Goal: Contribute content: Contribute content

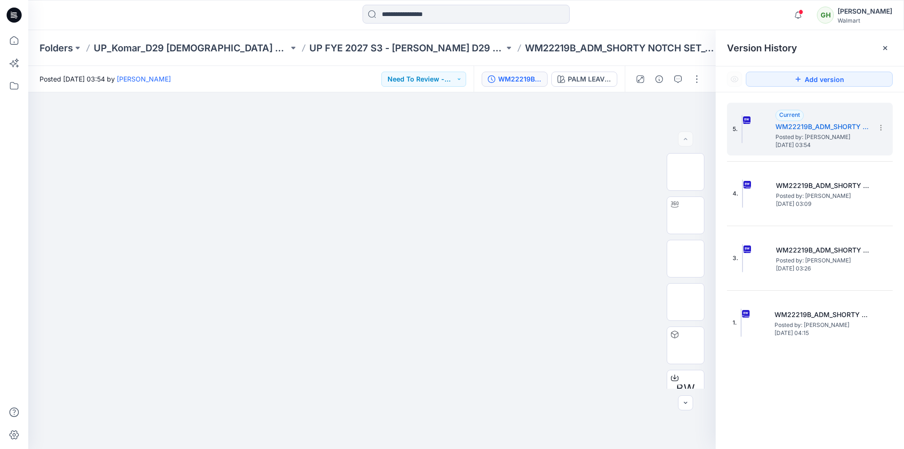
click at [9, 14] on icon at bounding box center [14, 15] width 15 height 15
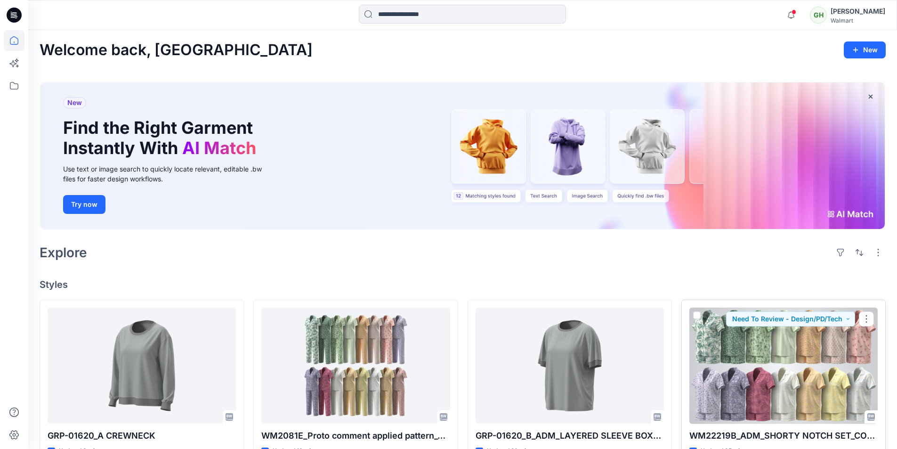
click at [780, 341] on div at bounding box center [783, 365] width 188 height 116
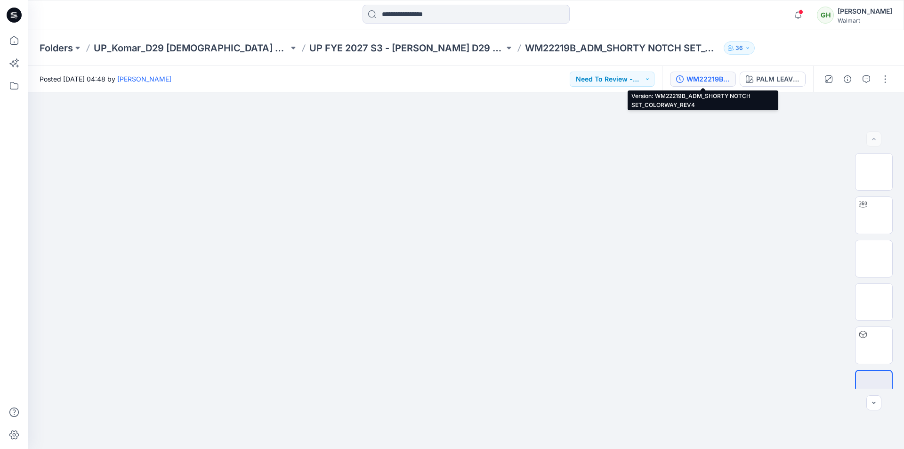
click at [714, 80] on div "WM22219B_ADM_SHORTY NOTCH SET_COLORWAY_REV4" at bounding box center [707, 79] width 43 height 10
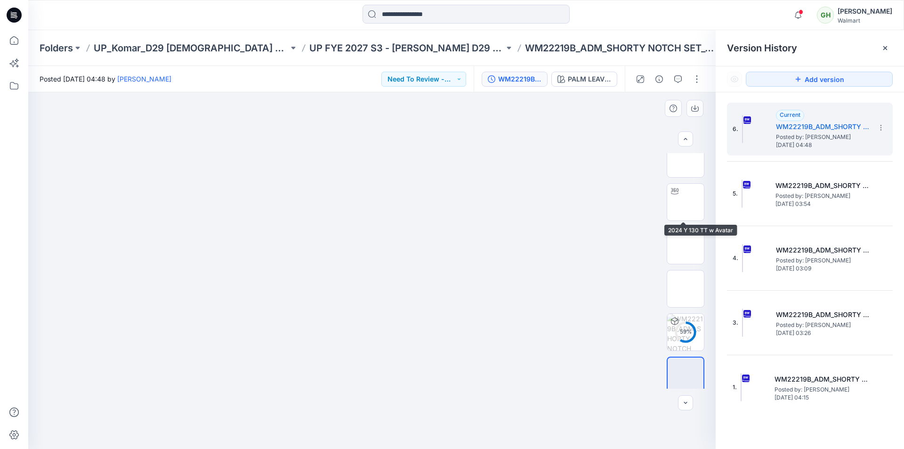
scroll to position [19, 0]
click at [697, 78] on button "button" at bounding box center [696, 79] width 15 height 15
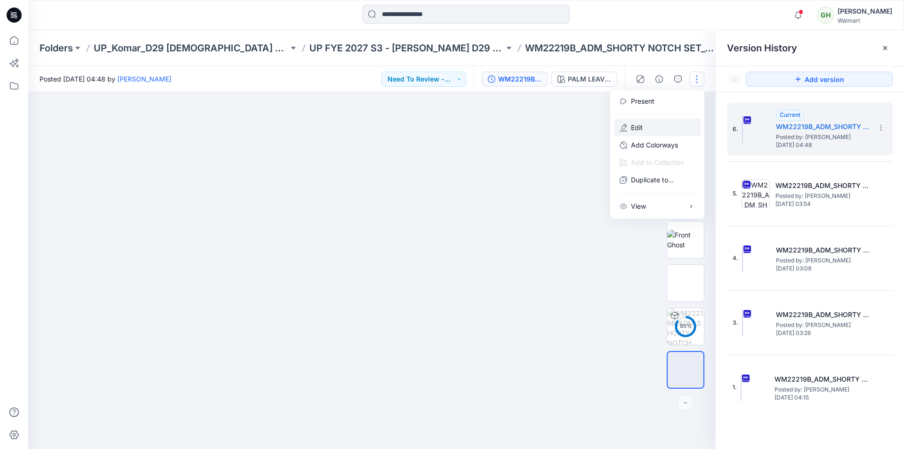
click at [635, 126] on p "Edit" at bounding box center [637, 127] width 12 height 10
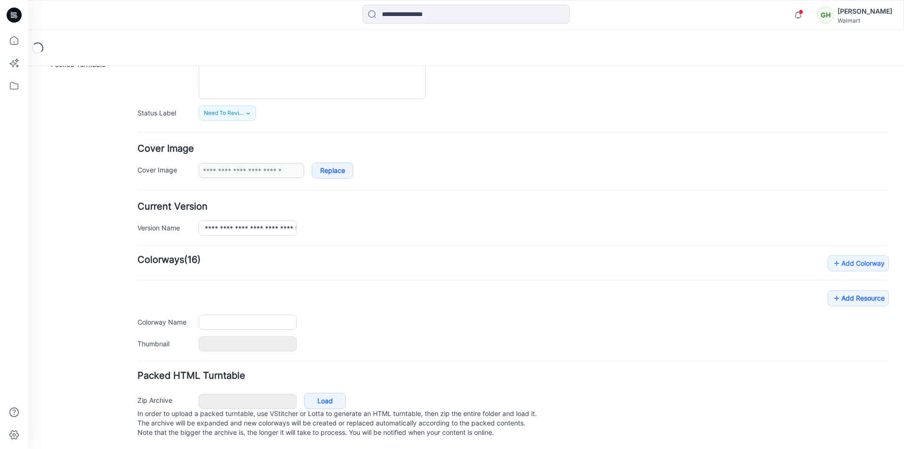
scroll to position [115, 0]
type input "**********"
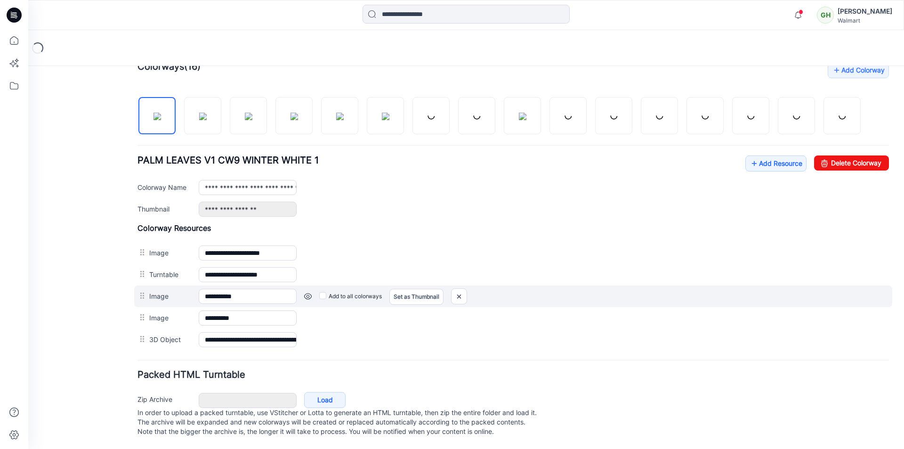
scroll to position [307, 0]
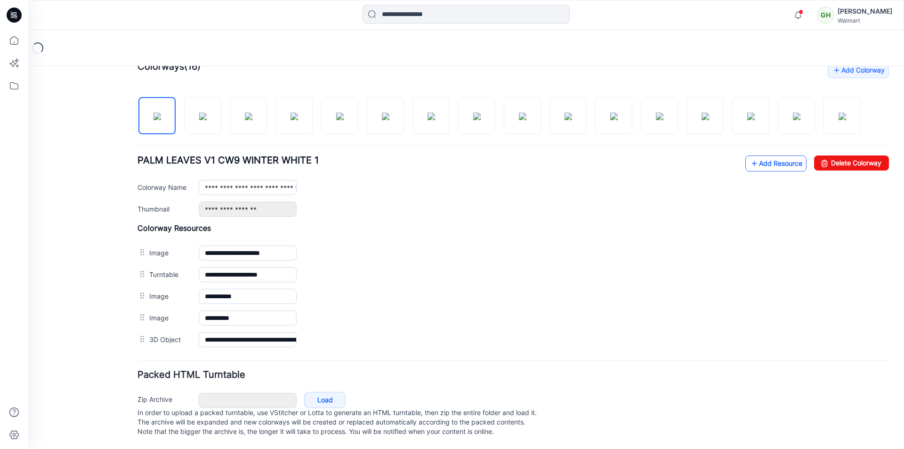
click at [763, 159] on link "Add Resource" at bounding box center [775, 163] width 61 height 16
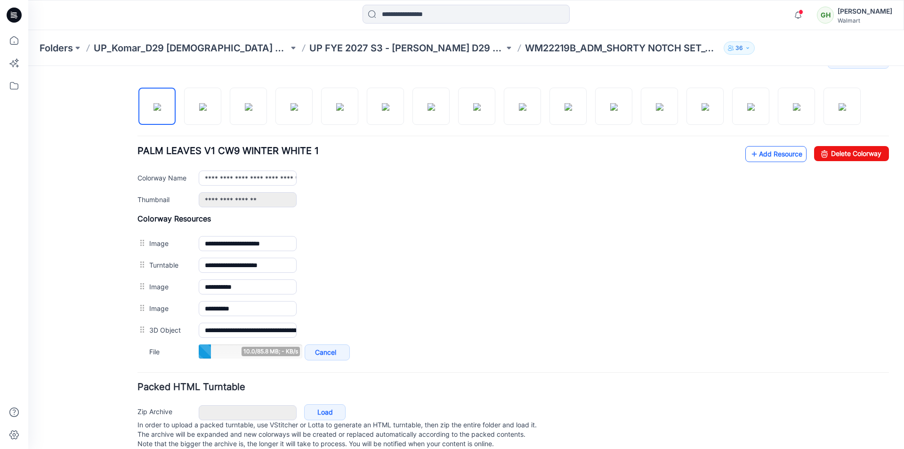
click at [772, 153] on link "Add Resource" at bounding box center [775, 154] width 61 height 16
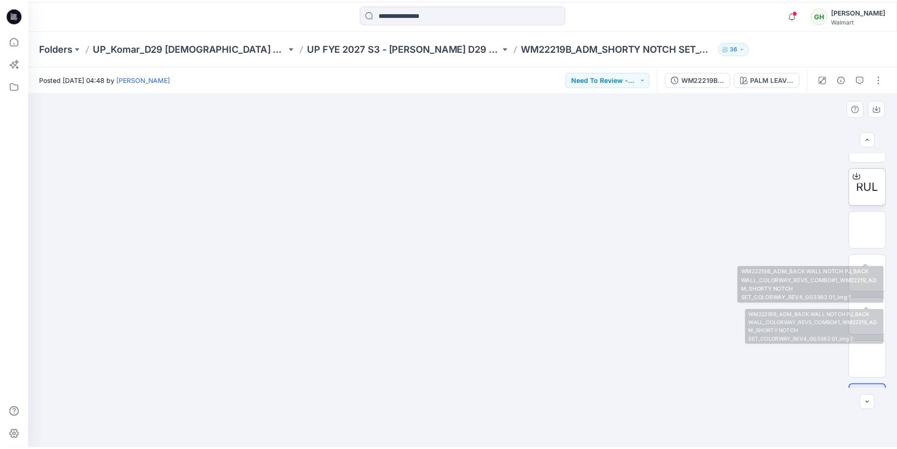
scroll to position [275, 0]
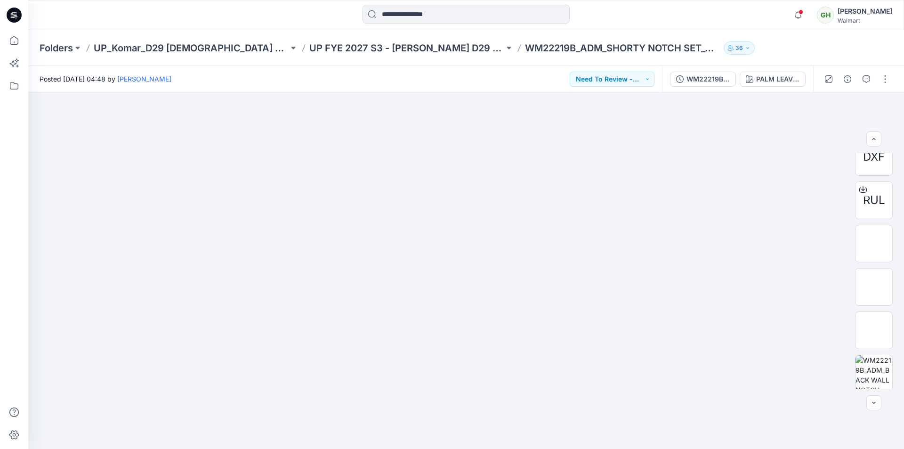
click at [18, 16] on icon at bounding box center [14, 15] width 15 height 15
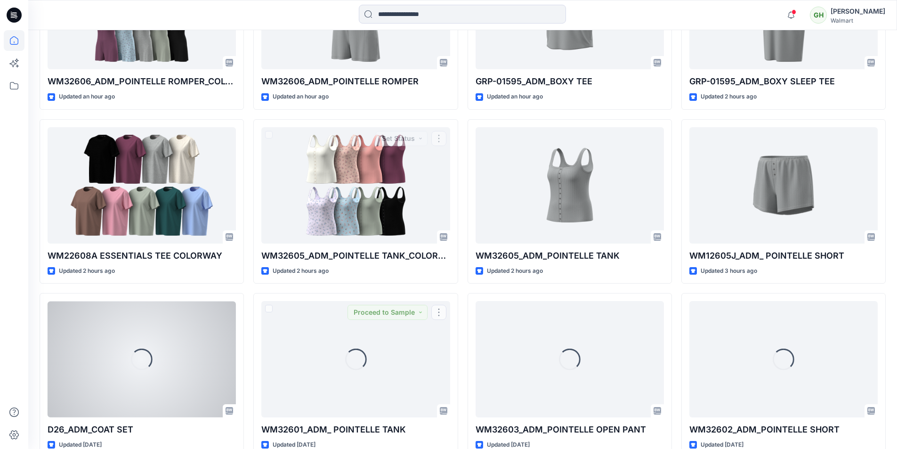
scroll to position [643, 0]
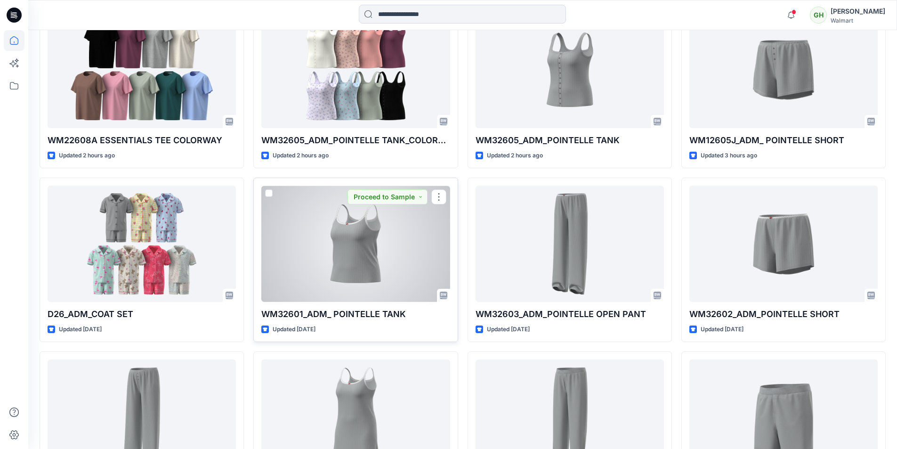
click at [354, 254] on div at bounding box center [355, 243] width 188 height 116
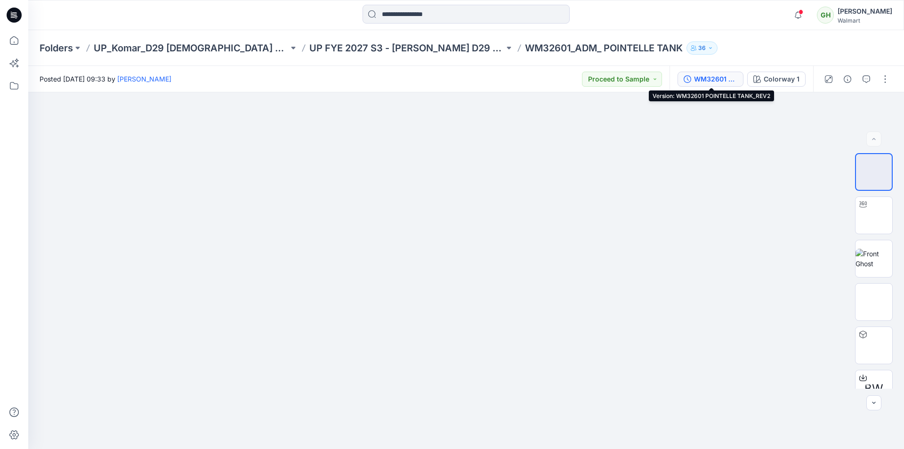
click at [709, 77] on div "WM32601 POINTELLE TANK_REV2" at bounding box center [715, 79] width 43 height 10
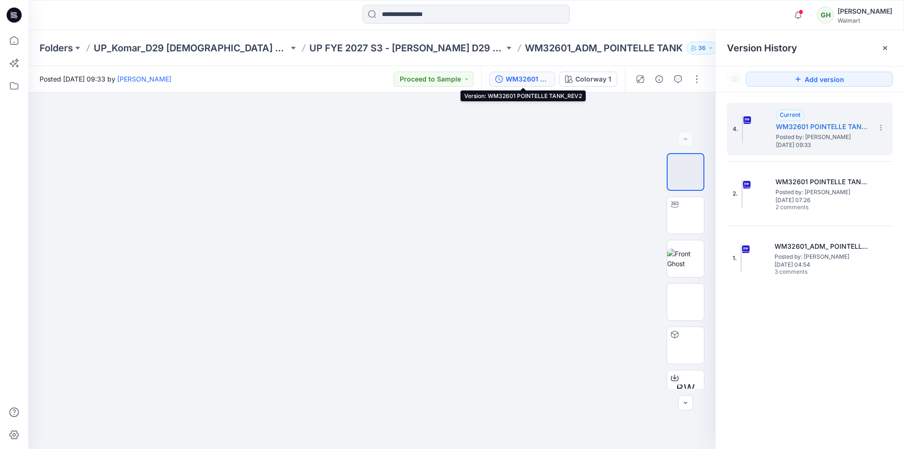
click at [15, 17] on icon at bounding box center [15, 16] width 3 height 0
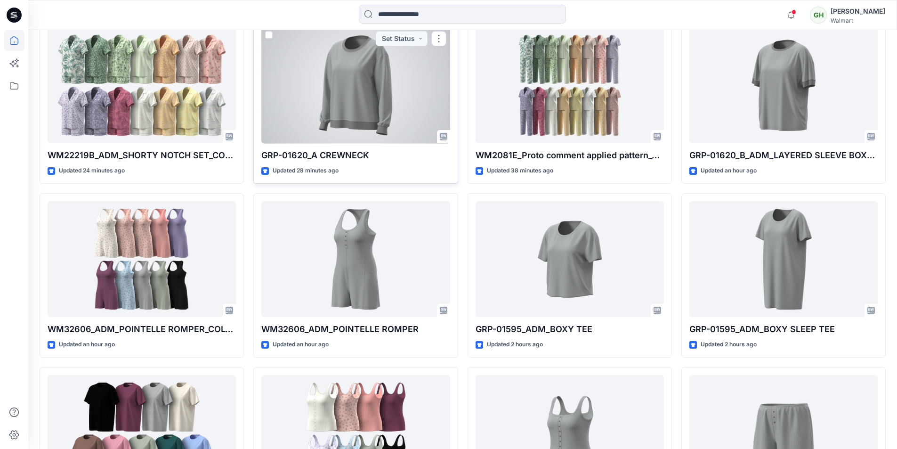
scroll to position [282, 0]
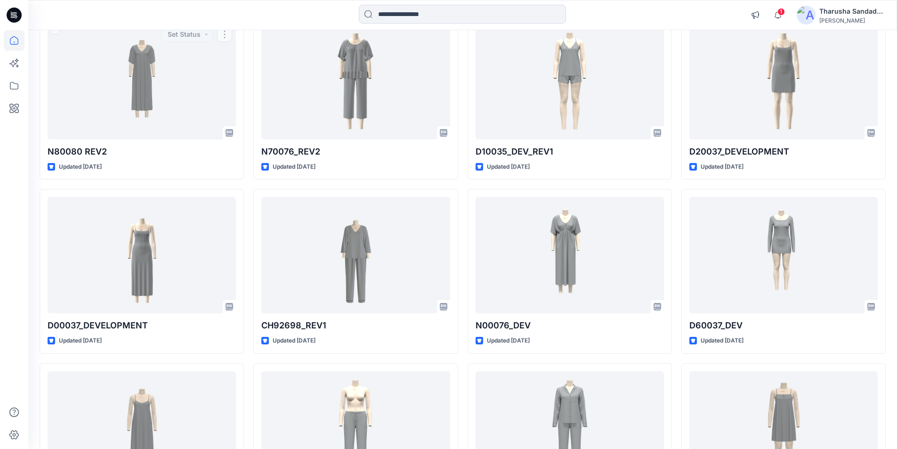
scroll to position [8065, 0]
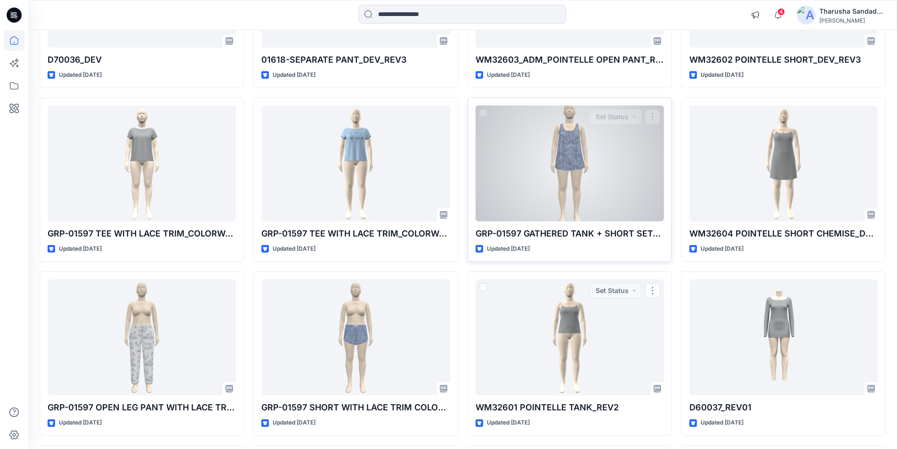
scroll to position [6464, 0]
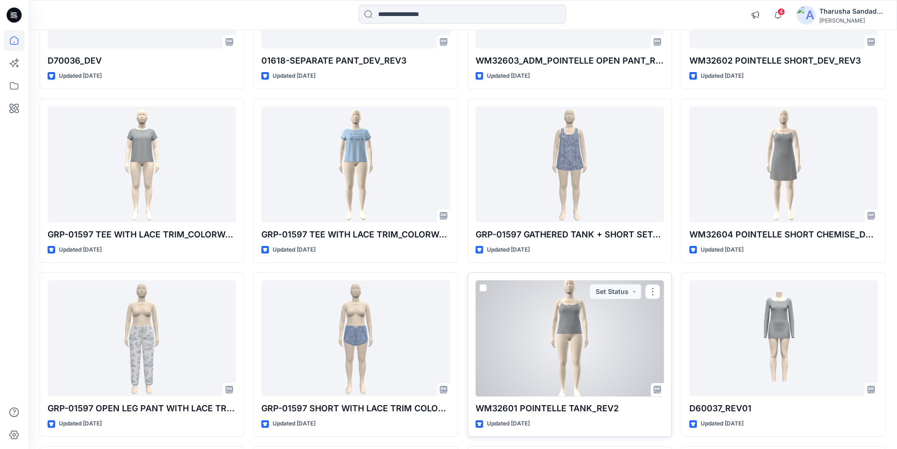
click at [563, 336] on div at bounding box center [569, 338] width 188 height 116
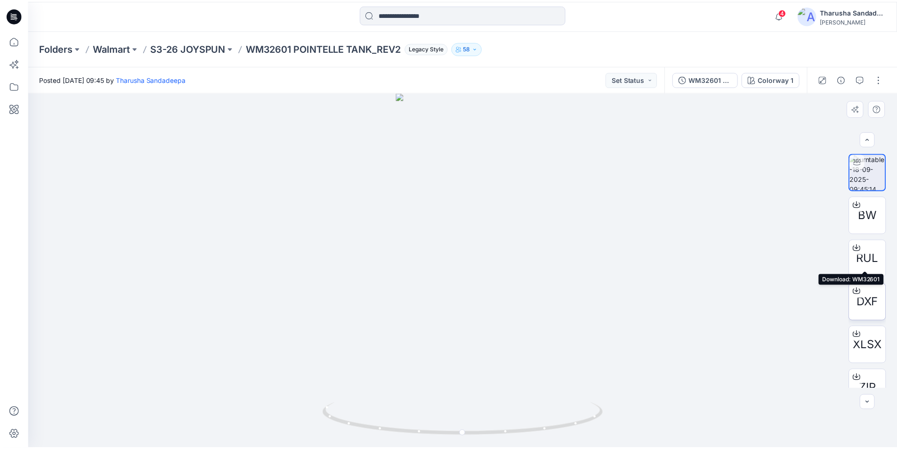
scroll to position [19, 0]
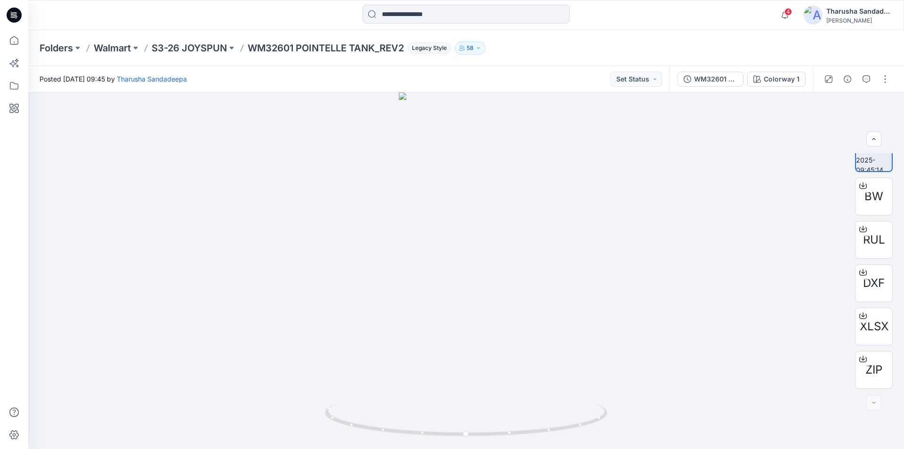
drag, startPoint x: 16, startPoint y: 21, endPoint x: 903, endPoint y: 437, distance: 980.3
click at [16, 21] on icon at bounding box center [14, 15] width 15 height 15
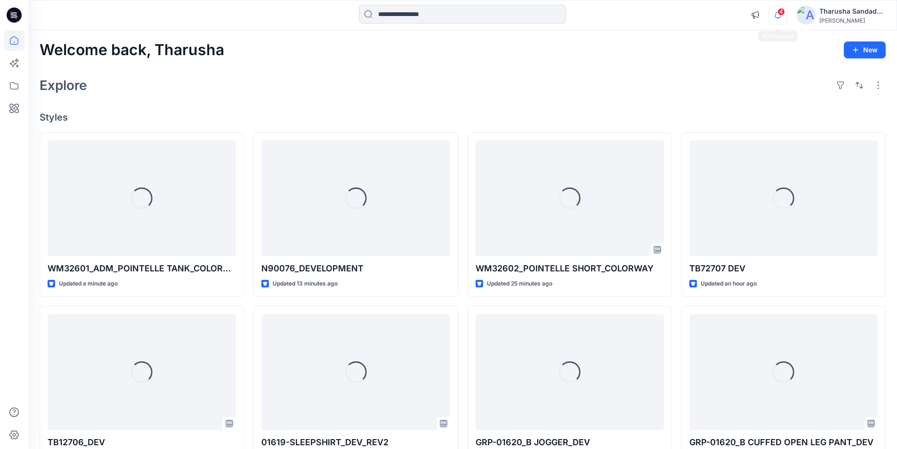
click at [783, 15] on icon "button" at bounding box center [778, 15] width 18 height 19
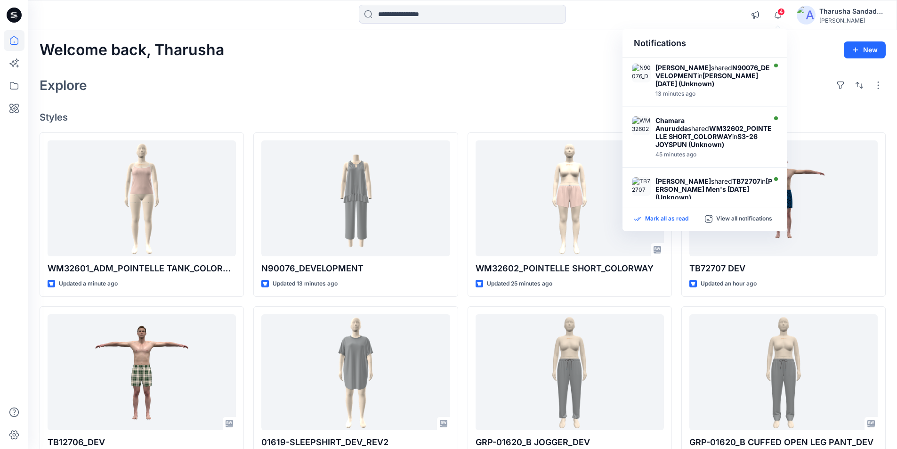
click at [690, 216] on div "Mark all as read" at bounding box center [669, 219] width 71 height 8
click at [366, 85] on div "Explore" at bounding box center [463, 85] width 846 height 23
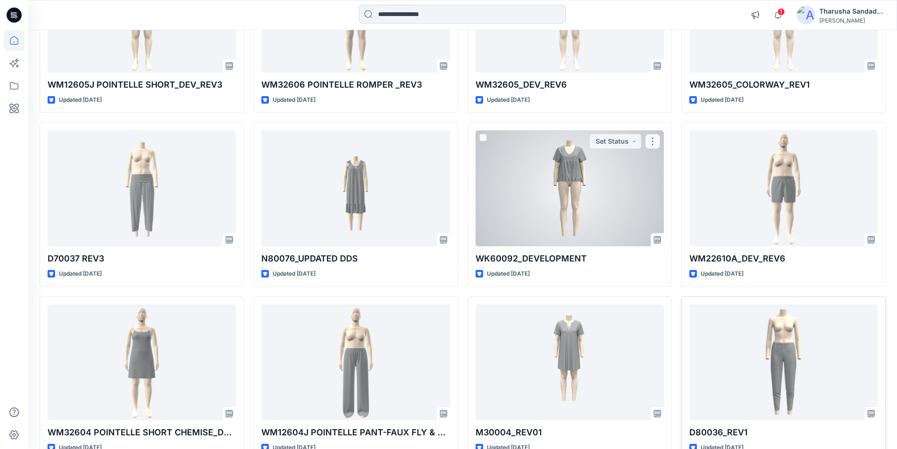
scroll to position [2797, 0]
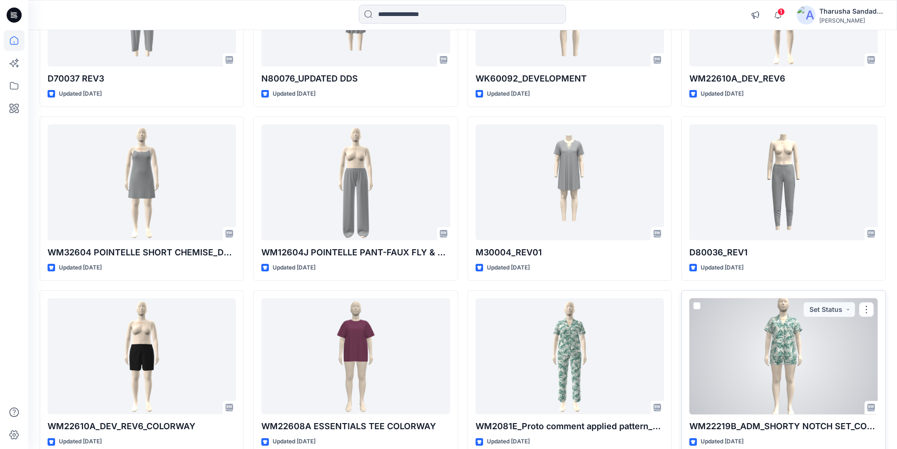
click at [799, 343] on div at bounding box center [783, 356] width 188 height 116
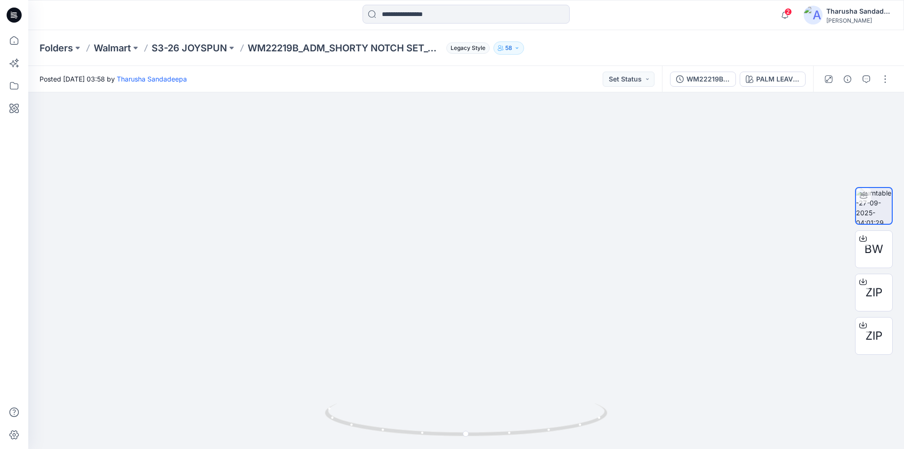
click at [15, 14] on icon at bounding box center [14, 15] width 15 height 15
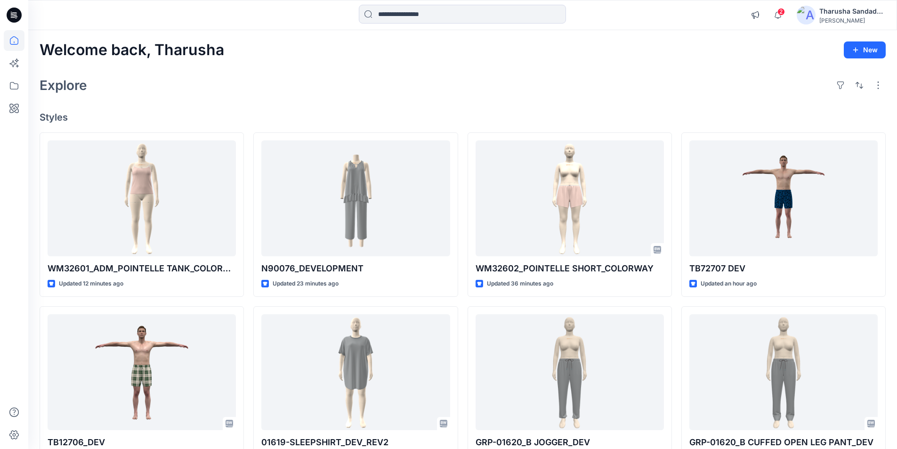
click at [13, 17] on icon at bounding box center [14, 15] width 15 height 15
click at [317, 89] on div "Explore" at bounding box center [463, 85] width 846 height 23
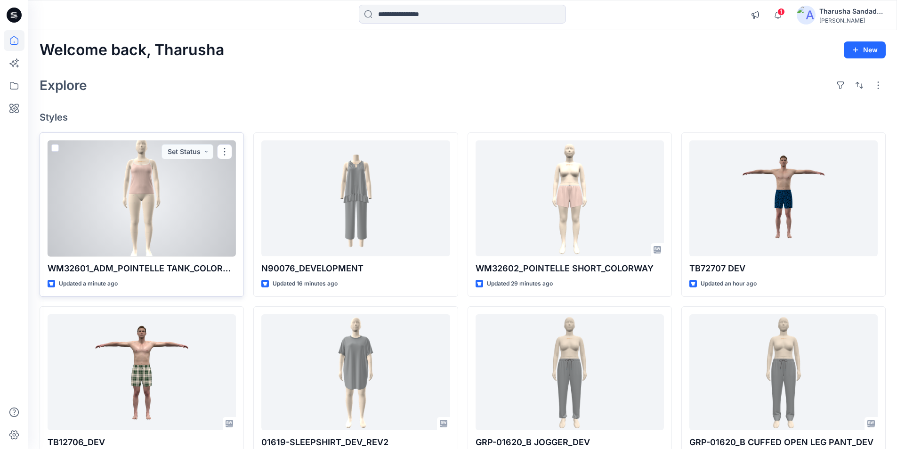
click at [192, 185] on div at bounding box center [142, 198] width 188 height 116
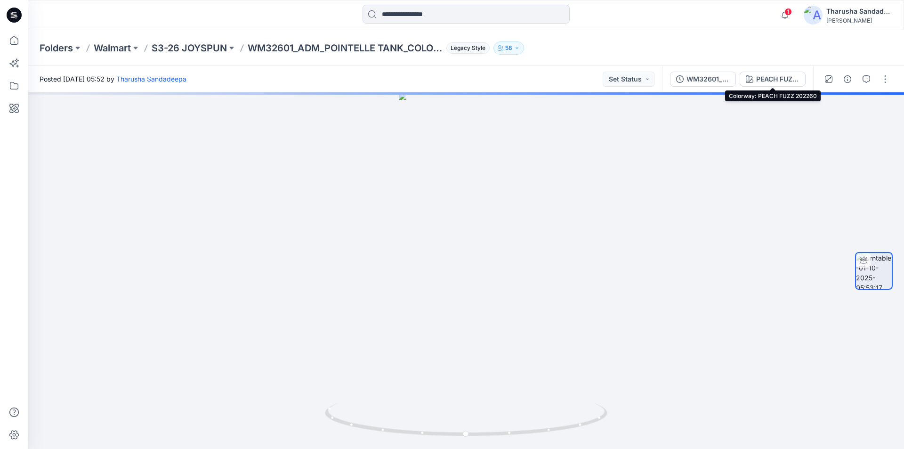
drag, startPoint x: 788, startPoint y: 80, endPoint x: 796, endPoint y: 88, distance: 12.3
click at [788, 79] on div "PEACH FUZZ 202260" at bounding box center [777, 79] width 43 height 10
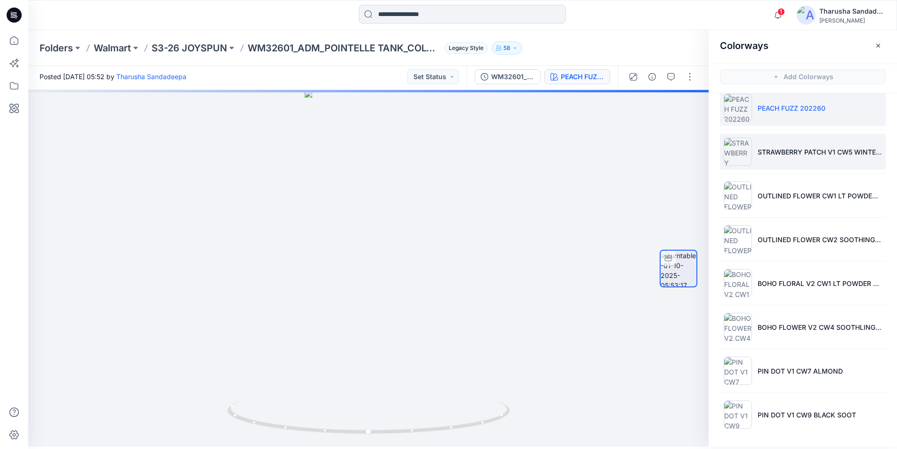
scroll to position [3, 0]
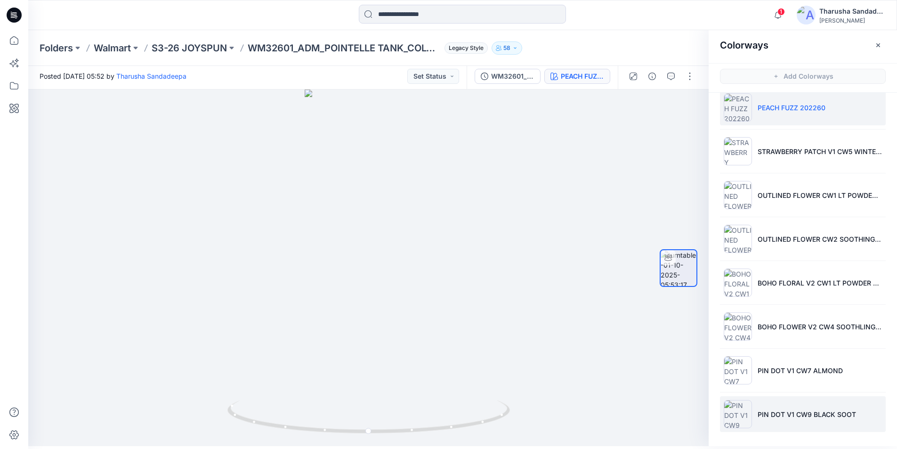
click at [786, 415] on p "PIN DOT V1 CW9 BLACK SOOT" at bounding box center [806, 414] width 98 height 10
click at [775, 420] on li "PIN DOT V1 CW9 BLACK SOOT" at bounding box center [803, 414] width 166 height 36
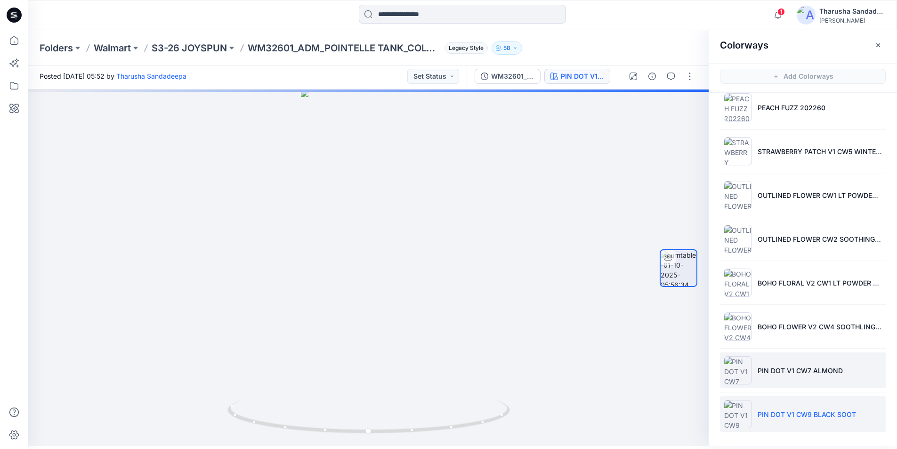
click at [765, 364] on li "PIN DOT V1 CW7 ALMOND" at bounding box center [803, 370] width 166 height 36
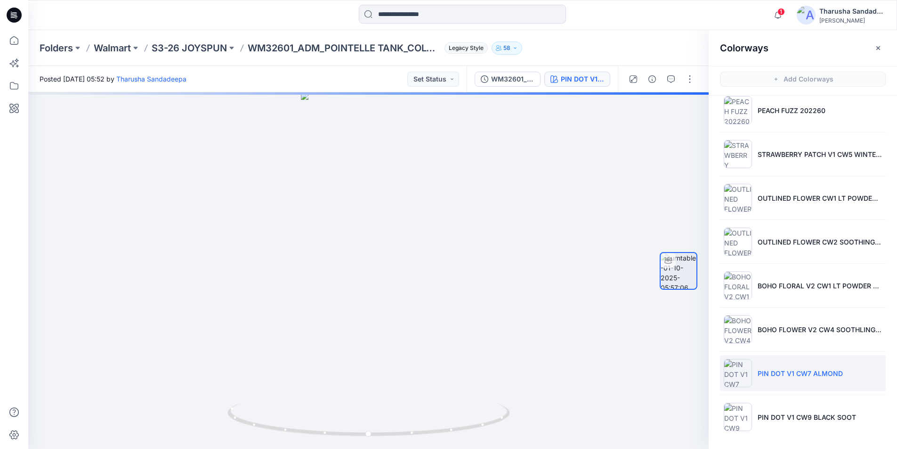
drag, startPoint x: 762, startPoint y: 417, endPoint x: 727, endPoint y: 396, distance: 40.9
click at [762, 418] on p "PIN DOT V1 CW9 BLACK SOOT" at bounding box center [806, 417] width 98 height 10
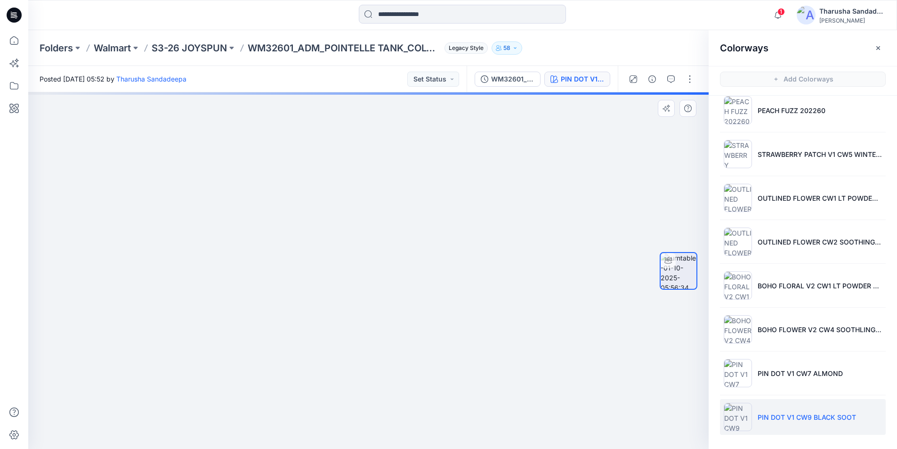
scroll to position [3, 0]
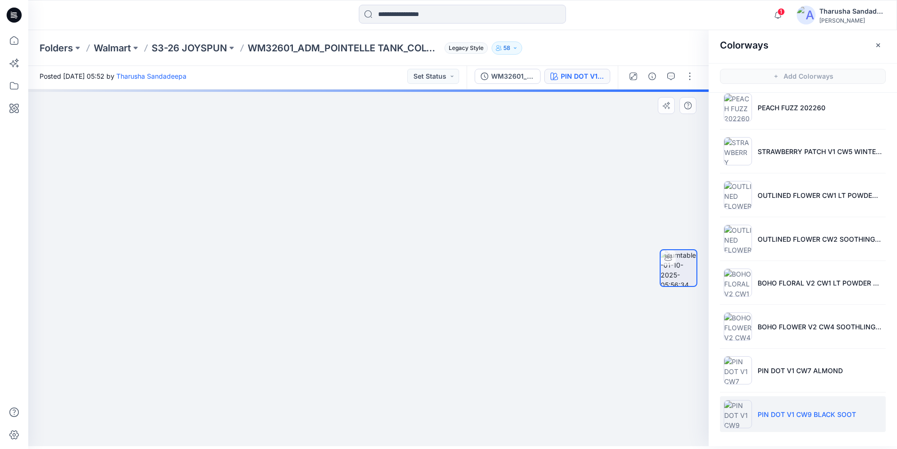
drag, startPoint x: 388, startPoint y: 149, endPoint x: 408, endPoint y: 418, distance: 269.5
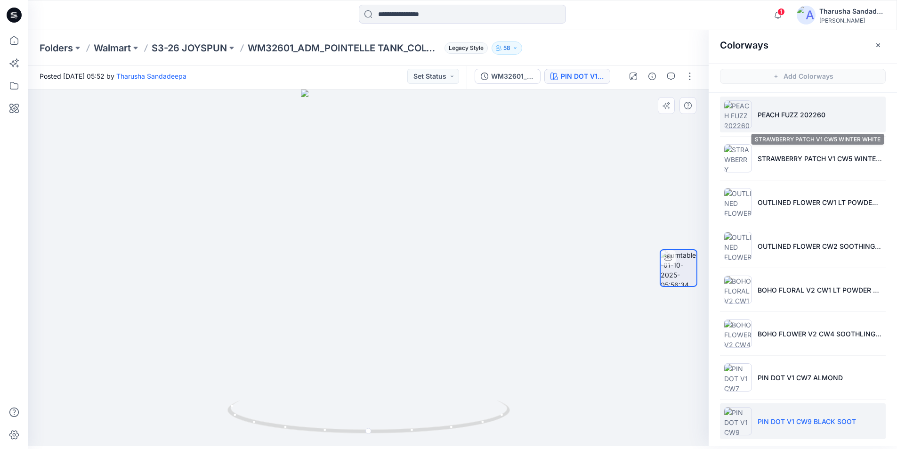
scroll to position [0, 0]
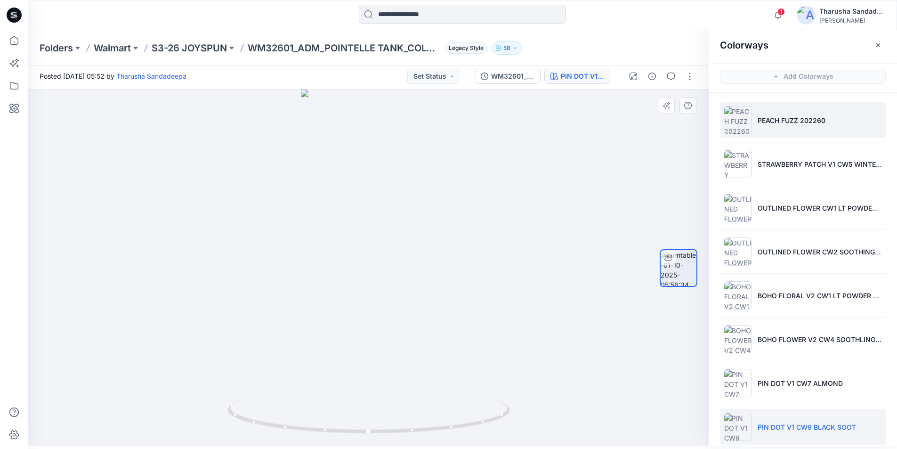
click at [783, 113] on li "PEACH FUZZ 202260" at bounding box center [803, 120] width 166 height 36
click at [14, 17] on icon at bounding box center [13, 17] width 4 height 0
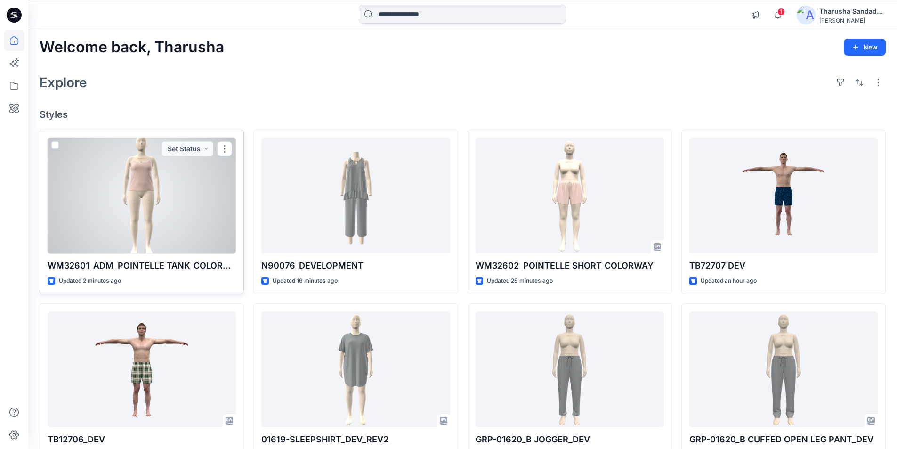
click at [130, 222] on div at bounding box center [142, 195] width 188 height 116
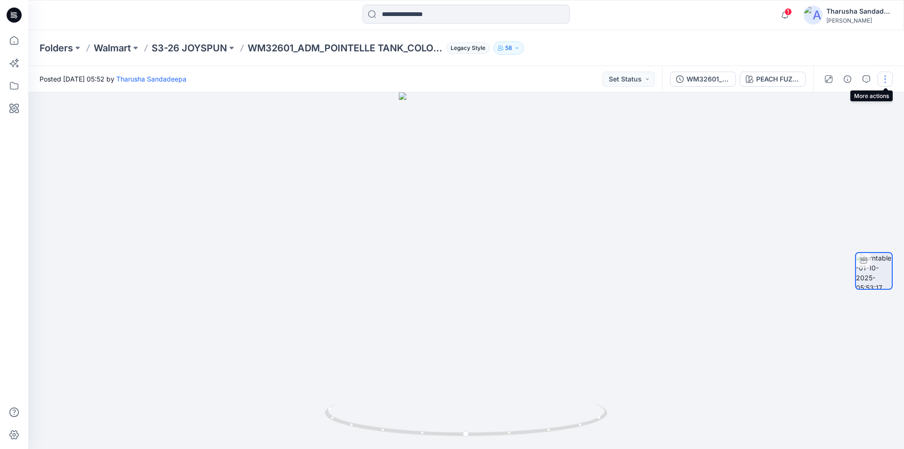
click at [885, 80] on button "button" at bounding box center [884, 79] width 15 height 15
click at [831, 101] on button "Edit" at bounding box center [845, 100] width 87 height 17
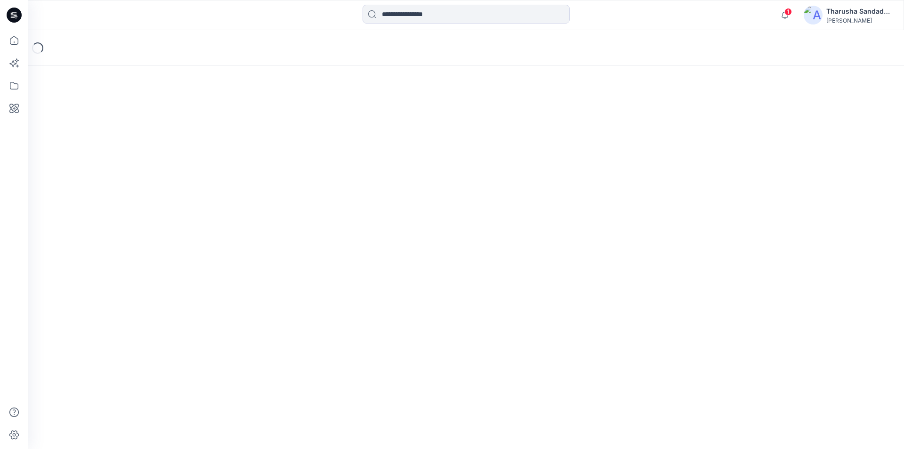
scroll to position [115, 0]
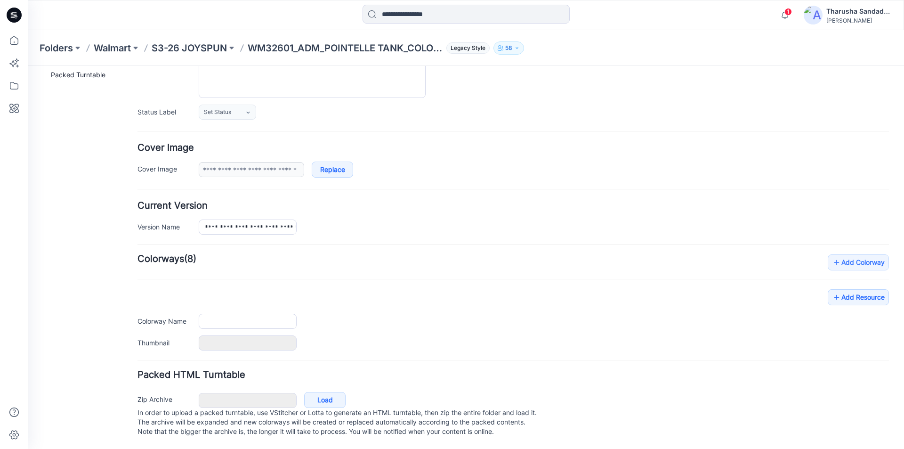
type input "**********"
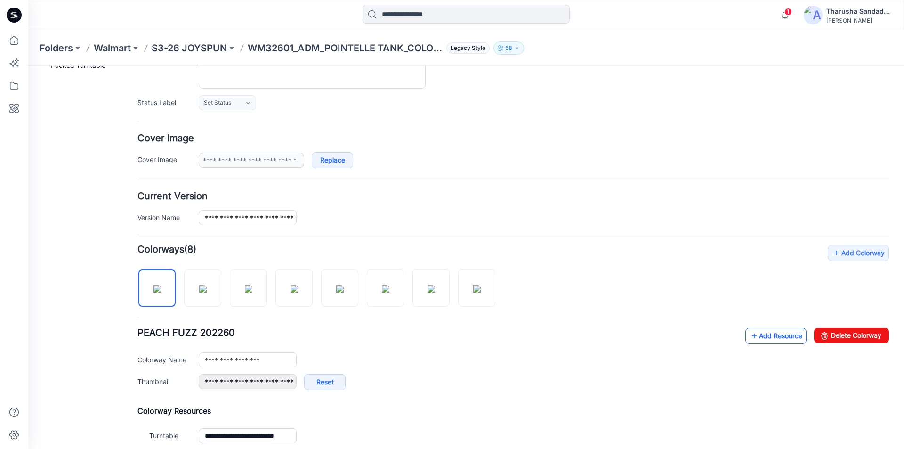
click at [764, 338] on link "Add Resource" at bounding box center [775, 336] width 61 height 16
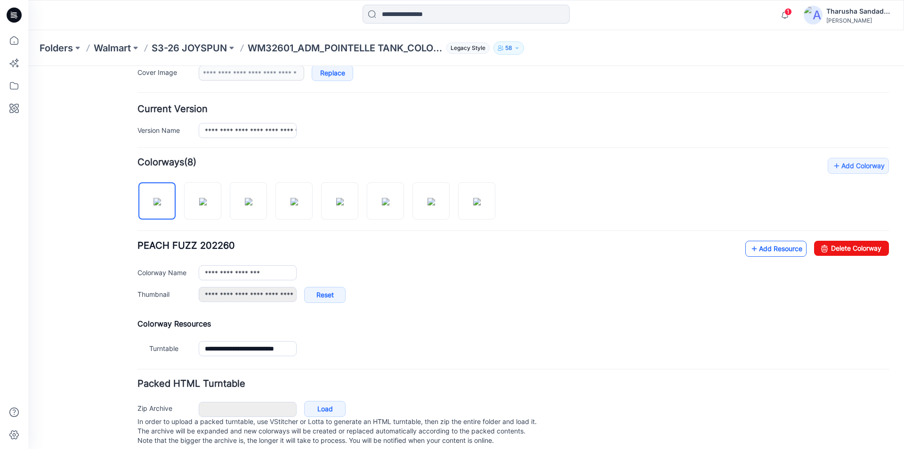
scroll to position [221, 0]
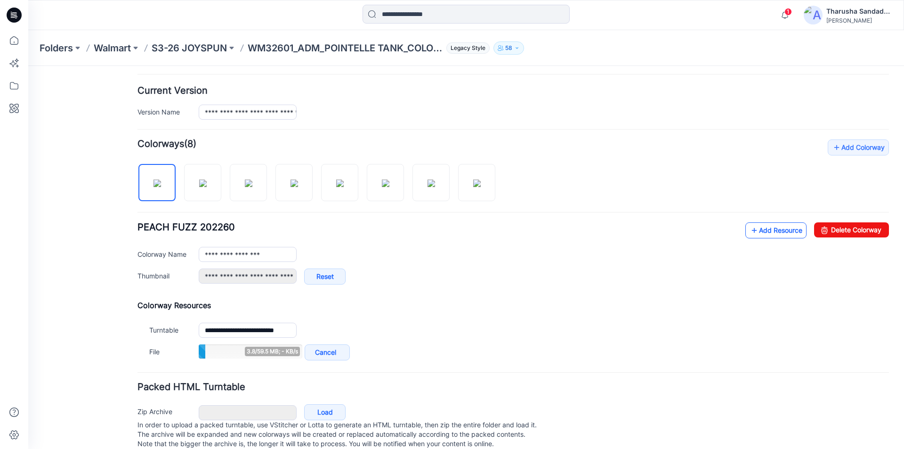
click at [761, 231] on link "Add Resource" at bounding box center [775, 230] width 61 height 16
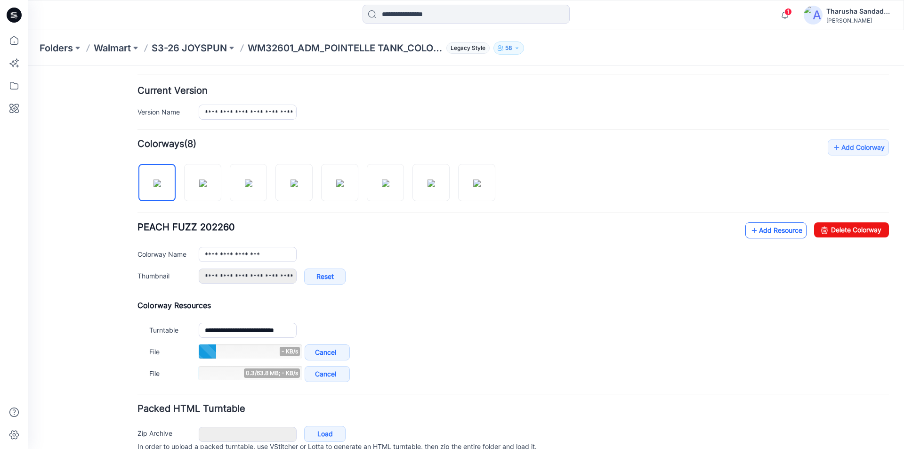
click at [771, 231] on link "Add Resource" at bounding box center [775, 230] width 61 height 16
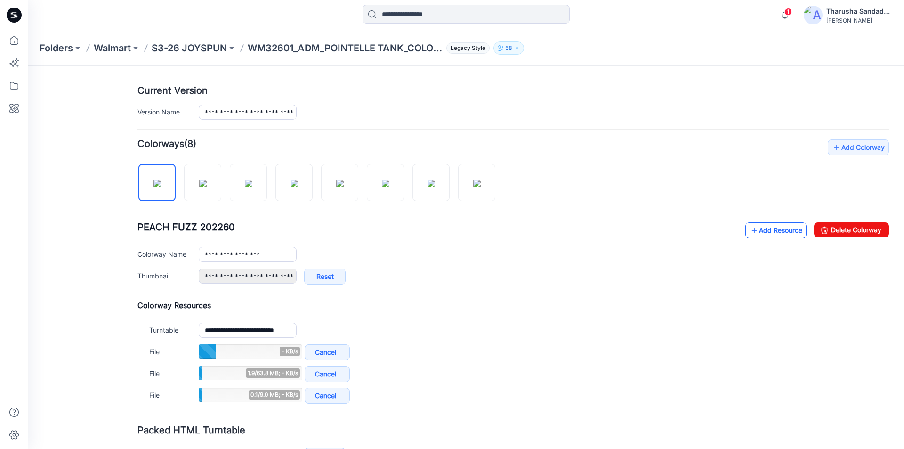
click at [774, 235] on link "Add Resource" at bounding box center [775, 230] width 61 height 16
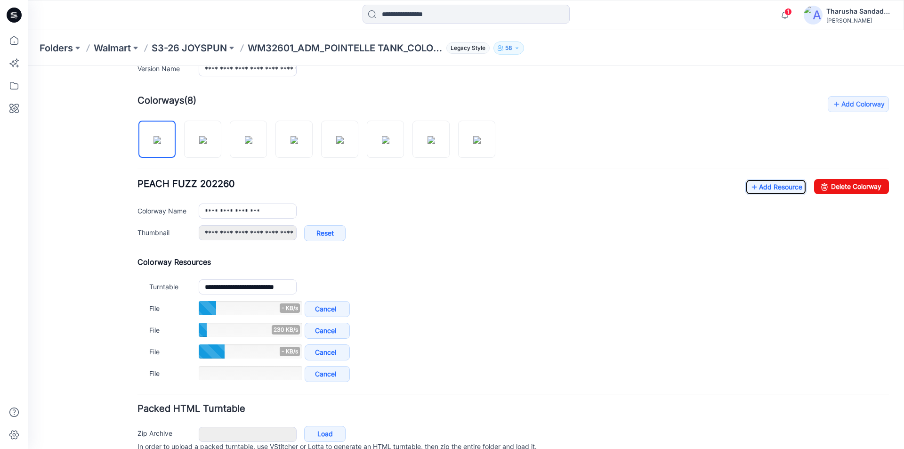
scroll to position [307, 0]
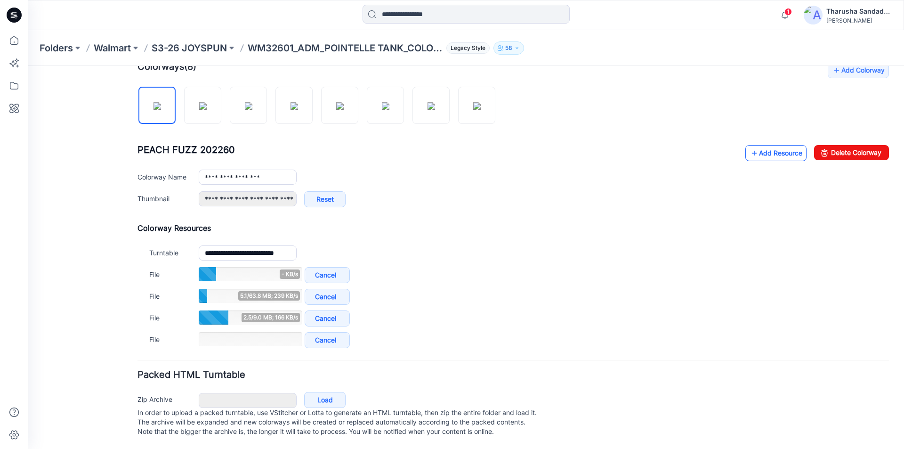
click at [767, 145] on link "Add Resource" at bounding box center [775, 153] width 61 height 16
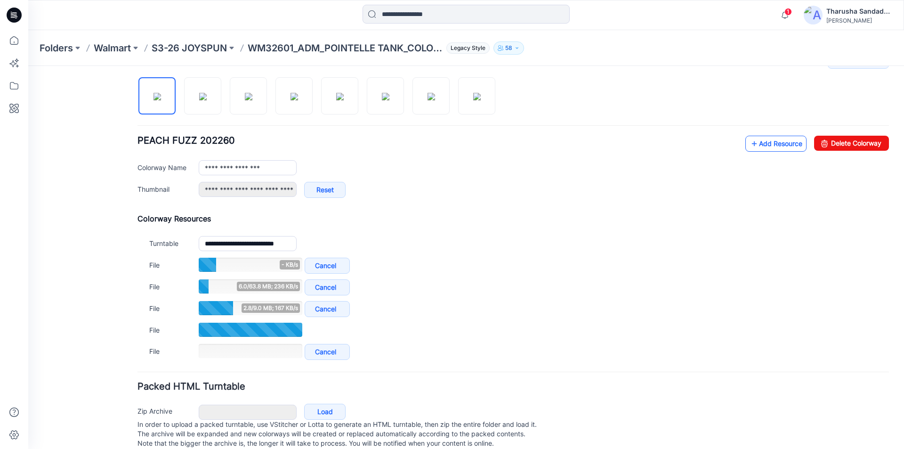
click at [753, 149] on link "Add Resource" at bounding box center [775, 144] width 61 height 16
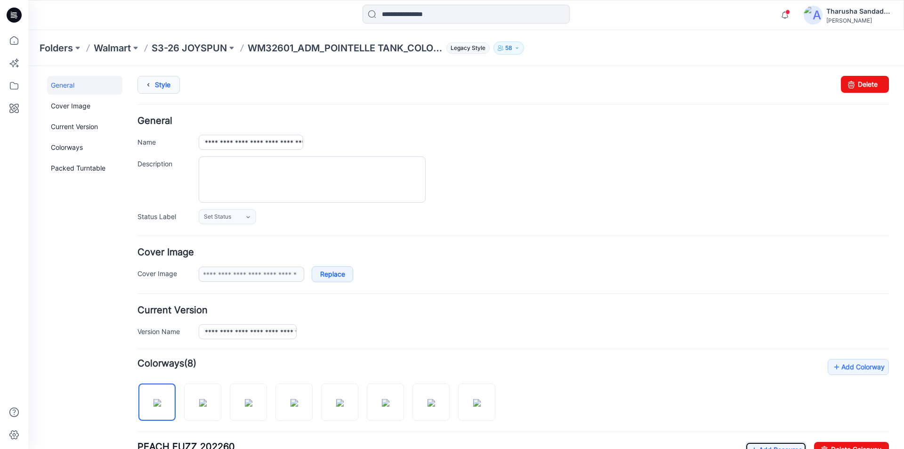
scroll to position [0, 0]
click at [148, 87] on icon at bounding box center [148, 86] width 13 height 17
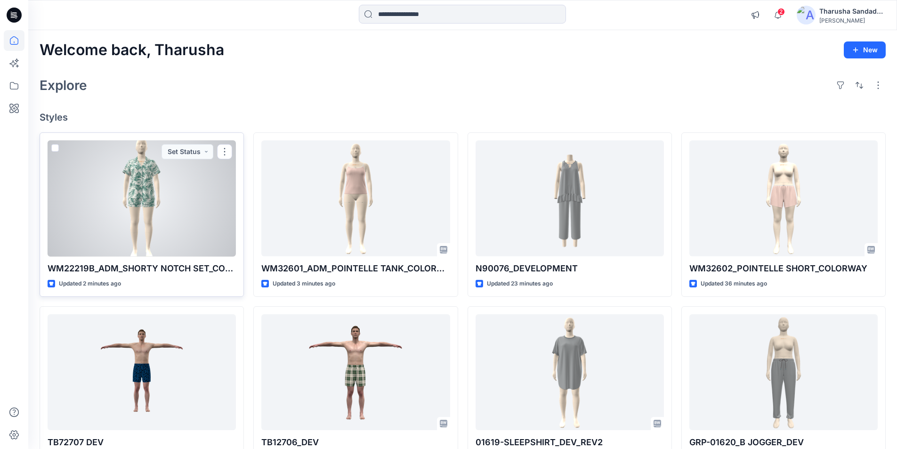
click at [172, 215] on div at bounding box center [142, 198] width 188 height 116
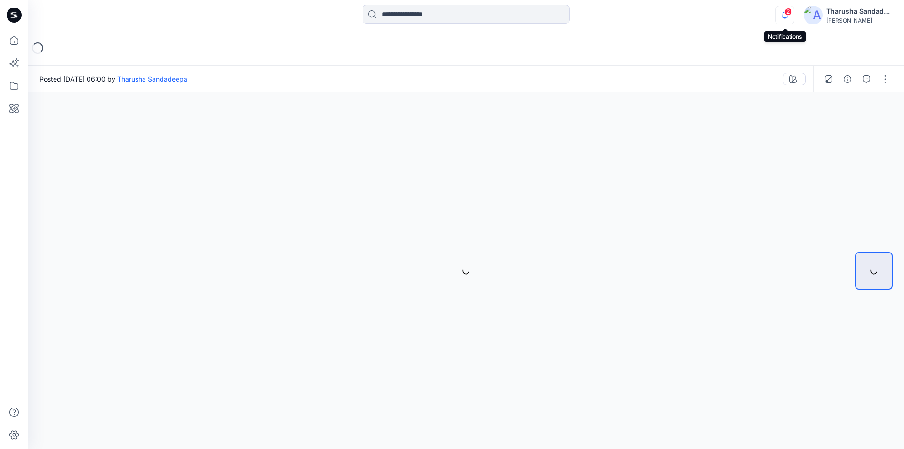
click at [780, 15] on icon "button" at bounding box center [785, 15] width 18 height 19
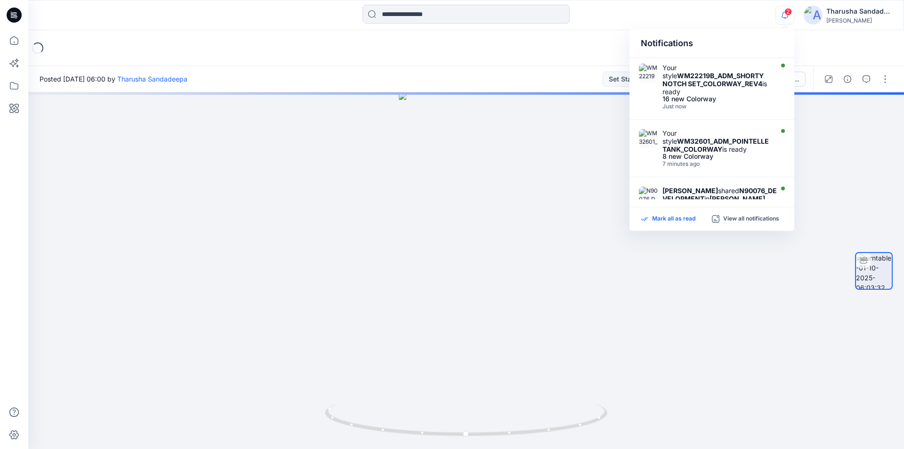
click at [671, 218] on p "Mark all as read" at bounding box center [673, 219] width 43 height 8
click at [502, 57] on div "Loading..." at bounding box center [466, 48] width 876 height 36
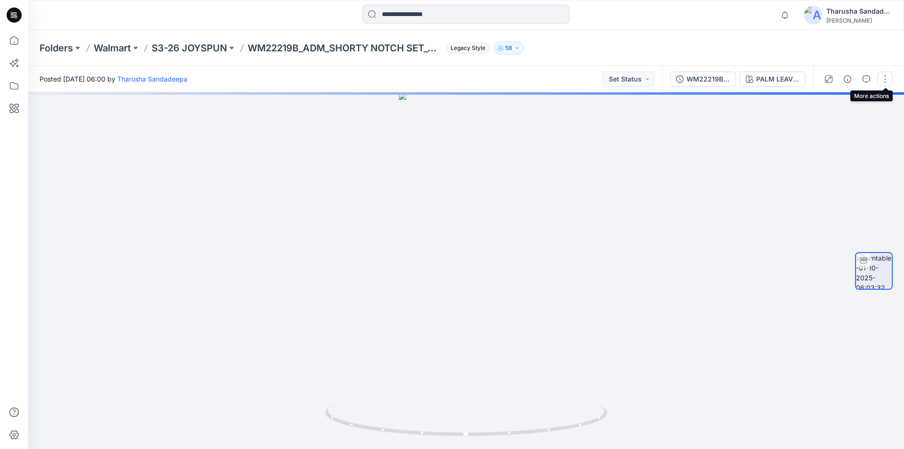
click at [887, 82] on button "button" at bounding box center [884, 79] width 15 height 15
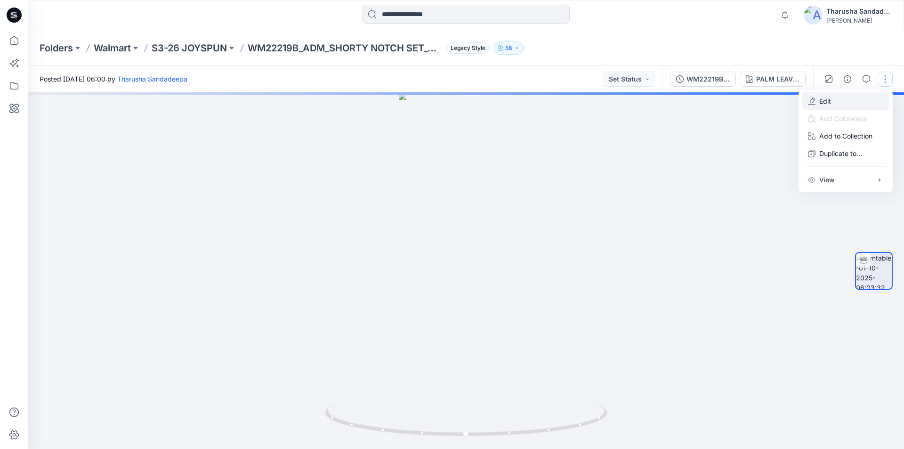
click at [849, 98] on button "Edit" at bounding box center [845, 100] width 87 height 17
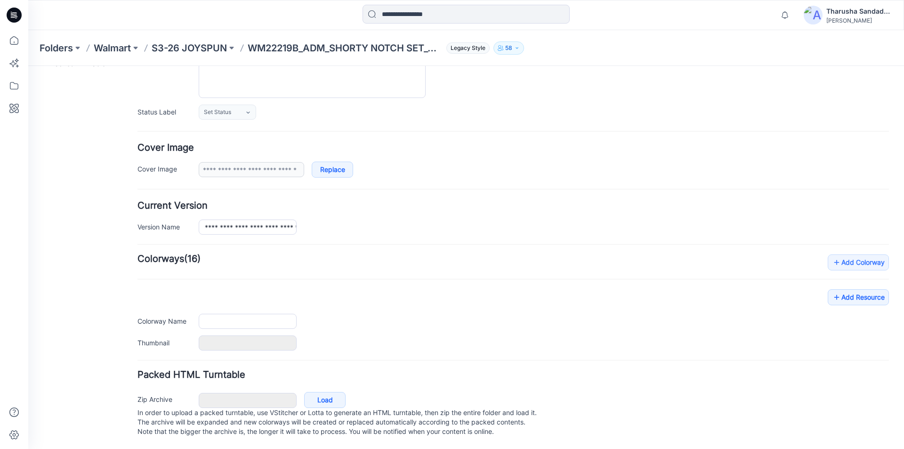
type input "**********"
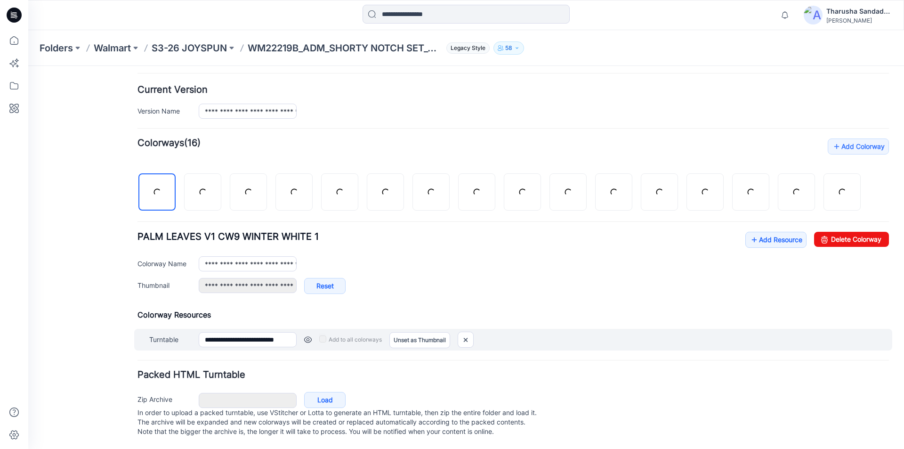
scroll to position [231, 0]
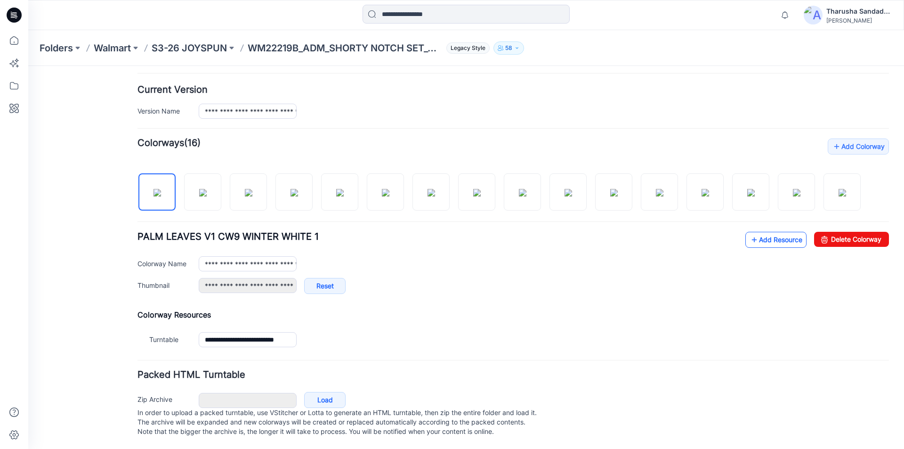
click at [770, 233] on link "Add Resource" at bounding box center [775, 240] width 61 height 16
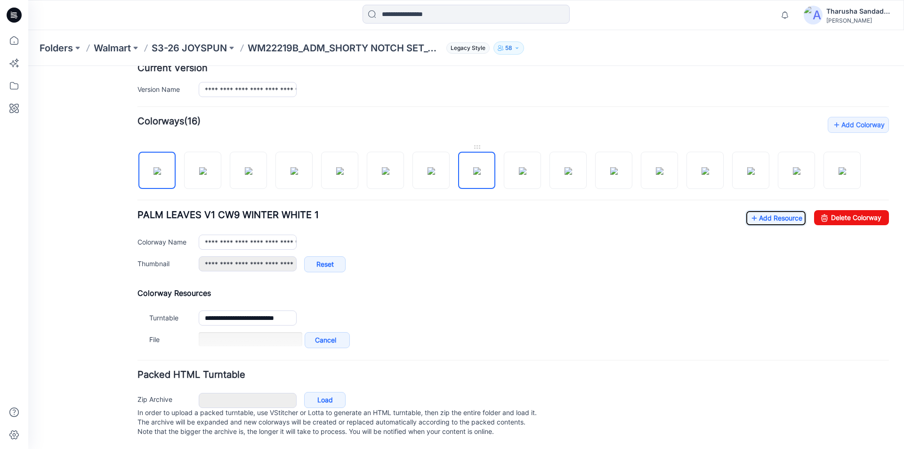
scroll to position [253, 0]
click at [773, 210] on link "Add Resource" at bounding box center [775, 218] width 61 height 16
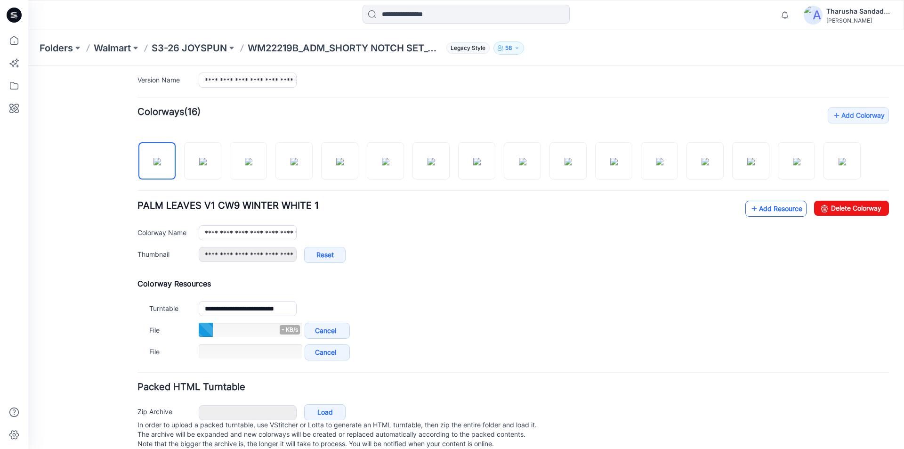
click at [769, 208] on link "Add Resource" at bounding box center [775, 209] width 61 height 16
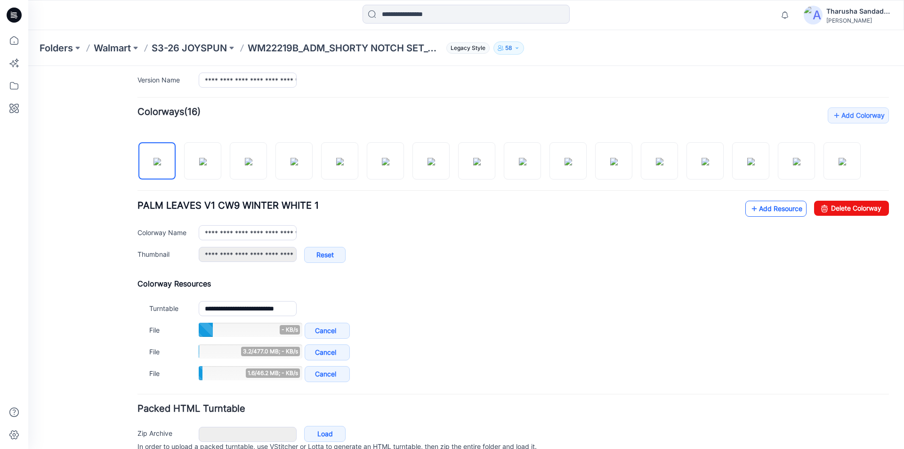
click at [776, 209] on link "Add Resource" at bounding box center [775, 209] width 61 height 16
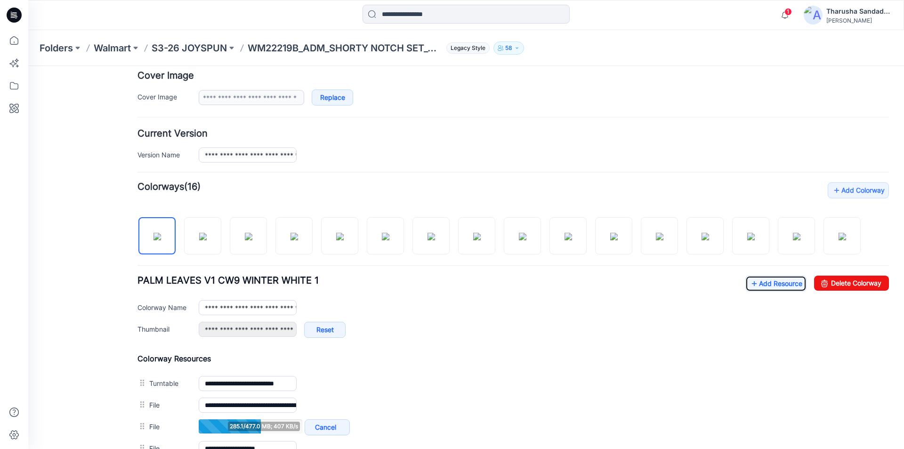
scroll to position [296, 0]
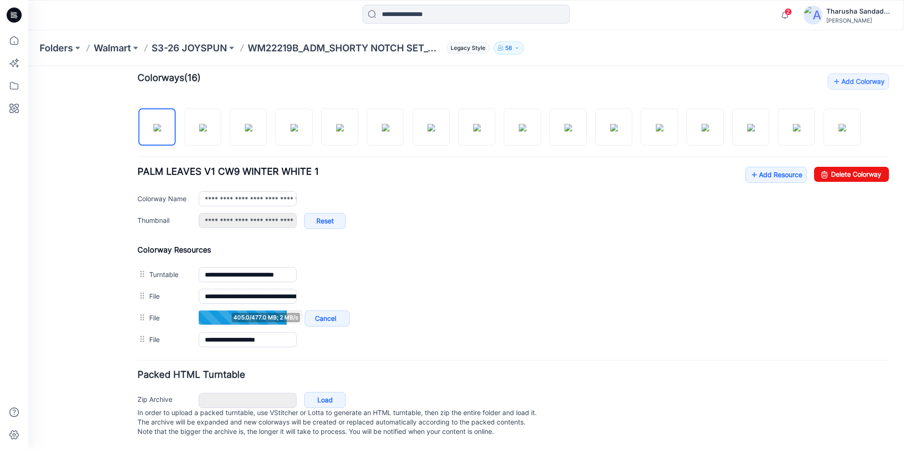
click at [229, 23] on div at bounding box center [137, 15] width 219 height 21
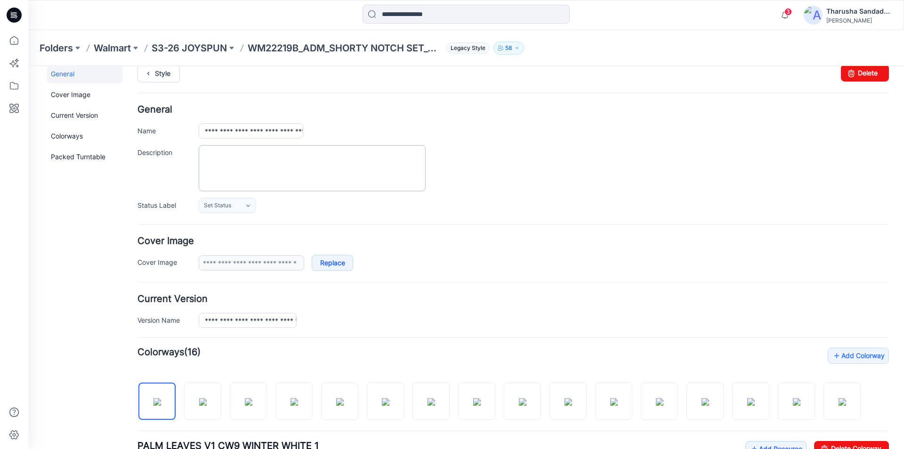
scroll to position [0, 0]
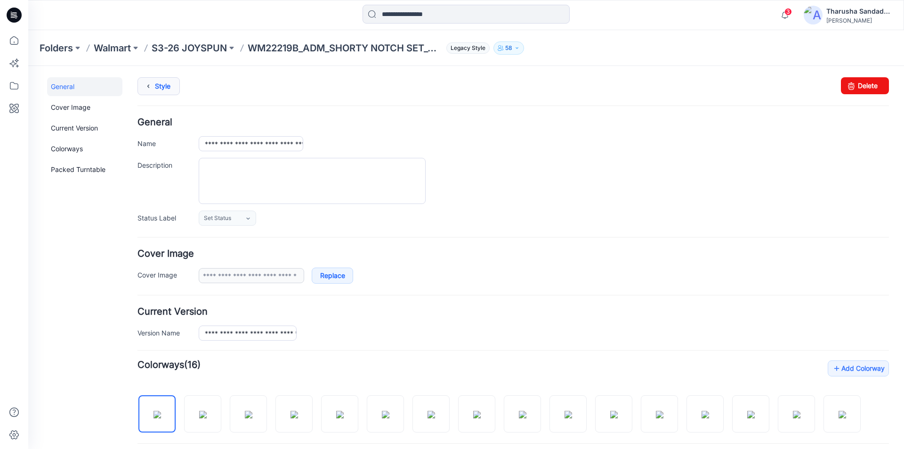
click at [165, 89] on link "Style" at bounding box center [158, 86] width 42 height 18
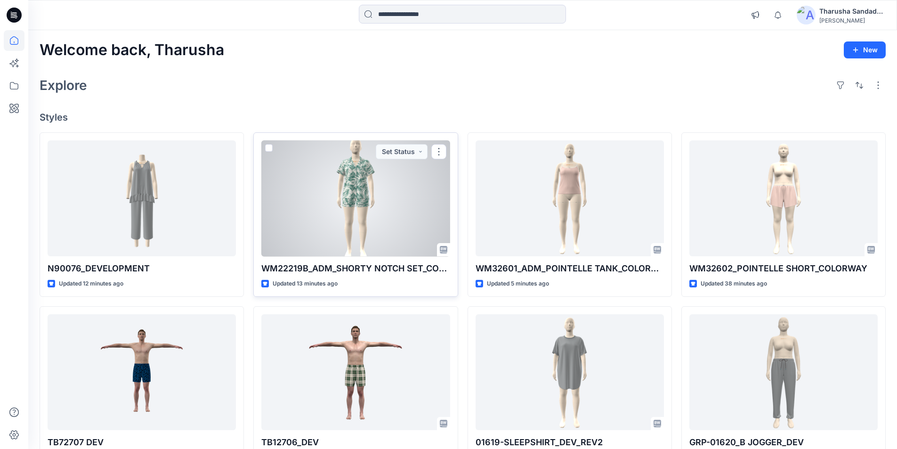
click at [350, 172] on div at bounding box center [355, 198] width 188 height 116
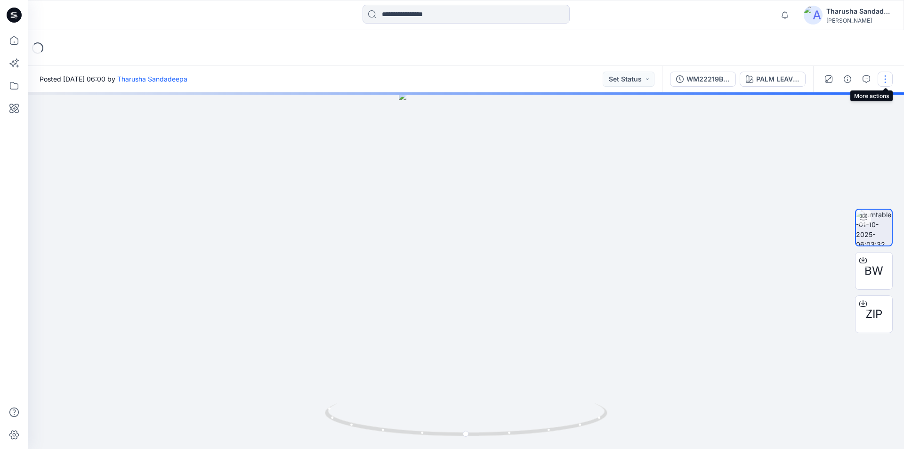
click at [885, 80] on button "button" at bounding box center [884, 79] width 15 height 15
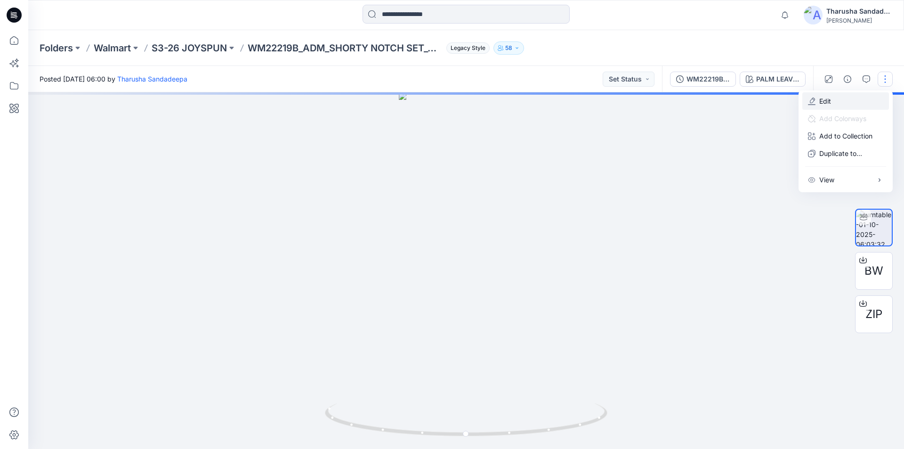
click at [839, 104] on button "Edit" at bounding box center [845, 100] width 87 height 17
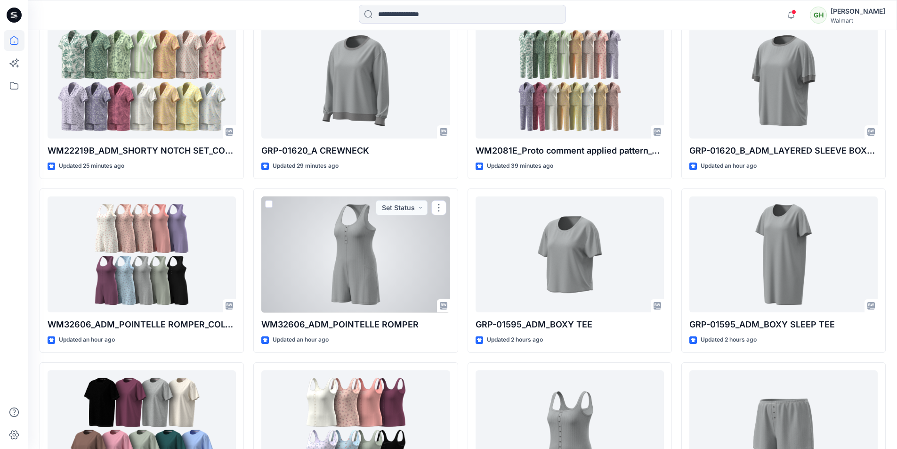
scroll to position [596, 0]
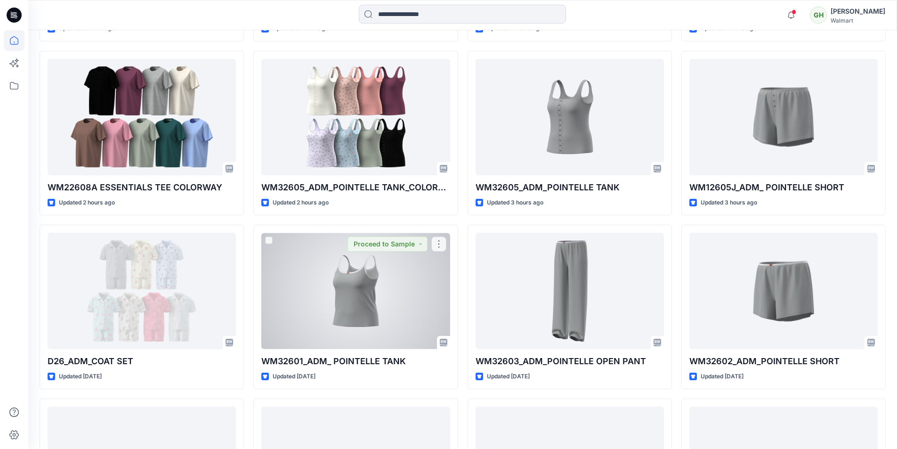
click at [399, 296] on div at bounding box center [355, 291] width 188 height 116
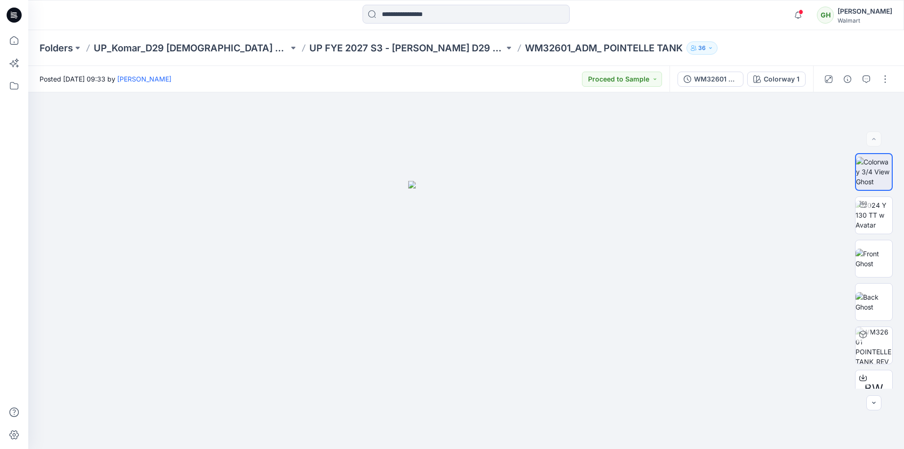
click at [19, 12] on icon at bounding box center [14, 15] width 15 height 15
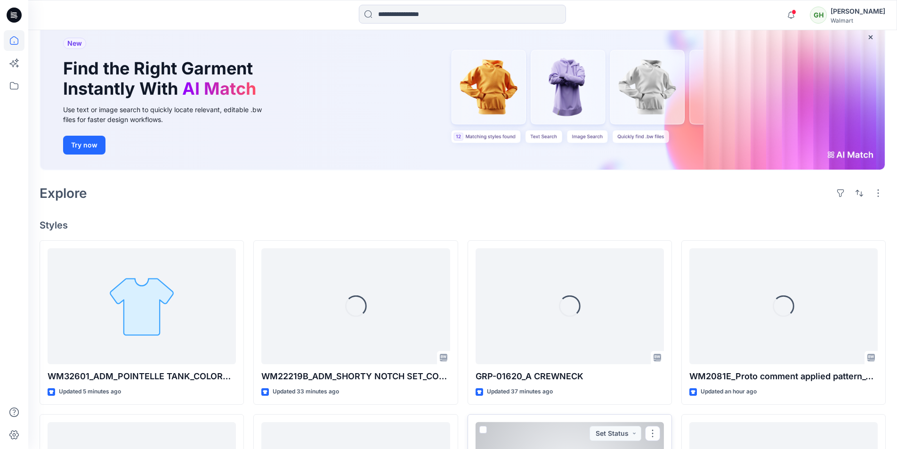
scroll to position [47, 0]
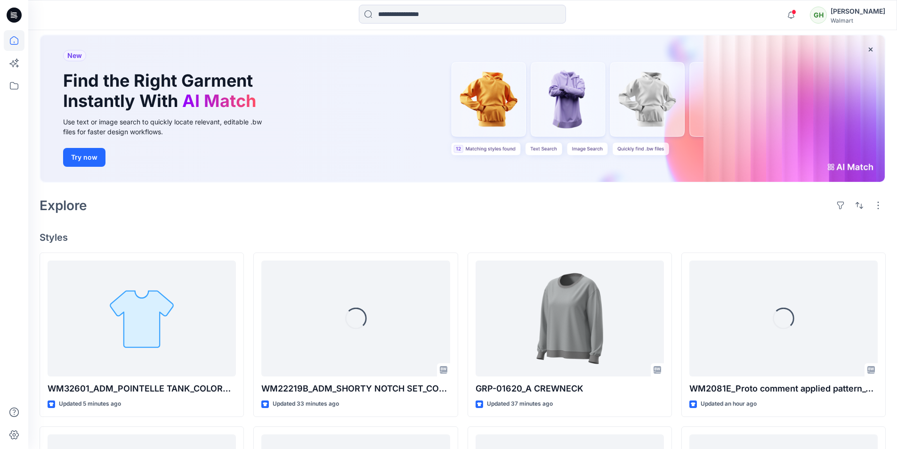
click at [195, 225] on div "Welcome back, [PERSON_NAME] New New Find the Right Garment Instantly With AI Ma…" at bounding box center [462, 396] width 869 height 826
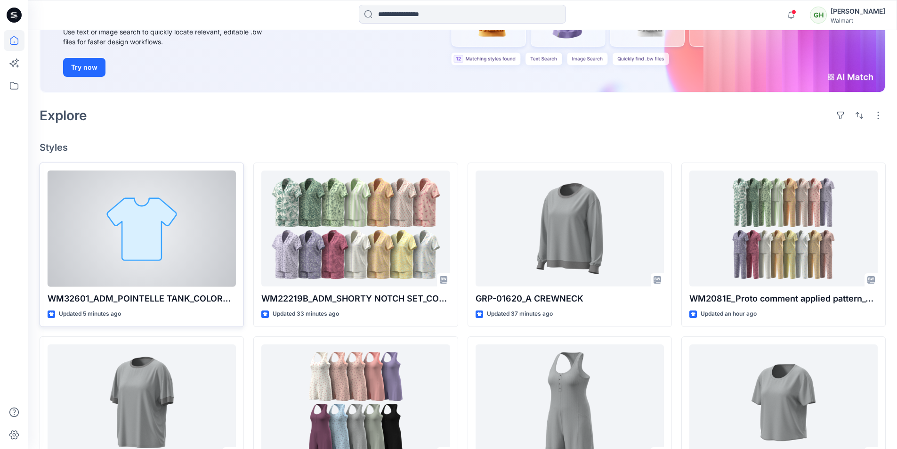
scroll to position [141, 0]
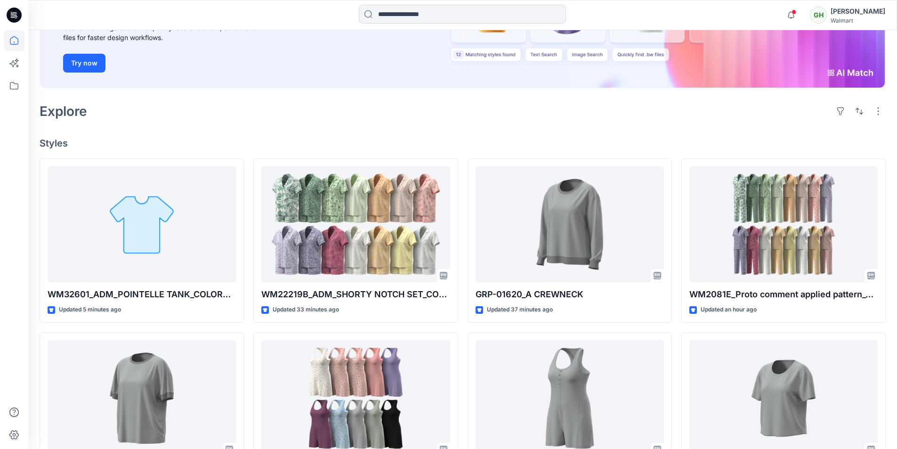
click at [210, 127] on div "Welcome back, [PERSON_NAME] New New Find the Right Garment Instantly With AI Ma…" at bounding box center [462, 302] width 869 height 826
click at [295, 140] on h4 "Styles" at bounding box center [463, 142] width 846 height 11
click at [258, 117] on div "Explore" at bounding box center [463, 111] width 846 height 23
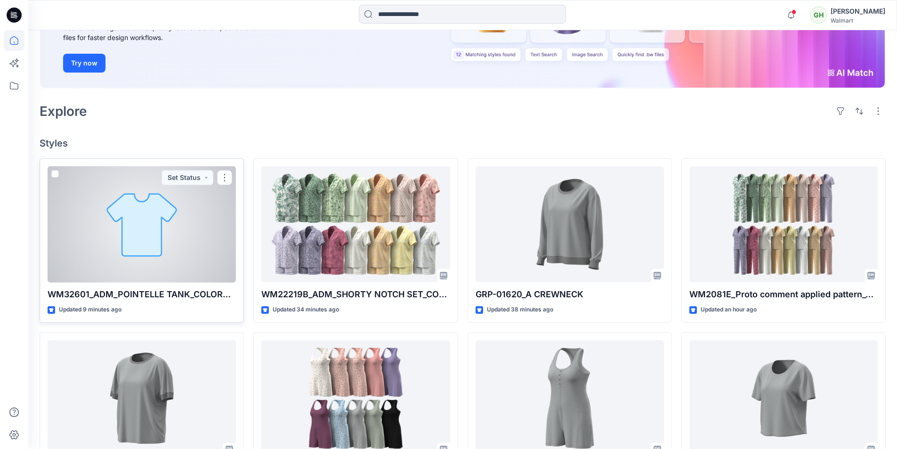
click at [165, 226] on div at bounding box center [142, 224] width 188 height 116
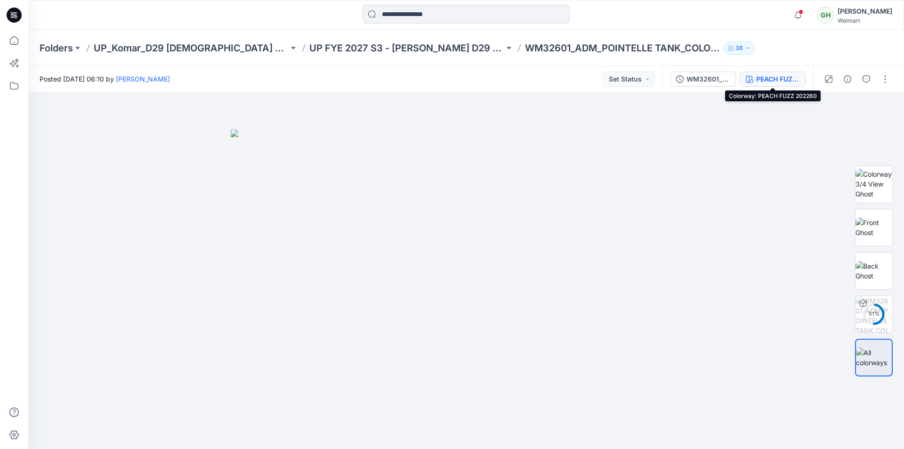
click at [783, 80] on div "PEACH FUZZ 202260" at bounding box center [777, 79] width 43 height 10
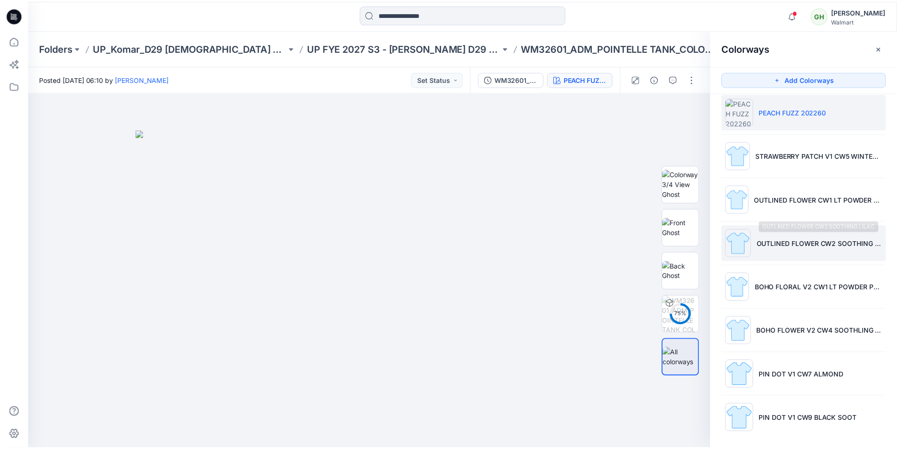
scroll to position [13, 0]
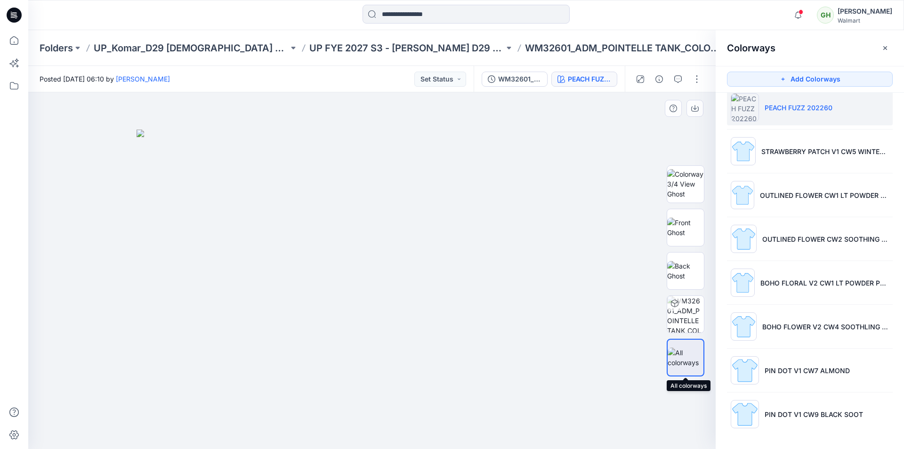
click at [685, 357] on img at bounding box center [686, 357] width 36 height 20
click at [24, 17] on div at bounding box center [14, 15] width 30 height 30
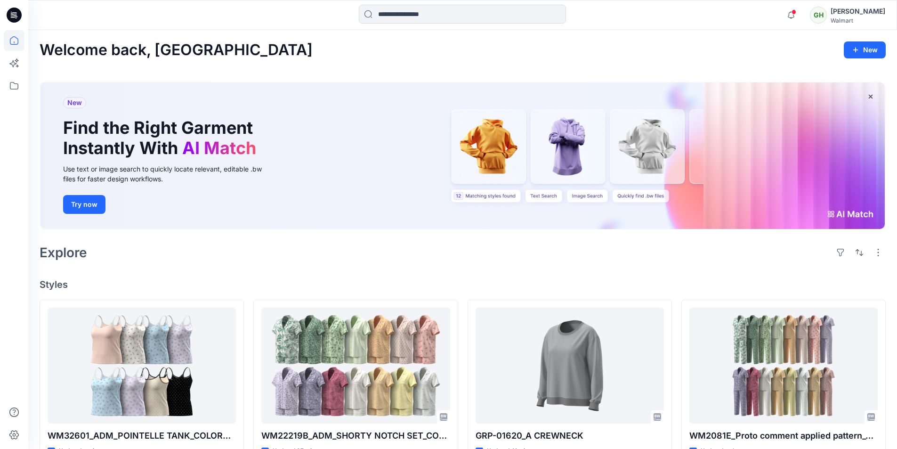
click at [102, 17] on div at bounding box center [136, 15] width 217 height 21
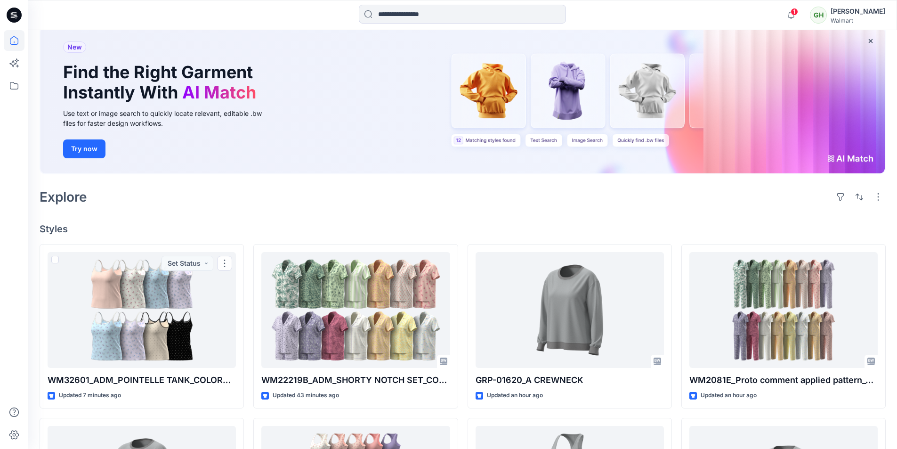
scroll to position [47, 0]
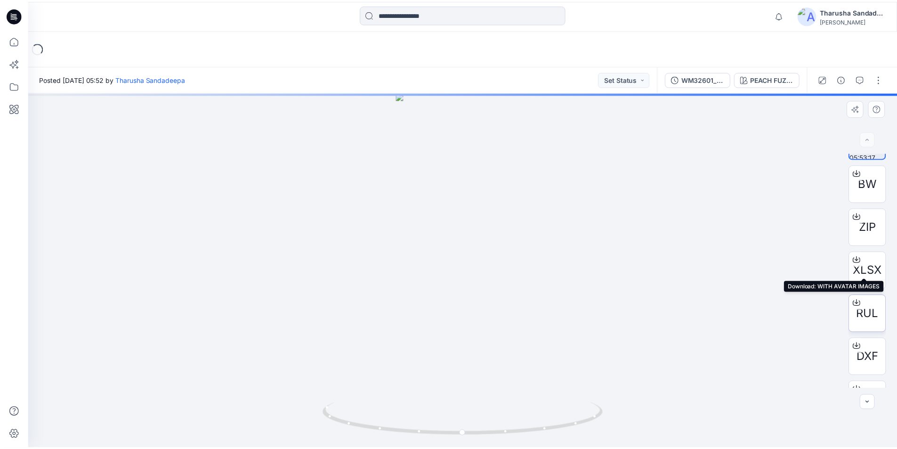
scroll to position [62, 0]
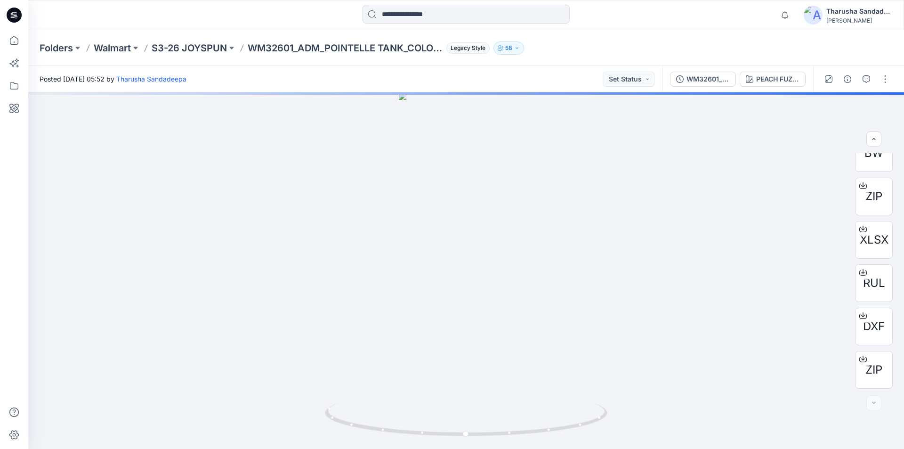
click at [11, 17] on icon at bounding box center [14, 15] width 15 height 30
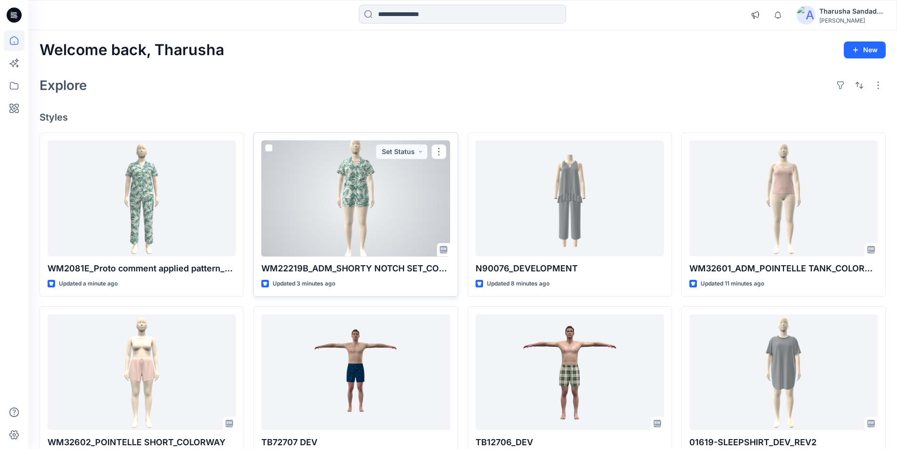
click at [363, 206] on div at bounding box center [355, 198] width 188 height 116
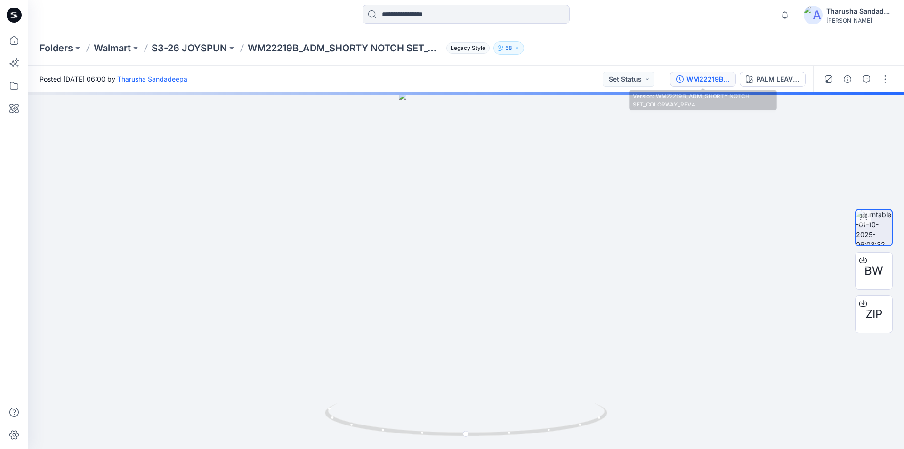
click at [717, 79] on div "WM22219B_ADM_SHORTY NOTCH SET_COLORWAY_REV4" at bounding box center [707, 79] width 43 height 10
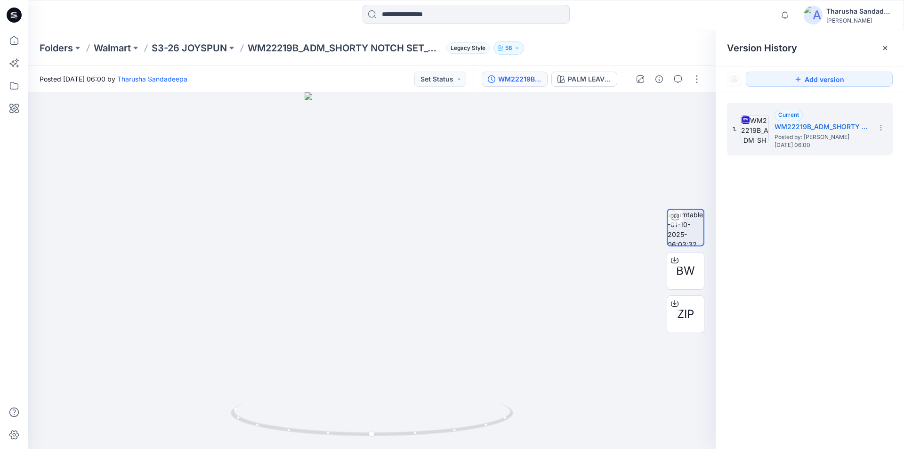
click at [12, 15] on icon at bounding box center [14, 15] width 15 height 15
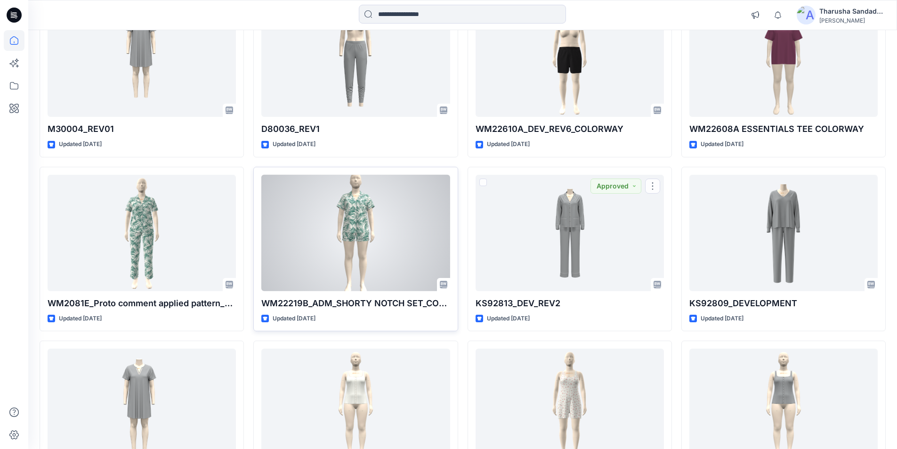
scroll to position [3083, 0]
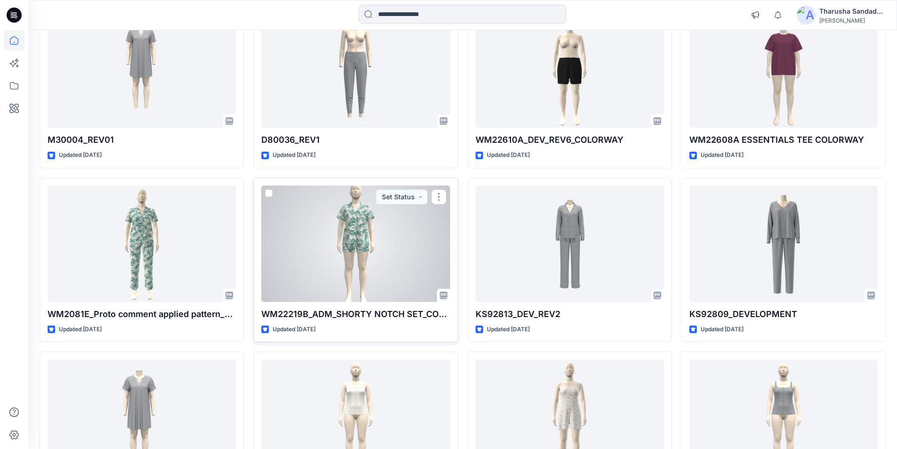
click at [395, 231] on div at bounding box center [355, 243] width 188 height 116
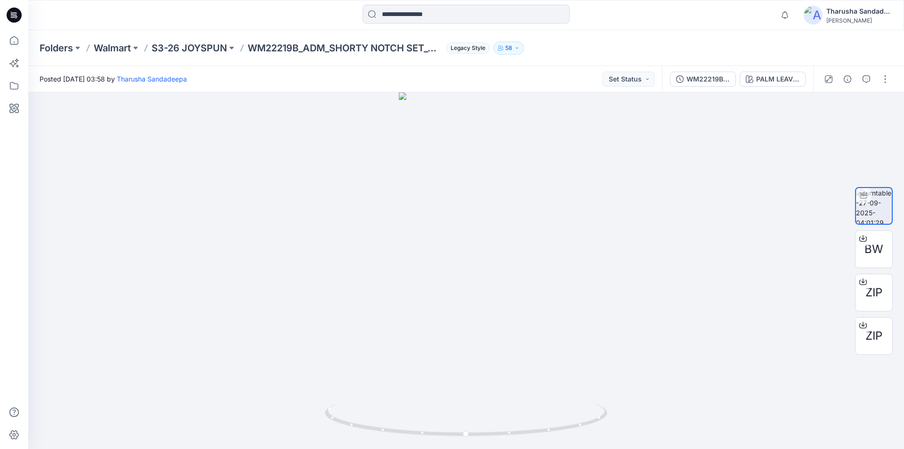
click at [15, 14] on icon at bounding box center [14, 15] width 15 height 15
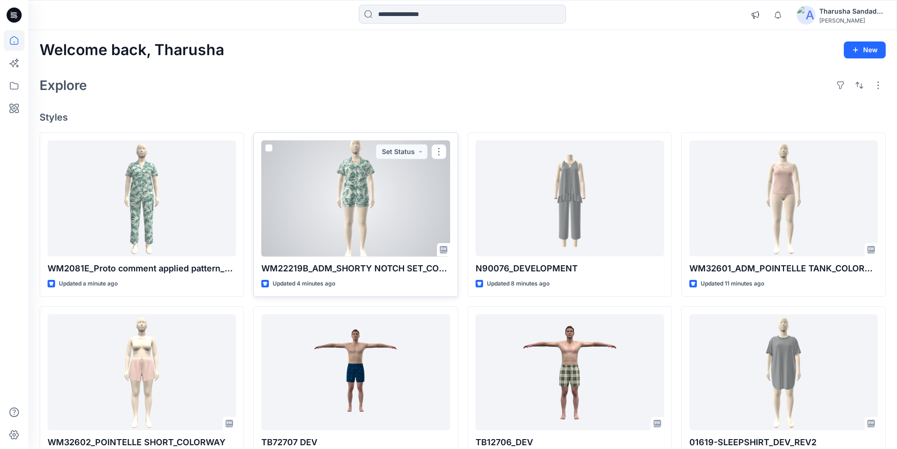
click at [376, 189] on div at bounding box center [355, 198] width 188 height 116
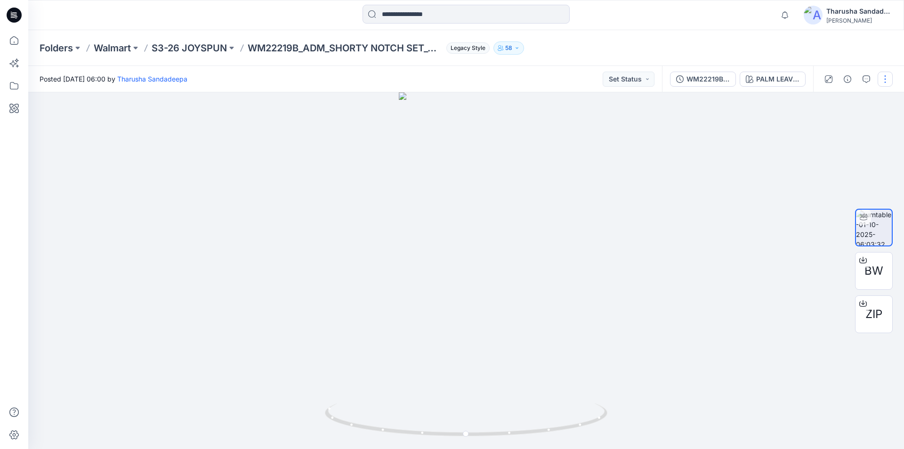
click at [883, 77] on button "button" at bounding box center [884, 79] width 15 height 15
click at [842, 105] on button "Edit" at bounding box center [845, 100] width 87 height 17
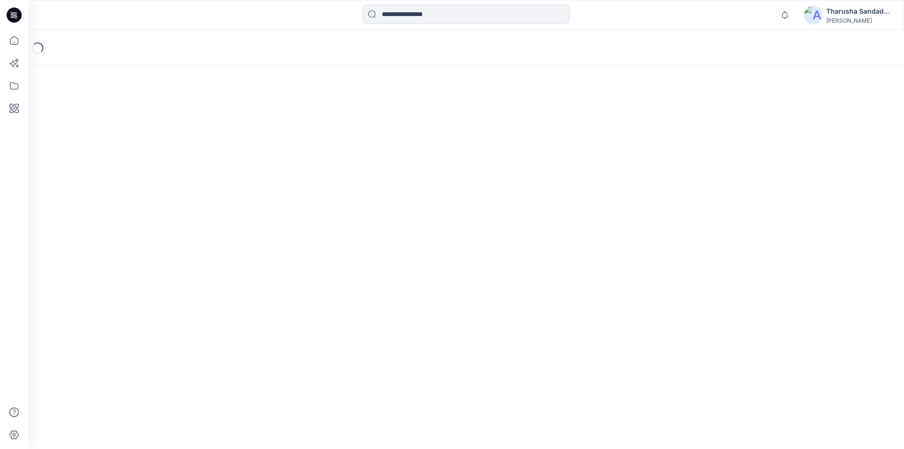
scroll to position [115, 0]
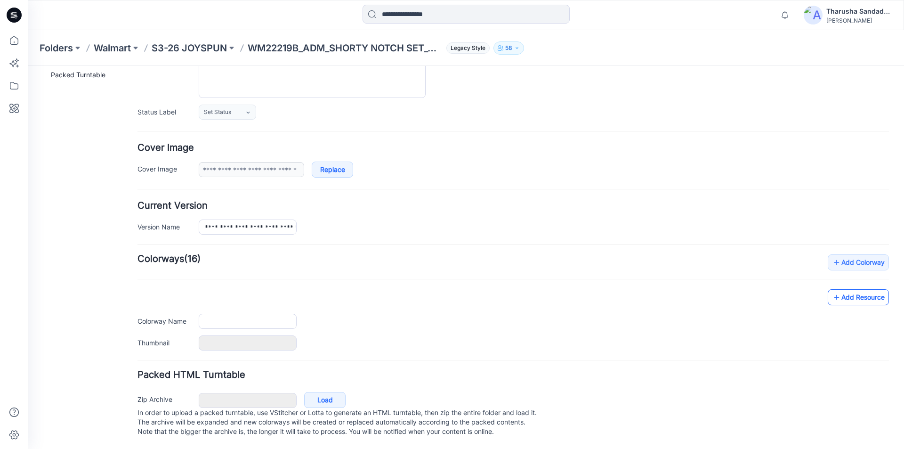
type input "**********"
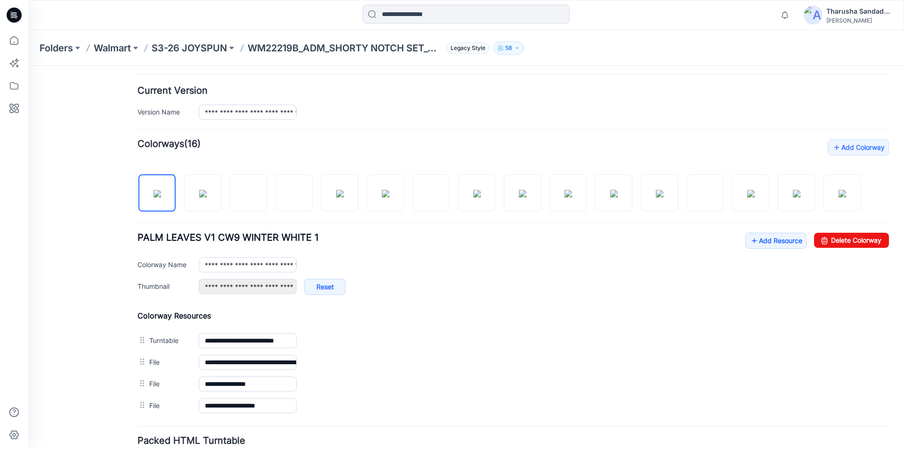
scroll to position [221, 0]
click at [756, 243] on link "Add Resource" at bounding box center [775, 240] width 61 height 16
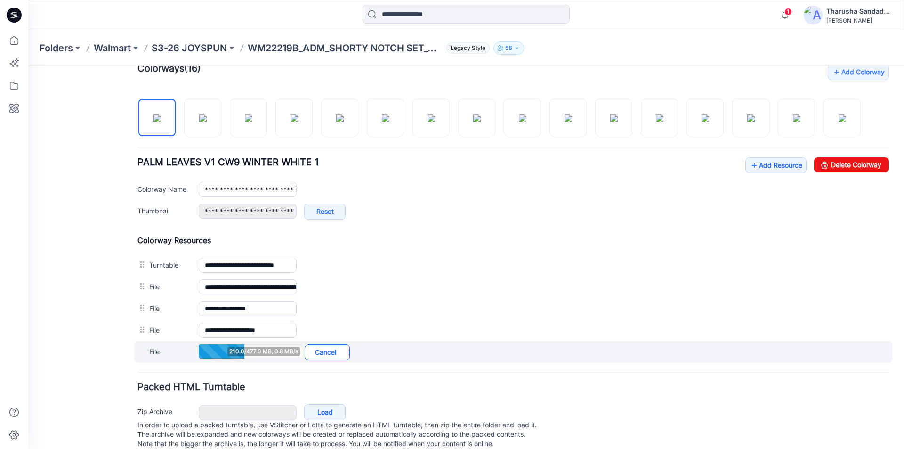
click at [332, 353] on link "Cancel" at bounding box center [327, 352] width 45 height 16
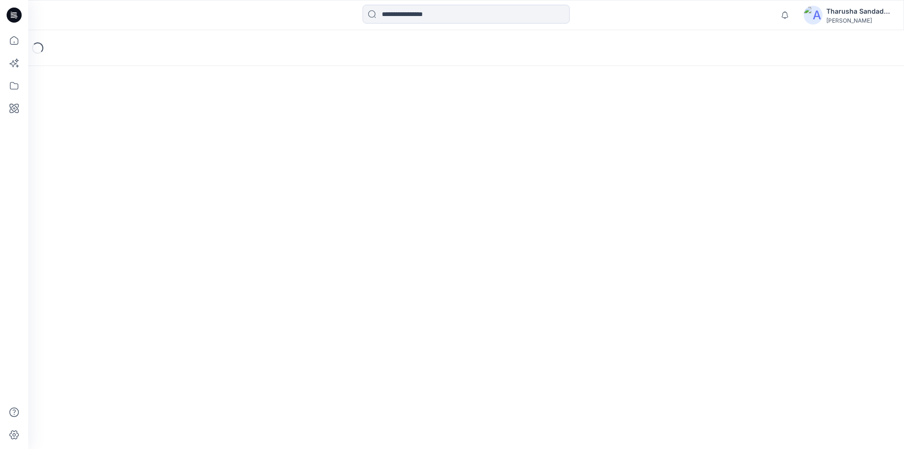
scroll to position [115, 0]
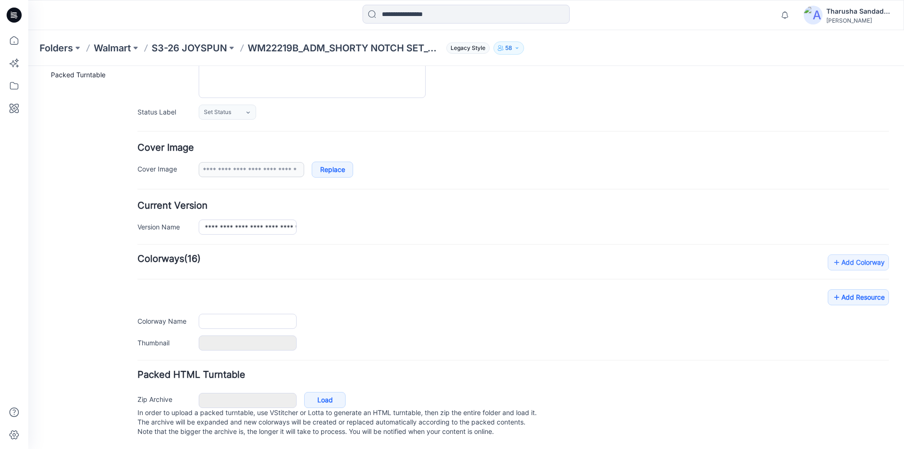
type input "**********"
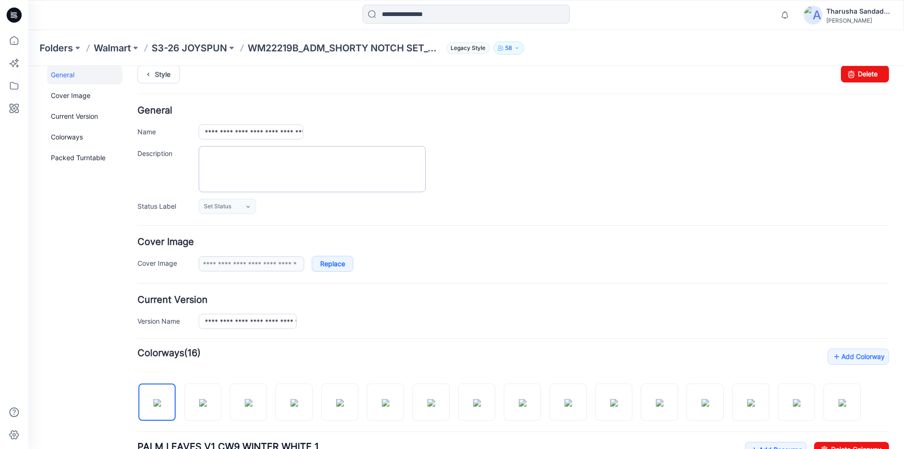
scroll to position [0, 0]
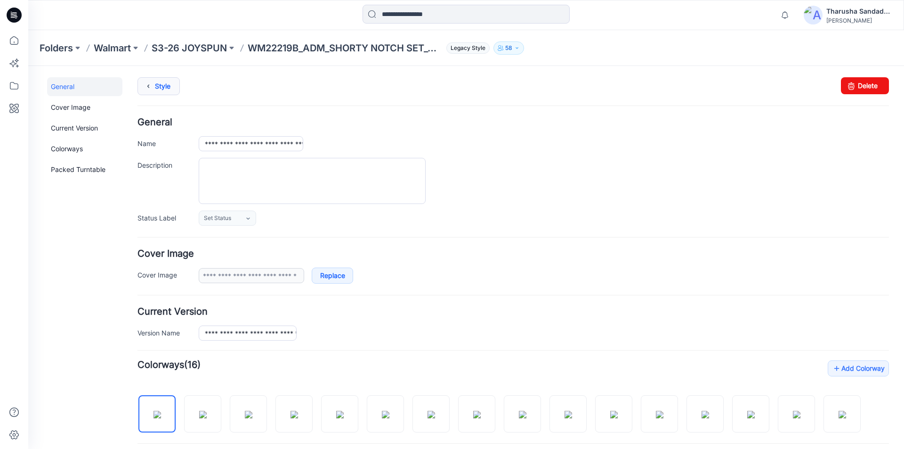
click at [167, 83] on link "Style" at bounding box center [158, 86] width 42 height 18
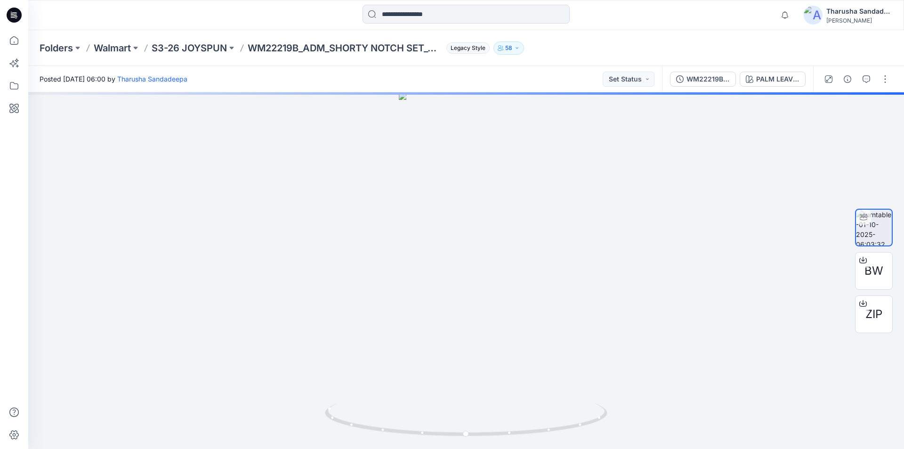
click at [11, 16] on icon at bounding box center [14, 15] width 15 height 15
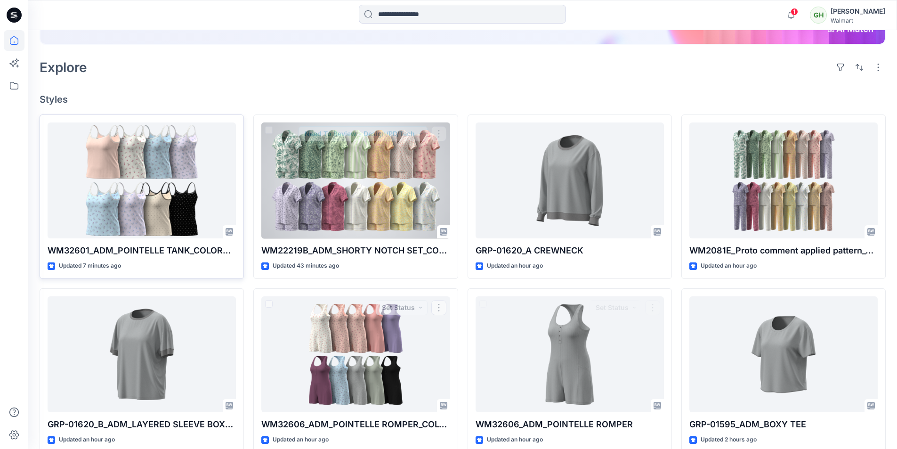
scroll to position [188, 0]
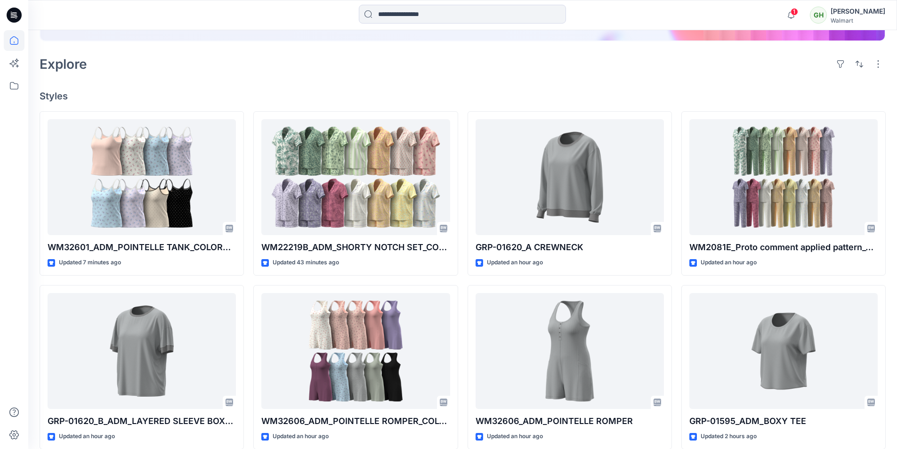
click at [191, 82] on div "Welcome back, [PERSON_NAME] New New Find the Right Garment Instantly With AI Ma…" at bounding box center [462, 255] width 869 height 826
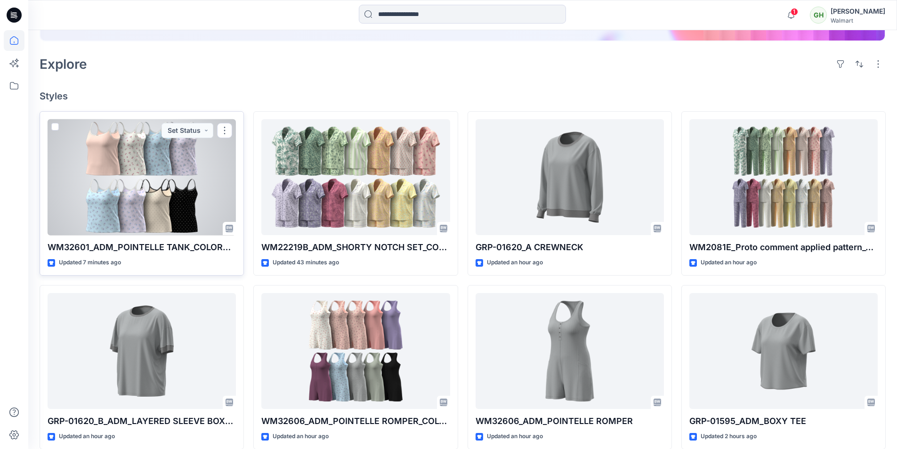
click at [145, 186] on div at bounding box center [142, 177] width 188 height 116
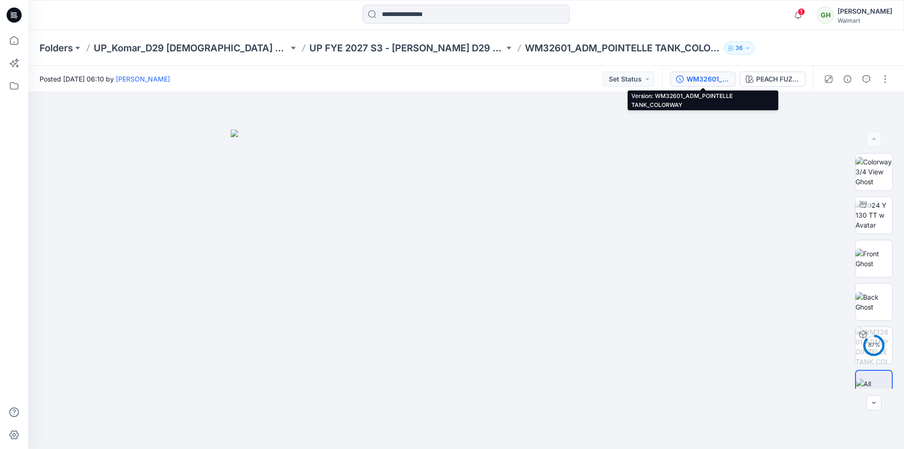
click at [708, 81] on div "WM32601_ADM_POINTELLE TANK_COLORWAY" at bounding box center [707, 79] width 43 height 10
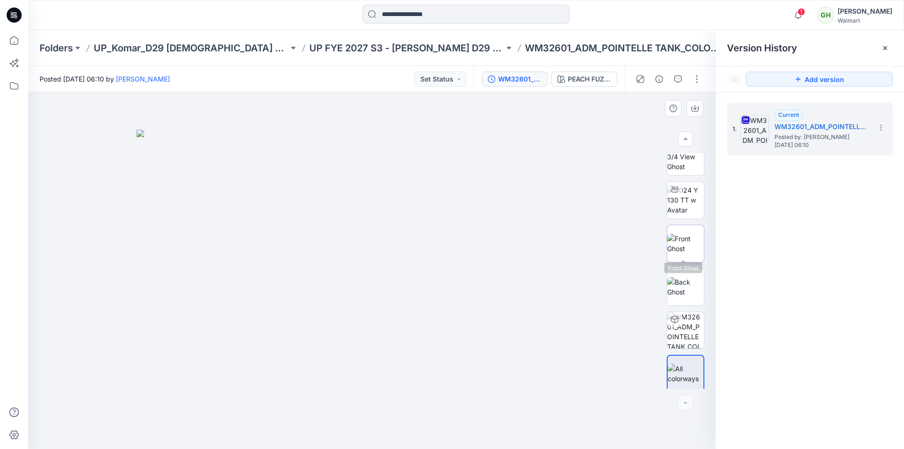
scroll to position [19, 0]
click at [698, 79] on button "button" at bounding box center [696, 79] width 15 height 15
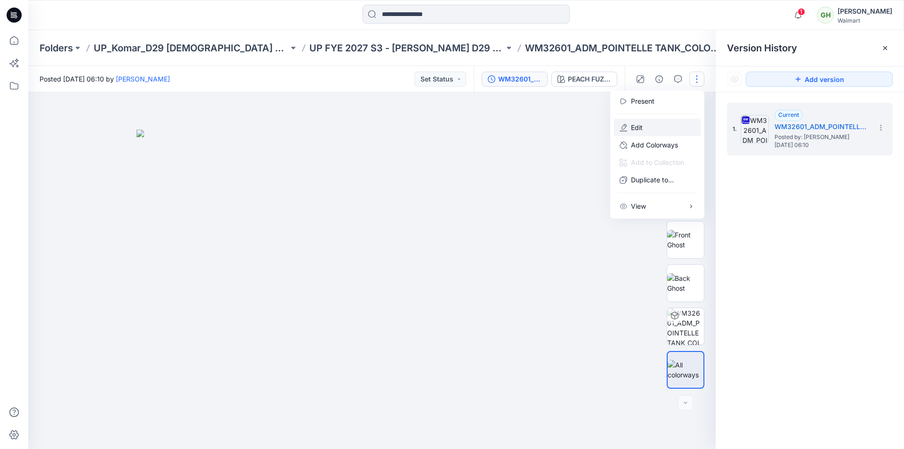
click at [644, 127] on button "Edit" at bounding box center [657, 127] width 87 height 17
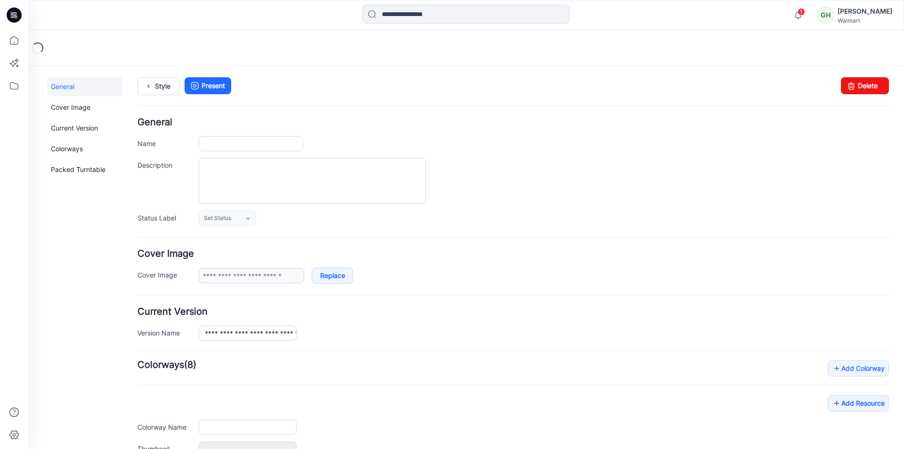
type input "**********"
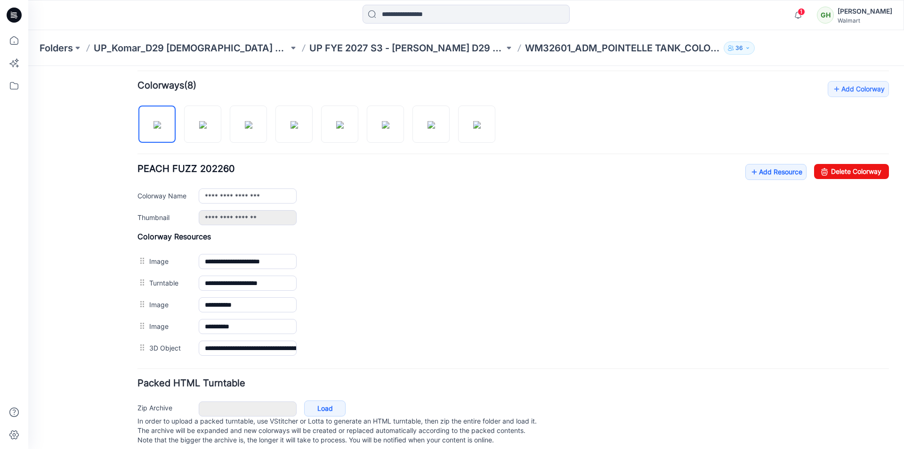
scroll to position [282, 0]
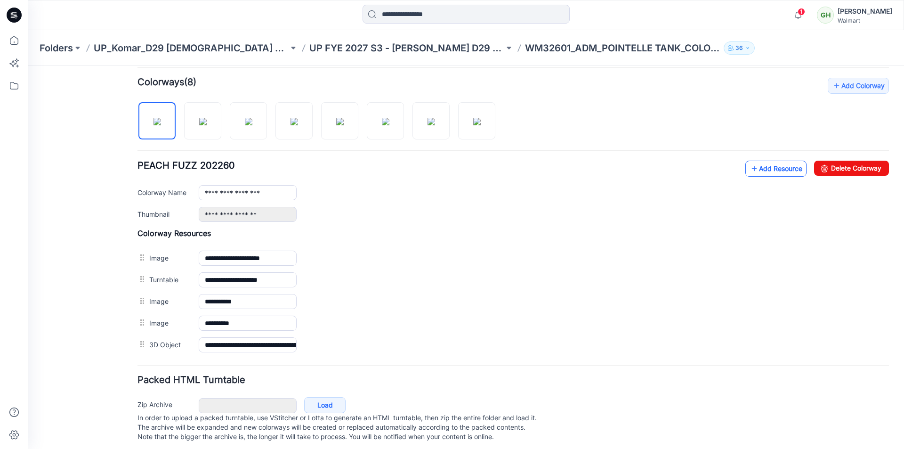
click at [769, 171] on link "Add Resource" at bounding box center [775, 169] width 61 height 16
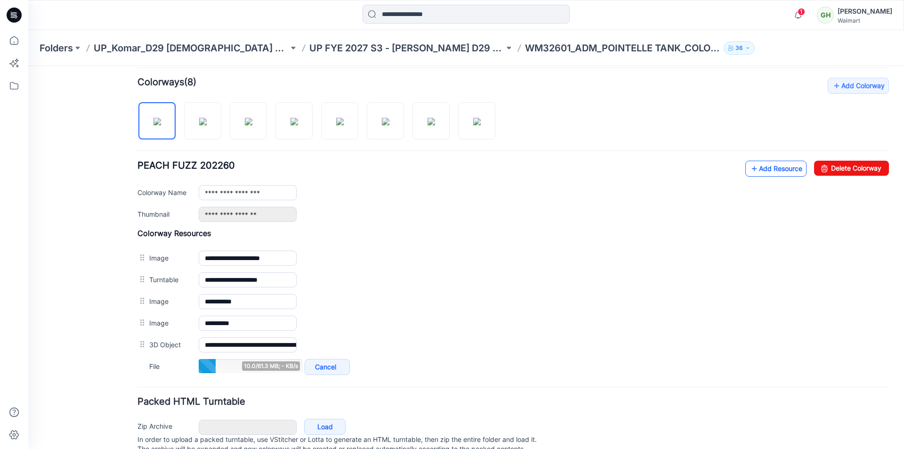
click at [765, 173] on link "Add Resource" at bounding box center [775, 169] width 61 height 16
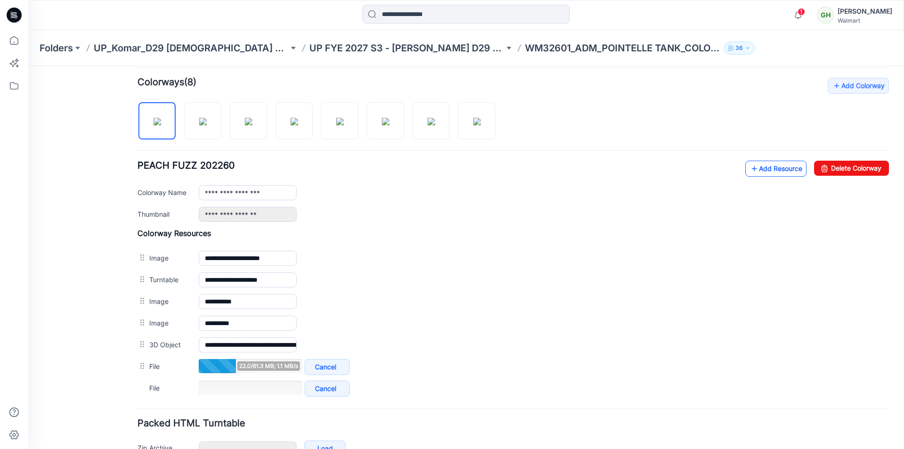
click at [781, 173] on link "Add Resource" at bounding box center [775, 169] width 61 height 16
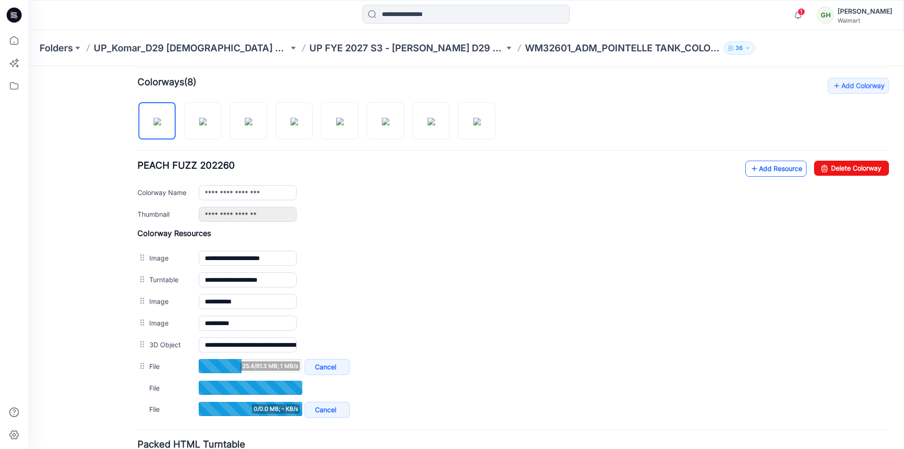
click at [776, 174] on link "Add Resource" at bounding box center [775, 169] width 61 height 16
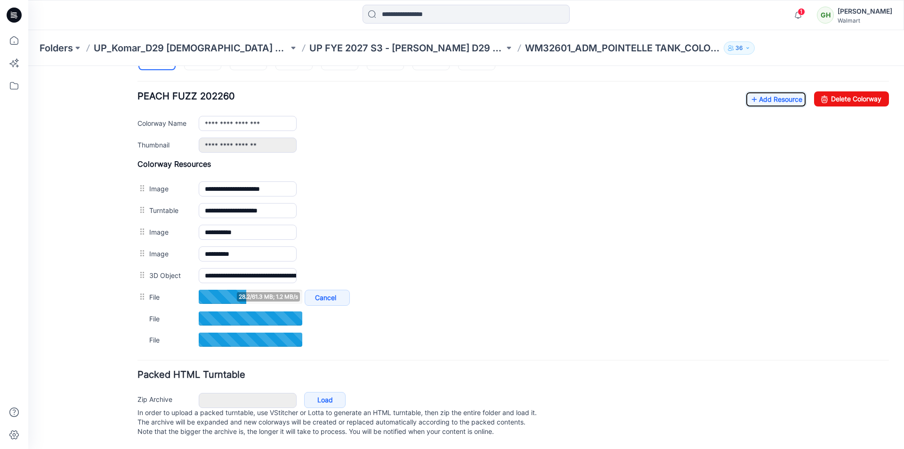
scroll to position [361, 0]
click at [784, 91] on link "Add Resource" at bounding box center [775, 99] width 61 height 16
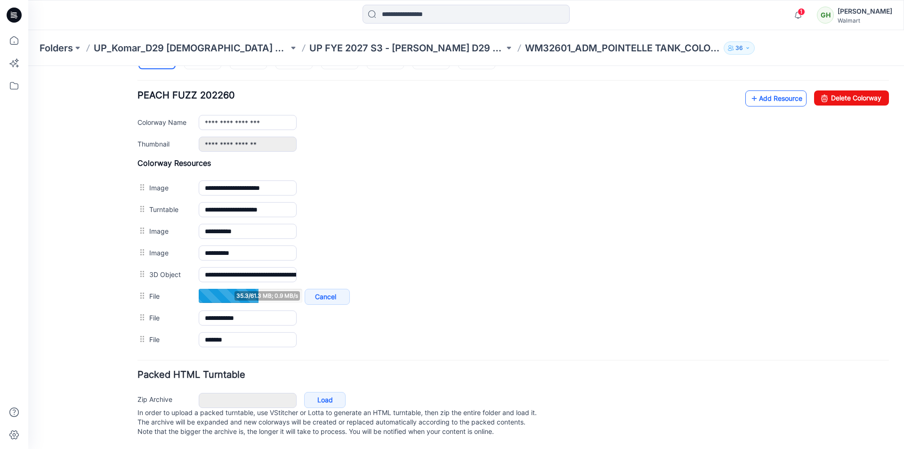
click at [764, 90] on link "Add Resource" at bounding box center [775, 98] width 61 height 16
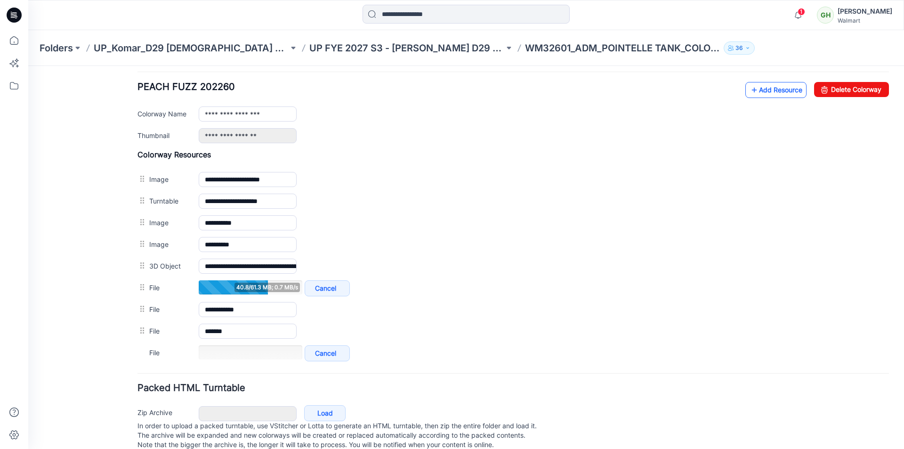
click at [759, 92] on link "Add Resource" at bounding box center [775, 90] width 61 height 16
click at [767, 94] on link "Add Resource" at bounding box center [775, 90] width 61 height 16
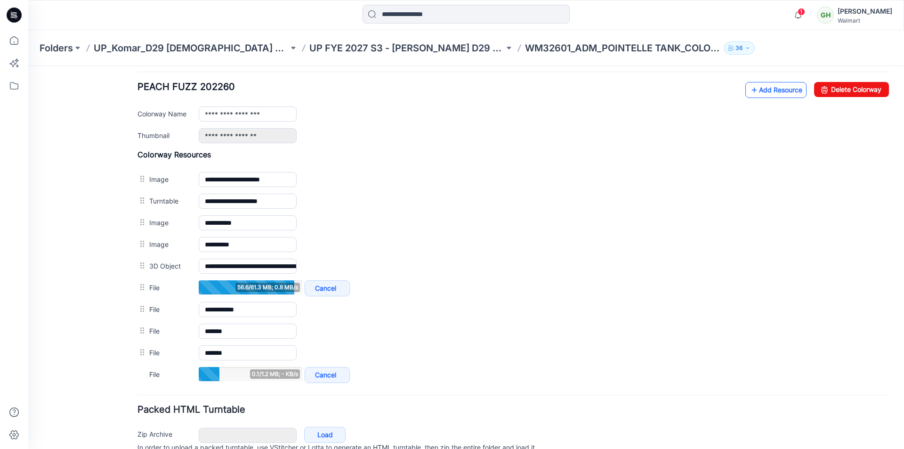
click at [780, 95] on link "Add Resource" at bounding box center [775, 90] width 61 height 16
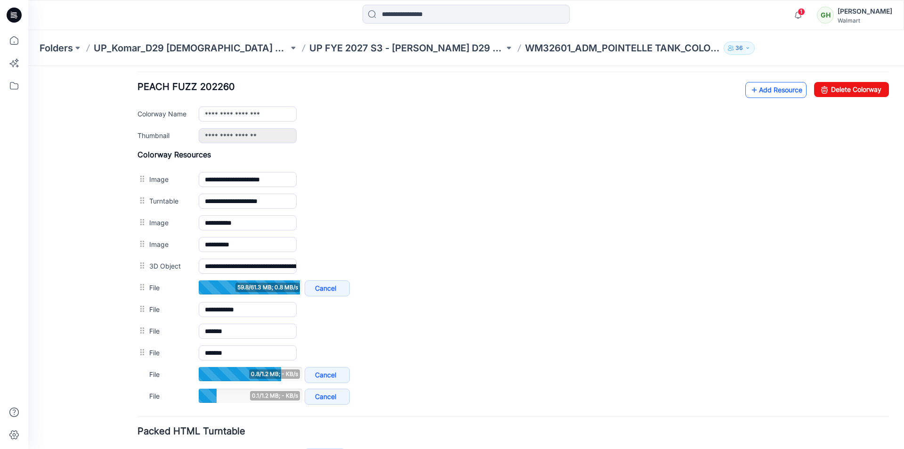
click at [770, 93] on link "Add Resource" at bounding box center [775, 90] width 61 height 16
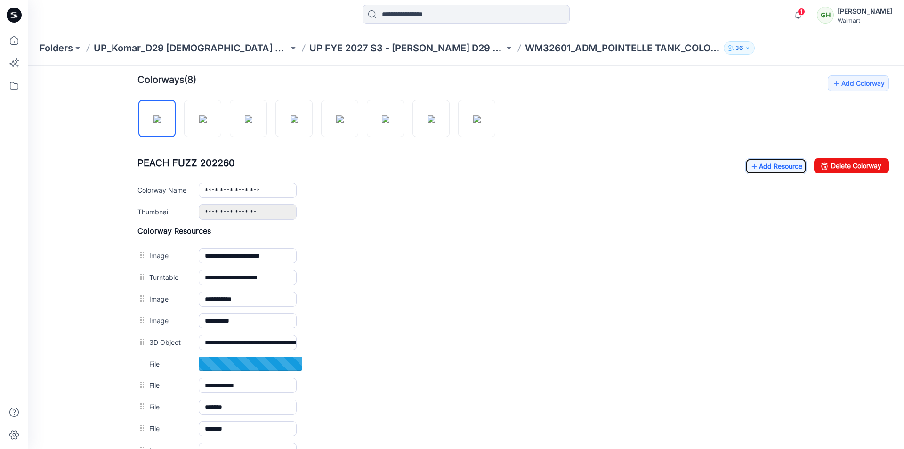
scroll to position [237, 0]
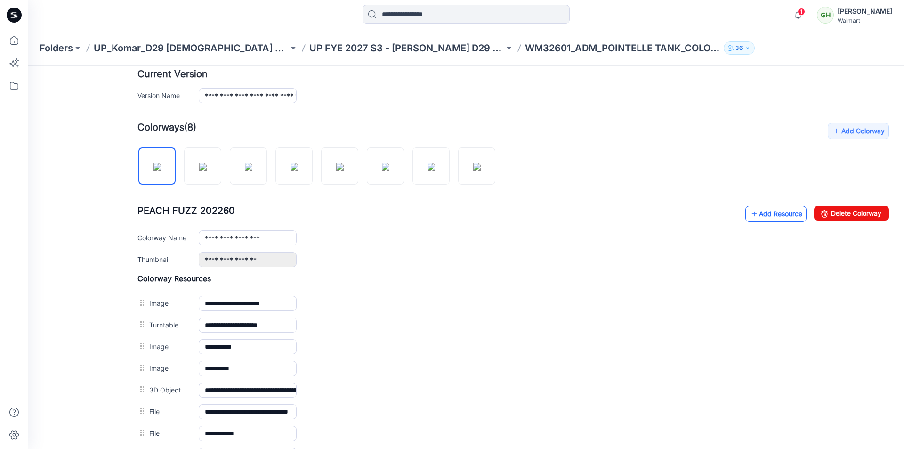
click at [767, 218] on link "Add Resource" at bounding box center [775, 214] width 61 height 16
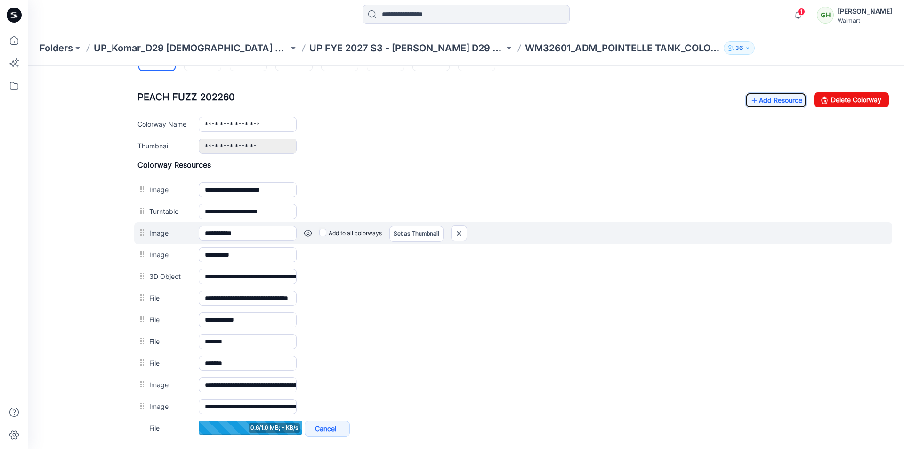
scroll to position [260, 0]
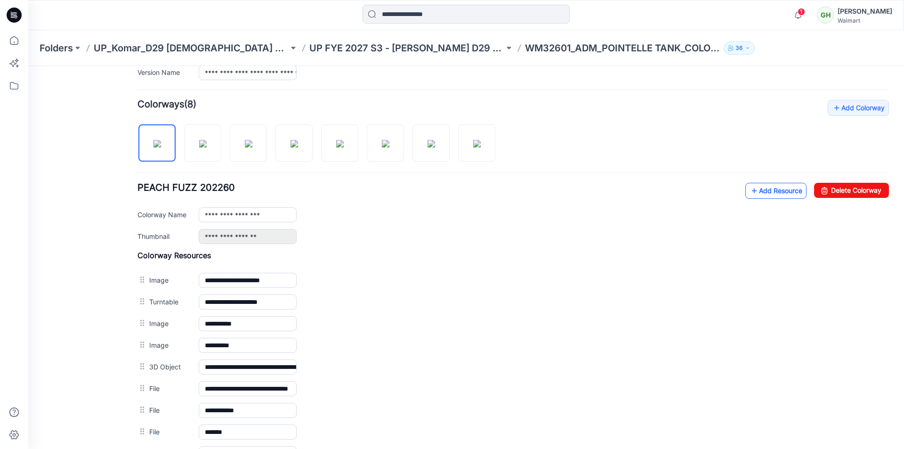
click at [751, 188] on link "Add Resource" at bounding box center [775, 191] width 61 height 16
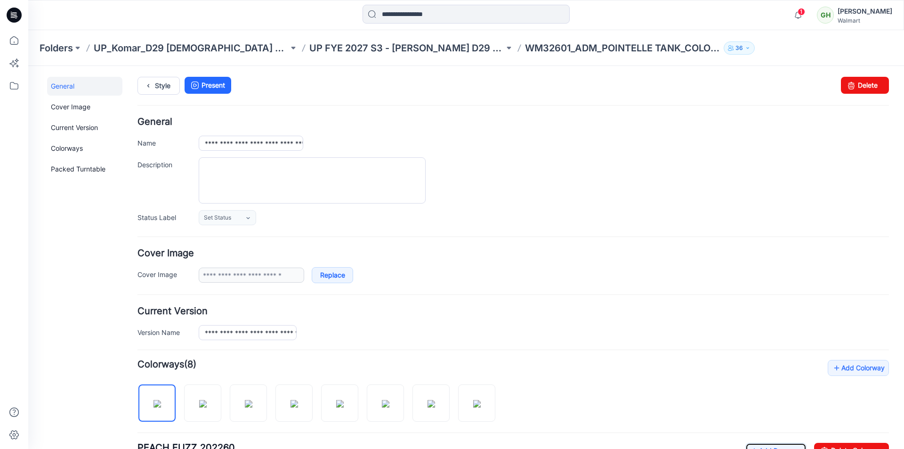
scroll to position [0, 0]
click at [159, 87] on link "Style" at bounding box center [158, 86] width 42 height 18
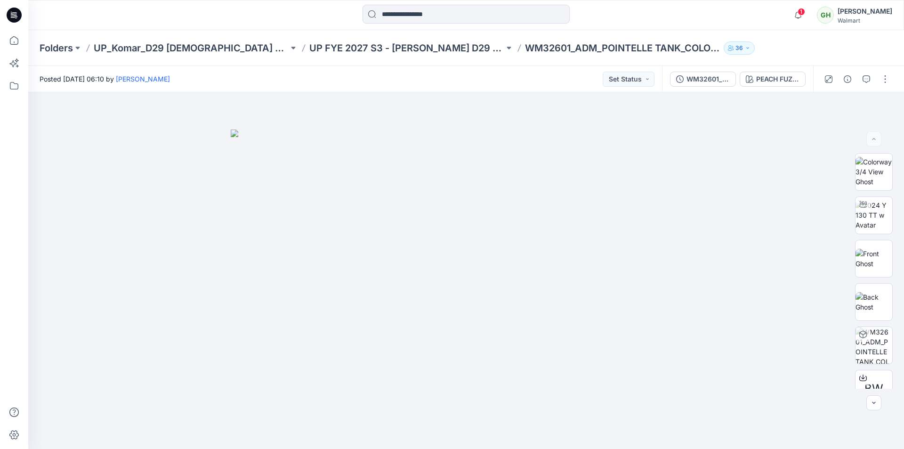
click at [18, 16] on icon at bounding box center [14, 15] width 15 height 15
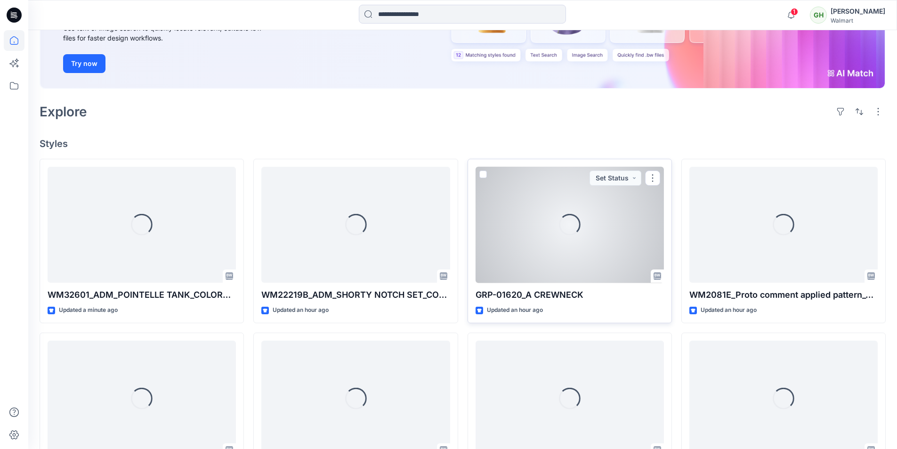
scroll to position [141, 0]
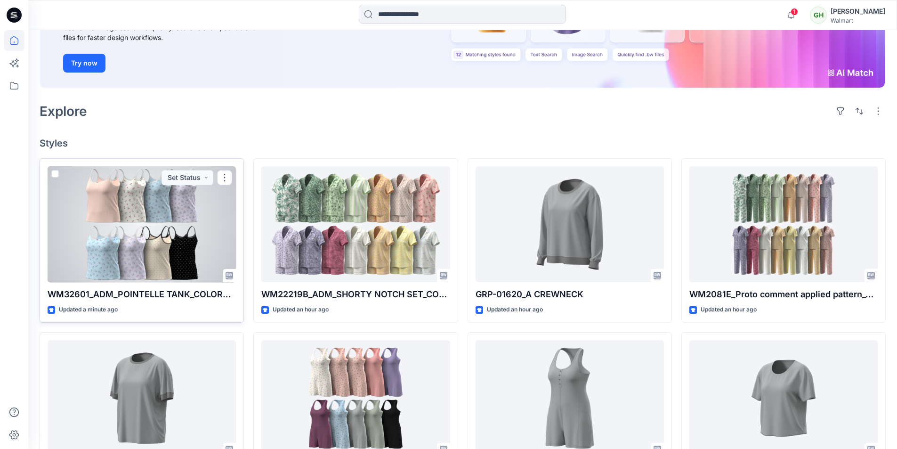
click at [173, 244] on div at bounding box center [142, 224] width 188 height 116
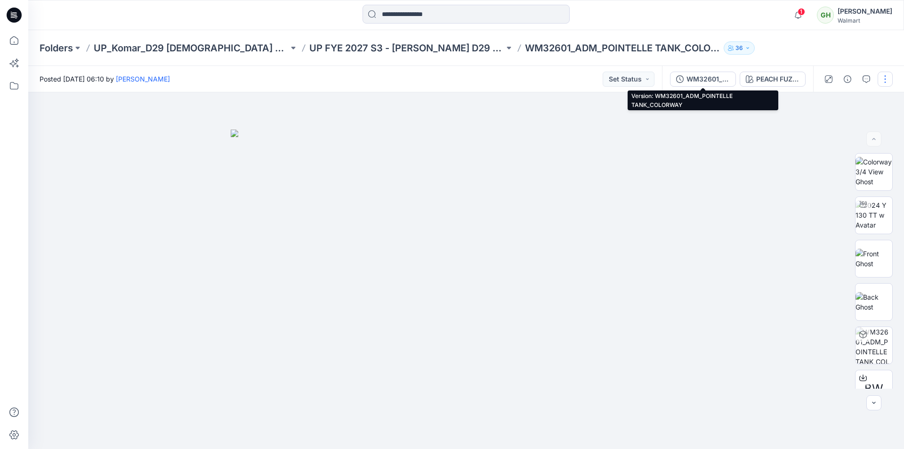
click at [700, 79] on div "WM32601_ADM_POINTELLE TANK_COLORWAY" at bounding box center [707, 79] width 43 height 10
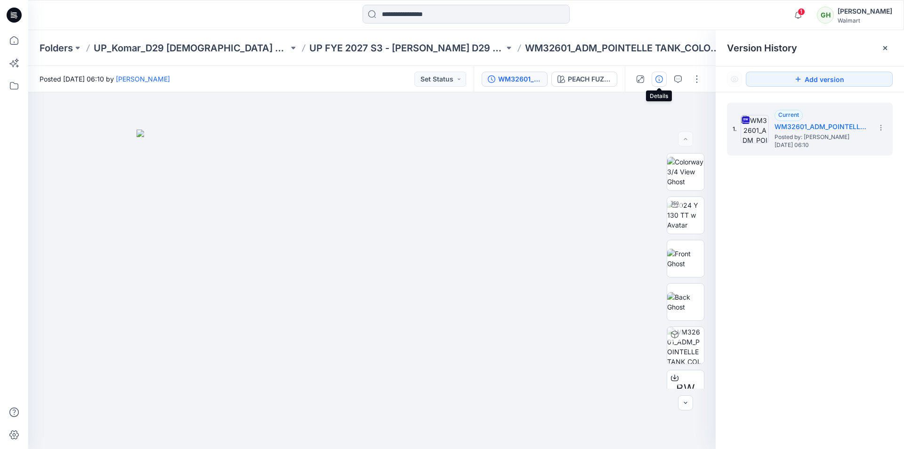
click at [659, 81] on icon "button" at bounding box center [659, 79] width 8 height 8
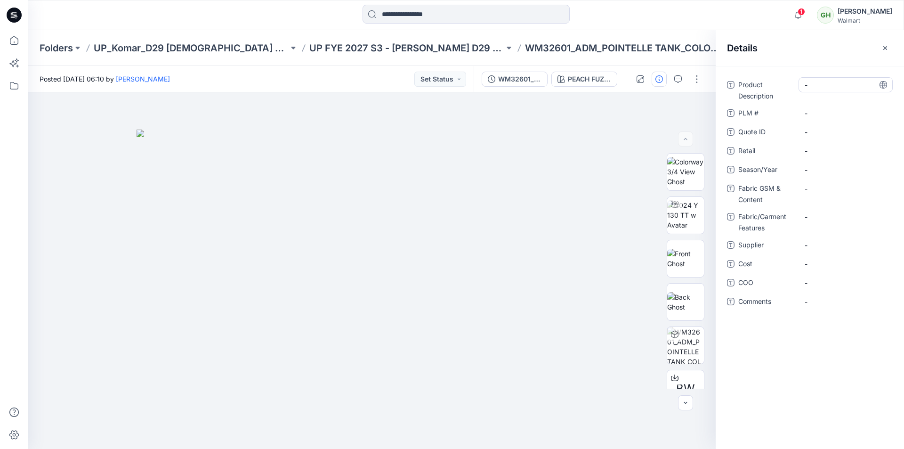
click at [831, 86] on Description "-" at bounding box center [845, 85] width 82 height 10
type textarea "**********"
click at [803, 42] on div "Details" at bounding box center [810, 47] width 188 height 35
click at [825, 170] on span "-" at bounding box center [845, 170] width 82 height 10
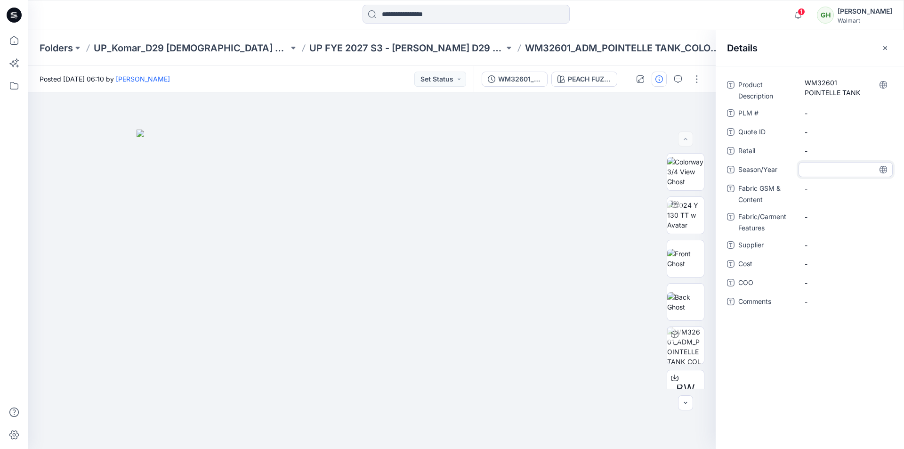
type textarea "********"
click at [809, 48] on div "Details" at bounding box center [810, 47] width 188 height 35
click at [831, 186] on Content "-" at bounding box center [845, 189] width 82 height 10
type textarea "**********"
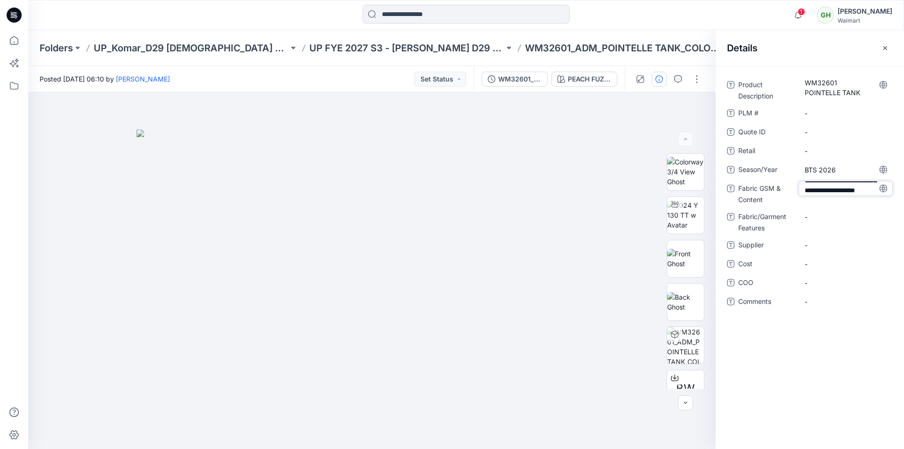
click at [808, 40] on div "Details" at bounding box center [810, 47] width 188 height 35
drag, startPoint x: 647, startPoint y: 17, endPoint x: 684, endPoint y: 14, distance: 37.8
click at [647, 17] on div at bounding box center [466, 15] width 438 height 21
click at [653, 18] on div at bounding box center [466, 15] width 438 height 21
click at [822, 252] on span "-" at bounding box center [845, 251] width 82 height 10
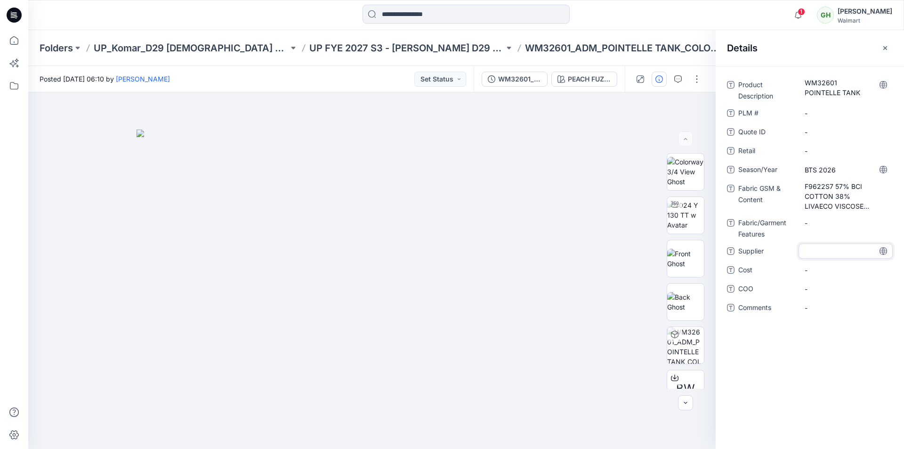
type textarea "**********"
click at [790, 41] on div "Details" at bounding box center [810, 47] width 188 height 35
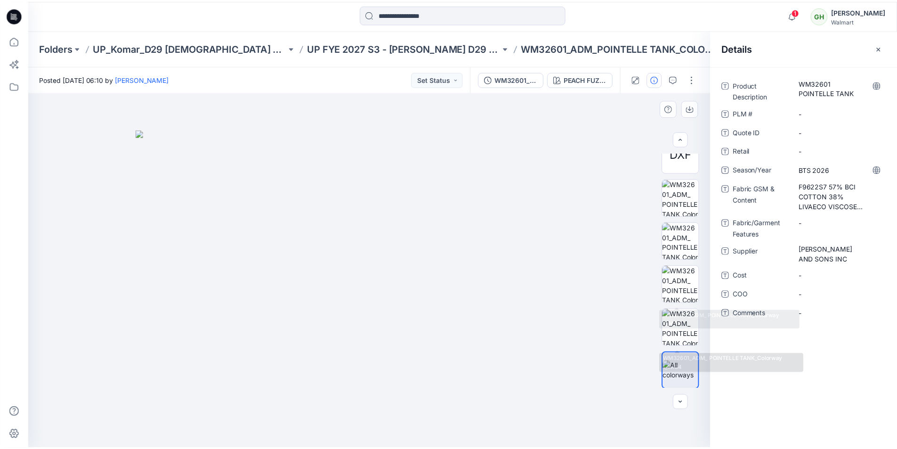
scroll to position [365, 0]
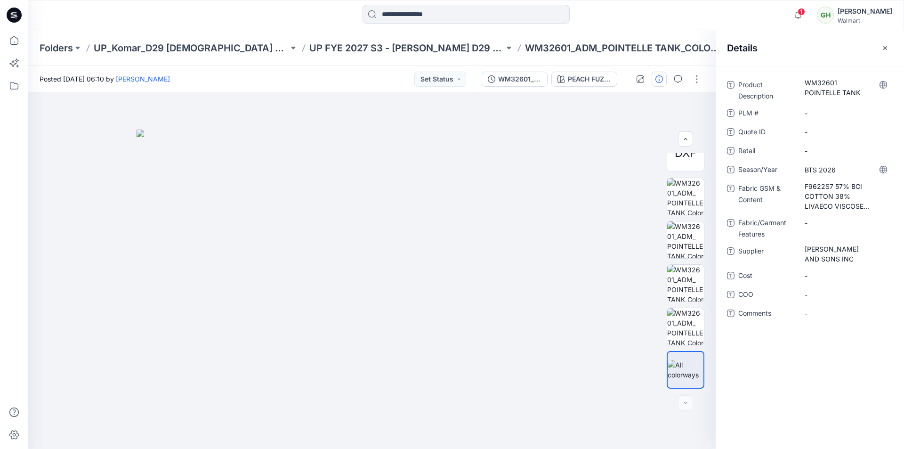
click at [24, 18] on div at bounding box center [14, 15] width 30 height 30
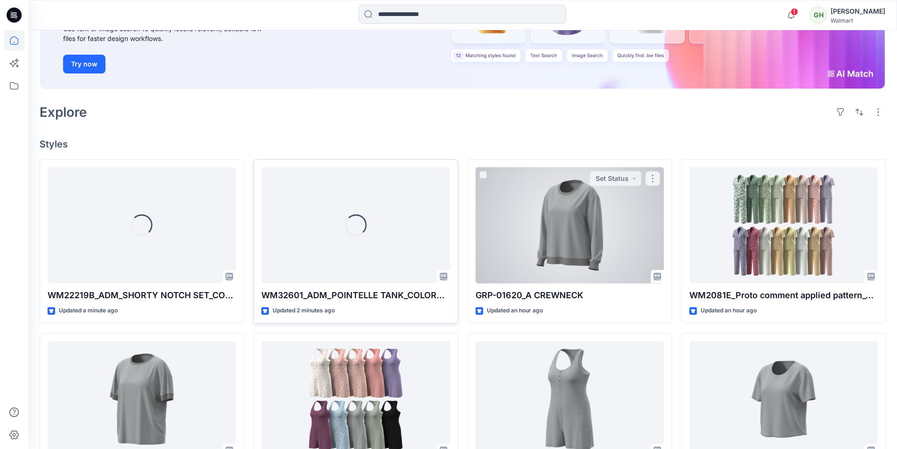
scroll to position [141, 0]
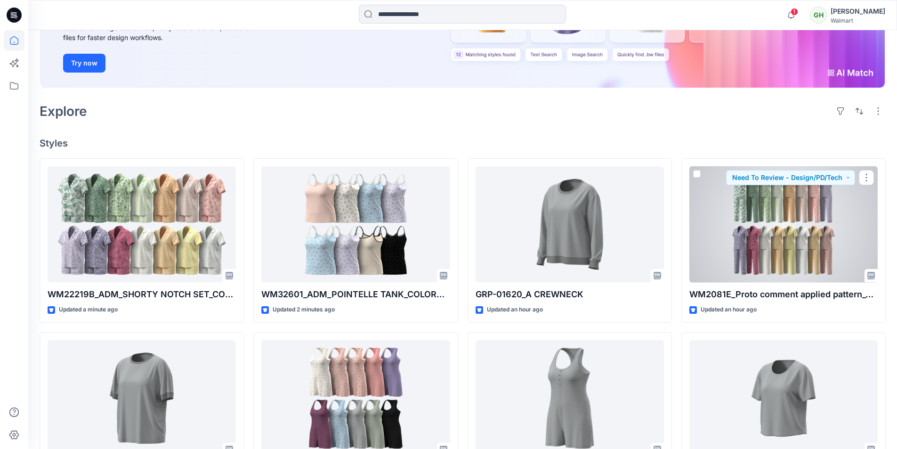
click at [813, 222] on div at bounding box center [783, 224] width 188 height 116
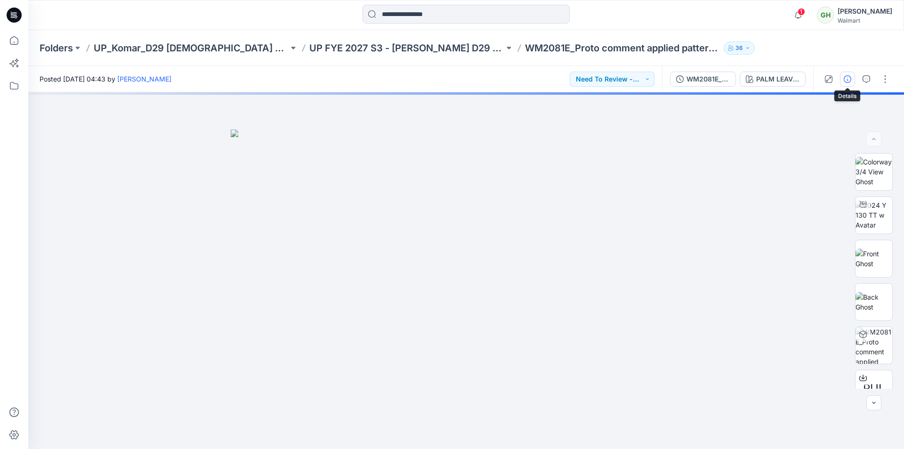
click at [848, 80] on icon "button" at bounding box center [848, 79] width 8 height 8
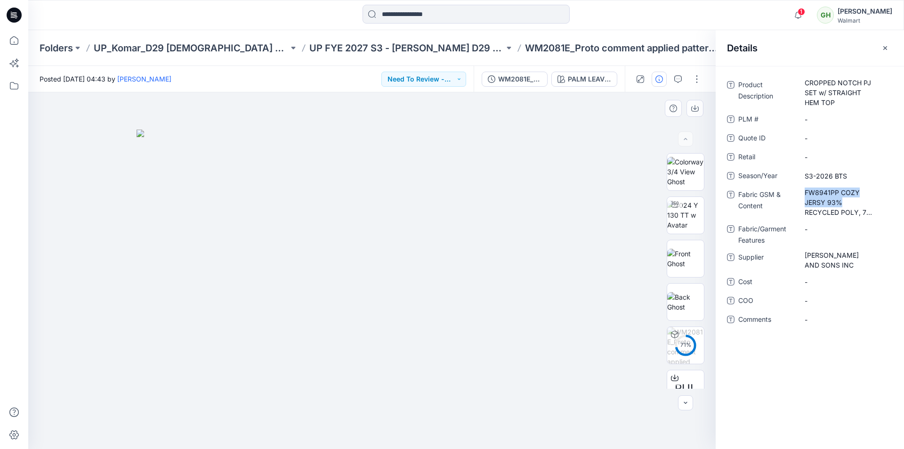
drag, startPoint x: 806, startPoint y: 193, endPoint x: 628, endPoint y: 116, distance: 194.0
click at [896, 202] on div "Product Description CROPPED NOTCH PJ SET w/ STRAIGHT HEM TOP PLM # - Quote ID -…" at bounding box center [810, 207] width 188 height 261
click at [661, 23] on div at bounding box center [466, 15] width 438 height 21
click at [21, 15] on icon at bounding box center [14, 15] width 15 height 15
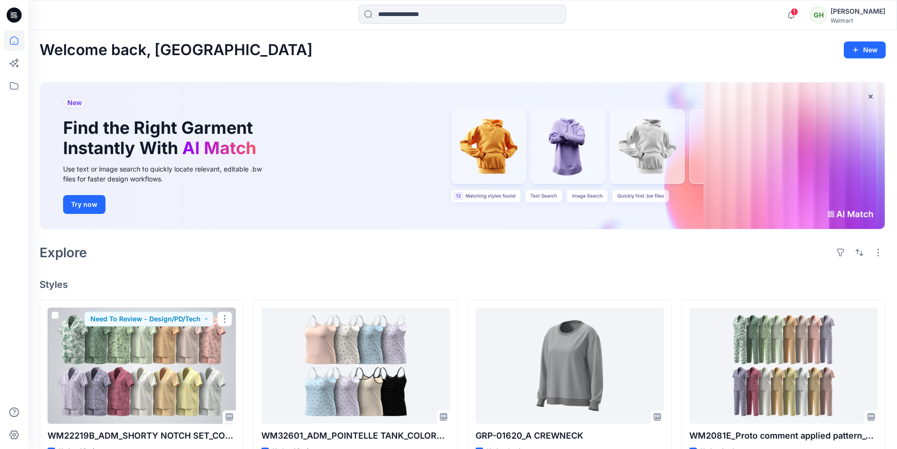
click at [85, 356] on div at bounding box center [142, 365] width 188 height 116
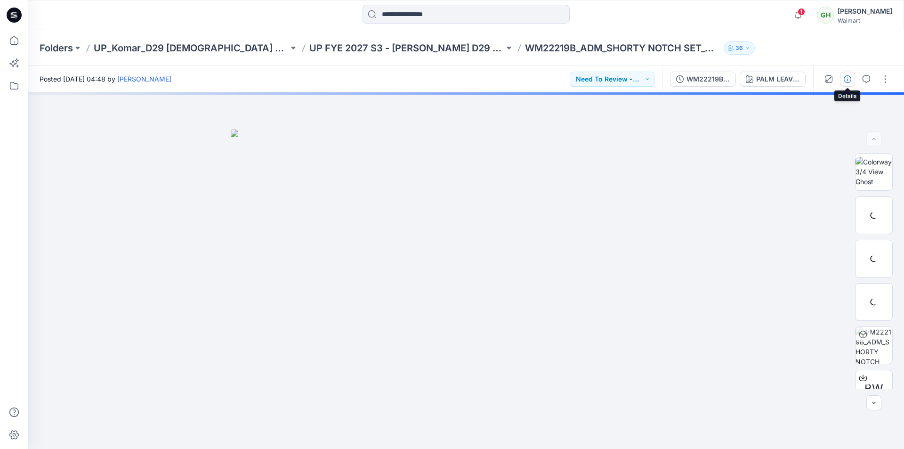
click at [848, 79] on icon "button" at bounding box center [848, 79] width 8 height 8
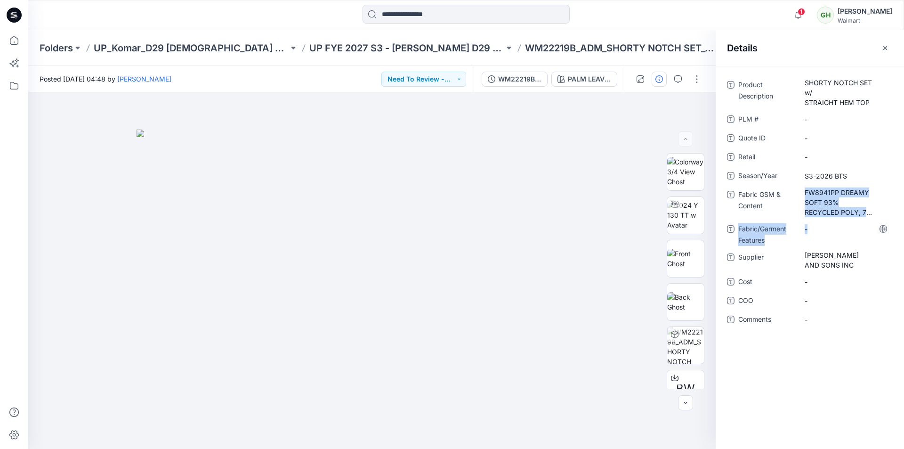
drag, startPoint x: 805, startPoint y: 193, endPoint x: 885, endPoint y: 225, distance: 86.5
click at [885, 225] on div "Product Description SHORTY NOTCH SET w/ STRAIGHT HEM TOP PLM # - Quote ID - Ret…" at bounding box center [810, 207] width 166 height 261
click at [882, 221] on div "-" at bounding box center [845, 228] width 94 height 15
click at [856, 207] on Content "FW8941PP DREAMY SOFT 93% RECYCLED POLY, 7% SPAN, 165 GSM" at bounding box center [845, 202] width 82 height 30
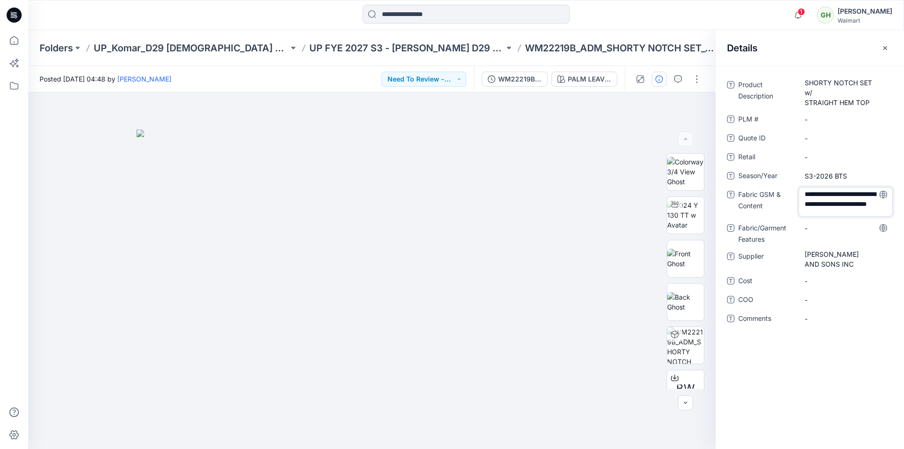
drag, startPoint x: 802, startPoint y: 192, endPoint x: 885, endPoint y: 212, distance: 85.3
click at [885, 212] on textarea "**********" at bounding box center [845, 202] width 94 height 30
type textarea "**********"
click at [820, 51] on div "Details" at bounding box center [810, 47] width 188 height 35
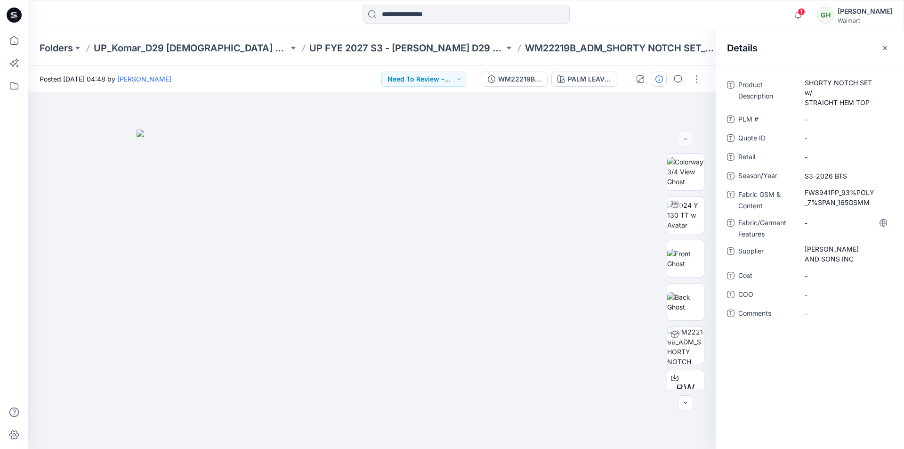
click at [21, 16] on icon at bounding box center [14, 15] width 15 height 15
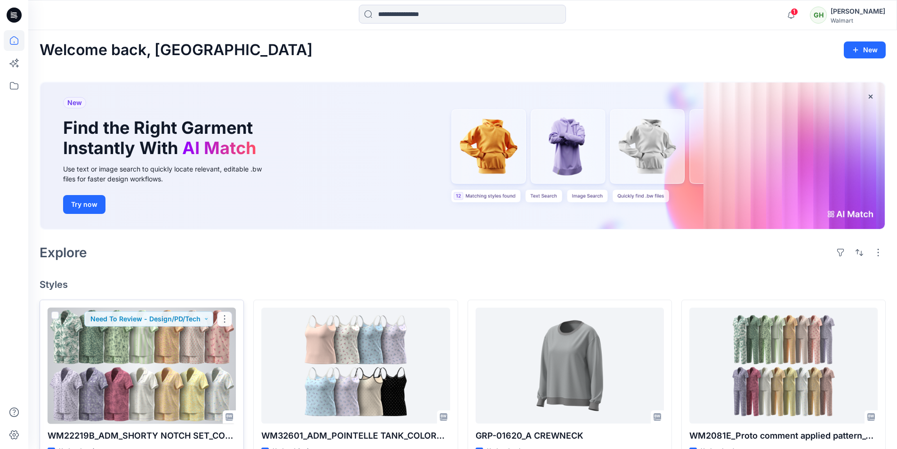
click at [157, 361] on div at bounding box center [142, 365] width 188 height 116
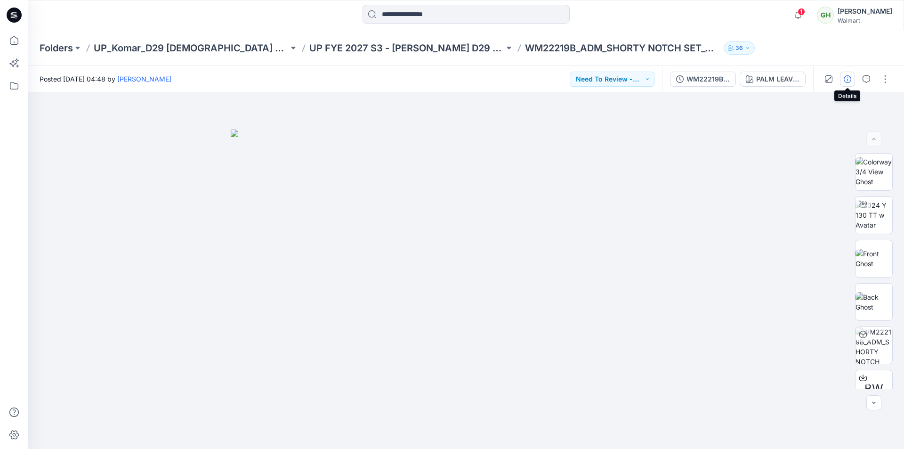
click at [848, 78] on icon "button" at bounding box center [848, 79] width 8 height 8
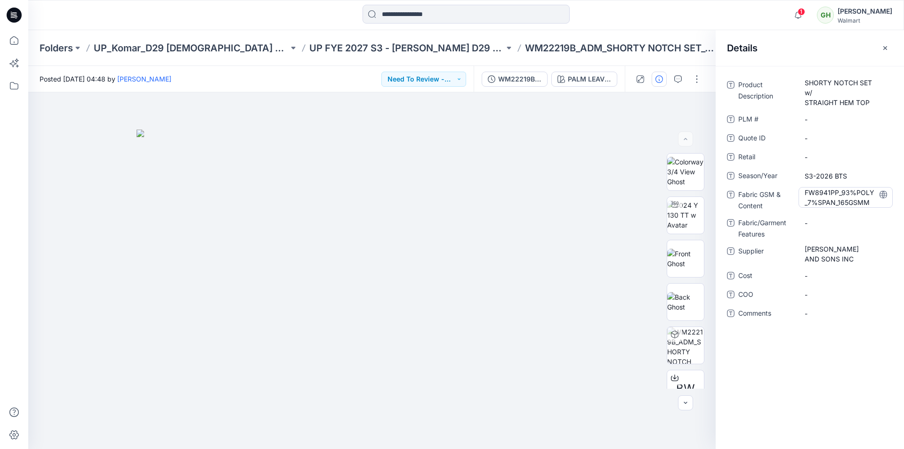
click at [861, 204] on Content "FW8941PP_93%POLY_7%SPAN_165GSMM" at bounding box center [845, 197] width 82 height 20
type textarea "**********"
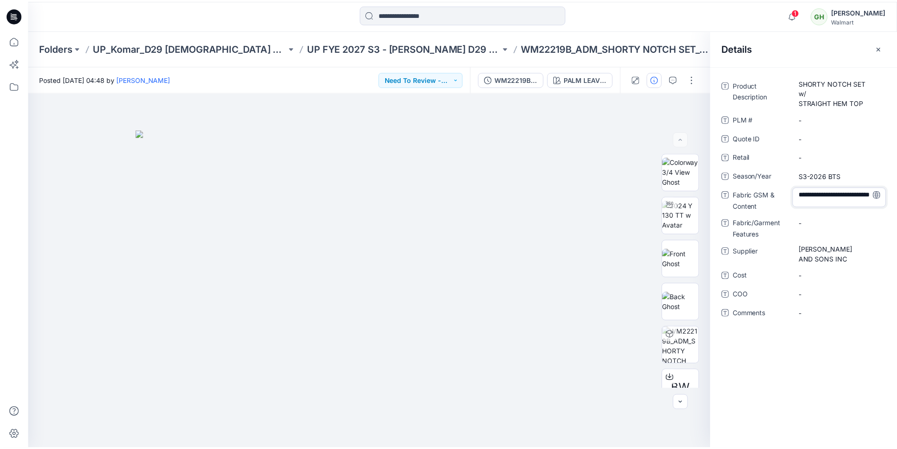
scroll to position [3, 0]
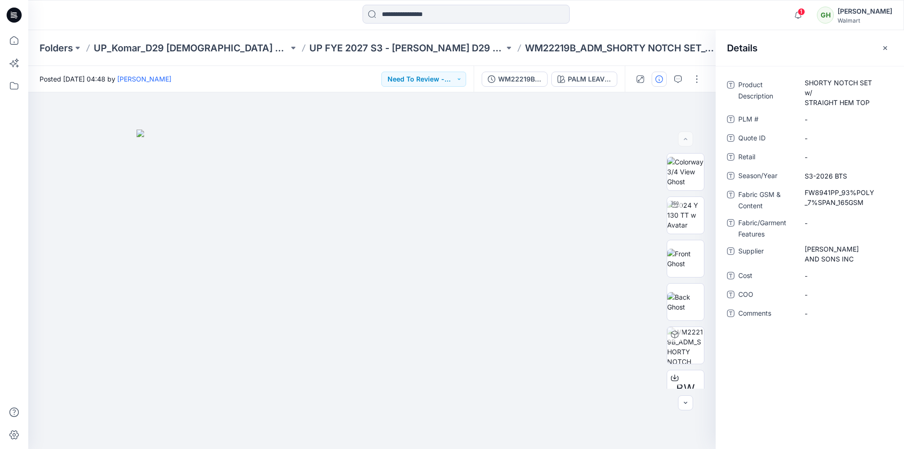
click at [819, 41] on div "Details" at bounding box center [810, 47] width 188 height 35
click at [11, 11] on icon at bounding box center [14, 15] width 15 height 15
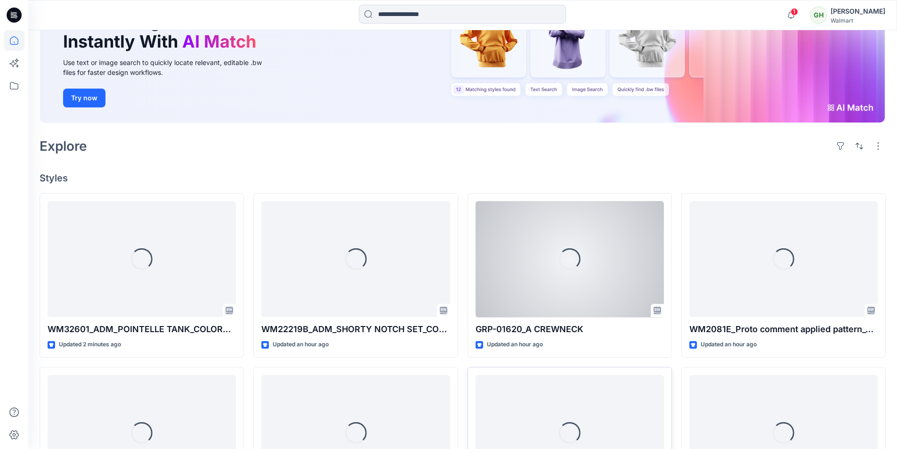
scroll to position [235, 0]
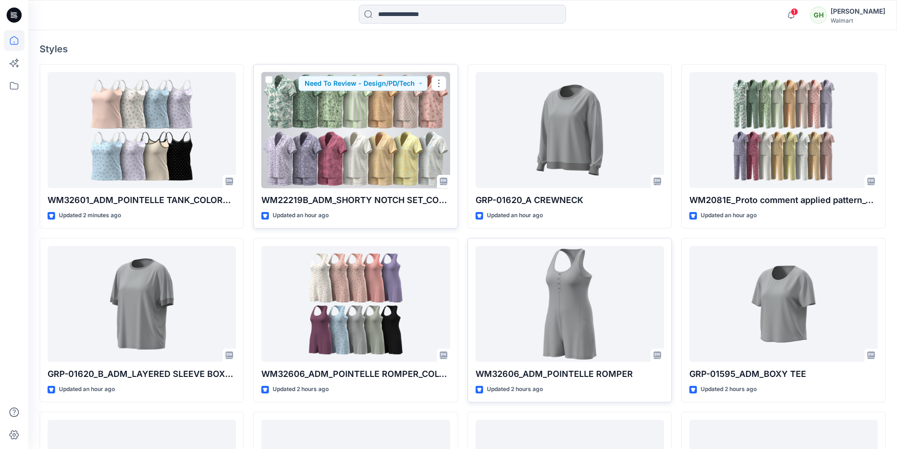
click at [335, 150] on div at bounding box center [355, 130] width 188 height 116
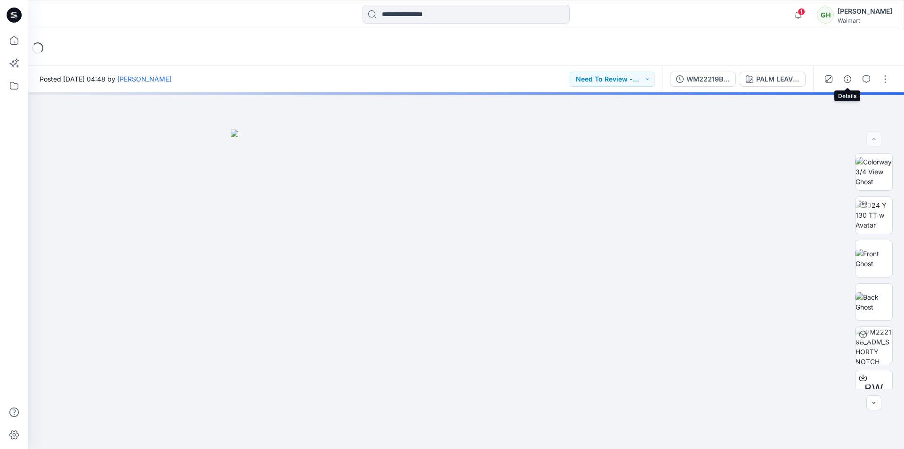
click at [850, 81] on icon "button" at bounding box center [848, 79] width 8 height 8
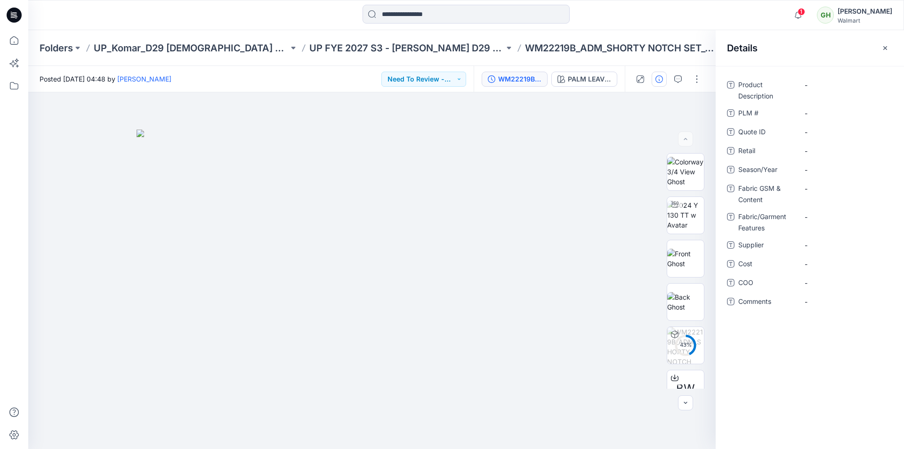
click at [522, 83] on div "WM22219B_ADM_SHORTY NOTCH SET_COLORWAY_REV4" at bounding box center [519, 79] width 43 height 10
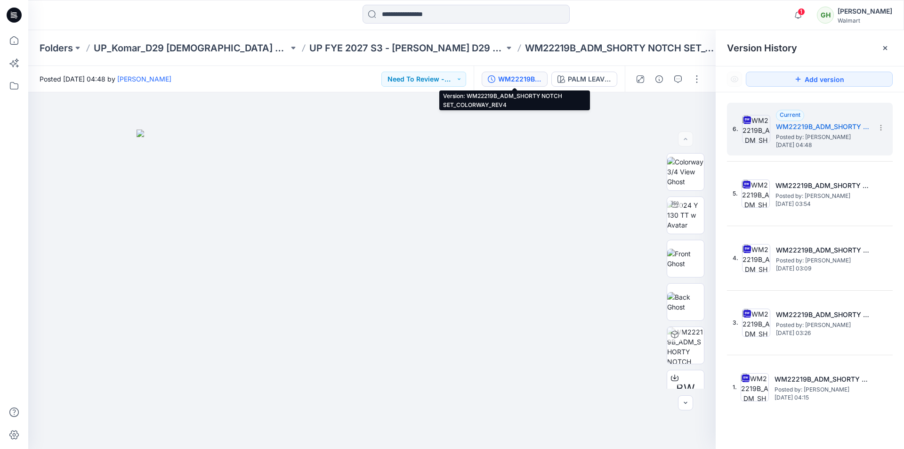
click at [17, 15] on icon at bounding box center [14, 15] width 15 height 15
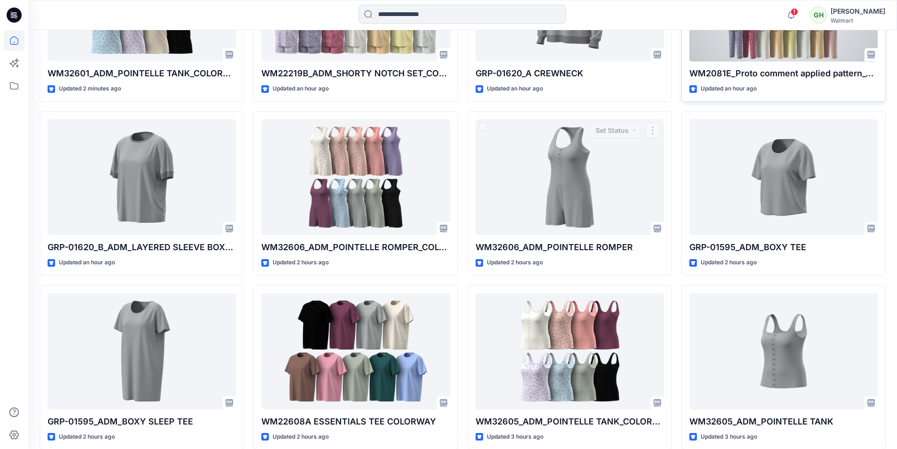
scroll to position [172, 0]
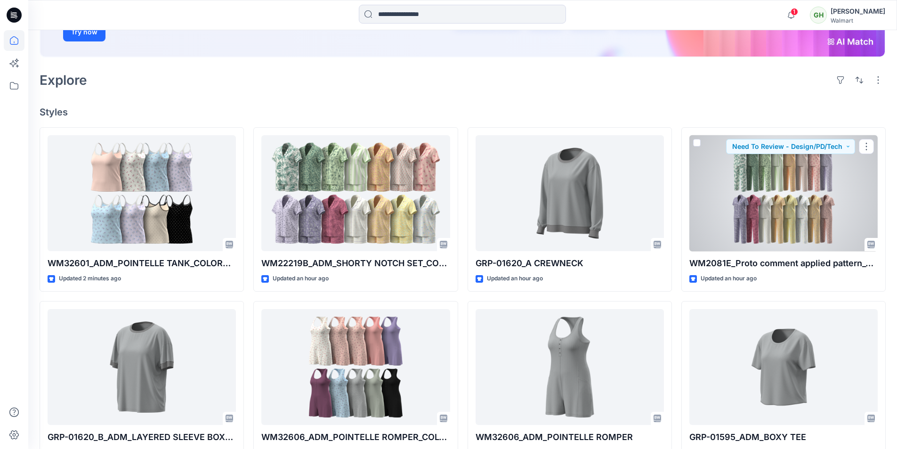
click at [781, 193] on div at bounding box center [783, 193] width 188 height 116
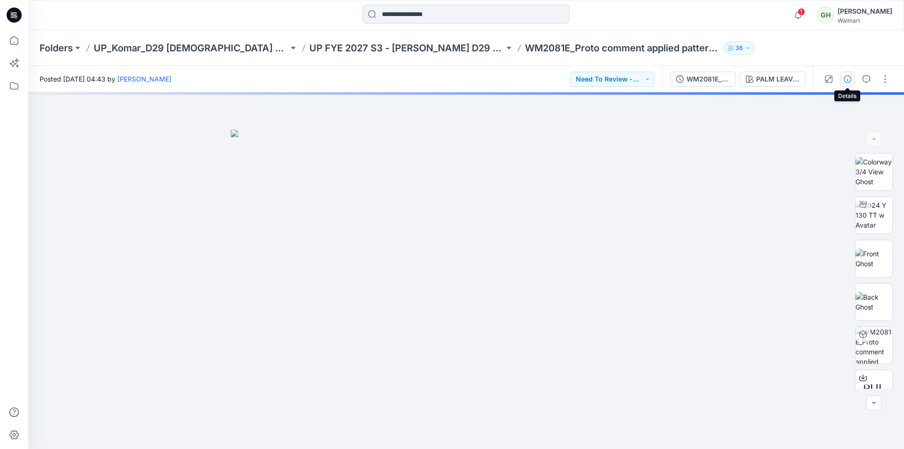
click at [848, 78] on icon "button" at bounding box center [848, 79] width 8 height 8
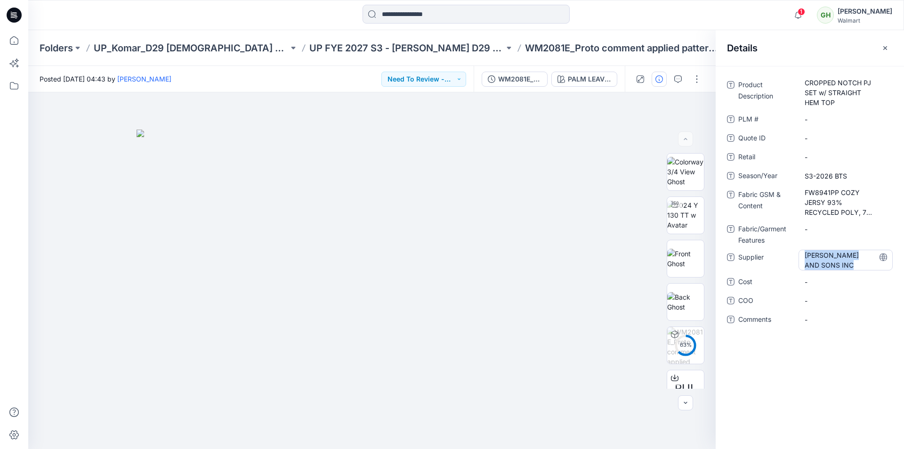
drag, startPoint x: 807, startPoint y: 257, endPoint x: 858, endPoint y: 269, distance: 52.2
click at [858, 269] on span "[PERSON_NAME] AND SONS INC" at bounding box center [845, 260] width 82 height 20
drag, startPoint x: 829, startPoint y: 267, endPoint x: 783, endPoint y: 250, distance: 48.7
click at [783, 250] on div "**********" at bounding box center [810, 259] width 166 height 20
click at [7, 12] on icon at bounding box center [14, 15] width 15 height 30
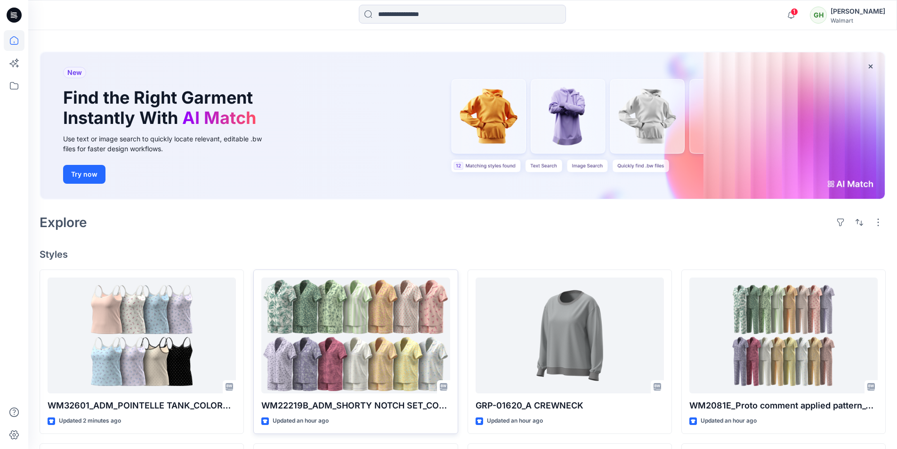
scroll to position [47, 0]
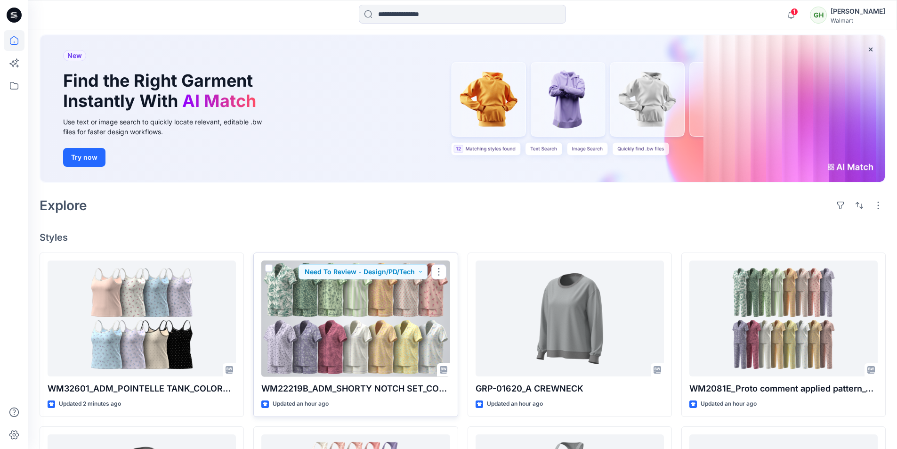
click at [344, 307] on div at bounding box center [355, 318] width 188 height 116
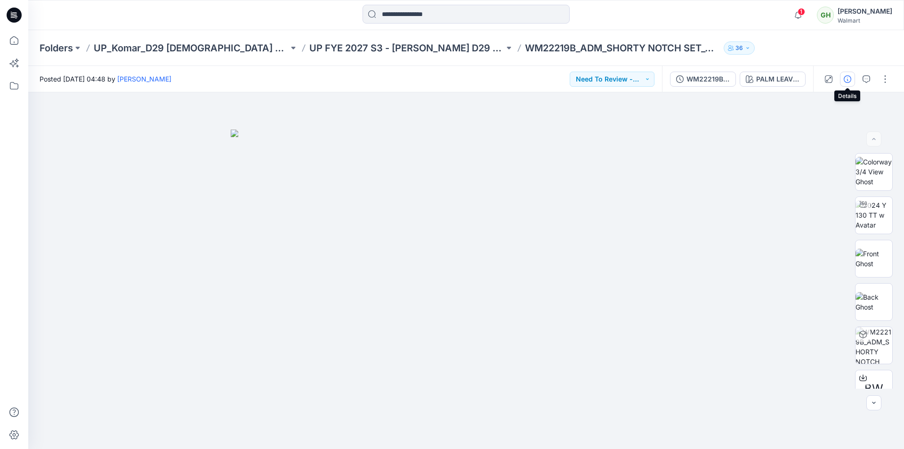
click at [847, 80] on icon "button" at bounding box center [848, 79] width 8 height 8
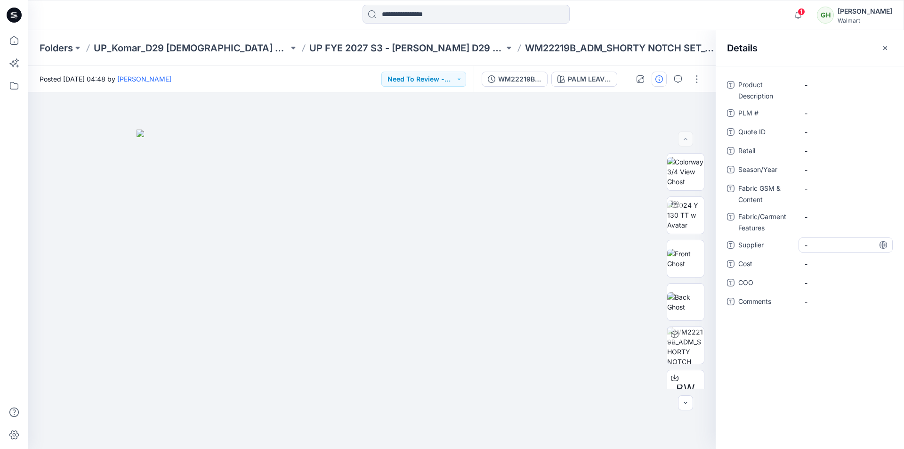
click at [824, 245] on span "-" at bounding box center [845, 245] width 82 height 10
type textarea "**********"
click at [825, 55] on div "Details" at bounding box center [810, 47] width 188 height 35
click at [826, 167] on span "-" at bounding box center [845, 170] width 82 height 10
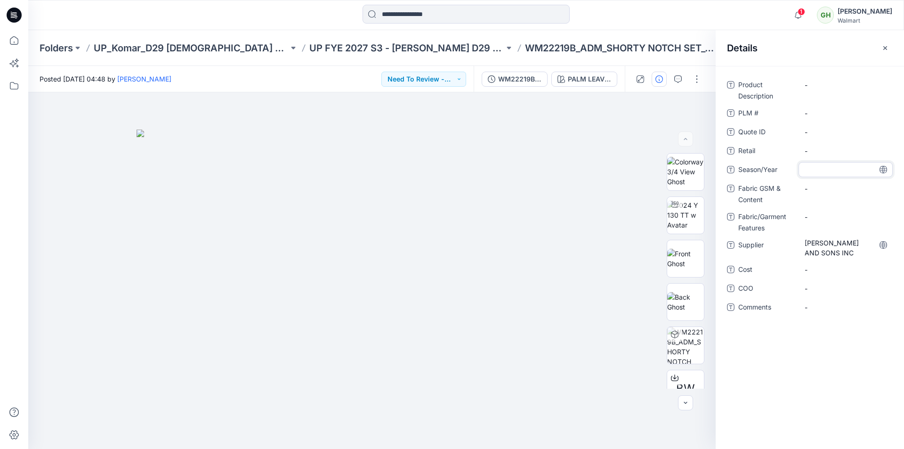
type textarea "**********"
click at [820, 55] on div "Details" at bounding box center [810, 47] width 188 height 35
click at [837, 91] on div "-" at bounding box center [845, 84] width 94 height 15
type textarea "**********"
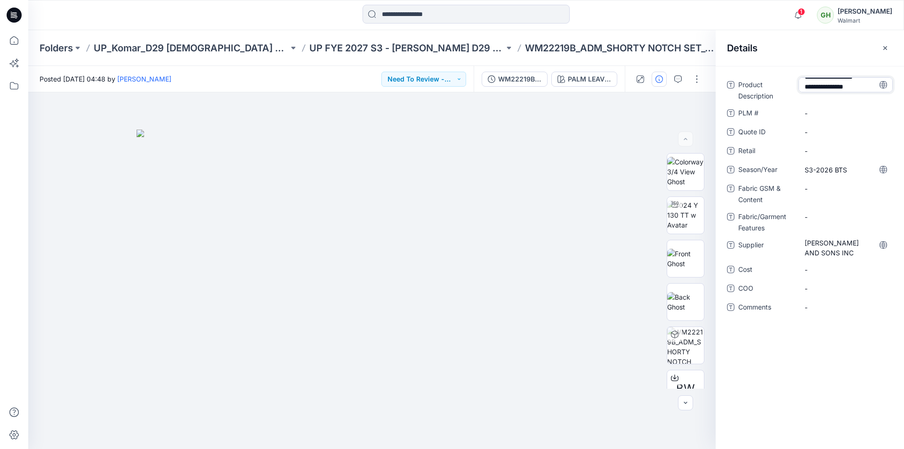
click at [808, 42] on div "Details" at bounding box center [810, 47] width 188 height 35
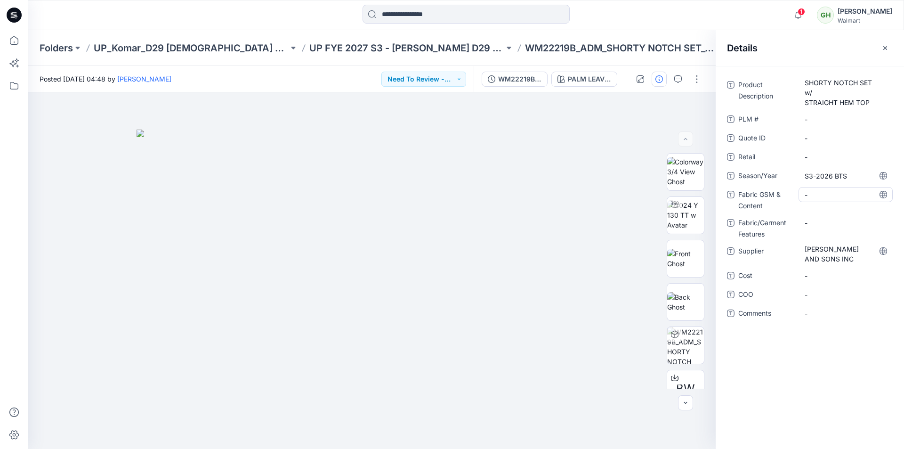
click at [823, 194] on Content "-" at bounding box center [845, 195] width 82 height 10
type textarea "**********"
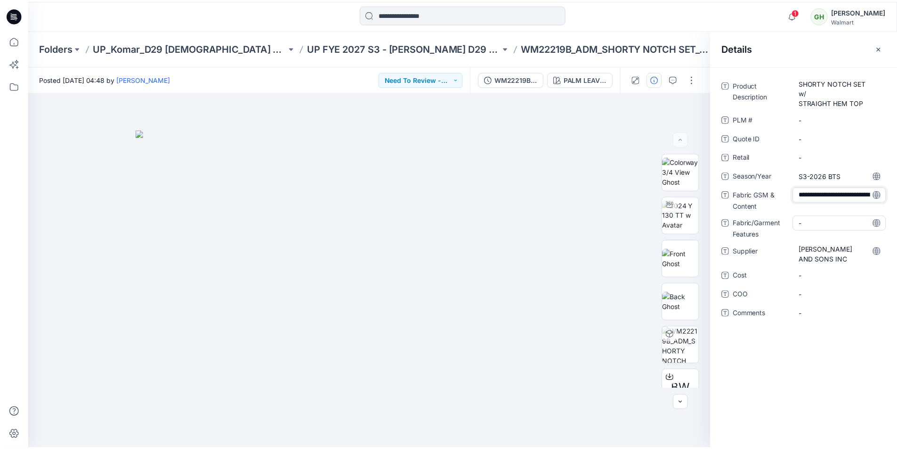
scroll to position [26, 0]
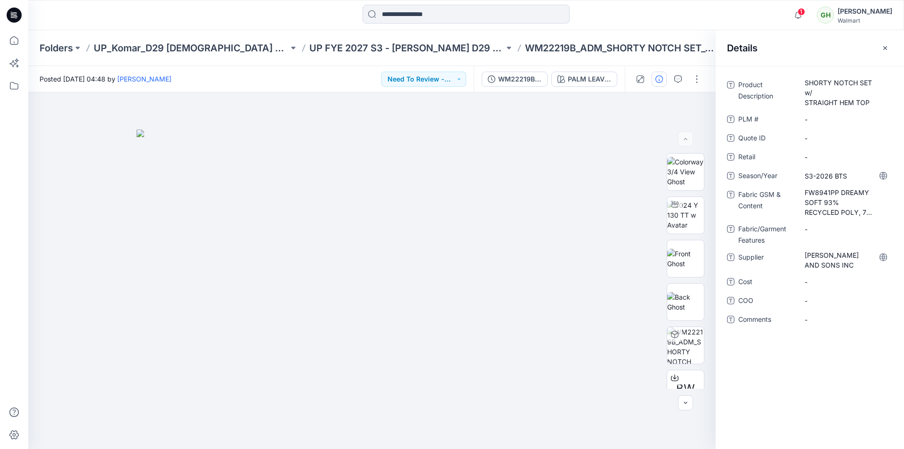
click at [816, 52] on div "Details" at bounding box center [810, 47] width 188 height 35
click at [628, 14] on div at bounding box center [466, 15] width 438 height 21
click at [14, 15] on icon at bounding box center [14, 15] width 15 height 15
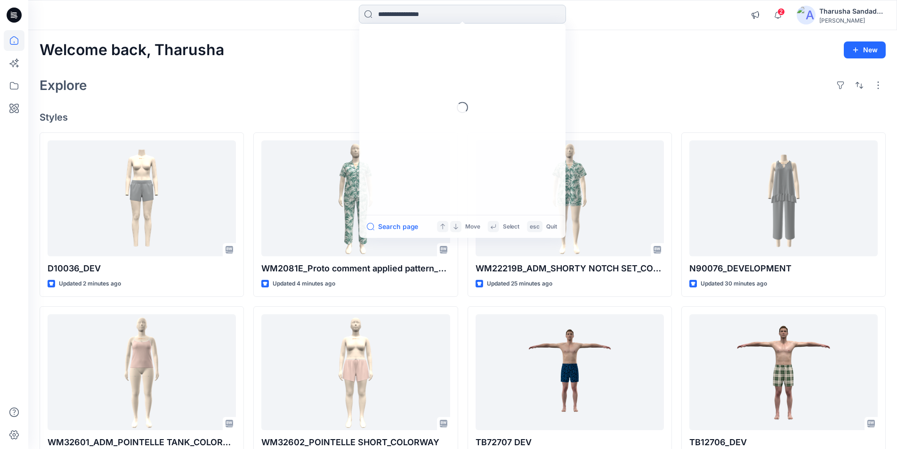
click at [466, 19] on input at bounding box center [462, 14] width 207 height 19
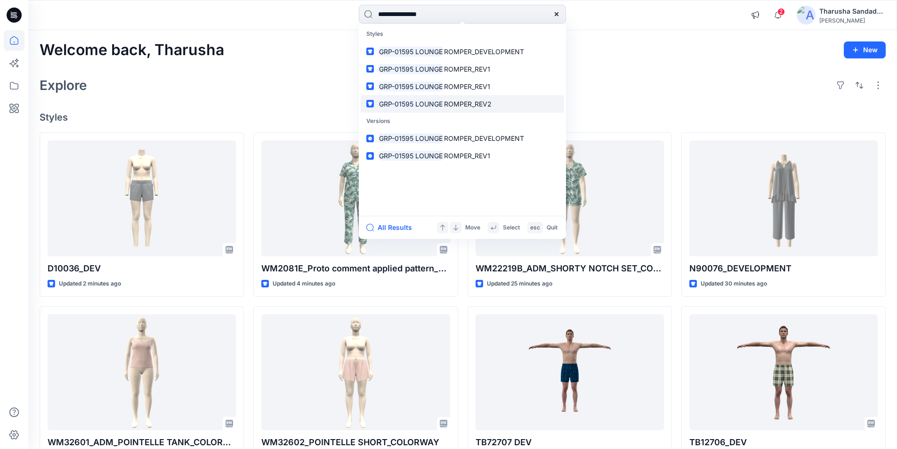
type input "**********"
click at [469, 104] on span "ROMPER_REV2" at bounding box center [468, 104] width 48 height 8
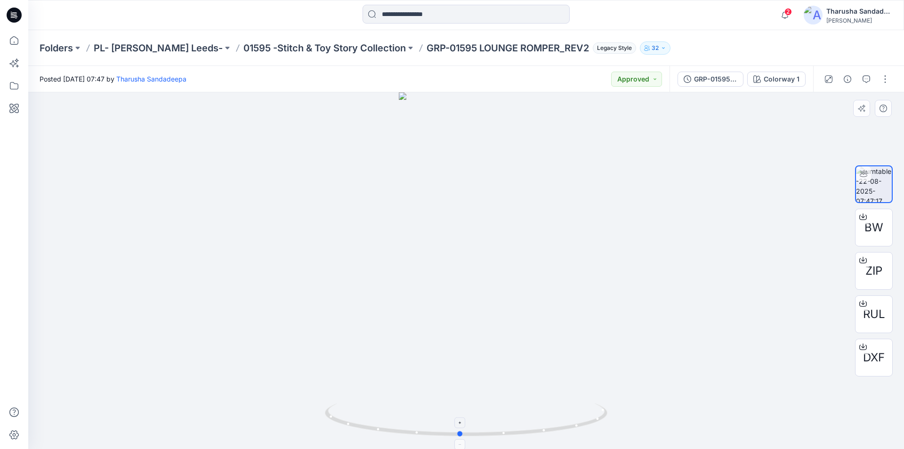
drag, startPoint x: 546, startPoint y: 431, endPoint x: 540, endPoint y: 421, distance: 12.0
click at [540, 421] on icon at bounding box center [467, 420] width 285 height 35
click at [876, 227] on span "BW" at bounding box center [873, 227] width 19 height 17
click at [187, 24] on div at bounding box center [137, 15] width 219 height 21
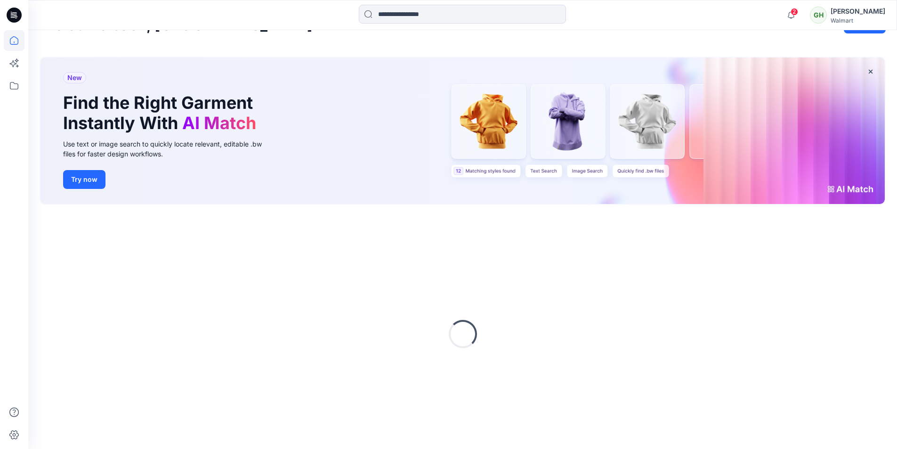
scroll to position [39, 0]
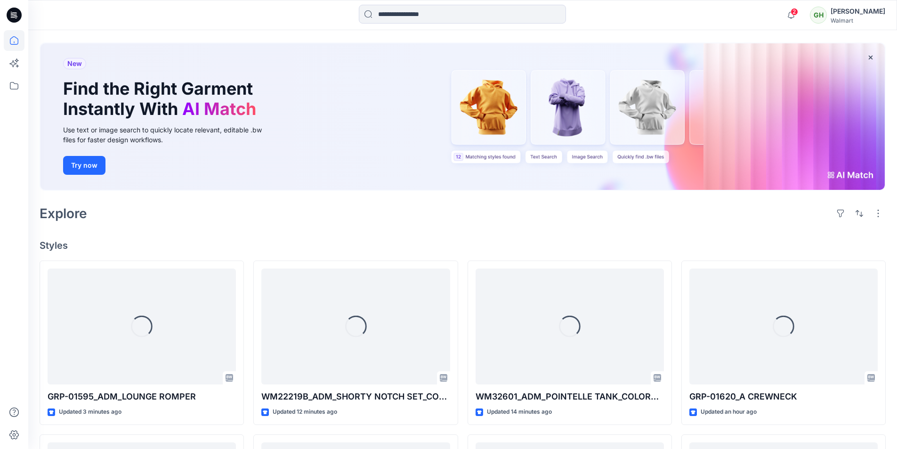
click at [190, 215] on div "Explore" at bounding box center [463, 213] width 846 height 23
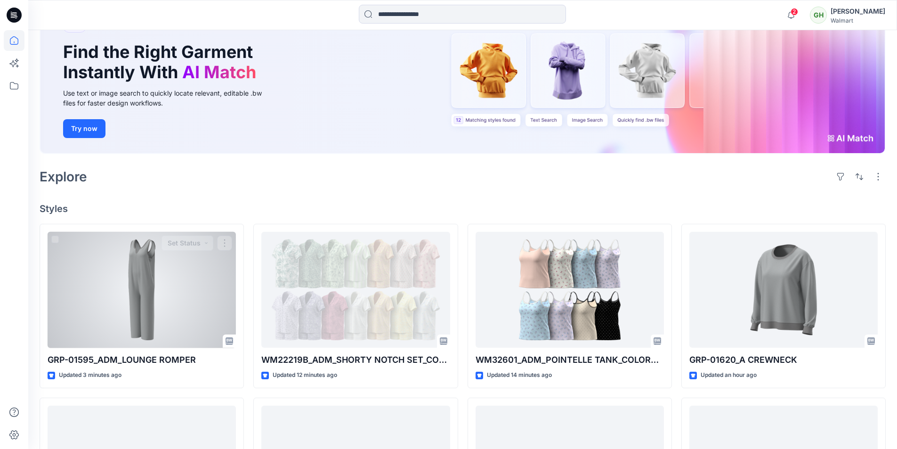
scroll to position [133, 0]
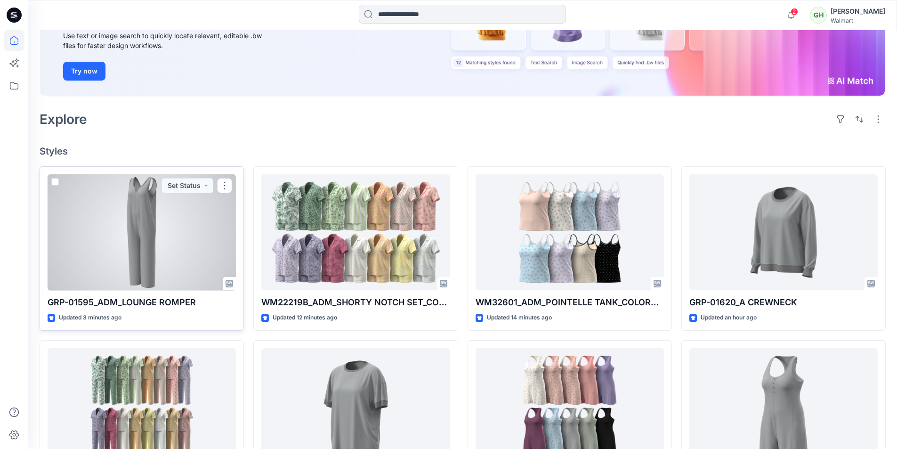
click at [174, 234] on div at bounding box center [142, 232] width 188 height 116
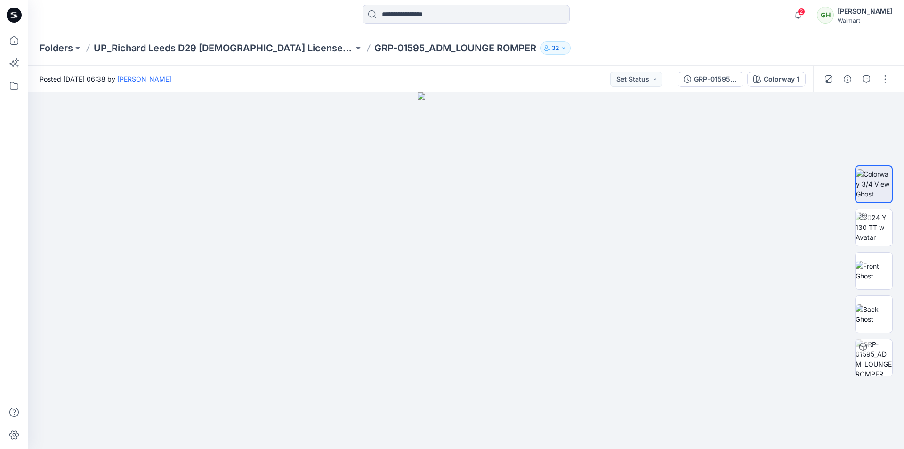
click at [696, 53] on div "Folders UP_Richard Leeds D29 [DEMOGRAPHIC_DATA] License Sleep GRP-01595_ADM_LOU…" at bounding box center [430, 47] width 780 height 13
click at [881, 77] on button "button" at bounding box center [884, 79] width 15 height 15
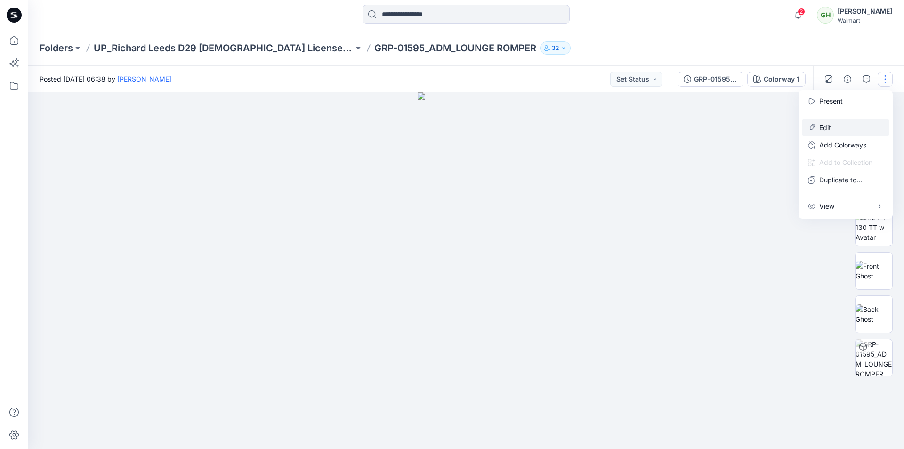
click at [841, 130] on button "Edit" at bounding box center [845, 127] width 87 height 17
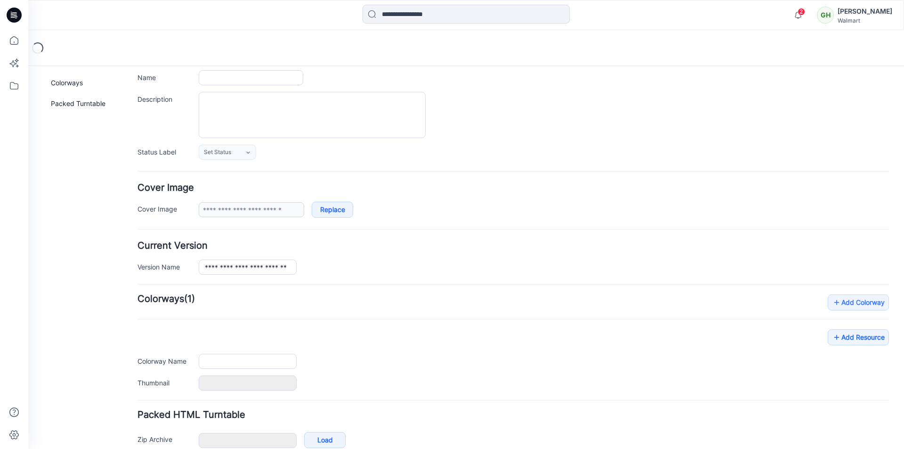
scroll to position [115, 0]
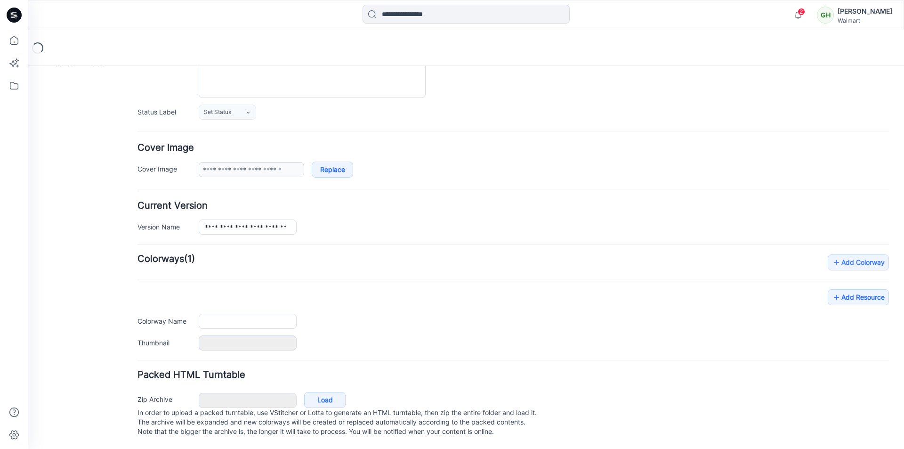
type input "**********"
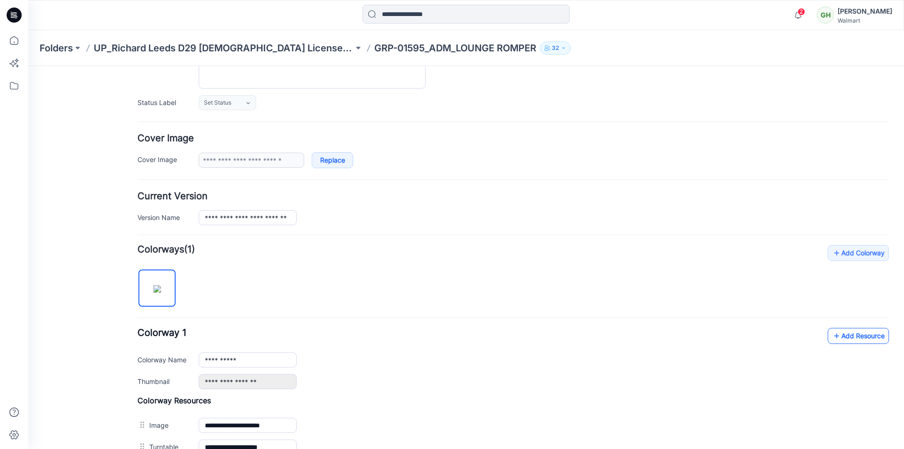
click at [845, 339] on link "Add Resource" at bounding box center [858, 336] width 61 height 16
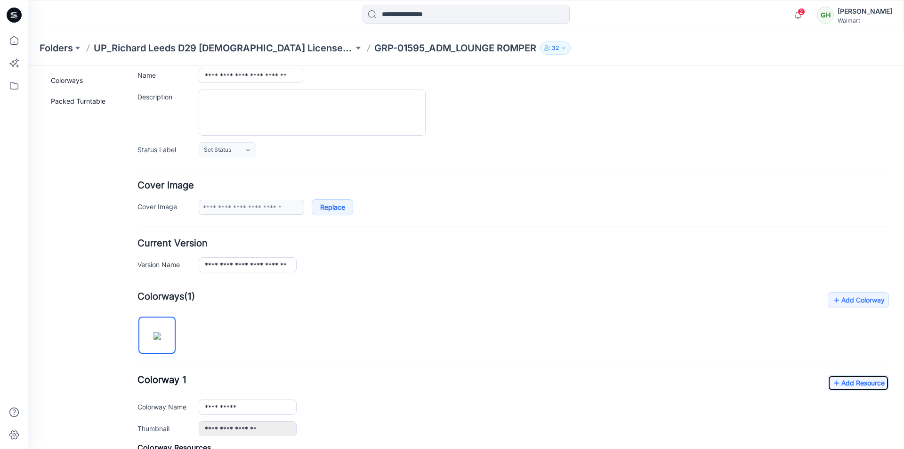
scroll to position [0, 0]
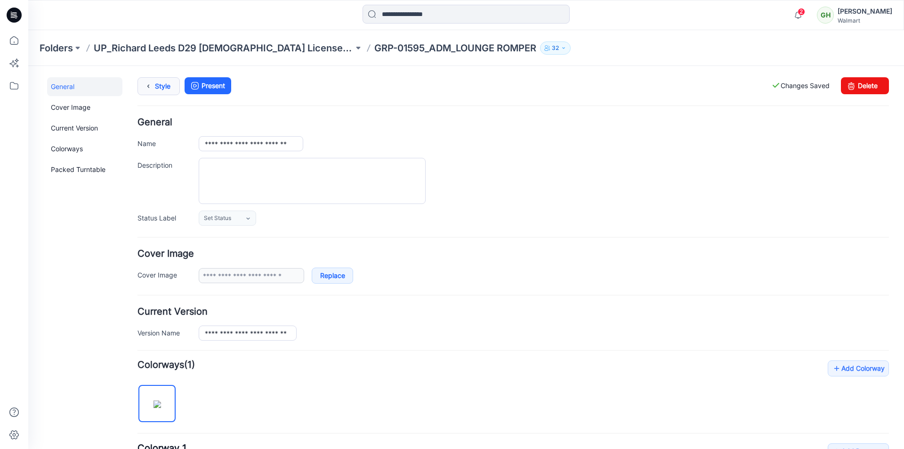
click at [165, 82] on link "Style" at bounding box center [158, 86] width 42 height 18
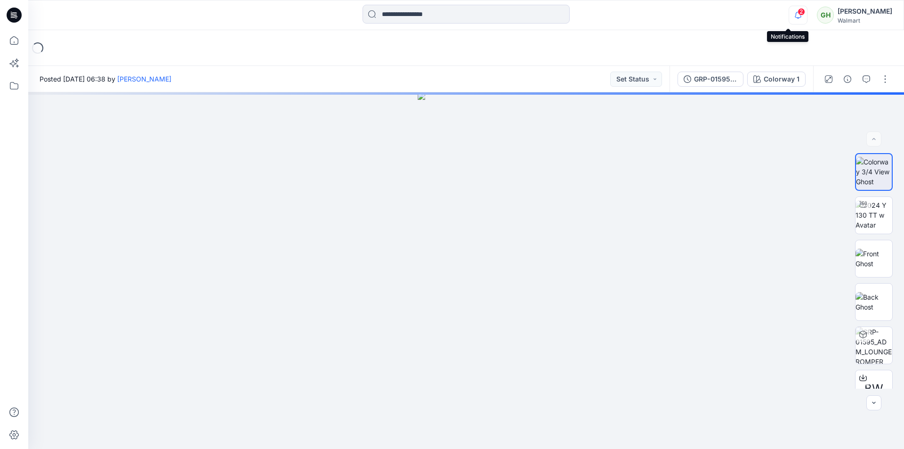
click at [789, 11] on icon "button" at bounding box center [798, 15] width 18 height 19
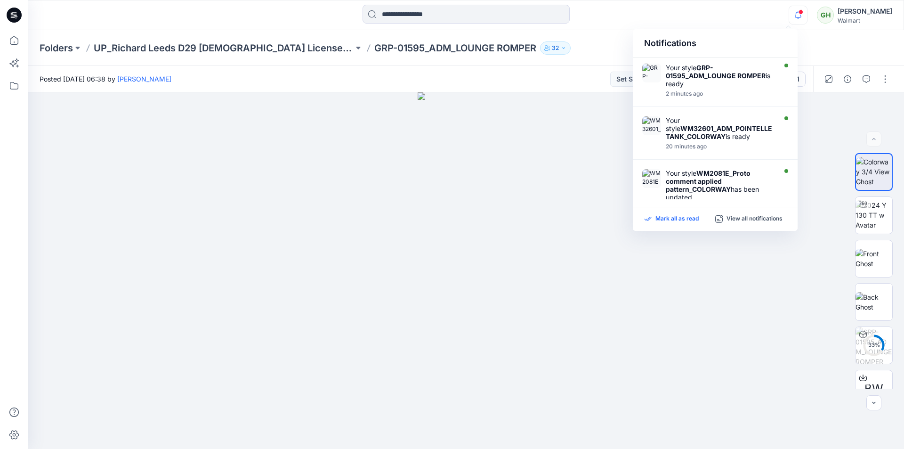
click at [671, 222] on p "Mark all as read" at bounding box center [676, 219] width 43 height 8
click at [604, 29] on div "Notifications Your style GRP-01595_ADM_LOUNGE ROMPER is ready 2 minutes ago You…" at bounding box center [466, 15] width 876 height 30
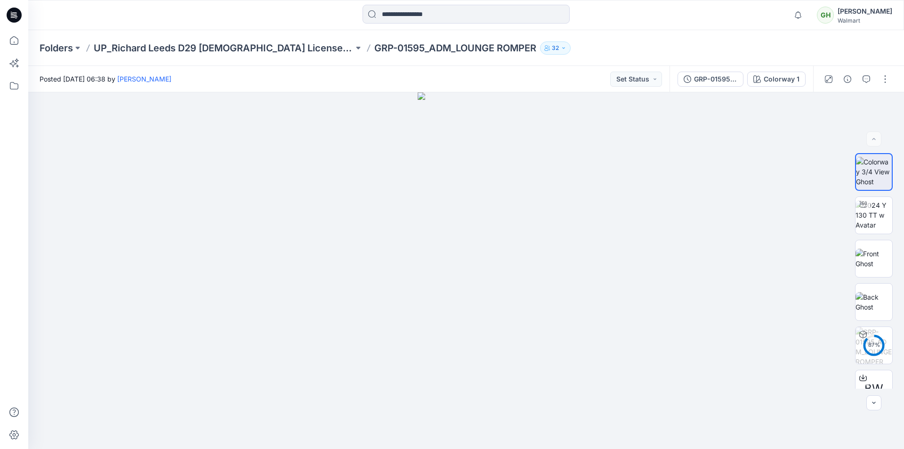
click at [8, 13] on icon at bounding box center [14, 15] width 15 height 15
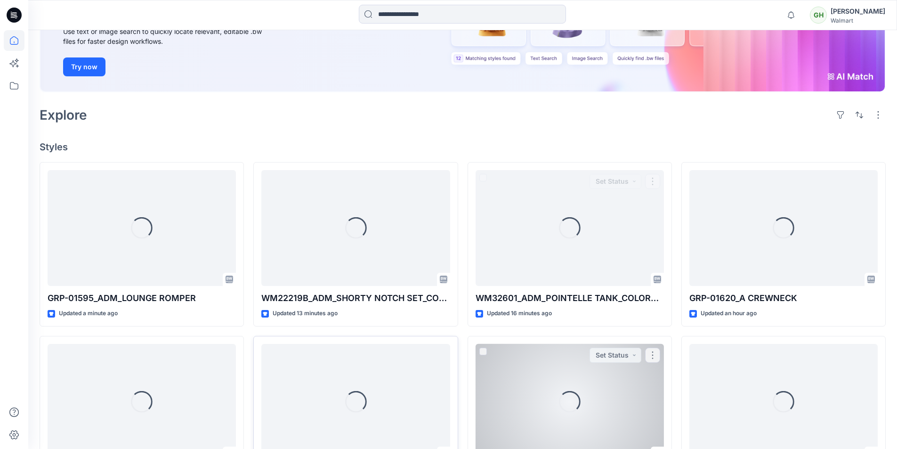
scroll to position [141, 0]
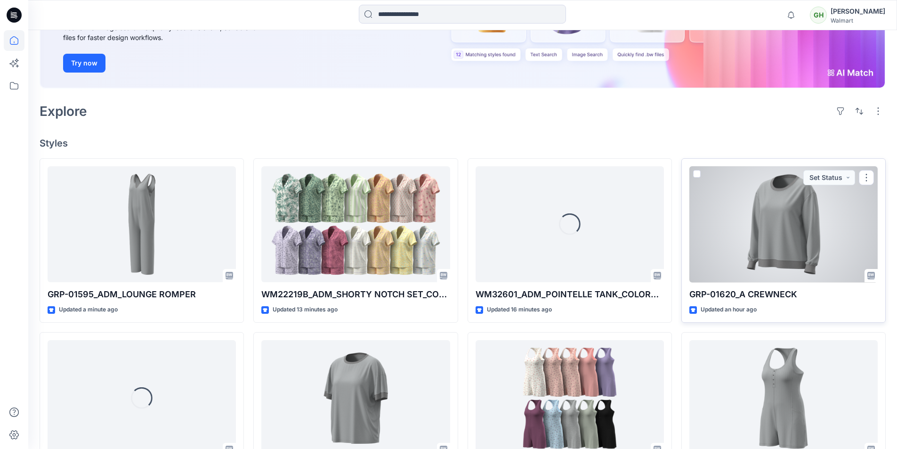
click at [791, 241] on div at bounding box center [783, 224] width 188 height 116
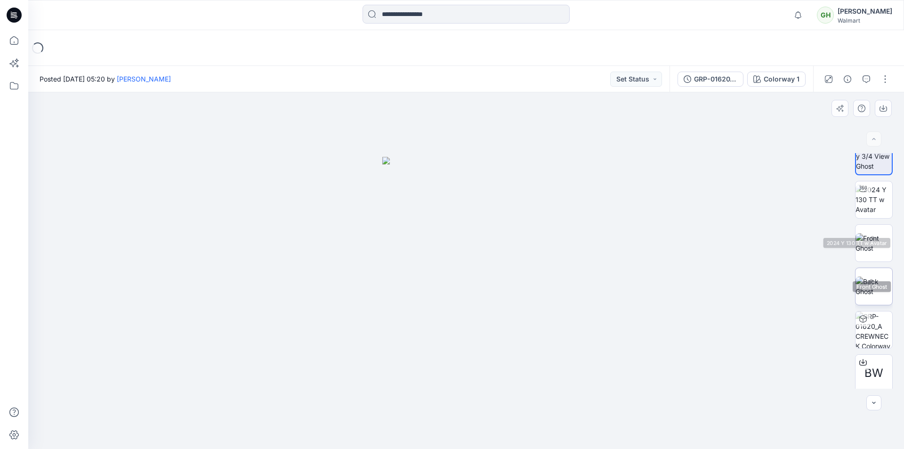
scroll to position [19, 0]
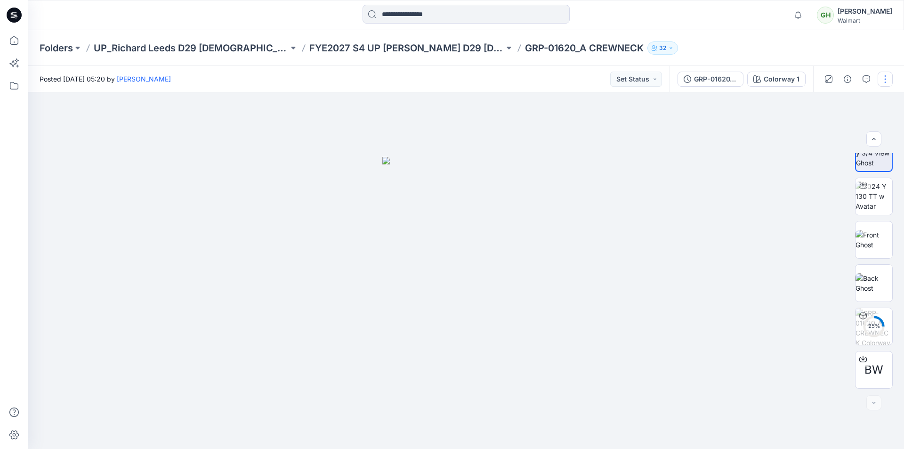
click at [885, 75] on button "button" at bounding box center [884, 79] width 15 height 15
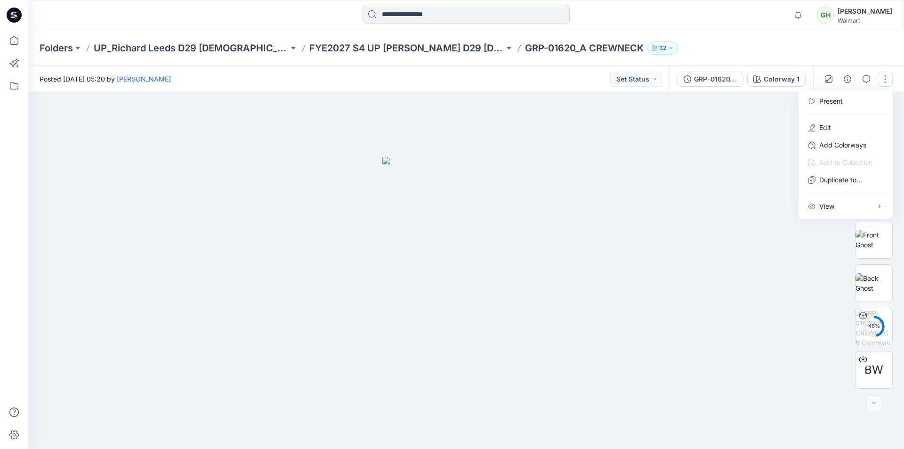
click at [838, 53] on div "Folders UP_Richard Leeds D29 Ladies License Sleep FYE2027 S4 UP Richard Leeds D…" at bounding box center [466, 48] width 876 height 36
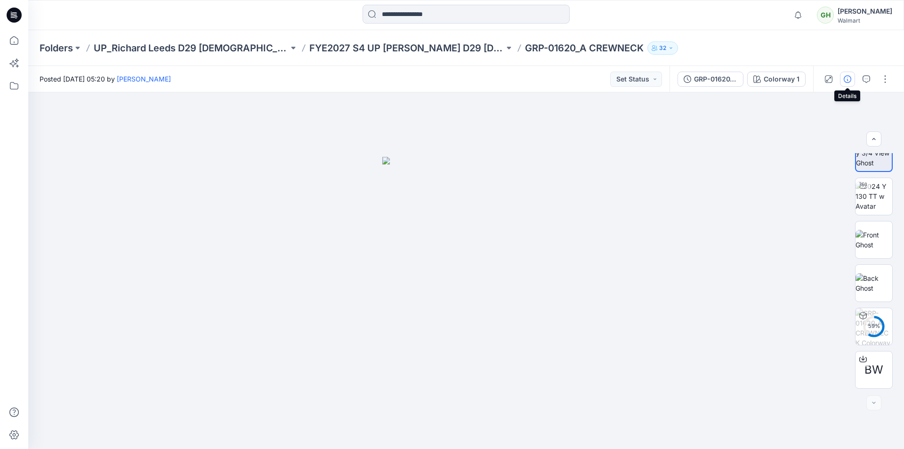
click at [852, 80] on button "button" at bounding box center [847, 79] width 15 height 15
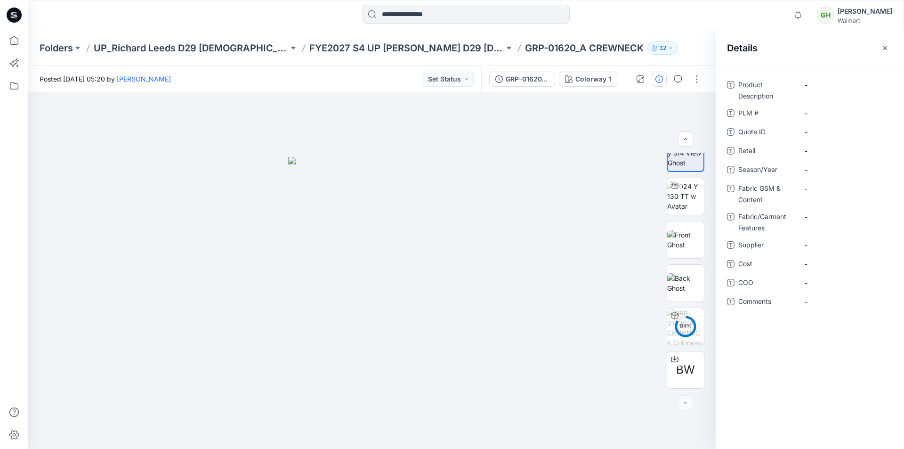
click at [16, 16] on icon at bounding box center [16, 15] width 4 height 0
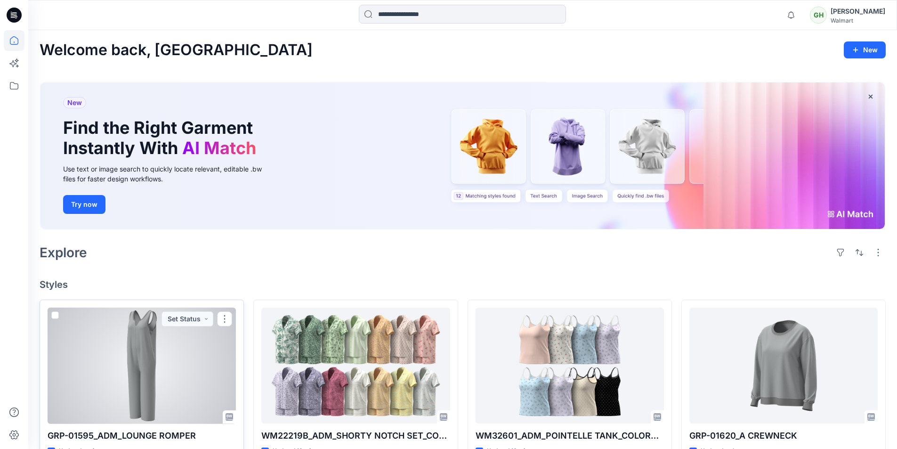
click at [139, 394] on div at bounding box center [142, 365] width 188 height 116
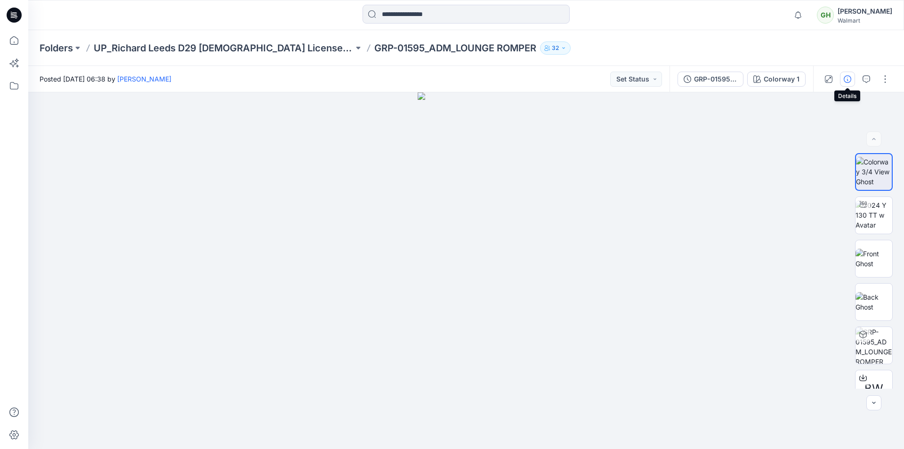
click at [849, 81] on icon "button" at bounding box center [848, 79] width 8 height 8
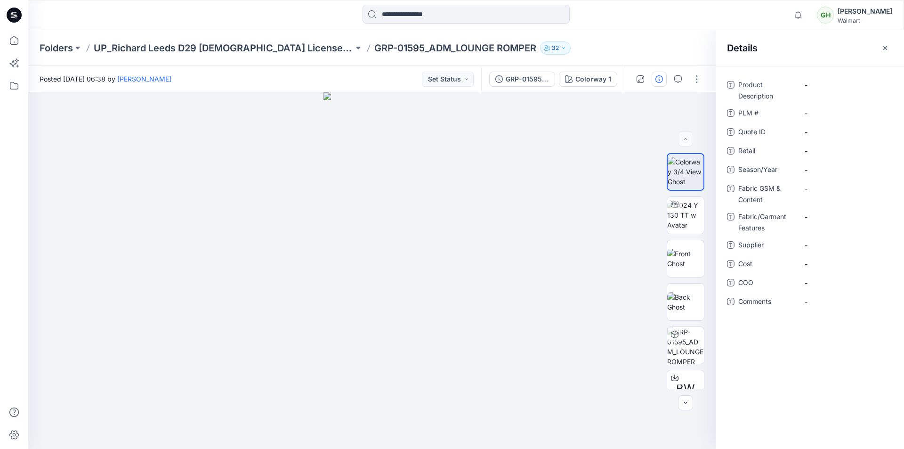
click at [631, 49] on div "Folders UP_Richard Leeds D29 Ladies License Sleep GRP-01595_ADM_LOUNGE ROMPER 32" at bounding box center [430, 47] width 780 height 13
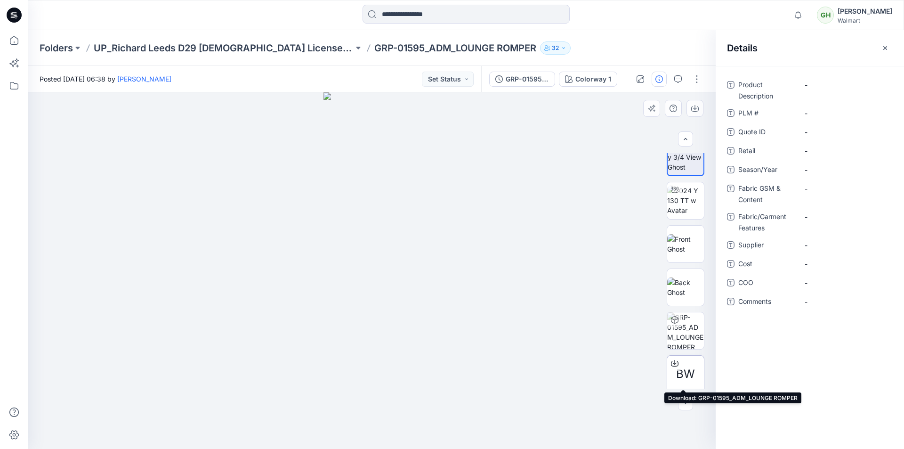
scroll to position [19, 0]
click at [628, 38] on div "Folders UP_Richard Leeds D29 Ladies License Sleep GRP-01595_ADM_LOUNGE ROMPER 32" at bounding box center [466, 48] width 876 height 36
click at [887, 47] on icon "button" at bounding box center [885, 48] width 8 height 8
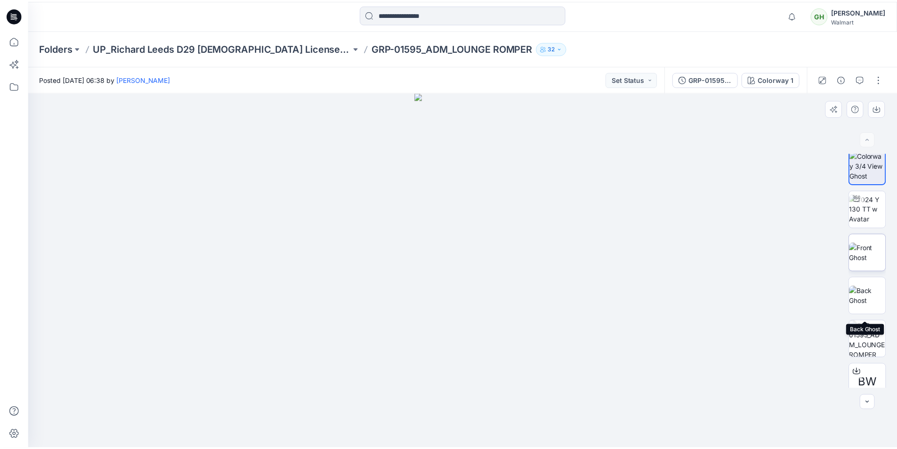
scroll to position [0, 0]
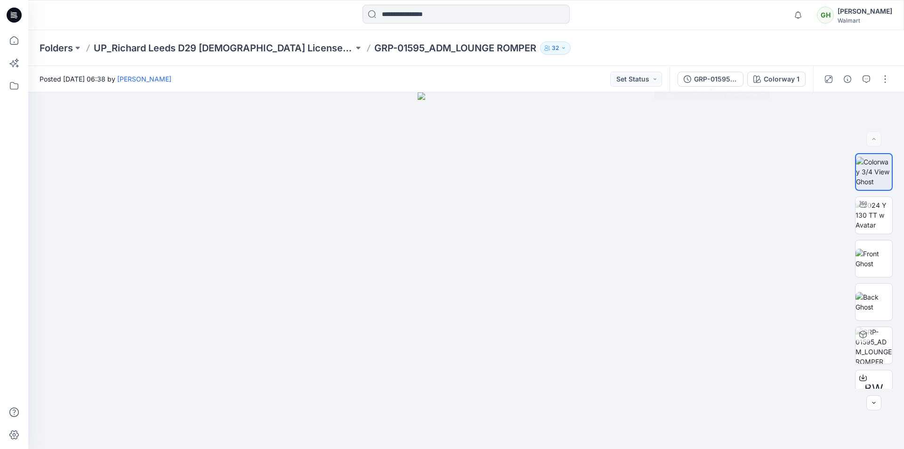
click at [670, 44] on div "Folders UP_Richard Leeds D29 Ladies License Sleep GRP-01595_ADM_LOUNGE ROMPER 32" at bounding box center [430, 47] width 780 height 13
click at [18, 16] on icon at bounding box center [14, 15] width 15 height 15
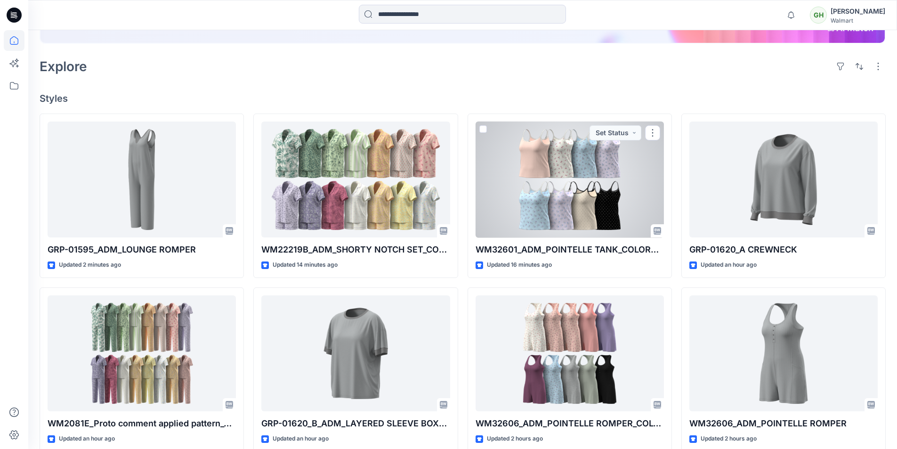
scroll to position [188, 0]
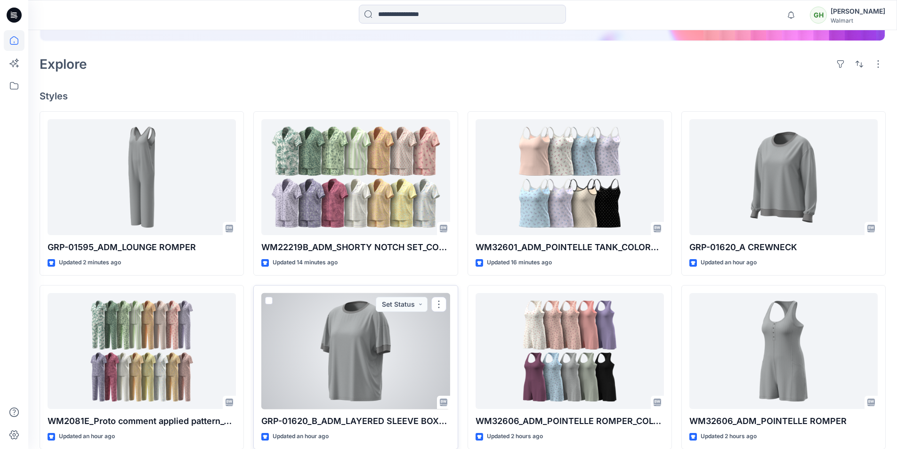
click at [381, 374] on div at bounding box center [355, 351] width 188 height 116
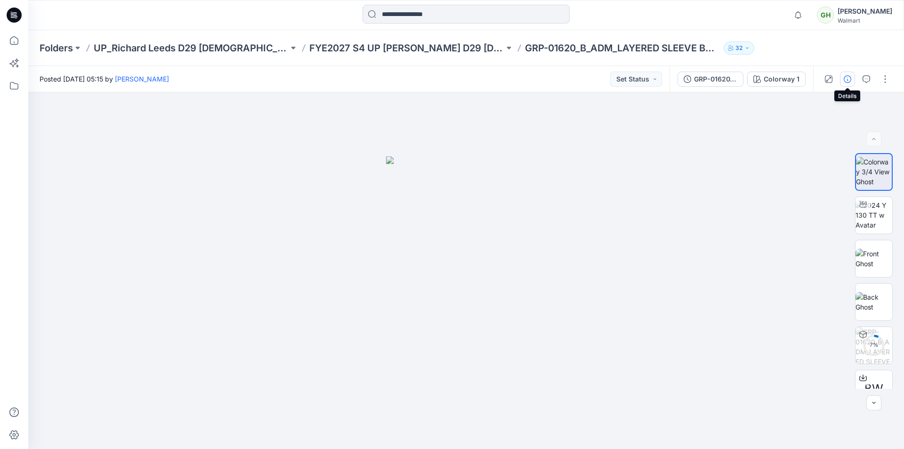
click at [850, 76] on icon "button" at bounding box center [848, 79] width 8 height 8
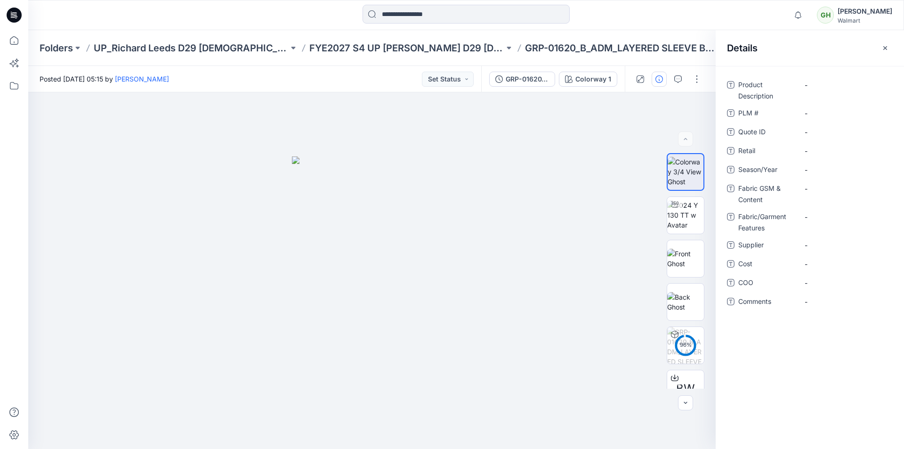
click at [17, 15] on icon at bounding box center [14, 15] width 15 height 15
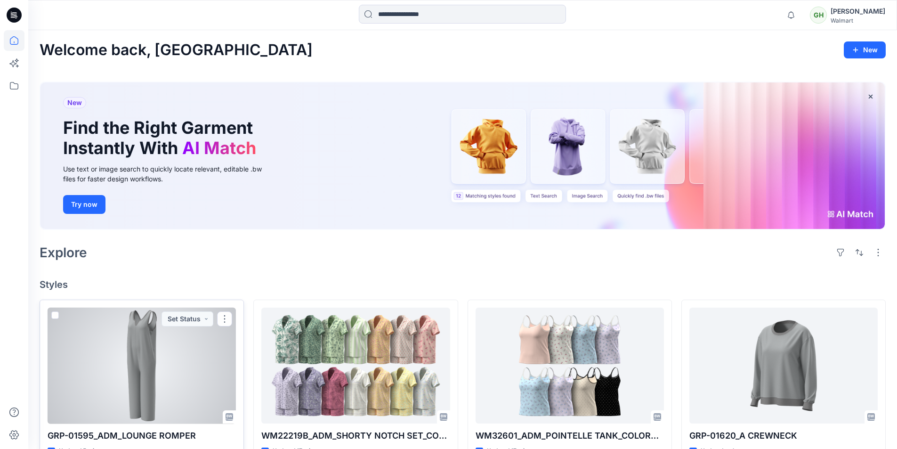
click at [156, 379] on div at bounding box center [142, 365] width 188 height 116
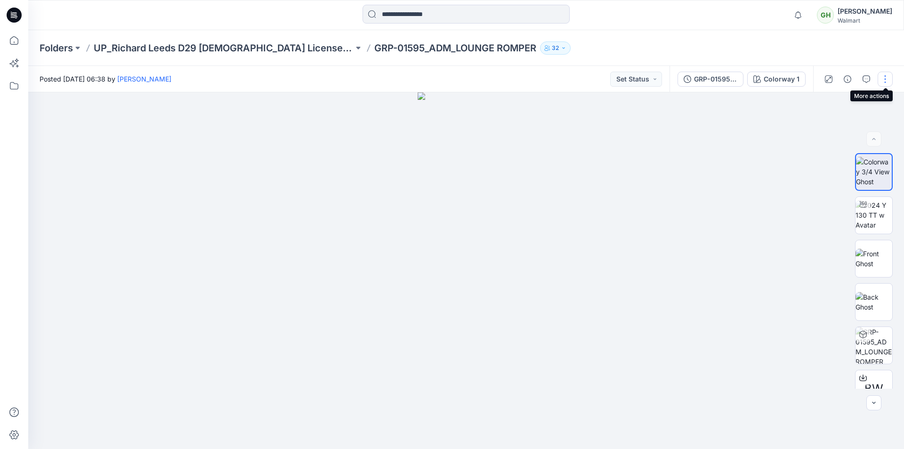
click at [885, 75] on button "button" at bounding box center [884, 79] width 15 height 15
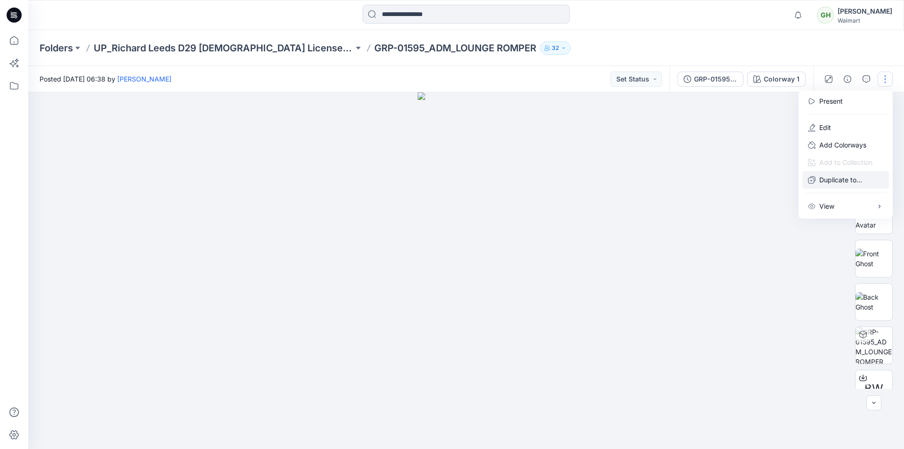
click at [830, 180] on p "Duplicate to..." at bounding box center [840, 180] width 43 height 10
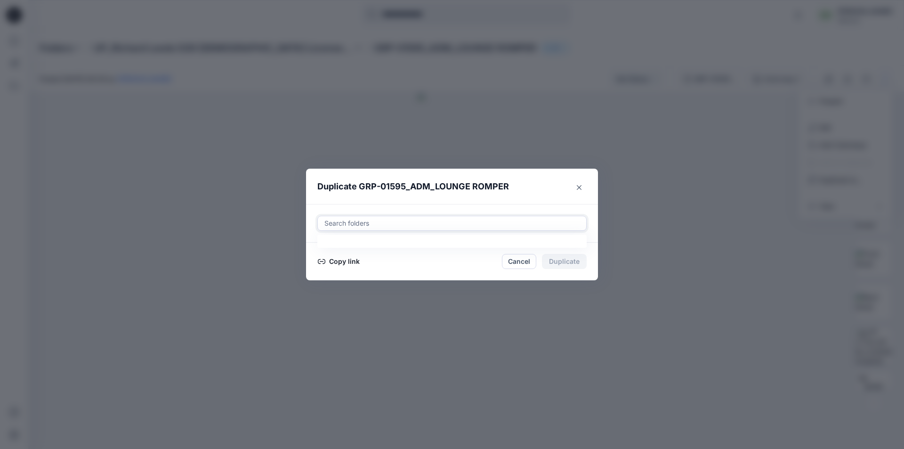
click at [417, 226] on div at bounding box center [451, 222] width 257 height 11
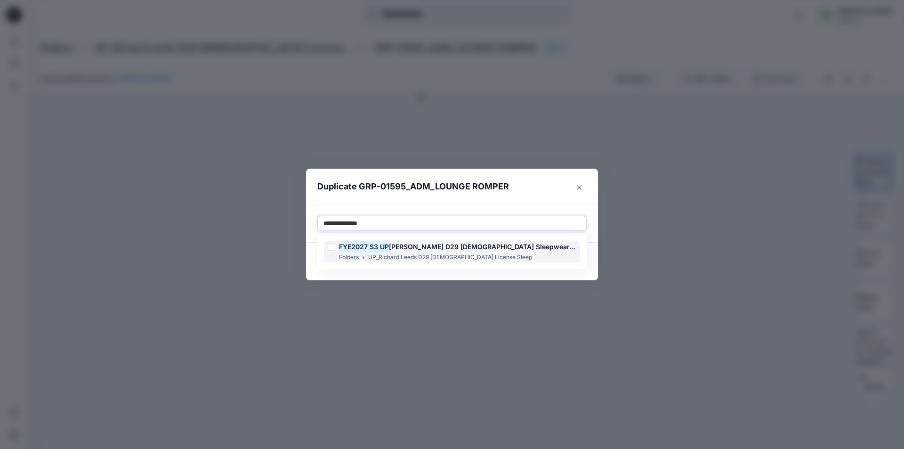
click at [447, 250] on span "Richard Leeds D29 Ladies Sleepwear-license" at bounding box center [492, 246] width 207 height 8
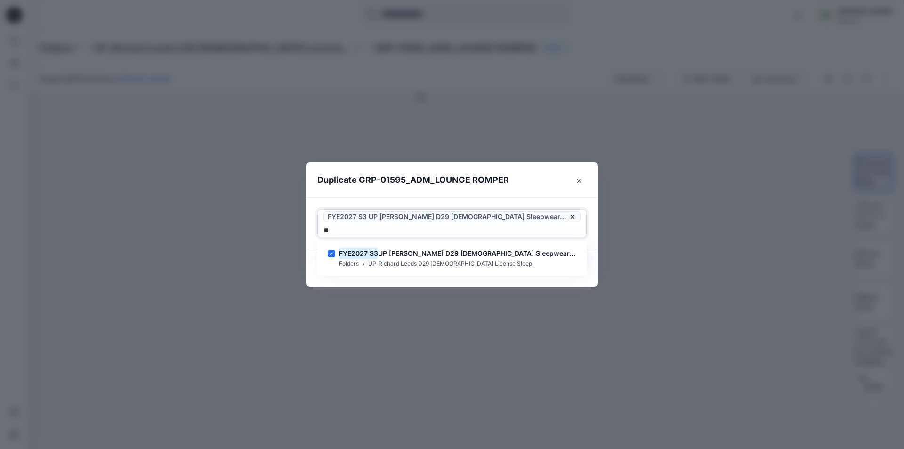
type input "*"
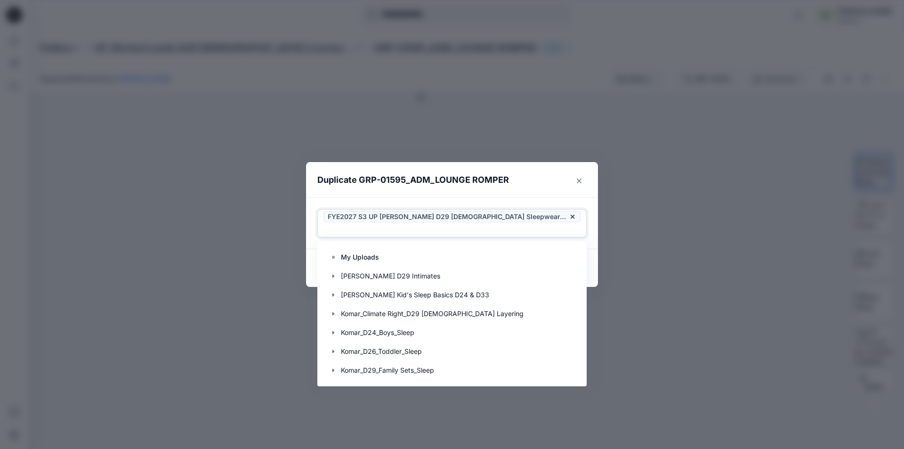
click at [531, 198] on header "Duplicate GRP-01595_ADM_LOUNGE ROMPER" at bounding box center [442, 180] width 273 height 36
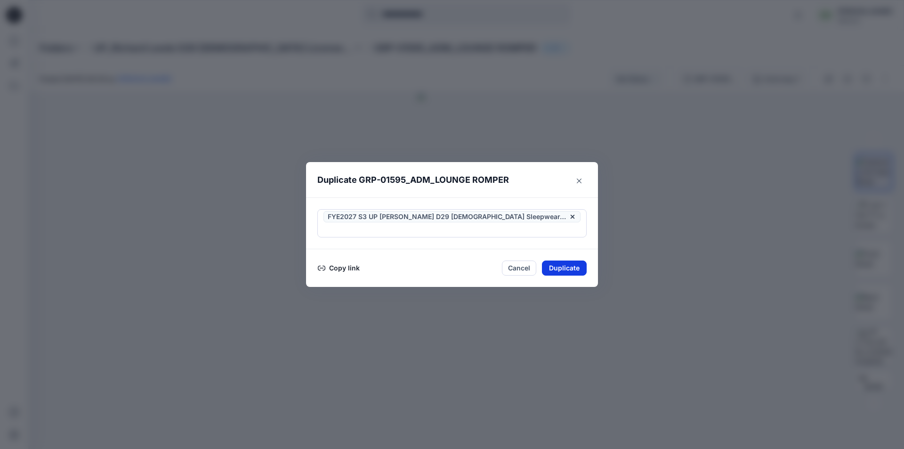
click at [571, 265] on button "Duplicate" at bounding box center [564, 267] width 45 height 15
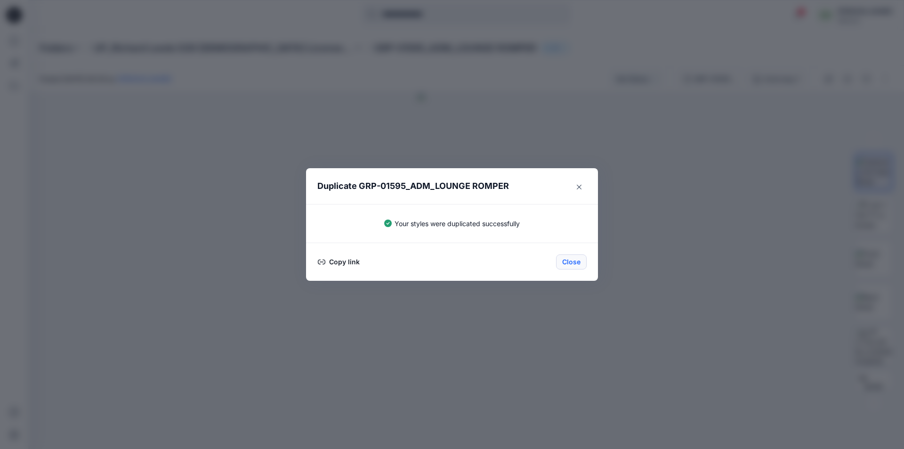
click at [563, 261] on button "Close" at bounding box center [571, 261] width 31 height 15
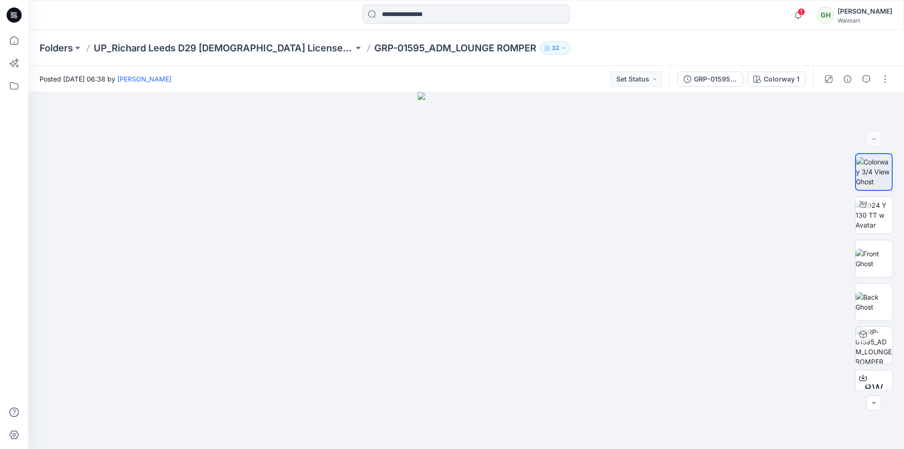
click at [20, 18] on icon at bounding box center [14, 15] width 15 height 15
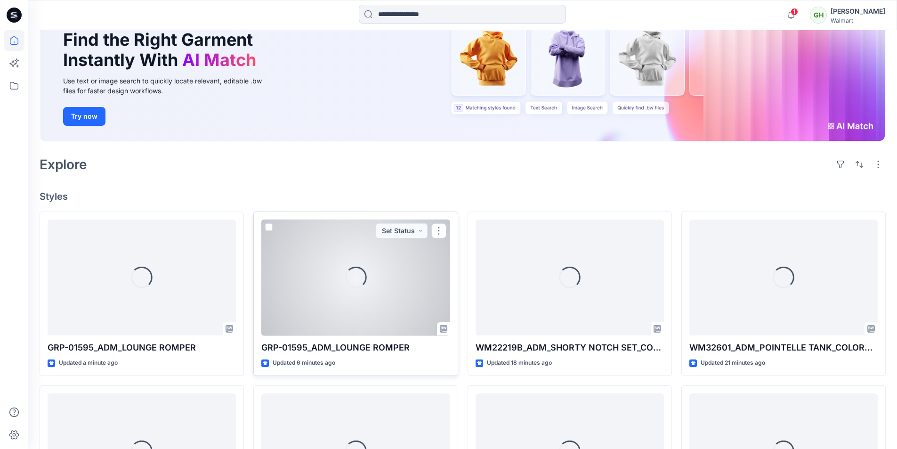
scroll to position [94, 0]
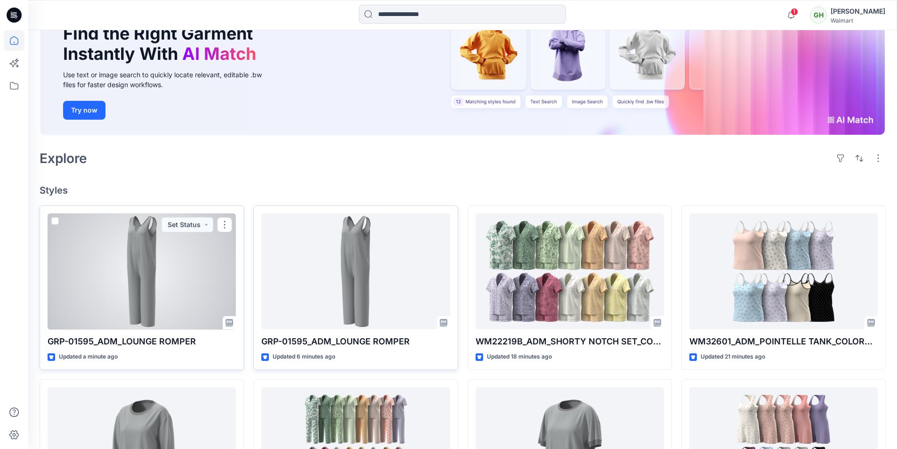
click at [160, 292] on div at bounding box center [142, 271] width 188 height 116
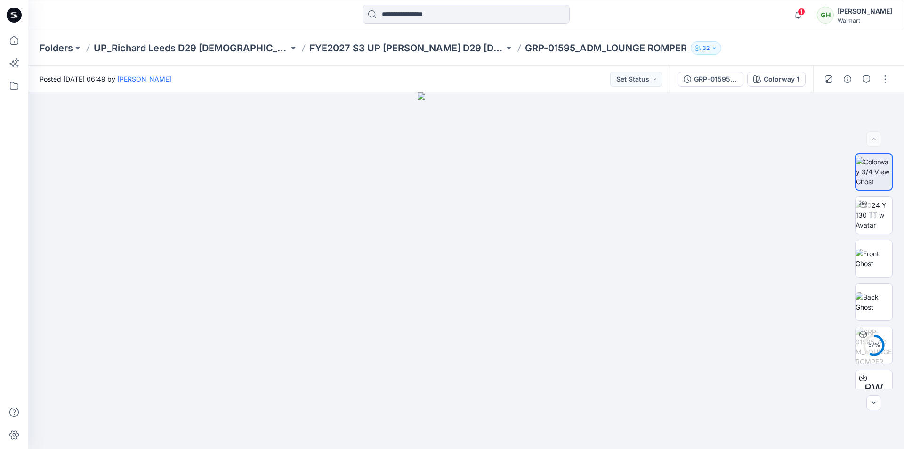
click at [16, 12] on icon at bounding box center [14, 15] width 15 height 15
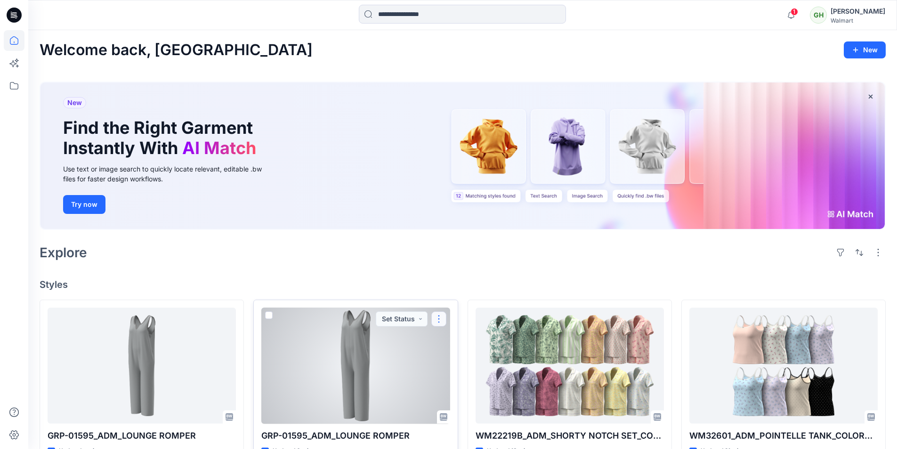
click at [440, 322] on button "button" at bounding box center [438, 318] width 15 height 15
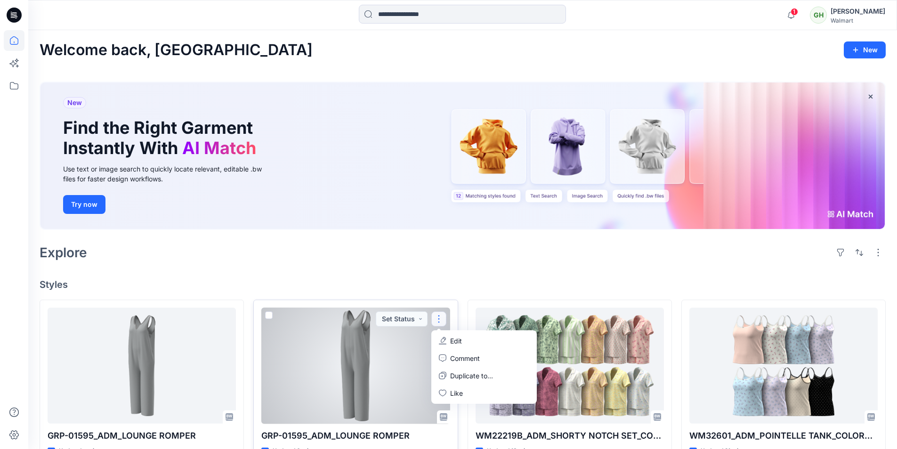
click at [485, 339] on button "Edit" at bounding box center [484, 340] width 102 height 17
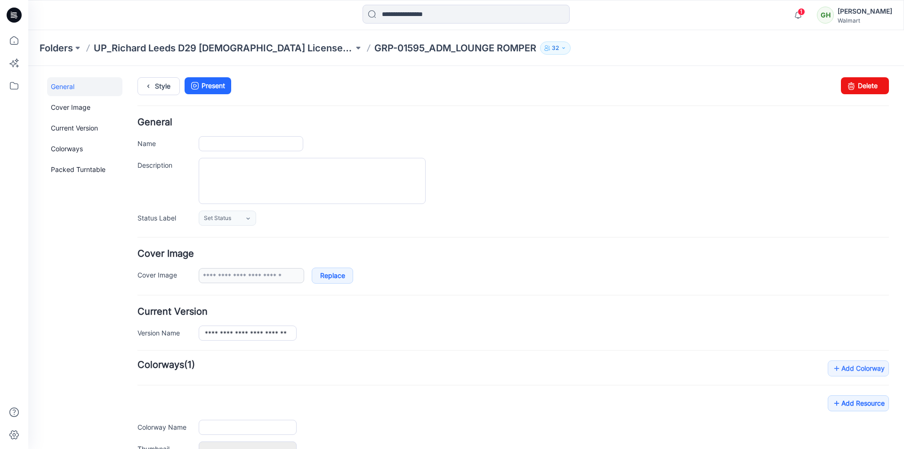
type input "**********"
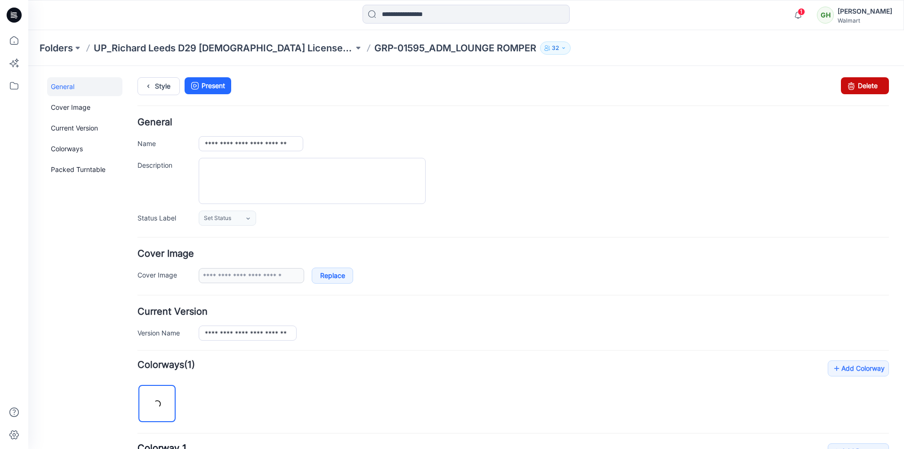
click at [865, 89] on link "Delete" at bounding box center [865, 85] width 48 height 17
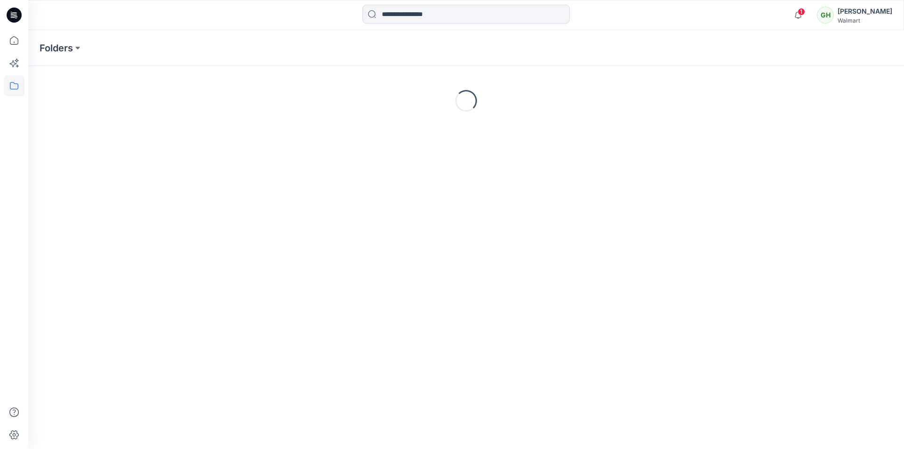
click at [14, 17] on icon at bounding box center [13, 17] width 4 height 0
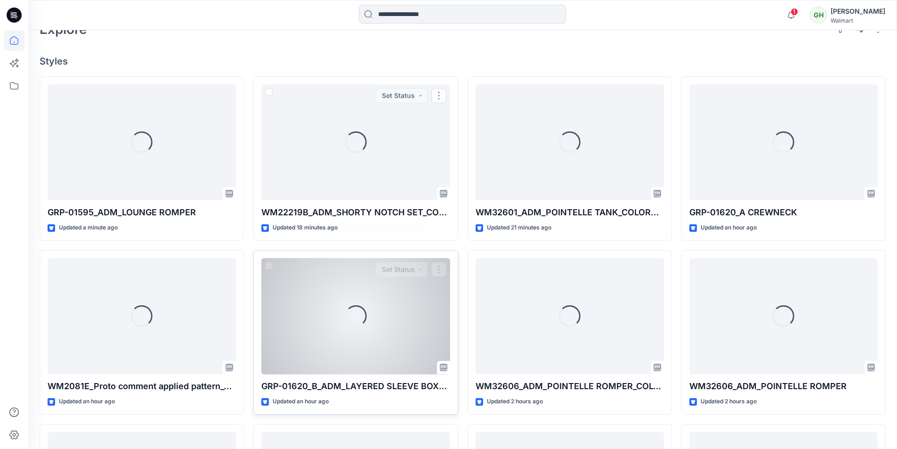
scroll to position [227, 0]
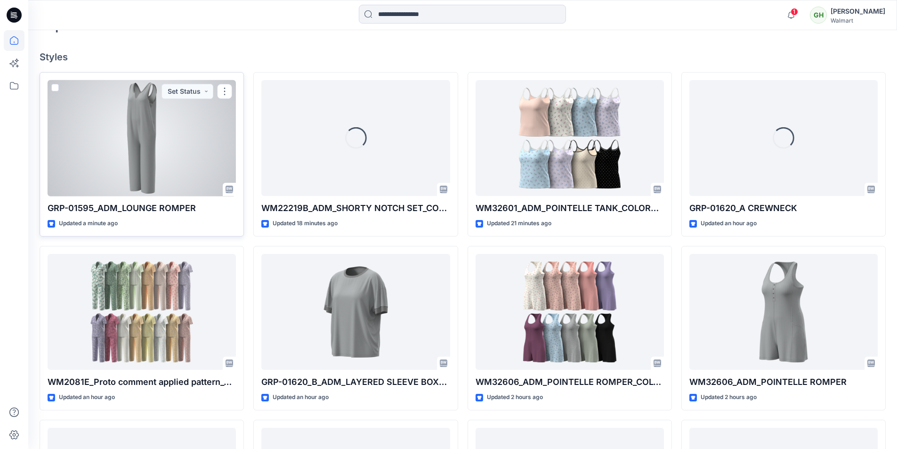
click at [170, 166] on div at bounding box center [142, 138] width 188 height 116
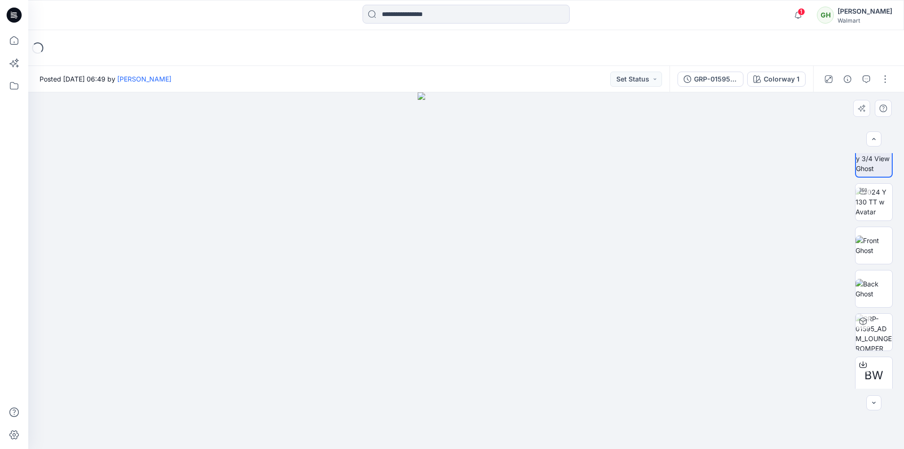
scroll to position [19, 0]
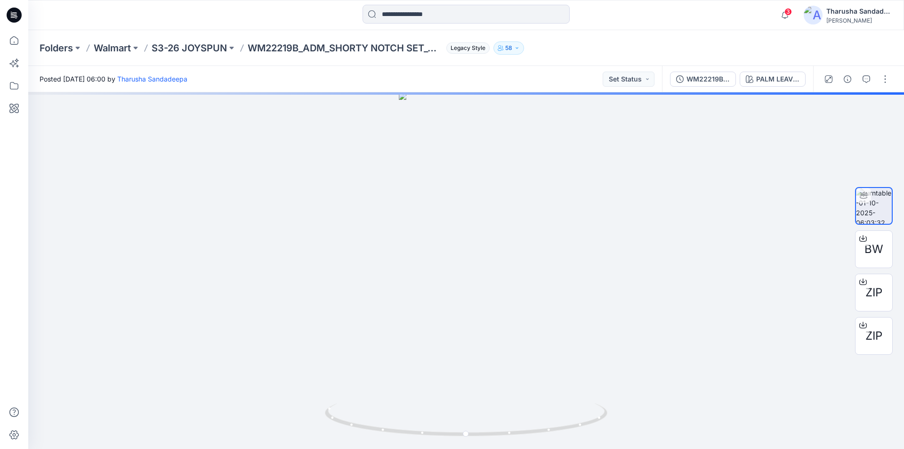
click at [16, 13] on icon at bounding box center [14, 12] width 5 height 0
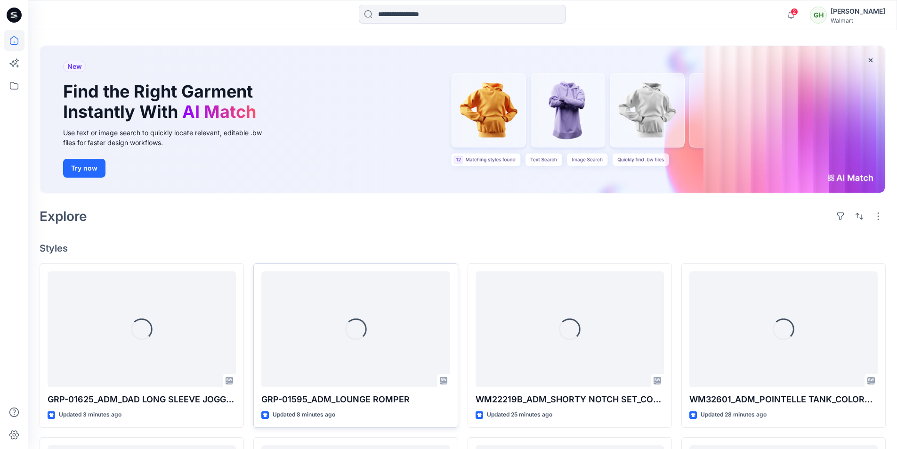
scroll to position [47, 0]
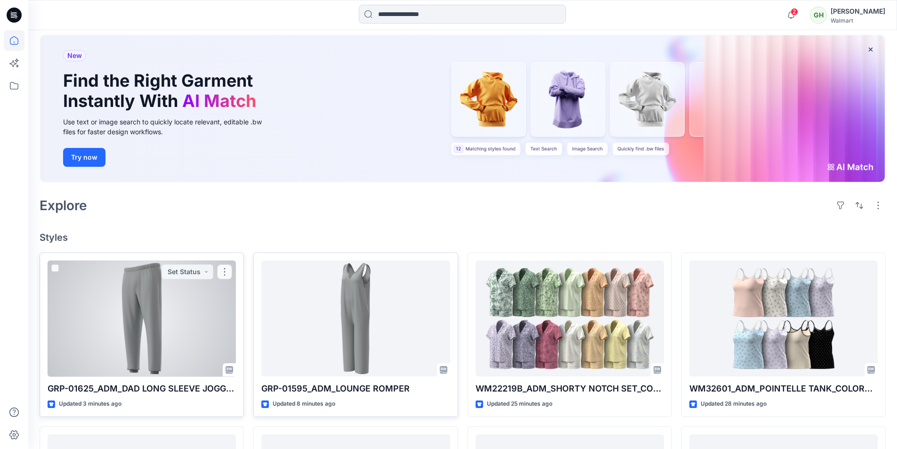
click at [128, 326] on div at bounding box center [142, 318] width 188 height 116
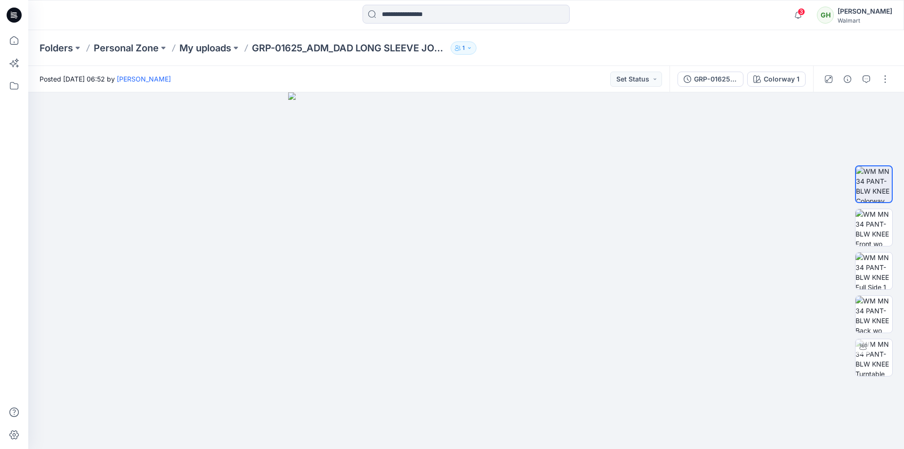
click at [15, 12] on icon at bounding box center [14, 15] width 15 height 15
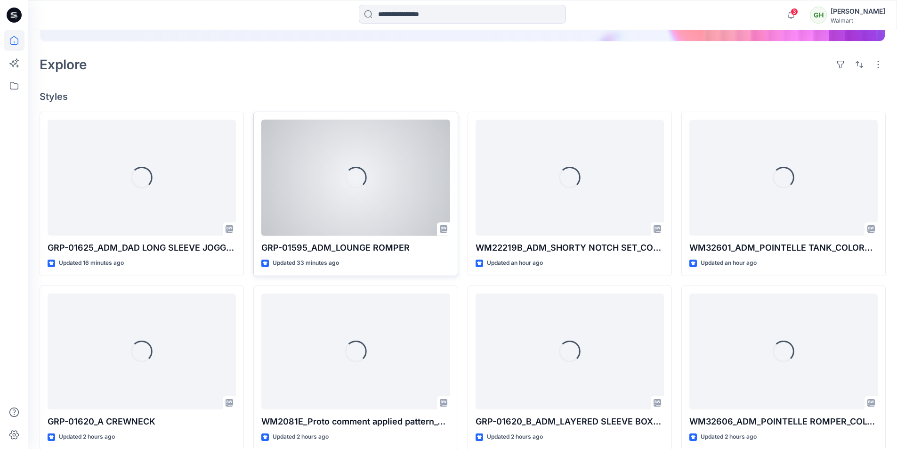
scroll to position [188, 0]
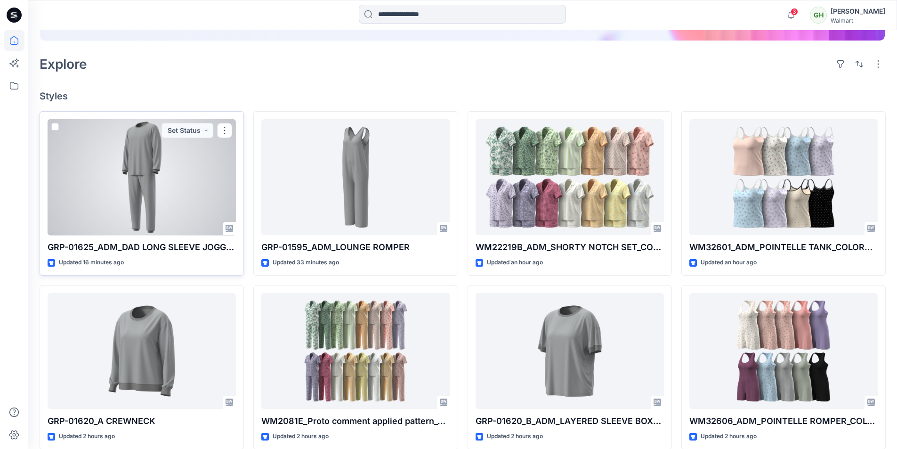
click at [131, 158] on div at bounding box center [142, 177] width 188 height 116
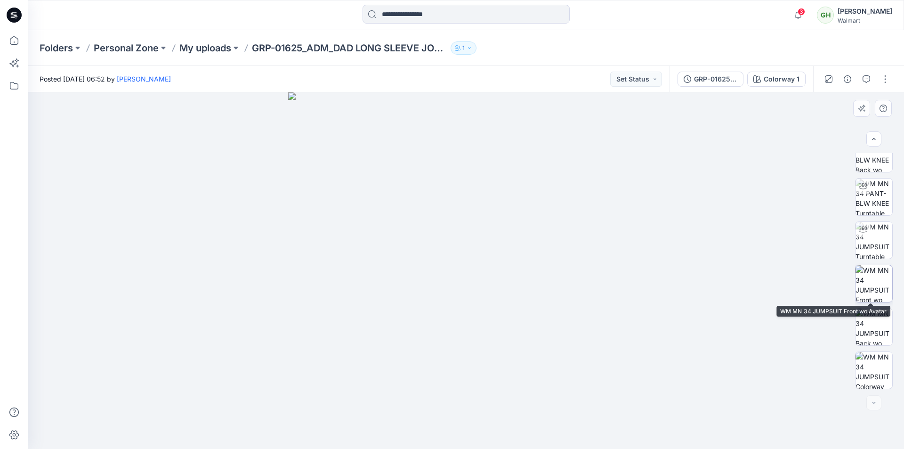
scroll to position [149, 0]
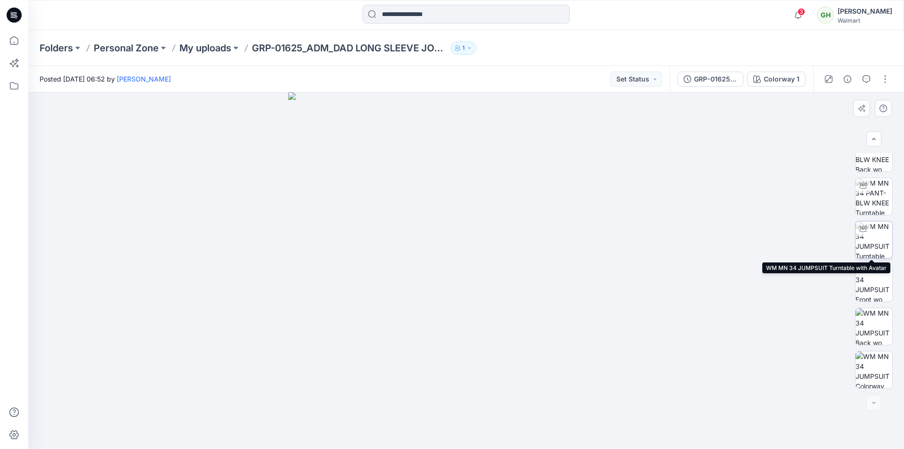
click at [865, 239] on img at bounding box center [873, 239] width 37 height 37
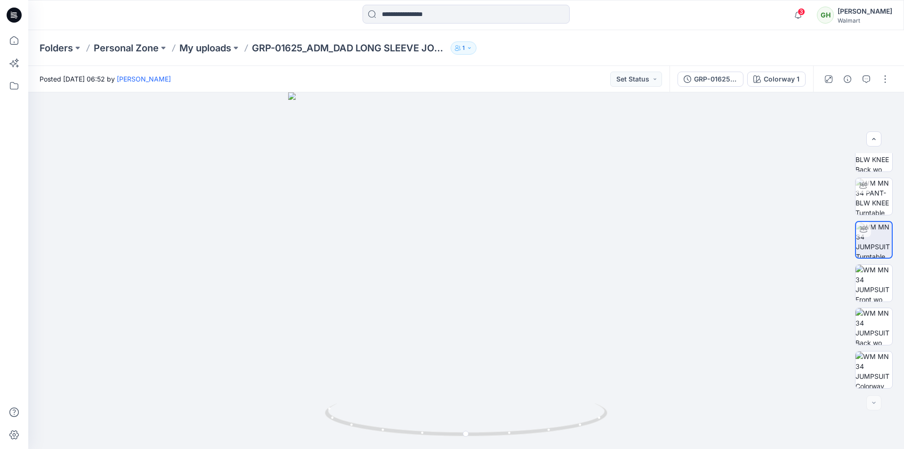
click at [10, 16] on icon at bounding box center [14, 15] width 15 height 15
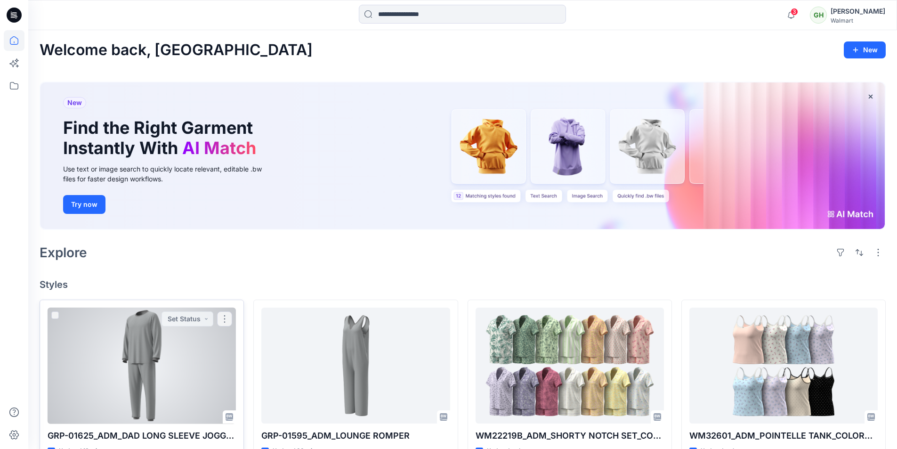
click at [146, 375] on div at bounding box center [142, 365] width 188 height 116
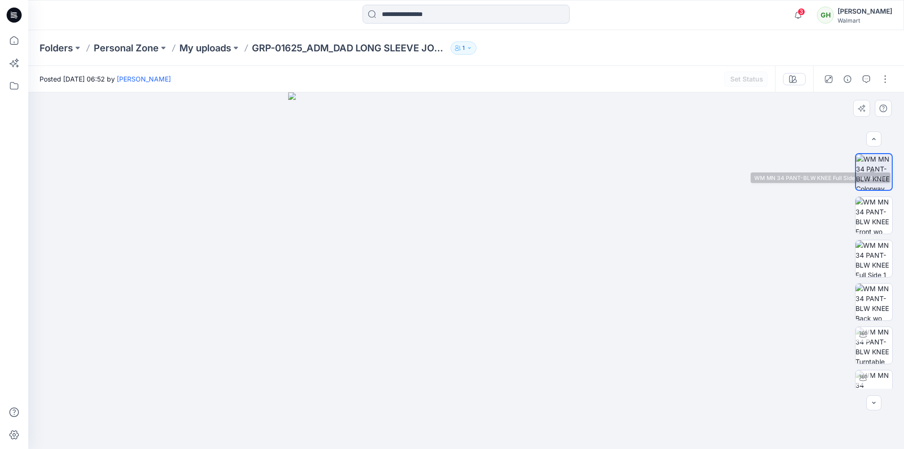
scroll to position [149, 0]
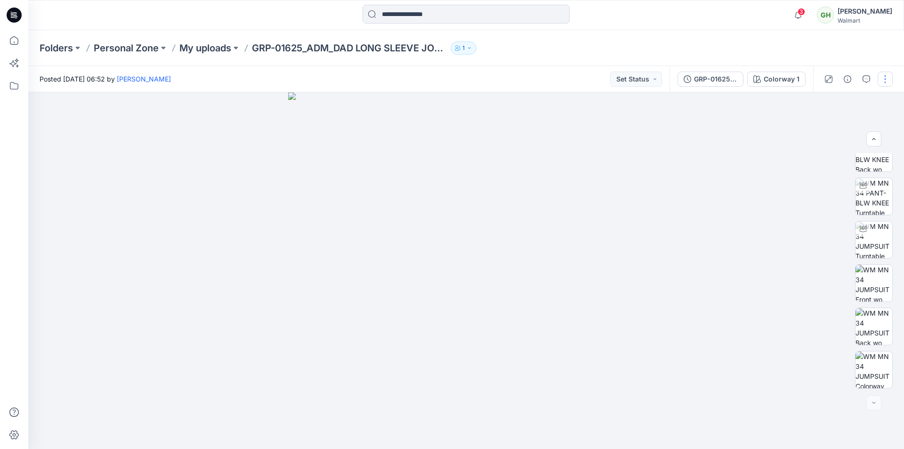
click at [887, 81] on button "button" at bounding box center [884, 79] width 15 height 15
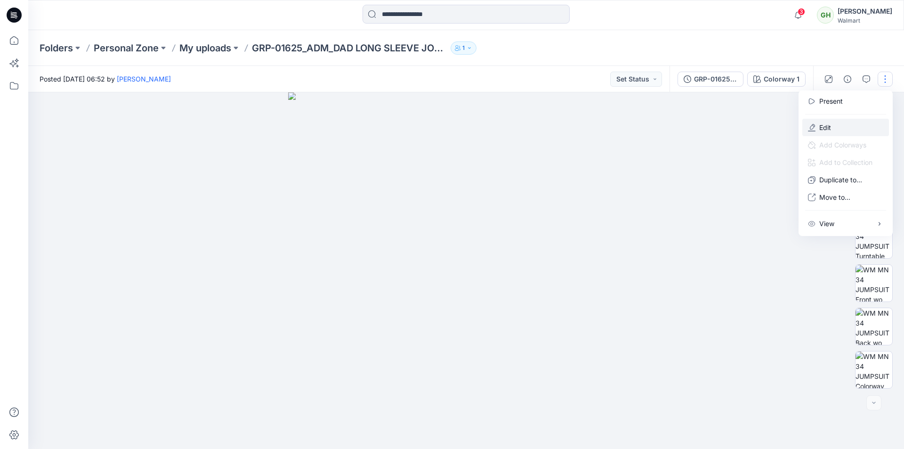
click at [824, 125] on p "Edit" at bounding box center [825, 127] width 12 height 10
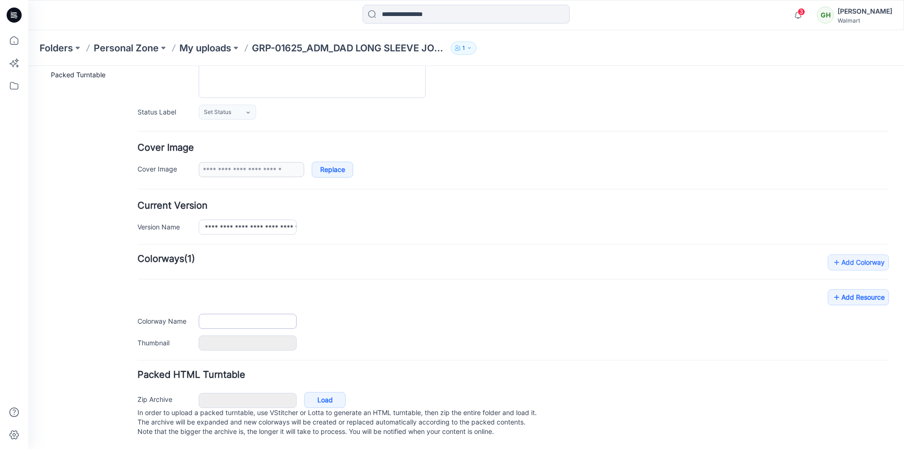
type input "**********"
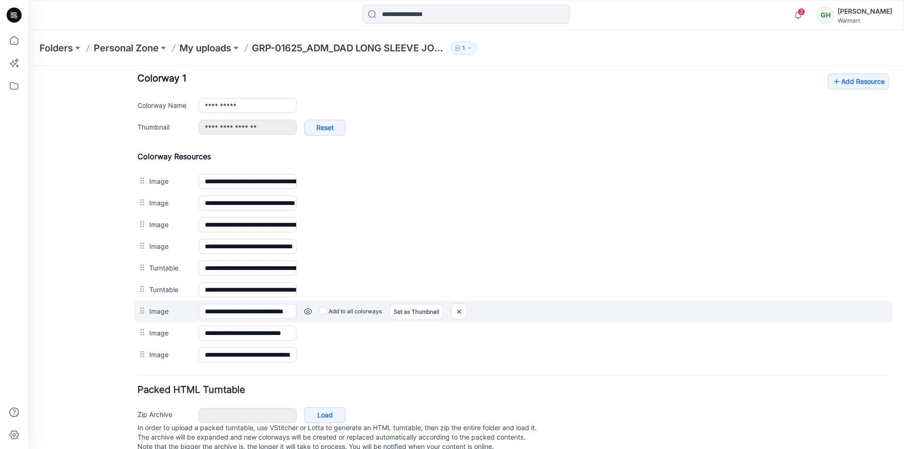
scroll to position [347, 0]
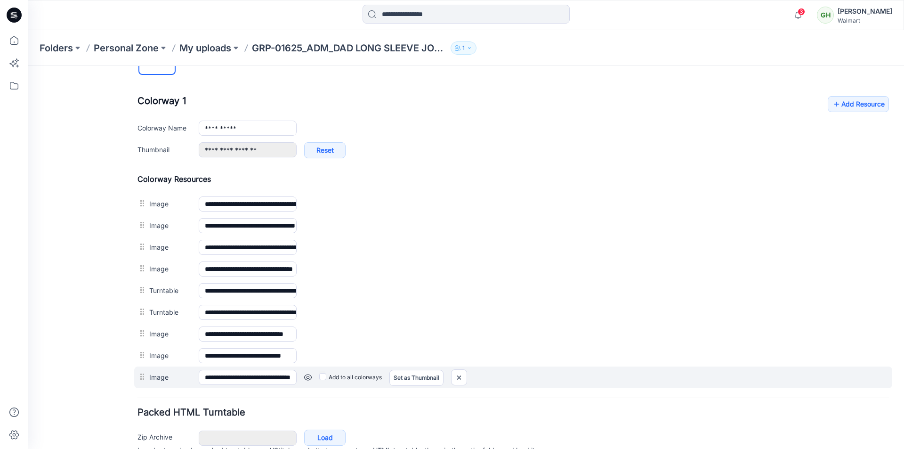
click at [308, 378] on link at bounding box center [308, 377] width 8 height 8
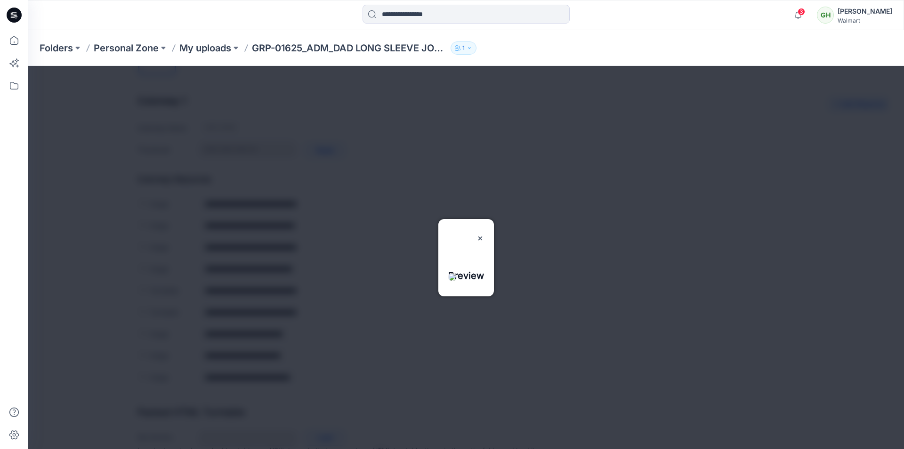
click at [81, 354] on div at bounding box center [466, 257] width 876 height 383
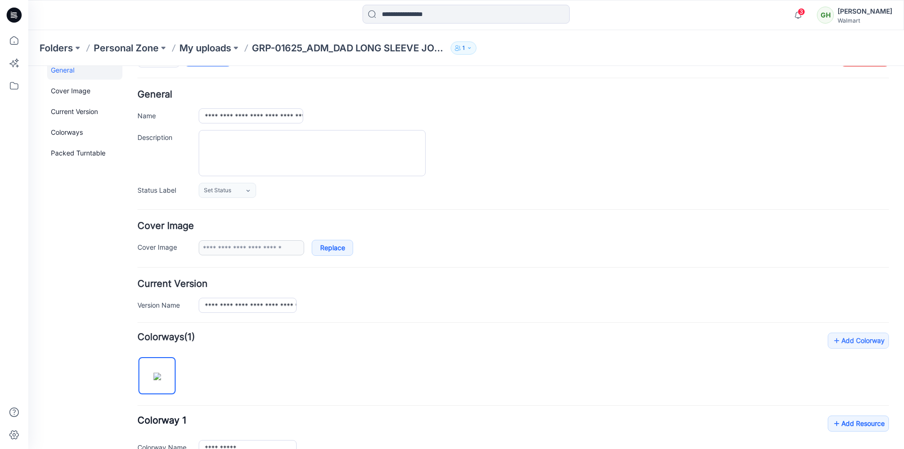
scroll to position [0, 0]
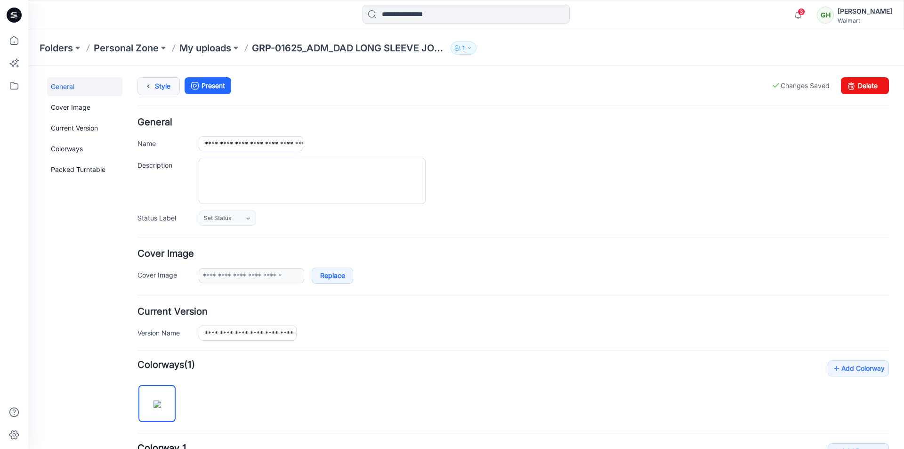
click at [168, 88] on link "Style" at bounding box center [158, 86] width 42 height 18
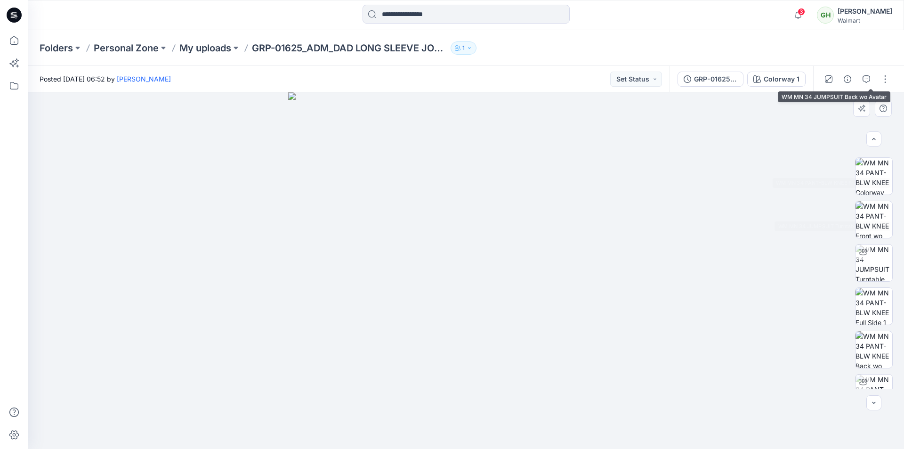
scroll to position [149, 0]
click at [883, 79] on button "button" at bounding box center [884, 79] width 15 height 15
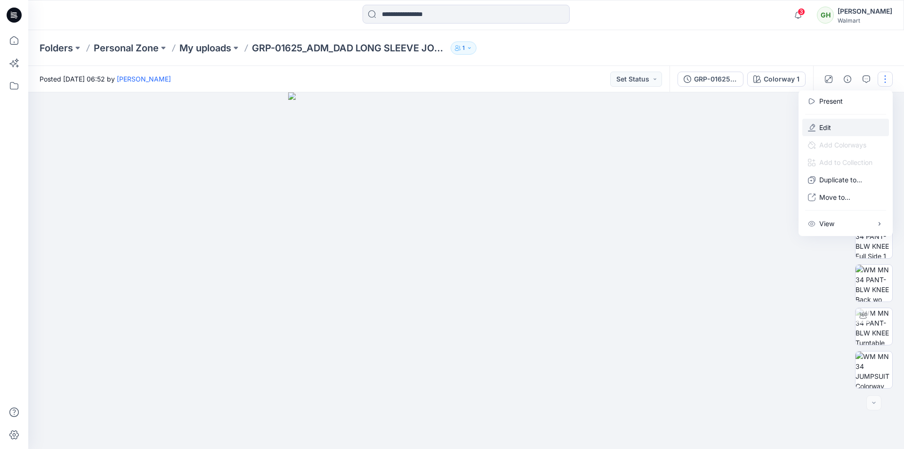
click at [818, 128] on button "Edit" at bounding box center [845, 127] width 87 height 17
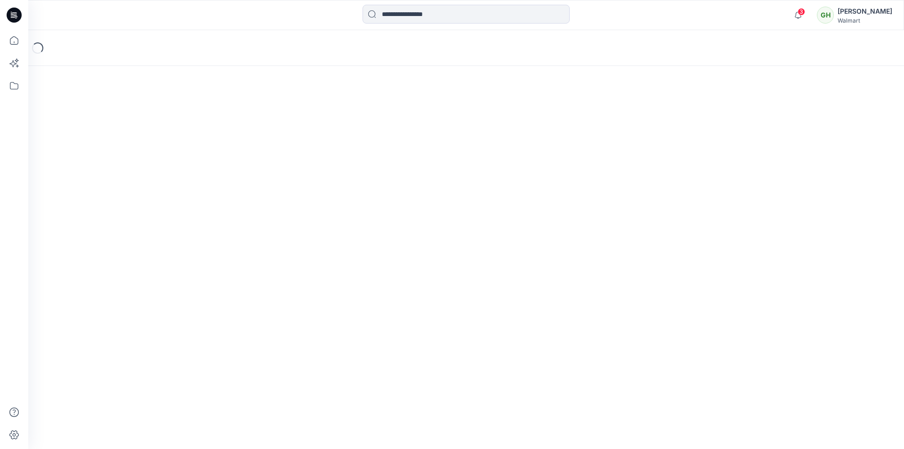
scroll to position [115, 0]
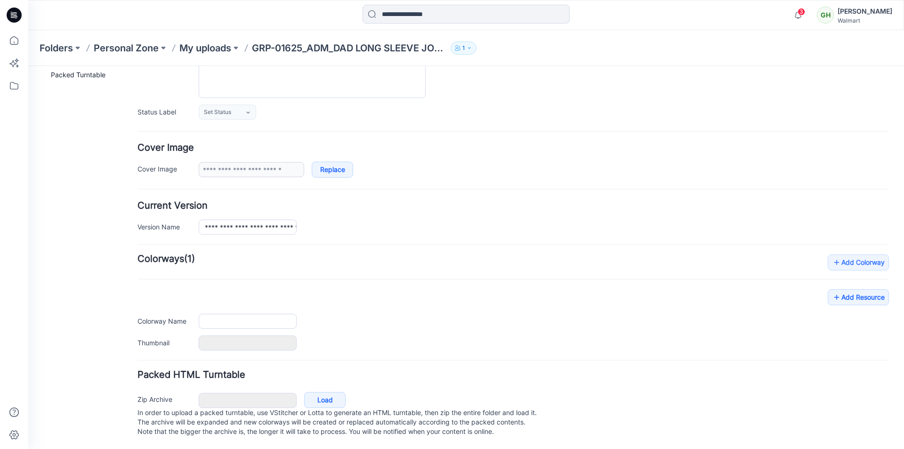
type input "**********"
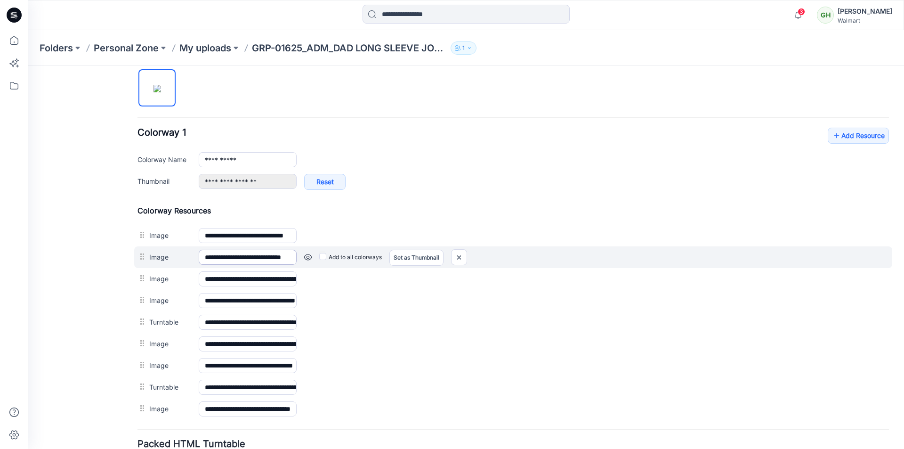
scroll to position [394, 0]
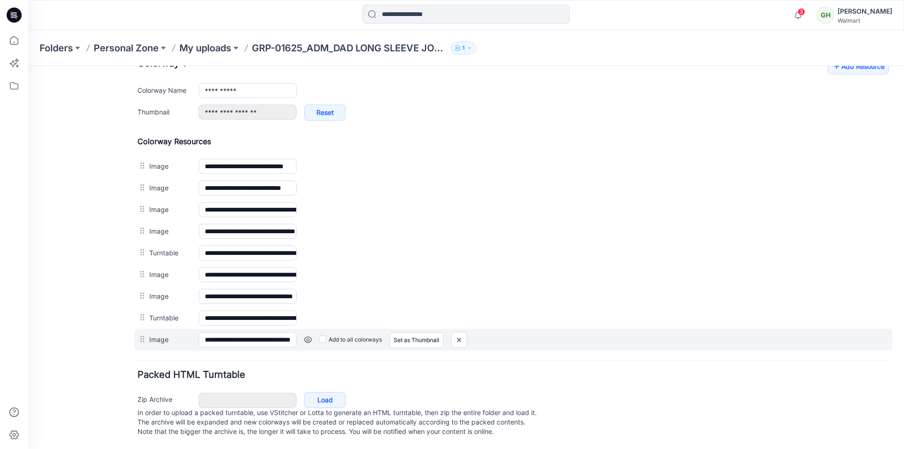
click at [307, 336] on link at bounding box center [308, 340] width 8 height 8
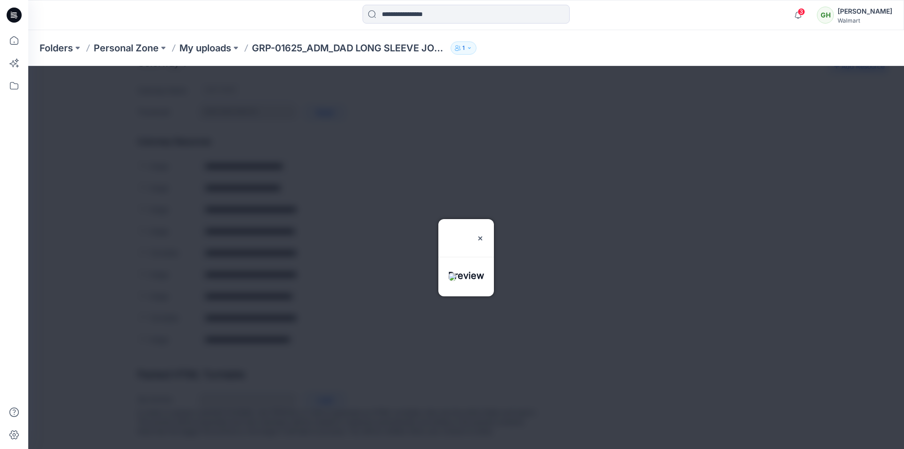
click at [310, 339] on div at bounding box center [466, 257] width 876 height 383
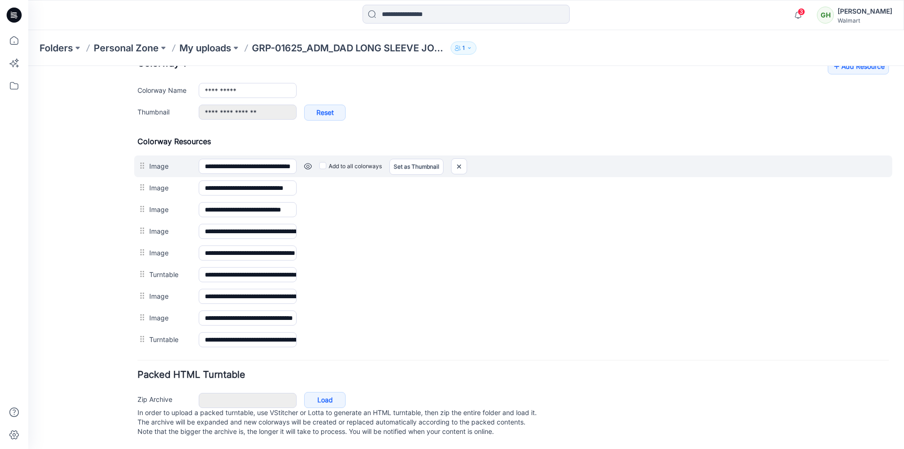
click at [309, 162] on link at bounding box center [308, 166] width 8 height 8
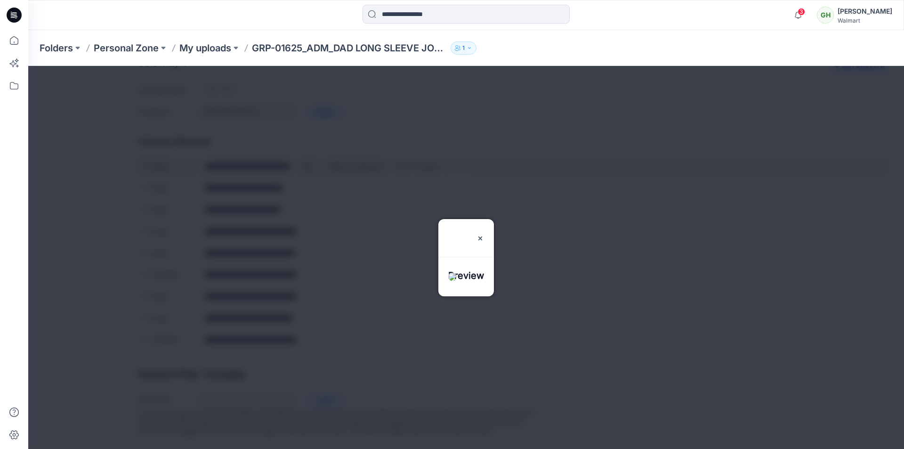
click at [309, 155] on div at bounding box center [466, 257] width 876 height 383
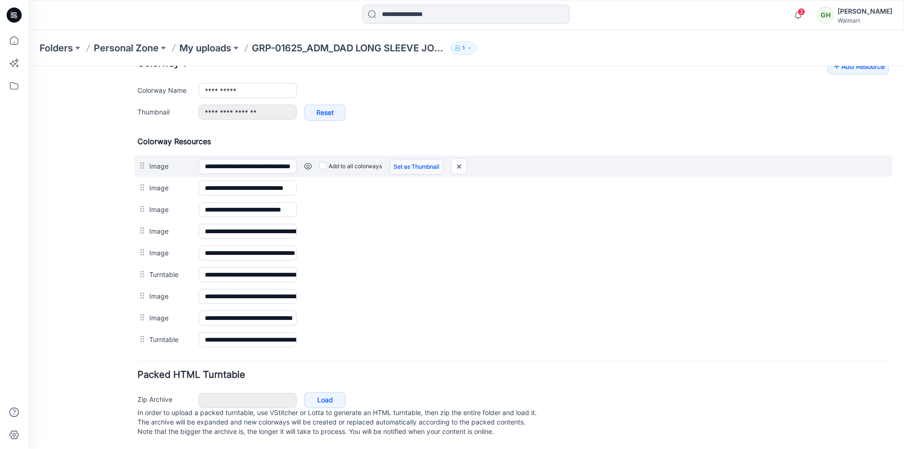
click at [417, 159] on link "Set as Thumbnail" at bounding box center [416, 167] width 54 height 16
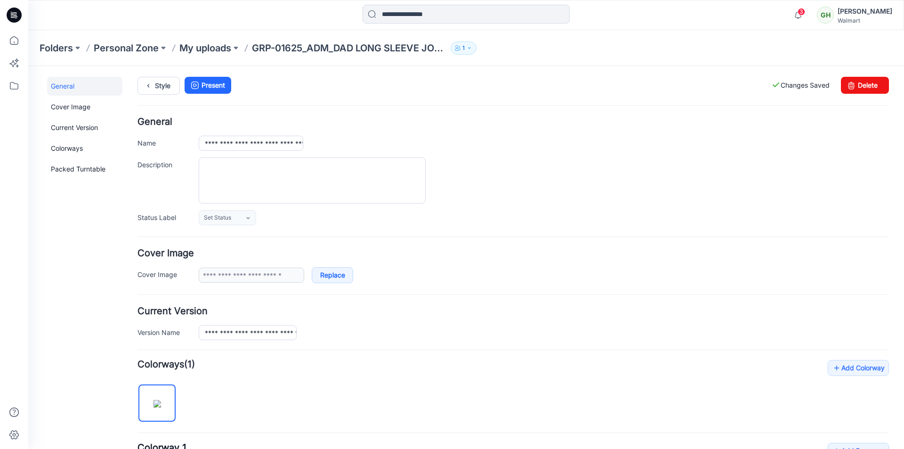
scroll to position [0, 0]
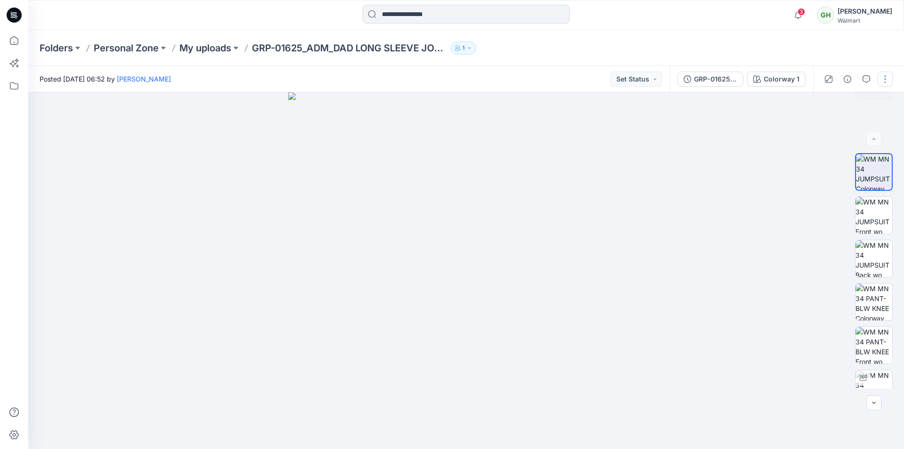
click at [890, 79] on button "button" at bounding box center [884, 79] width 15 height 15
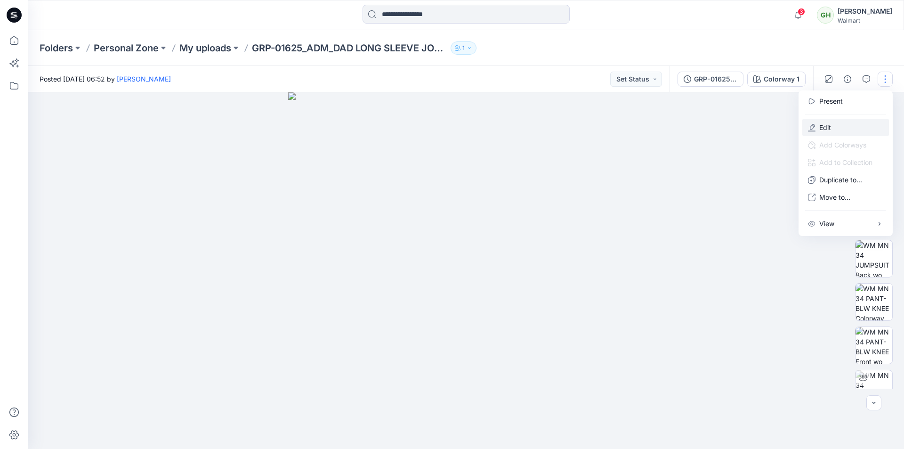
click at [836, 130] on button "Edit" at bounding box center [845, 127] width 87 height 17
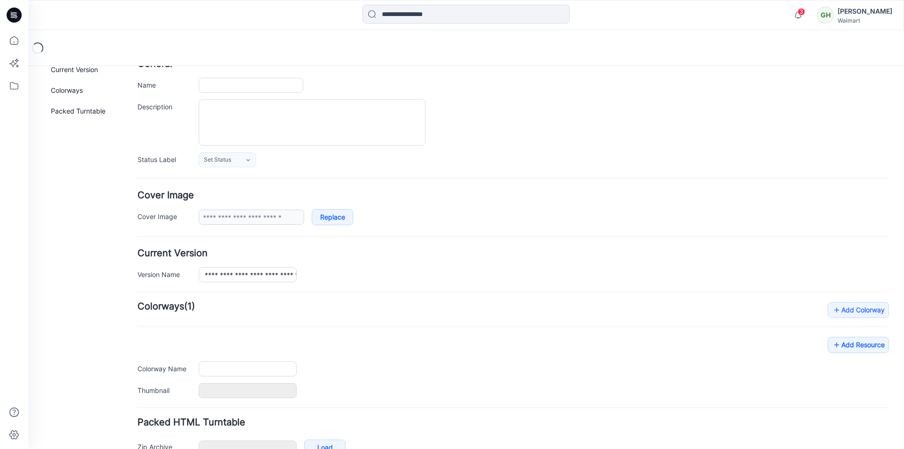
scroll to position [115, 0]
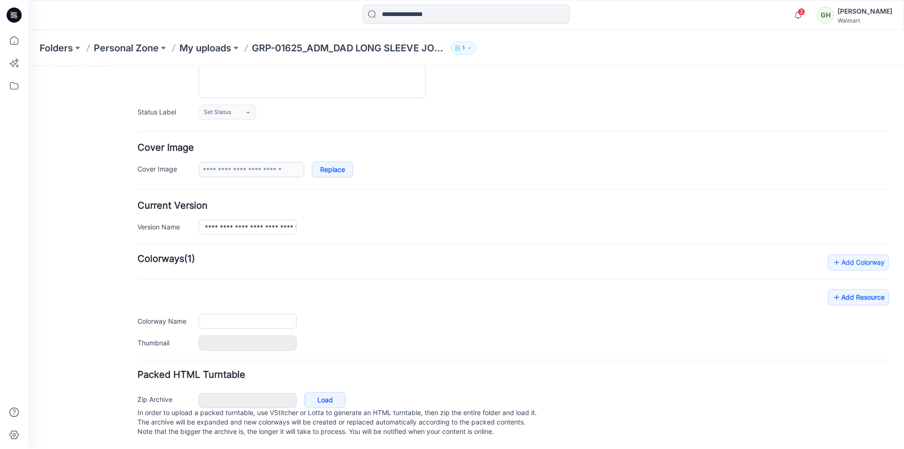
type input "**********"
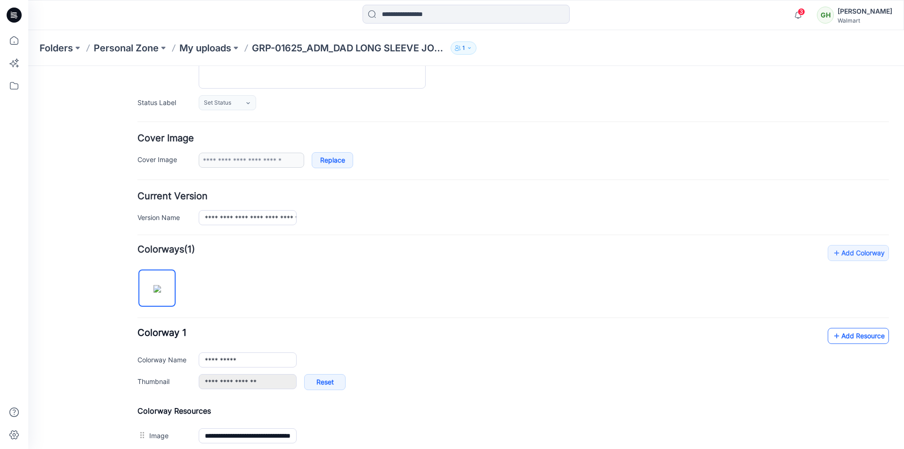
click at [844, 334] on link "Add Resource" at bounding box center [858, 336] width 61 height 16
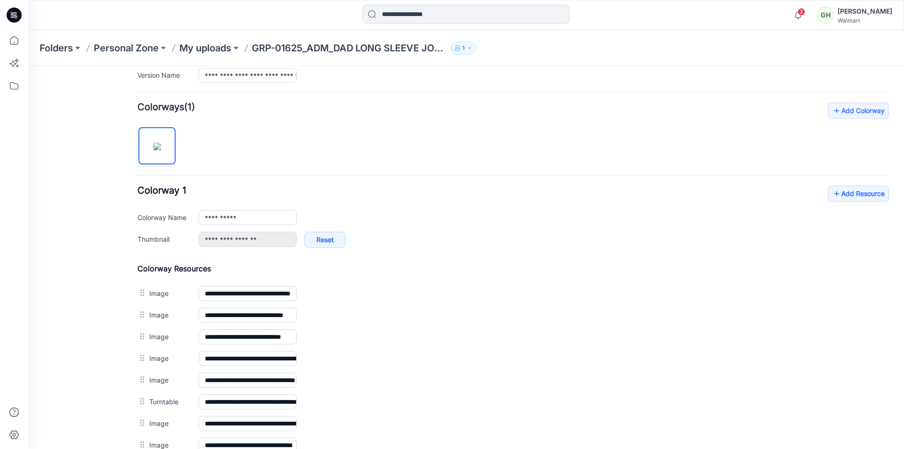
scroll to position [257, 0]
click at [853, 197] on link "Add Resource" at bounding box center [858, 194] width 61 height 16
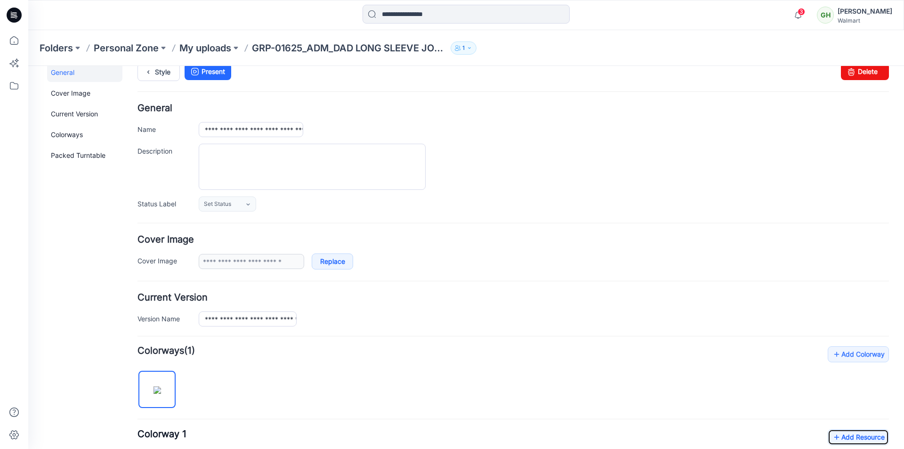
scroll to position [0, 0]
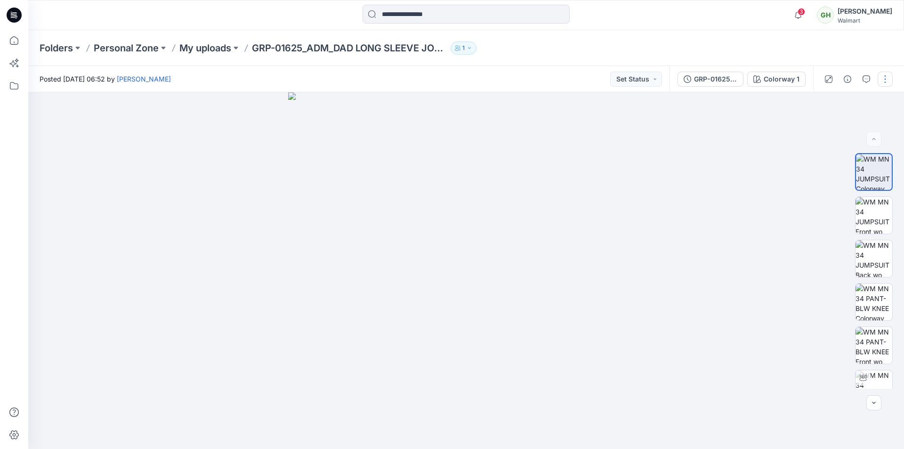
click at [884, 80] on button "button" at bounding box center [884, 79] width 15 height 15
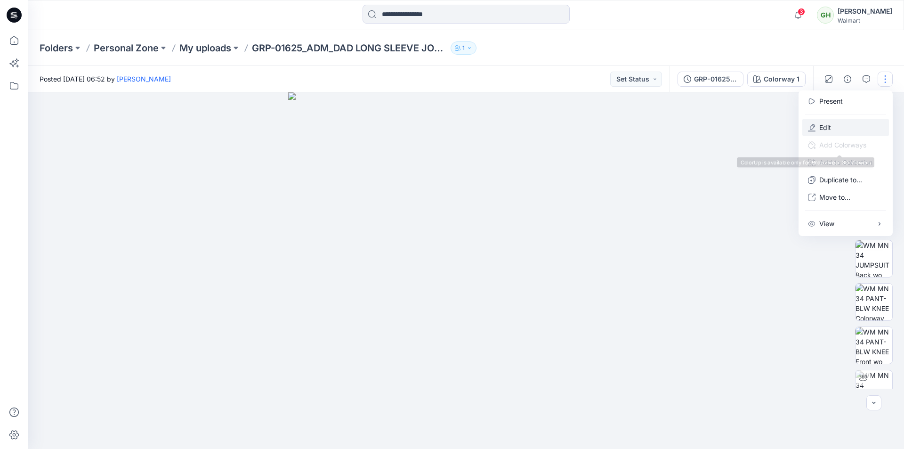
click at [820, 129] on p "Edit" at bounding box center [825, 127] width 12 height 10
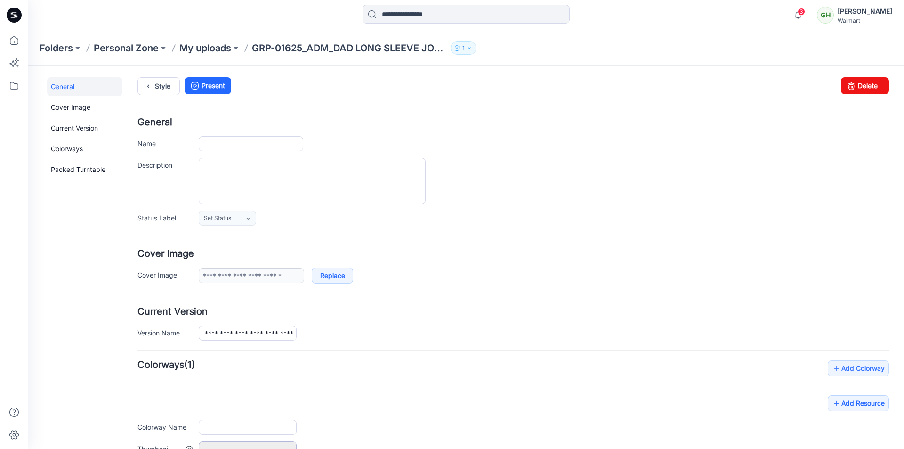
type input "**********"
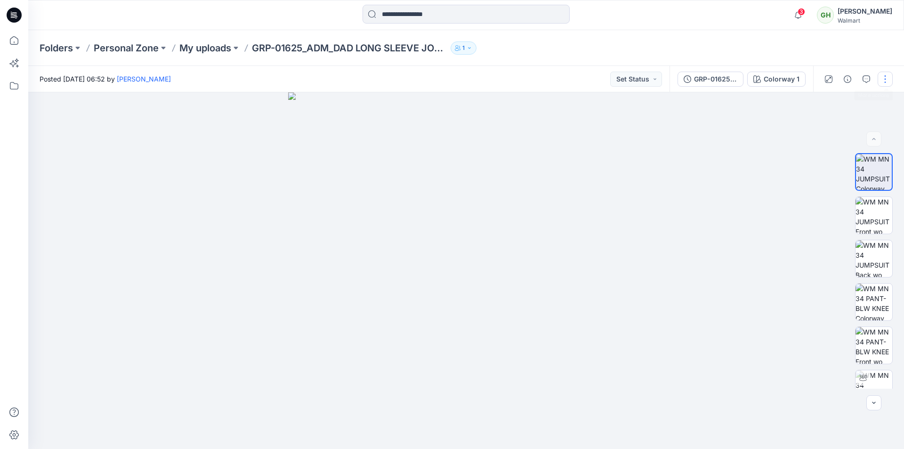
click at [882, 76] on button "button" at bounding box center [884, 79] width 15 height 15
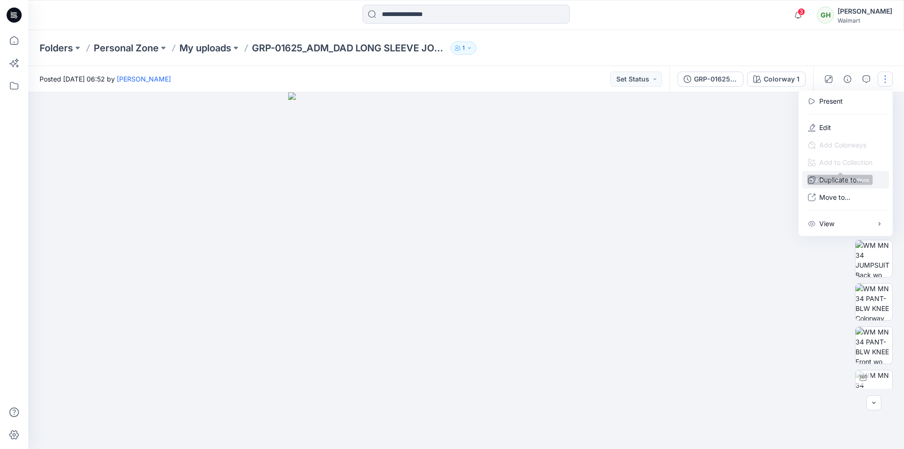
click at [845, 179] on p "Duplicate to..." at bounding box center [840, 180] width 43 height 10
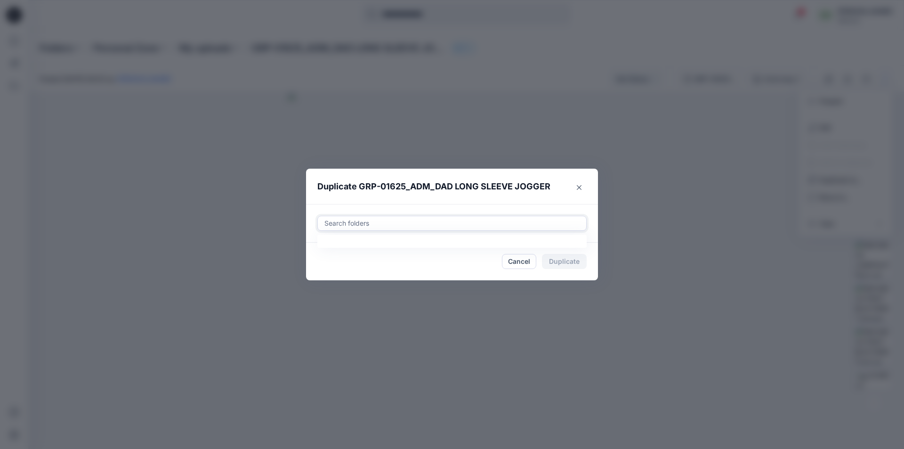
click at [468, 223] on div at bounding box center [451, 222] width 257 height 11
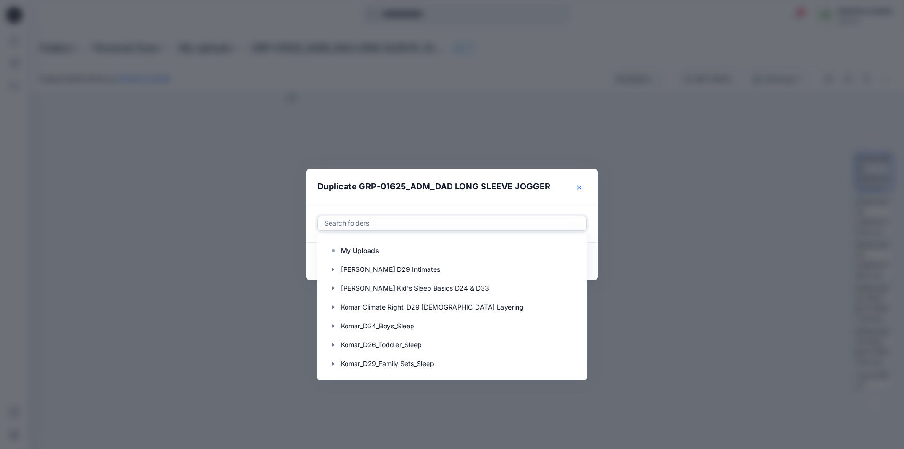
click at [582, 185] on button "Close" at bounding box center [578, 187] width 15 height 15
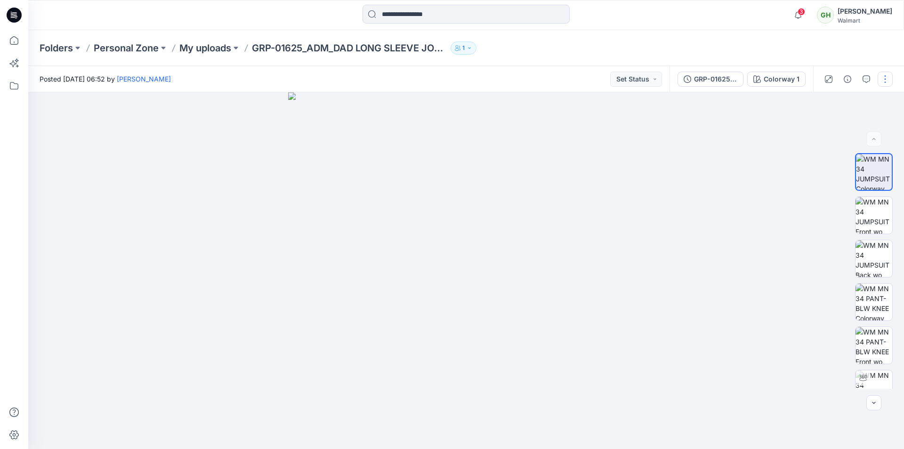
click at [886, 78] on button "button" at bounding box center [884, 79] width 15 height 15
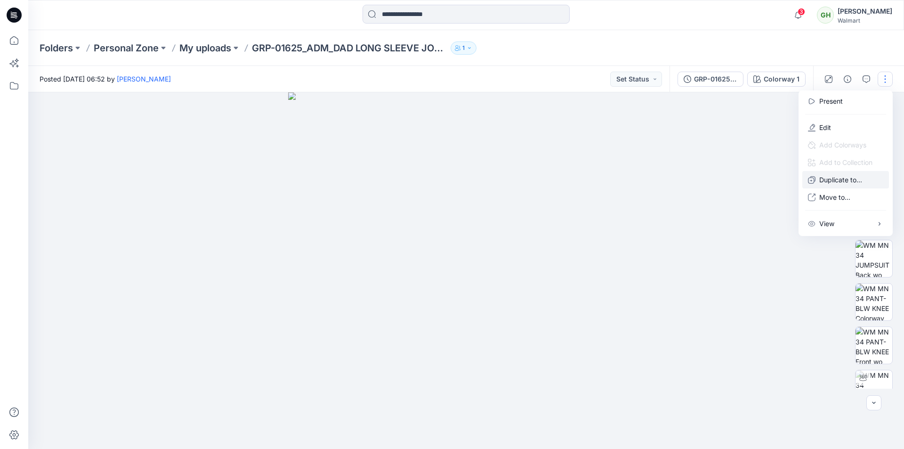
click at [837, 181] on p "Duplicate to..." at bounding box center [840, 180] width 43 height 10
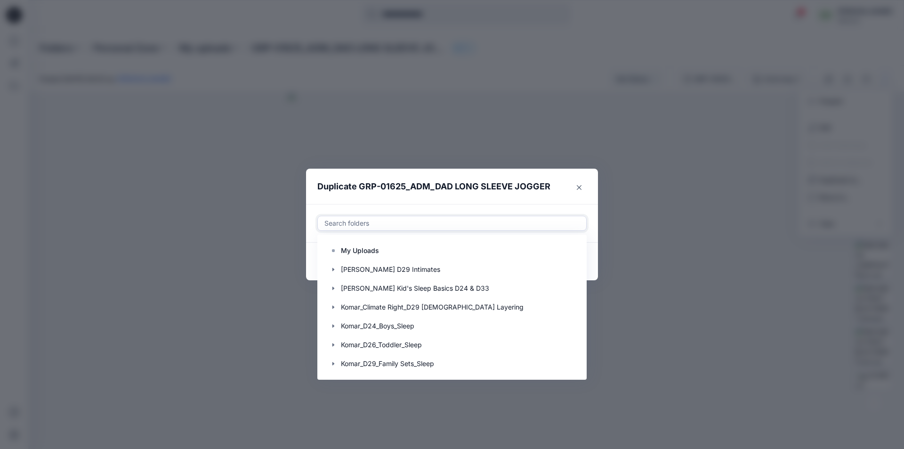
click at [343, 227] on div at bounding box center [451, 222] width 257 height 11
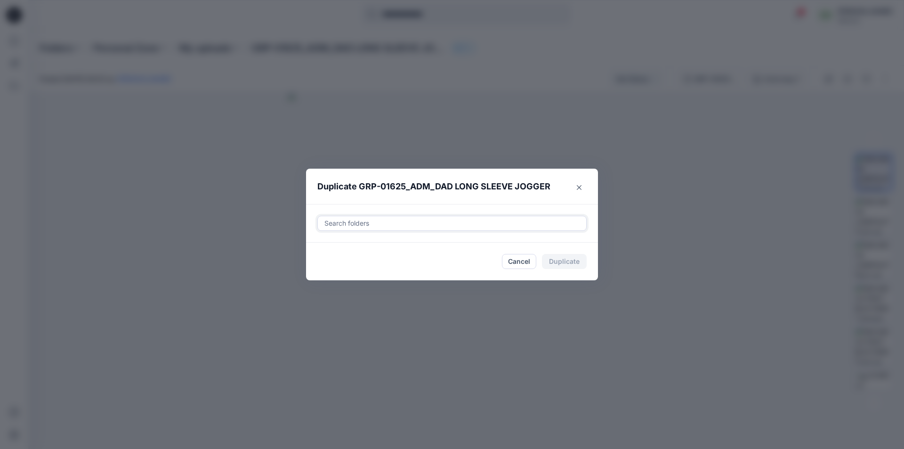
click at [373, 222] on div at bounding box center [451, 222] width 257 height 11
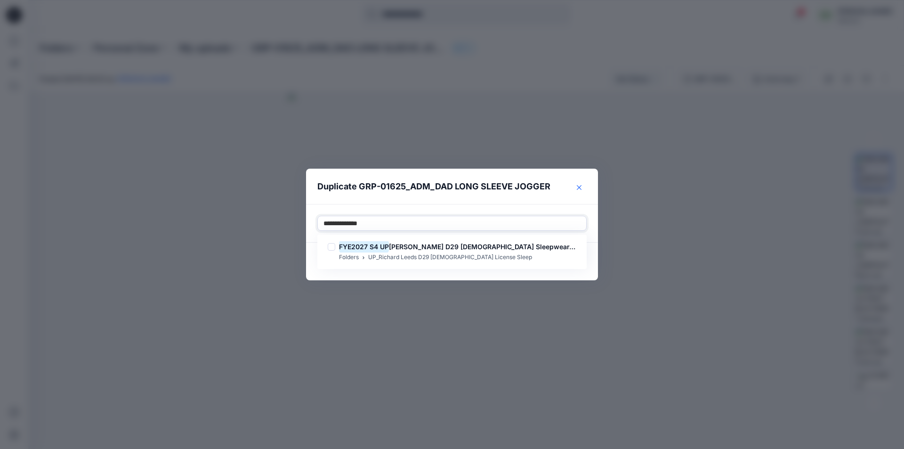
type input "**********"
click at [581, 192] on button "Close" at bounding box center [578, 187] width 15 height 15
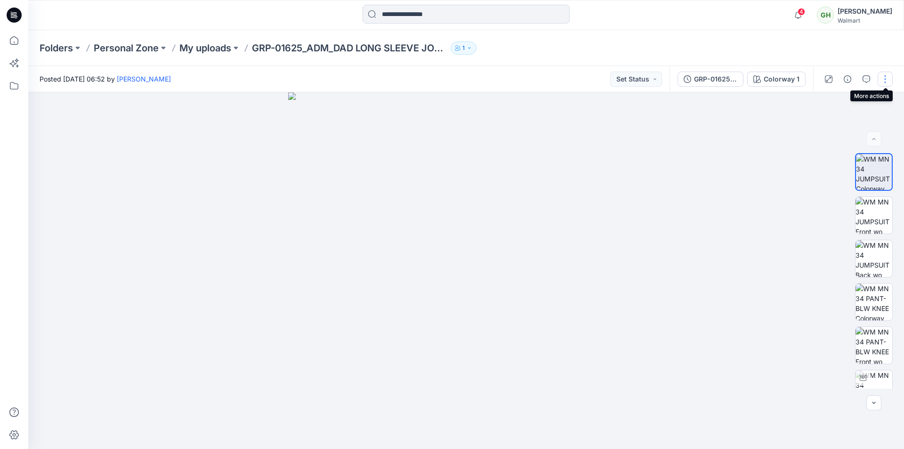
click at [885, 82] on button "button" at bounding box center [884, 79] width 15 height 15
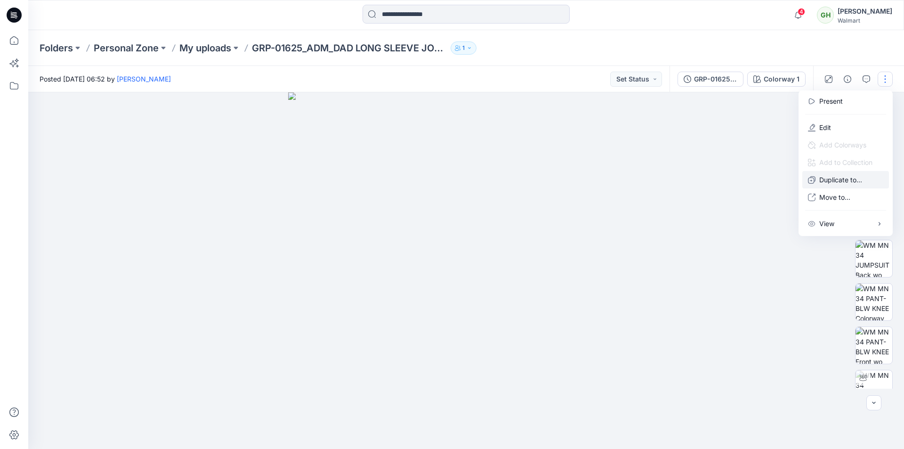
click at [854, 181] on p "Duplicate to..." at bounding box center [840, 180] width 43 height 10
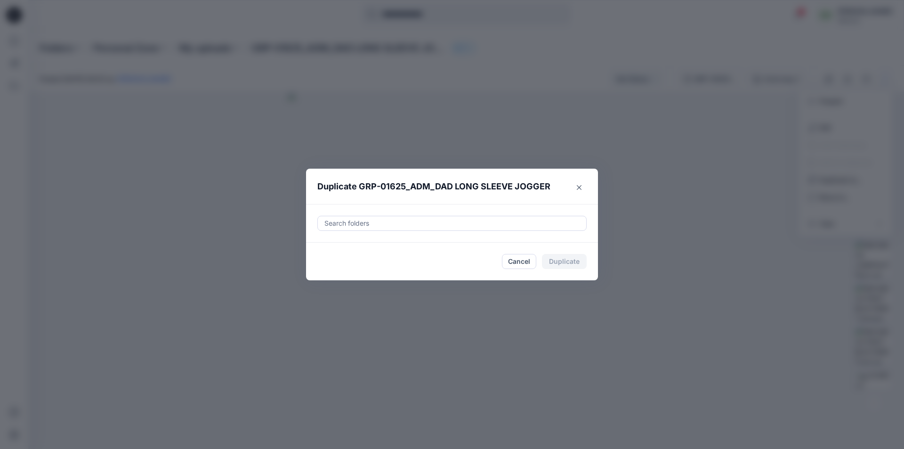
click at [338, 221] on div at bounding box center [451, 222] width 257 height 11
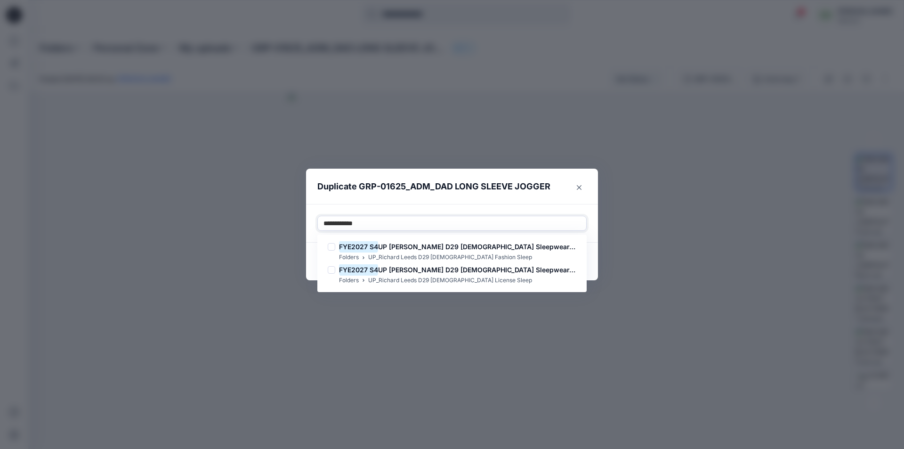
type input "**********"
click at [469, 250] on span "Richard Leeds D29 Ladies Sleepwear-fashion." at bounding box center [494, 246] width 210 height 8
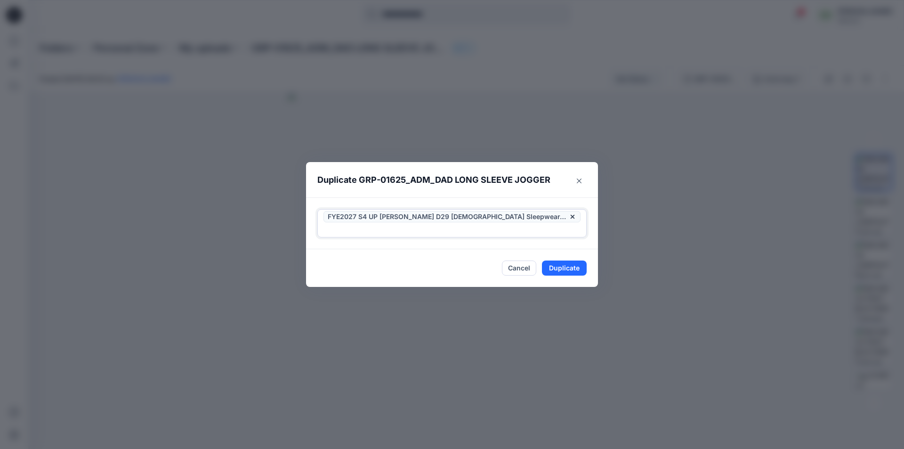
click at [402, 229] on div "FYE2027 S4 UP [PERSON_NAME] D29 [DEMOGRAPHIC_DATA] Sleepwear-fashion." at bounding box center [452, 222] width 268 height 27
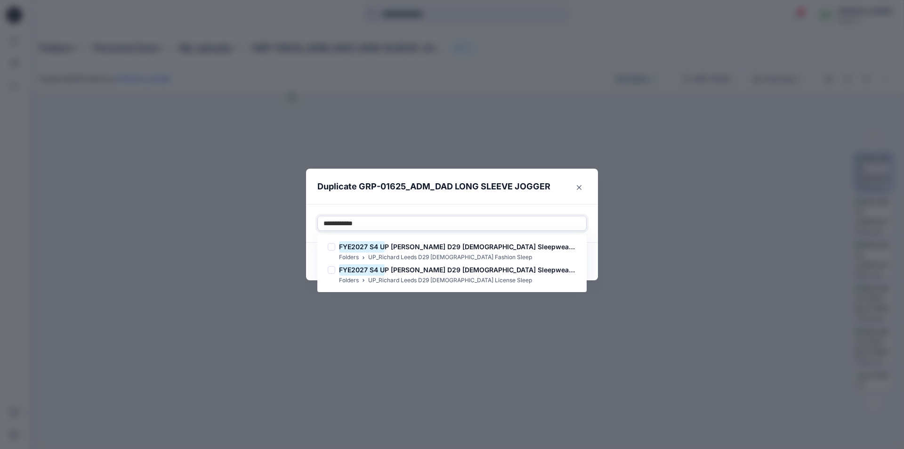
type input "**********"
click at [426, 252] on p "UP_Richard Leeds D29 [DEMOGRAPHIC_DATA] Fashion Sleep" at bounding box center [450, 257] width 164 height 10
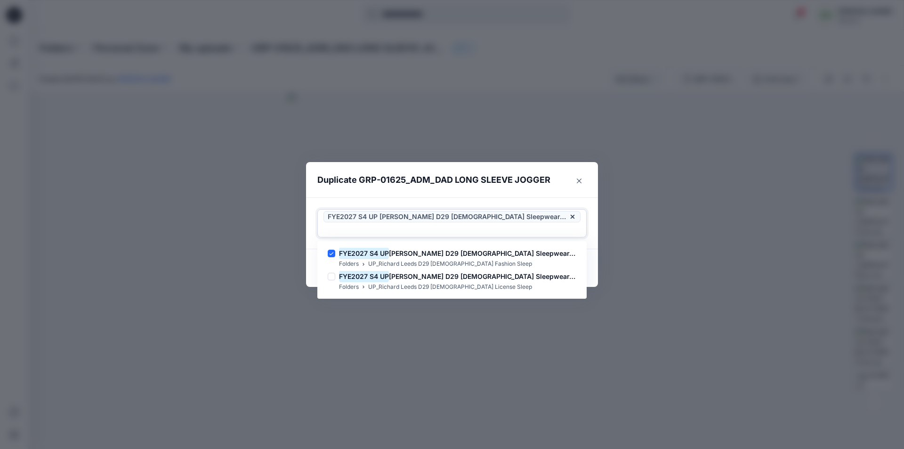
click at [400, 228] on div "FYE2027 S4 UP [PERSON_NAME] D29 [DEMOGRAPHIC_DATA] Sleepwear-fashion." at bounding box center [452, 222] width 268 height 27
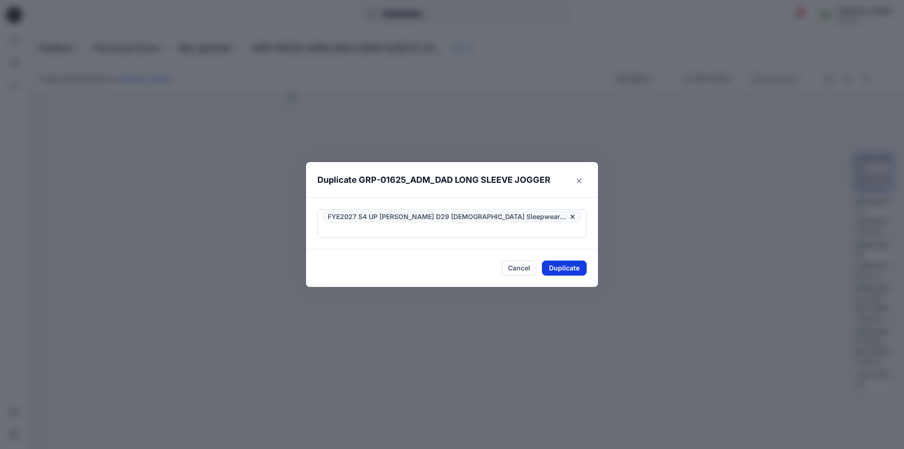
click at [561, 260] on button "Duplicate" at bounding box center [564, 267] width 45 height 15
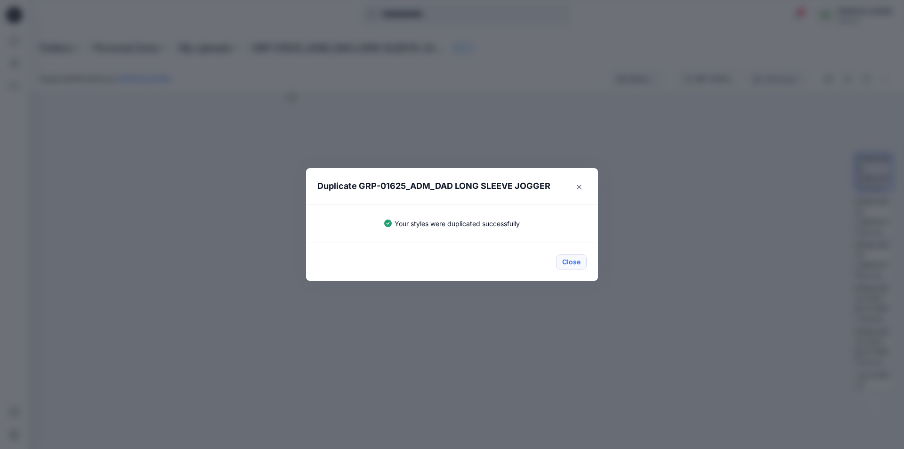
click at [575, 261] on button "Close" at bounding box center [571, 261] width 31 height 15
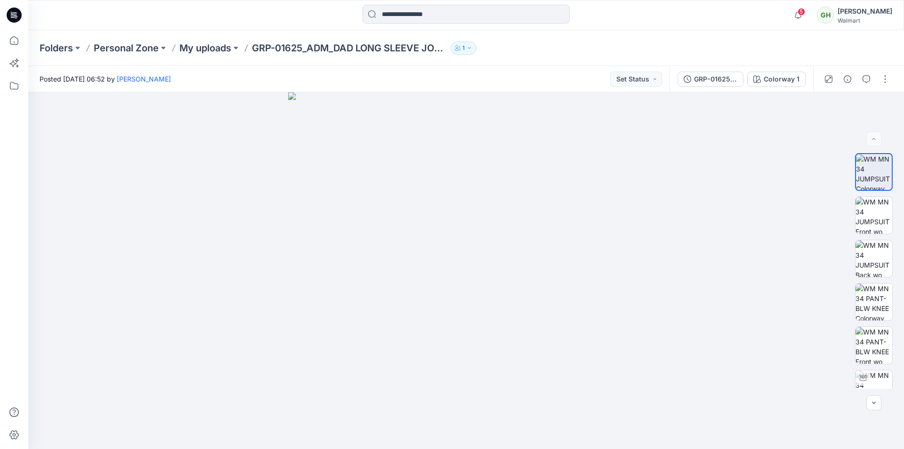
click at [16, 17] on icon at bounding box center [15, 16] width 3 height 0
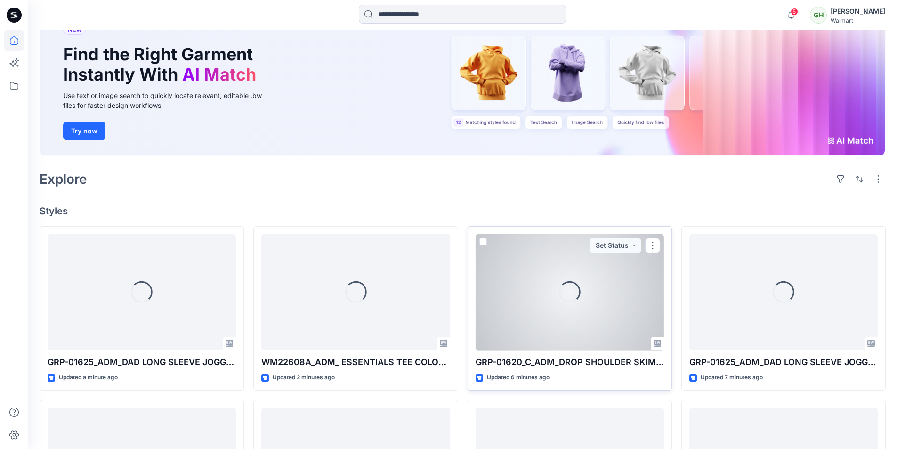
scroll to position [188, 0]
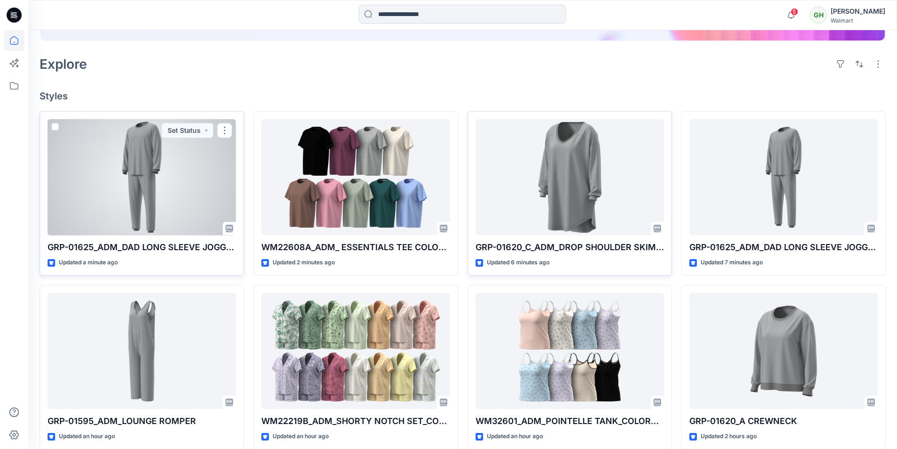
click at [199, 191] on div at bounding box center [142, 177] width 188 height 116
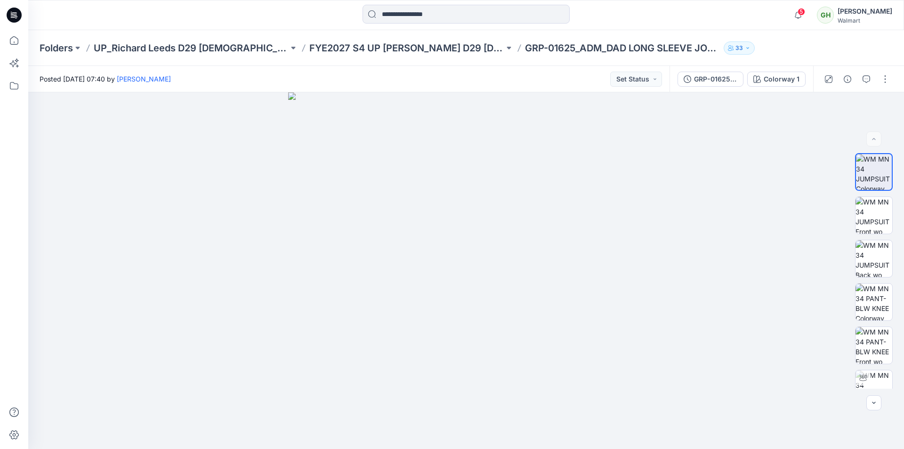
click at [19, 16] on icon at bounding box center [14, 15] width 15 height 15
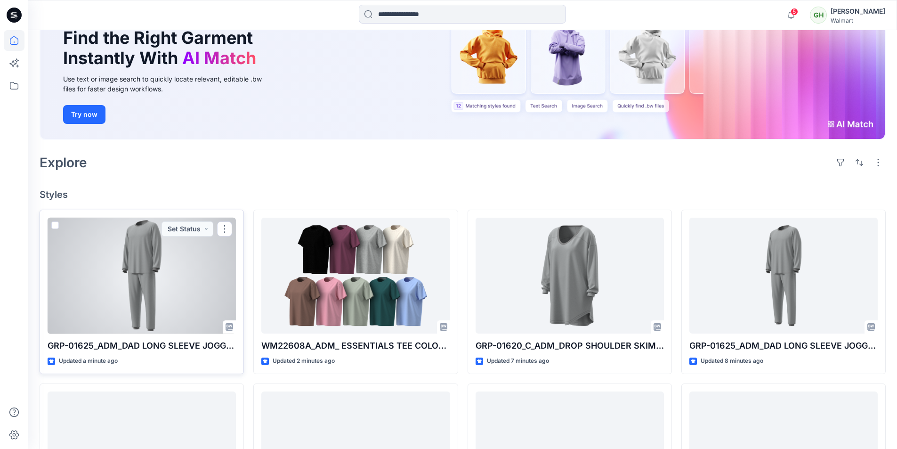
scroll to position [94, 0]
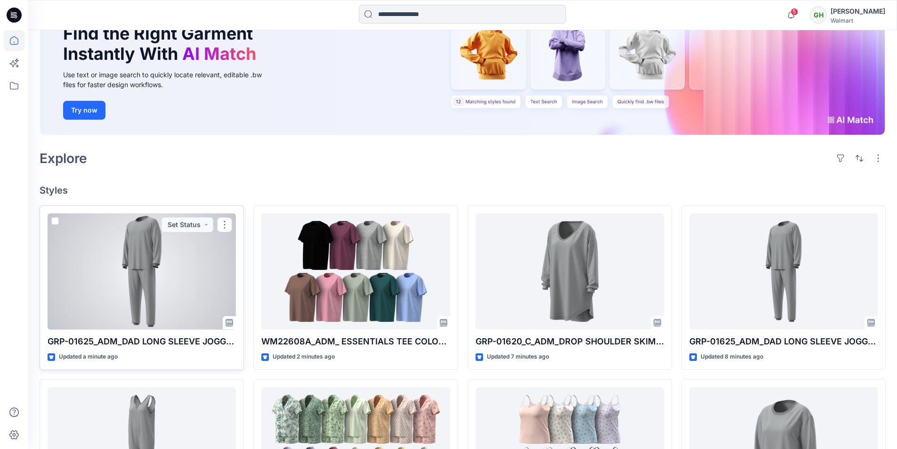
click at [161, 289] on div at bounding box center [142, 271] width 188 height 116
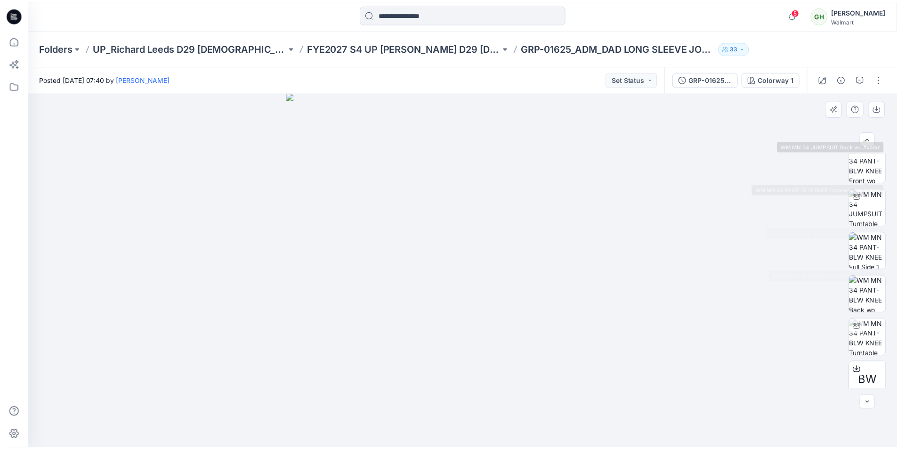
scroll to position [192, 0]
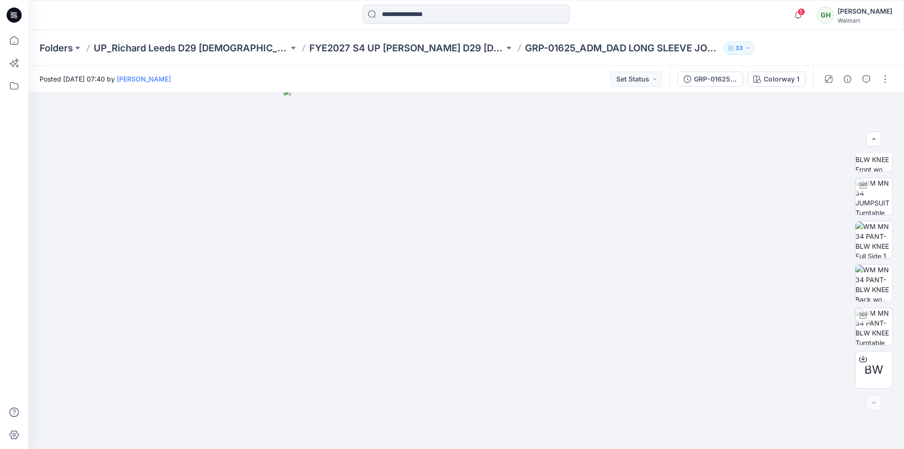
click at [13, 16] on icon at bounding box center [14, 15] width 15 height 15
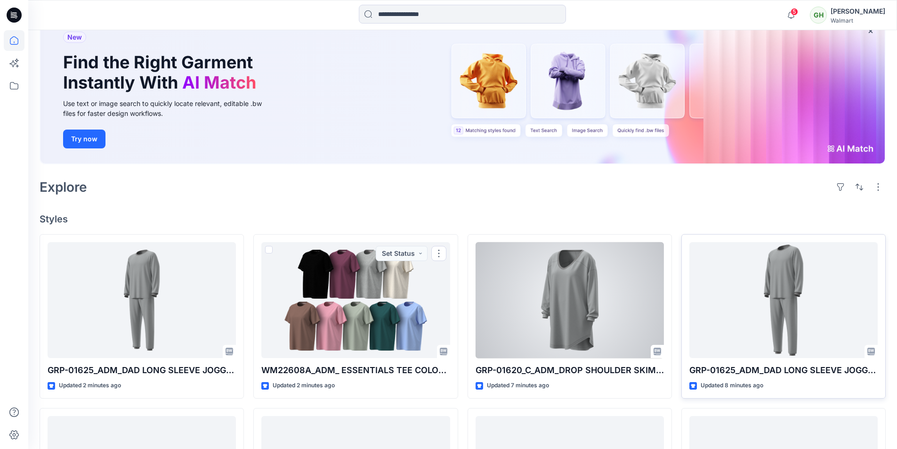
scroll to position [141, 0]
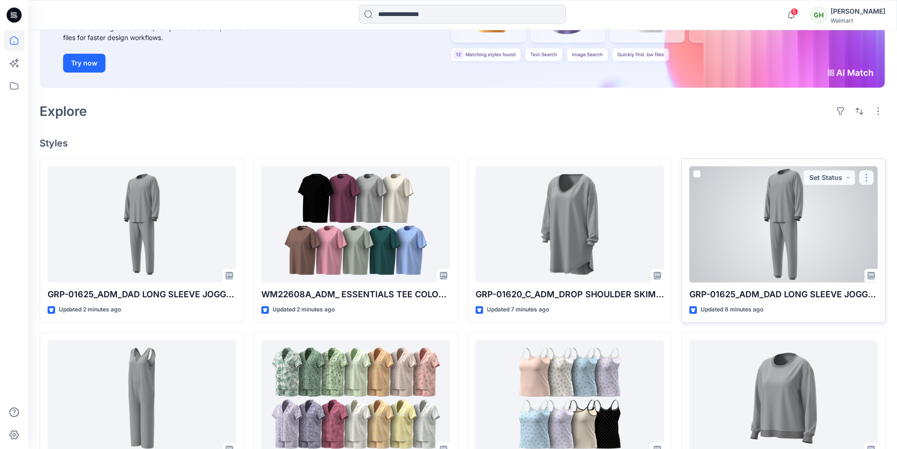
click at [863, 182] on button "button" at bounding box center [866, 177] width 15 height 15
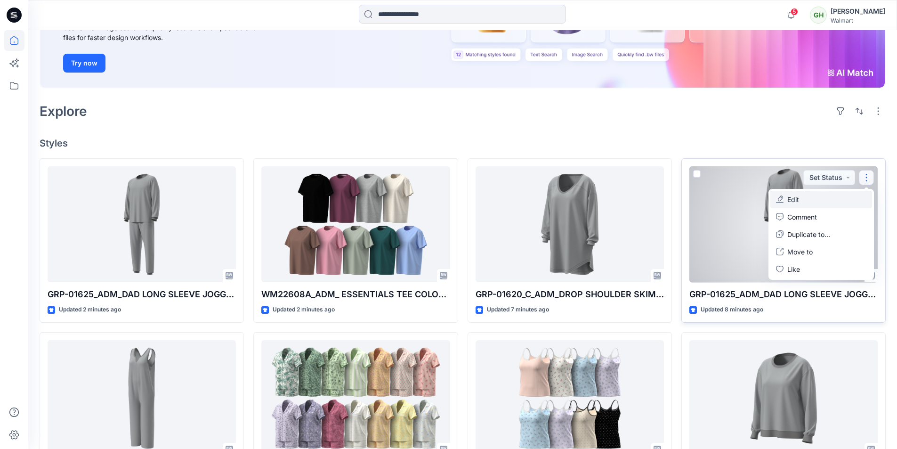
click at [799, 200] on button "Edit" at bounding box center [821, 199] width 102 height 17
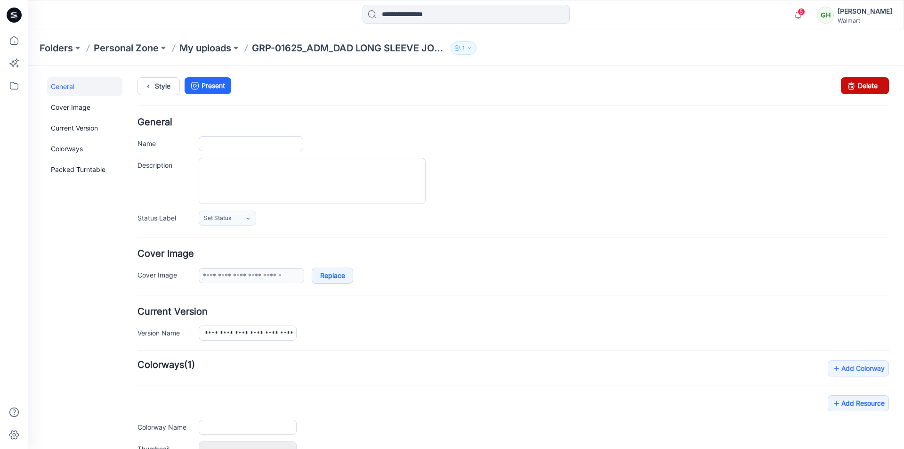
type input "**********"
drag, startPoint x: 858, startPoint y: 80, endPoint x: 530, endPoint y: 129, distance: 331.7
click at [858, 80] on link "Delete" at bounding box center [865, 85] width 48 height 17
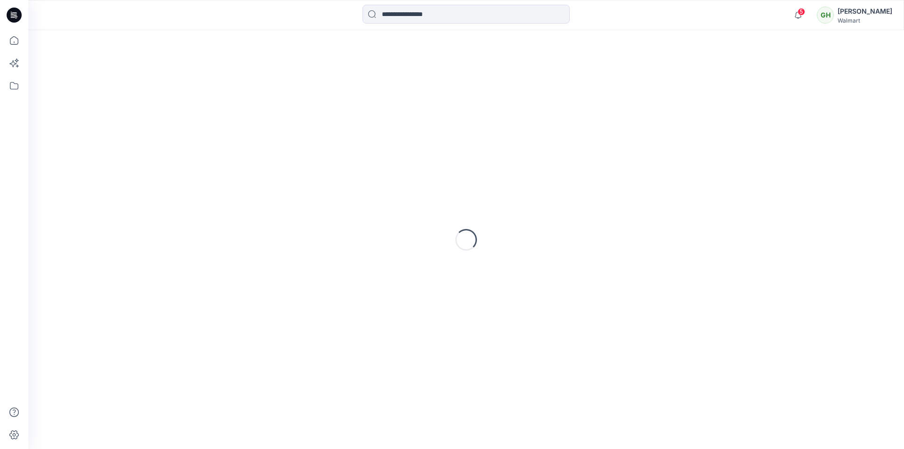
click at [16, 17] on icon at bounding box center [15, 16] width 3 height 0
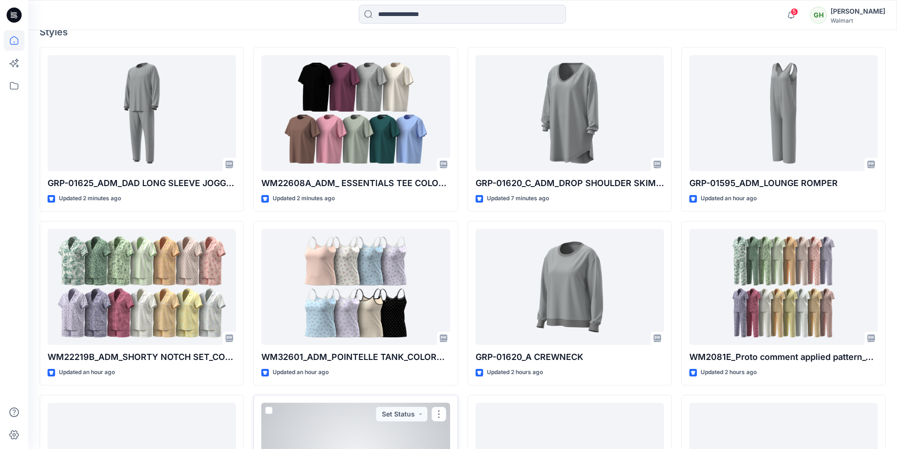
scroll to position [235, 0]
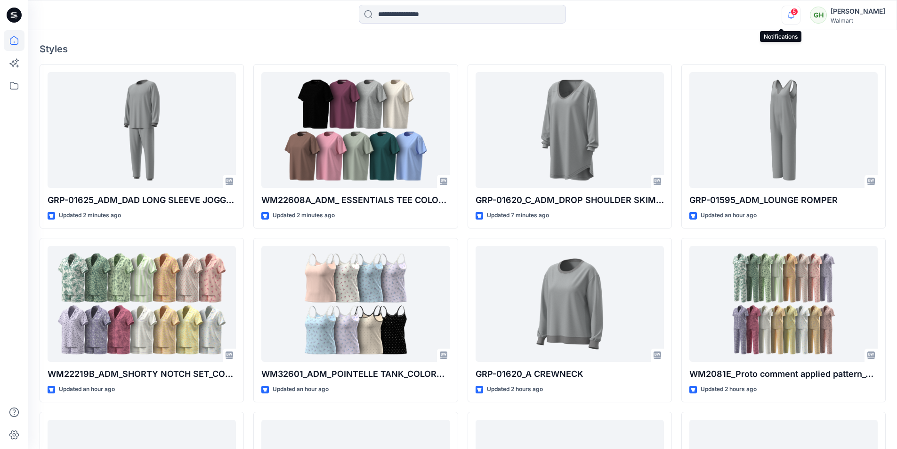
click at [782, 19] on icon "button" at bounding box center [791, 15] width 18 height 19
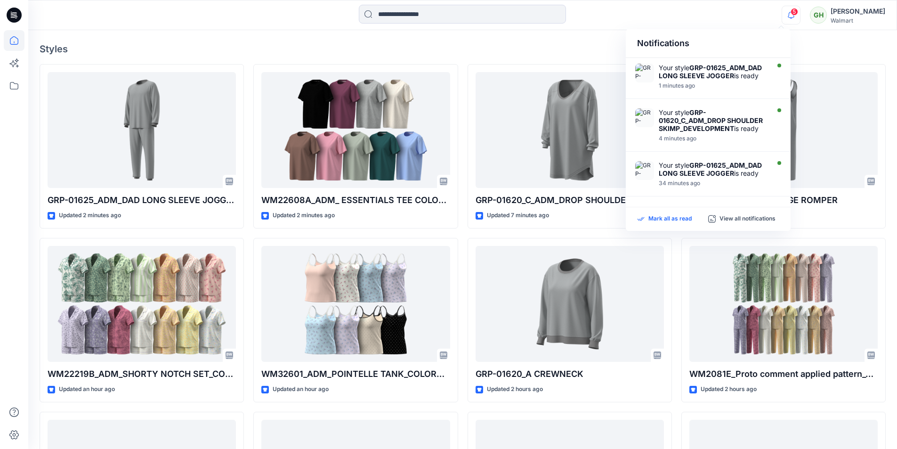
click at [668, 222] on p "Mark all as read" at bounding box center [669, 219] width 43 height 8
click at [584, 41] on div "Welcome back, [PERSON_NAME] New New Find the Right Garment Instantly With AI Ma…" at bounding box center [462, 208] width 869 height 826
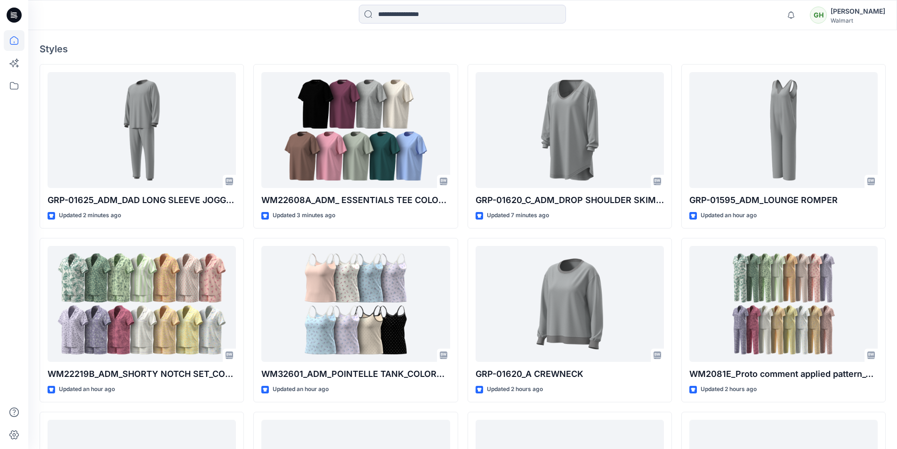
drag, startPoint x: 25, startPoint y: 20, endPoint x: 24, endPoint y: 7, distance: 13.7
click at [24, 20] on div at bounding box center [14, 15] width 30 height 30
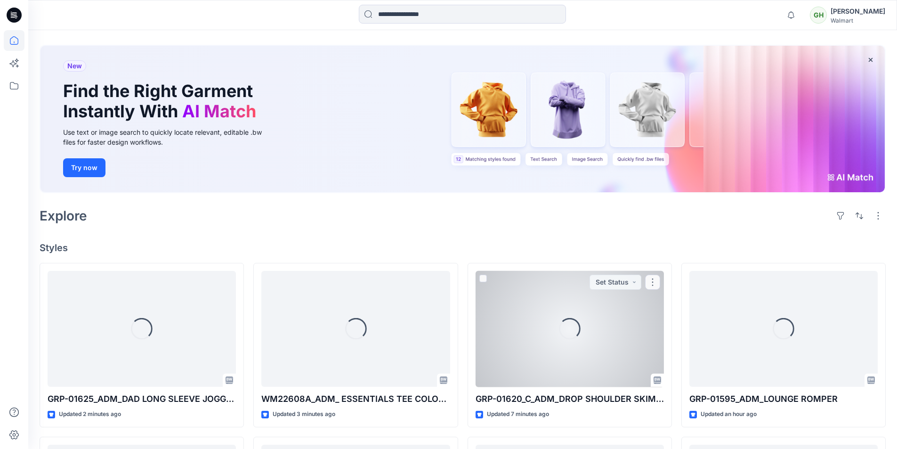
scroll to position [39, 0]
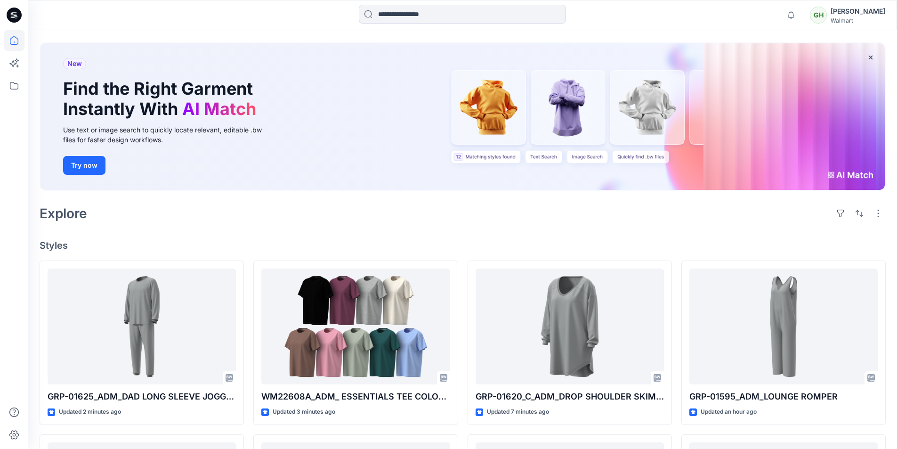
click at [343, 233] on div "Welcome back, [PERSON_NAME] New New Find the Right Garment Instantly With AI Ma…" at bounding box center [462, 404] width 869 height 826
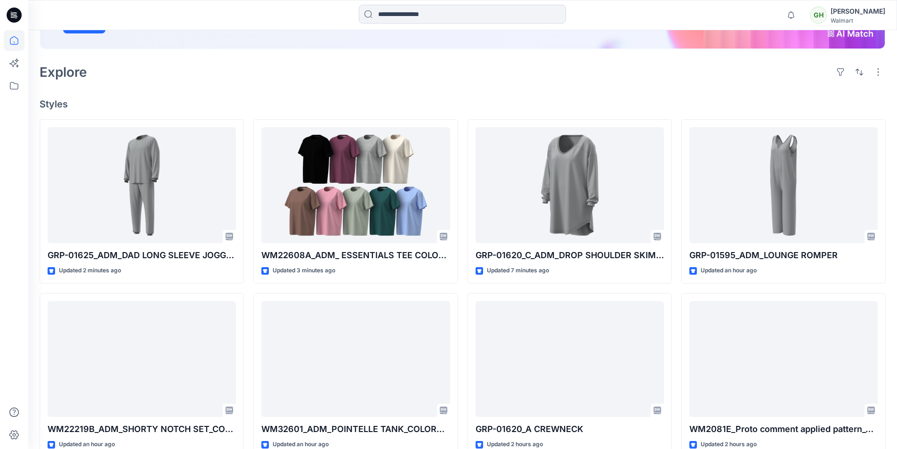
scroll to position [227, 0]
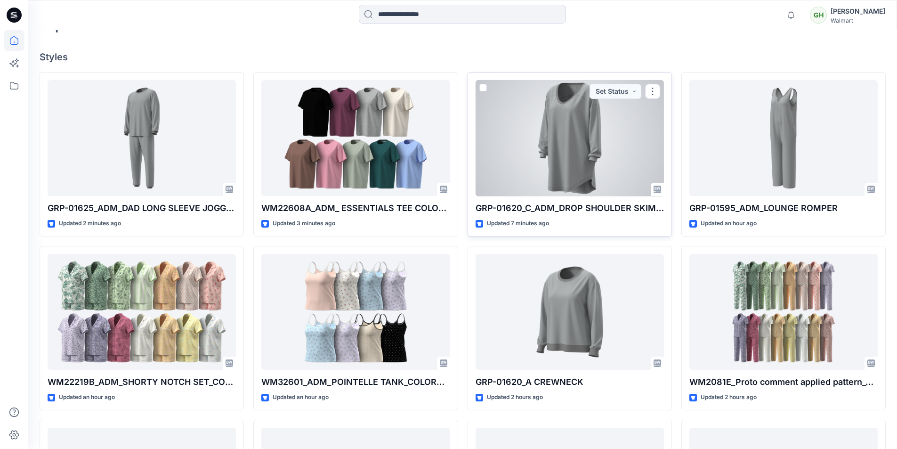
click at [572, 161] on div at bounding box center [569, 138] width 188 height 116
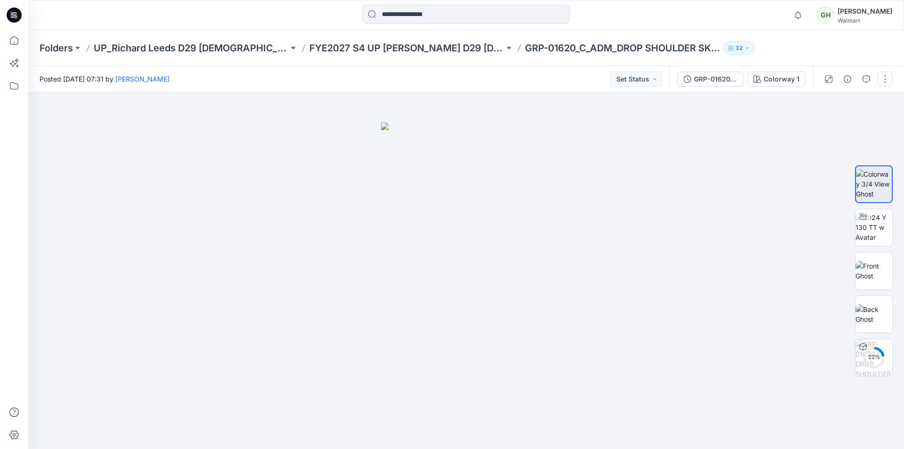
click at [886, 78] on button "button" at bounding box center [884, 79] width 15 height 15
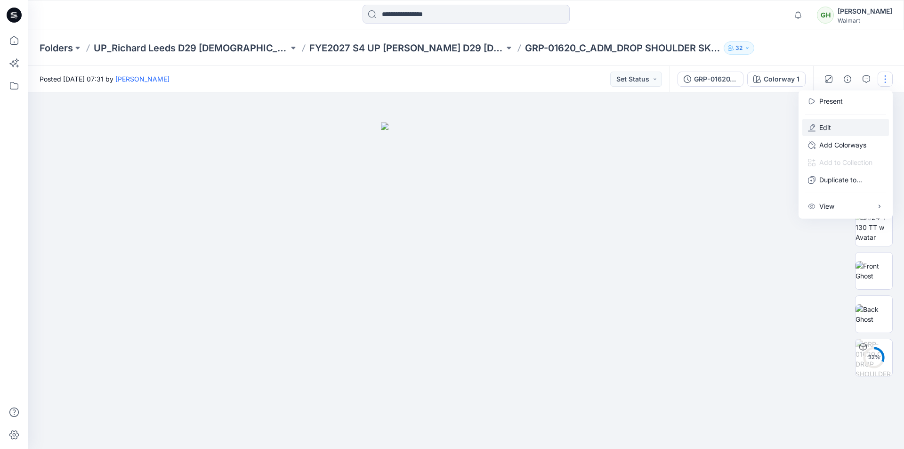
click at [830, 129] on p "Edit" at bounding box center [825, 127] width 12 height 10
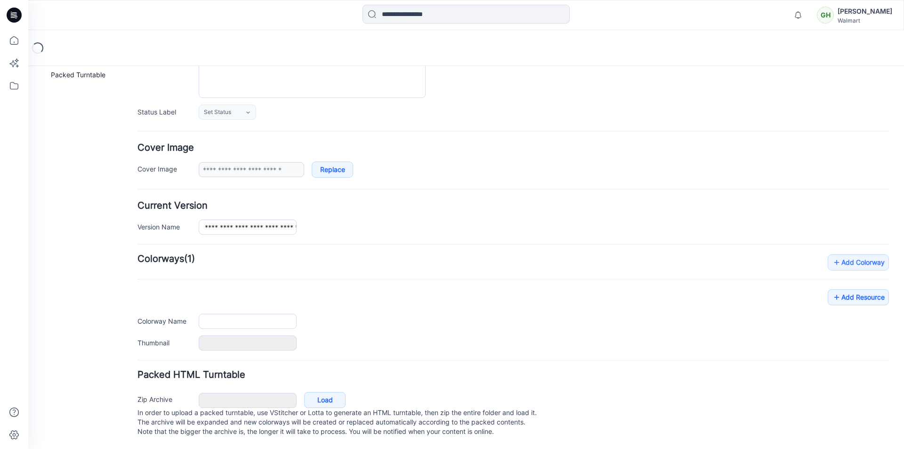
type input "**********"
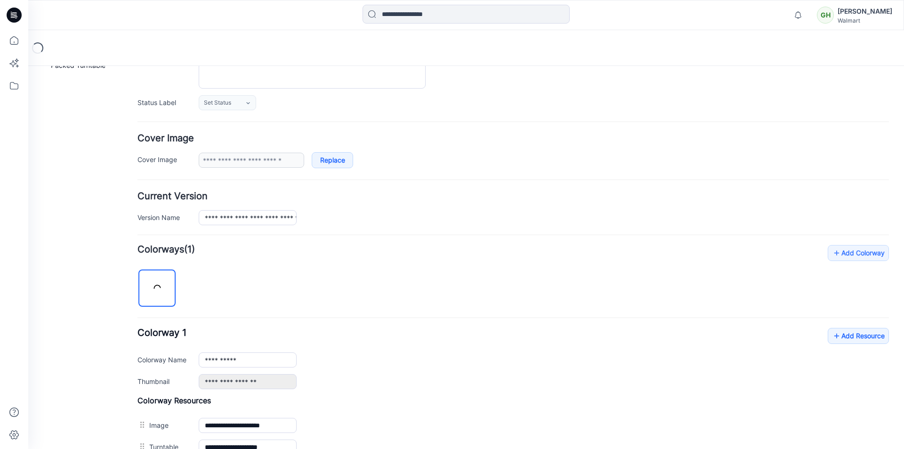
scroll to position [127, 0]
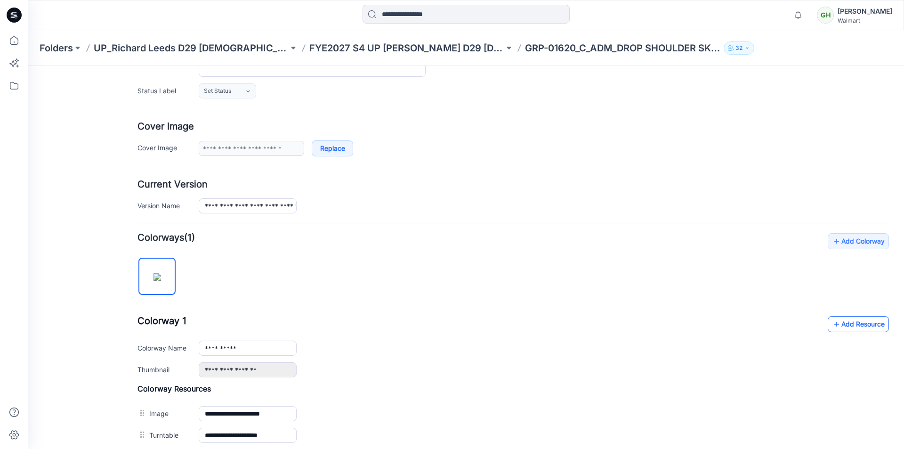
click at [839, 326] on link "Add Resource" at bounding box center [858, 324] width 61 height 16
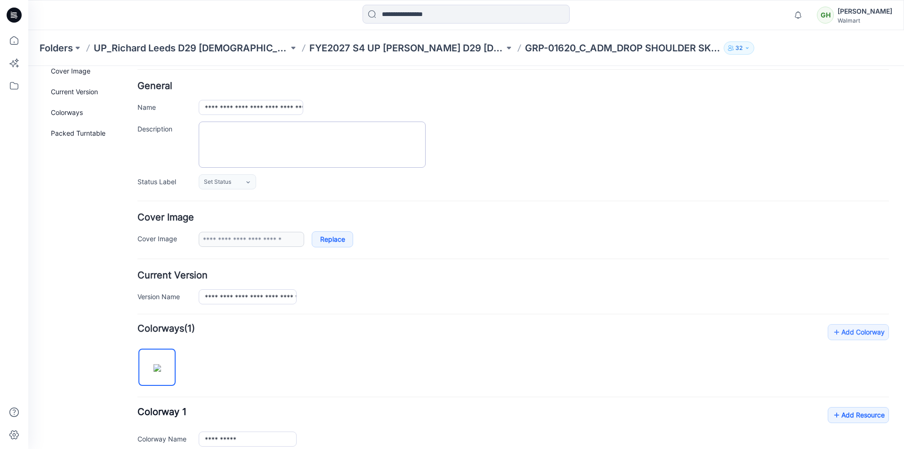
scroll to position [0, 0]
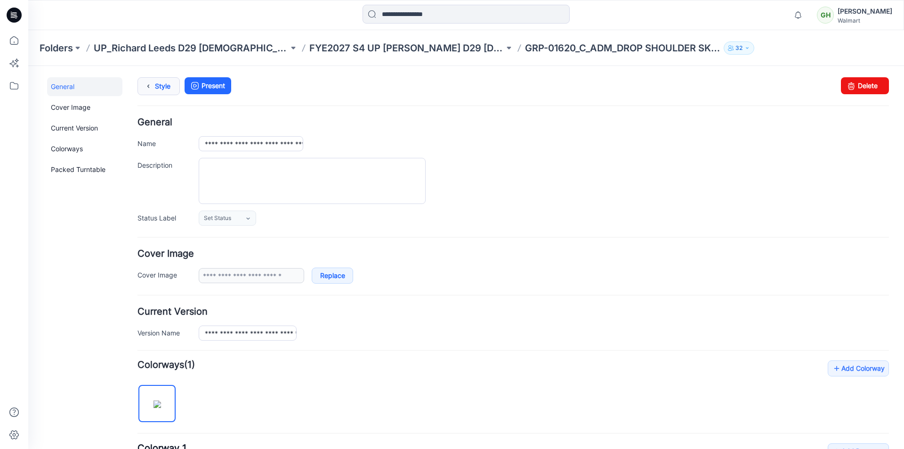
click at [168, 88] on link "Style" at bounding box center [158, 86] width 42 height 18
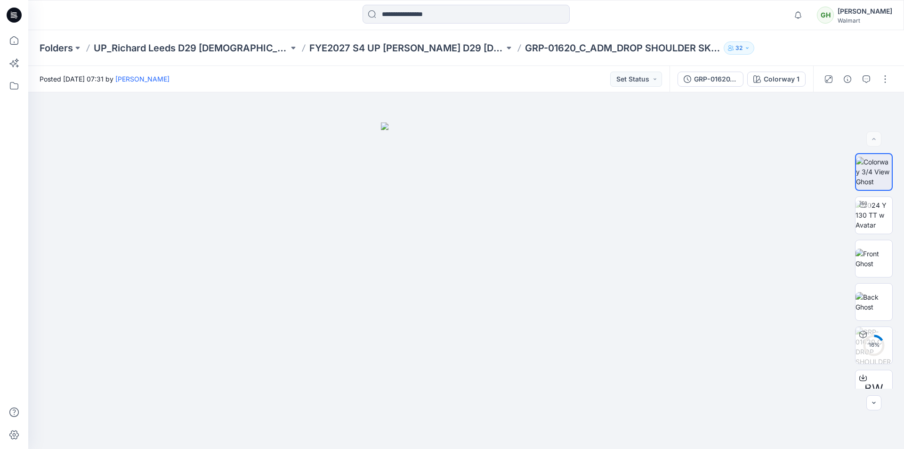
click at [21, 16] on icon at bounding box center [14, 15] width 15 height 15
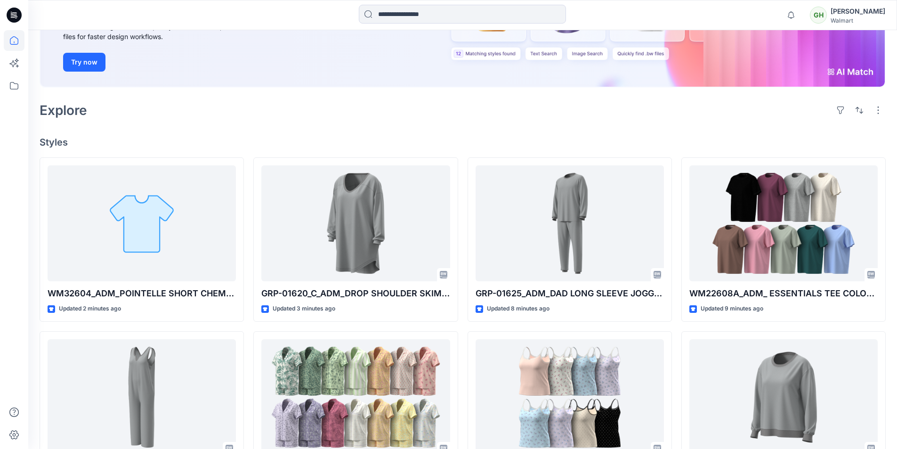
scroll to position [141, 0]
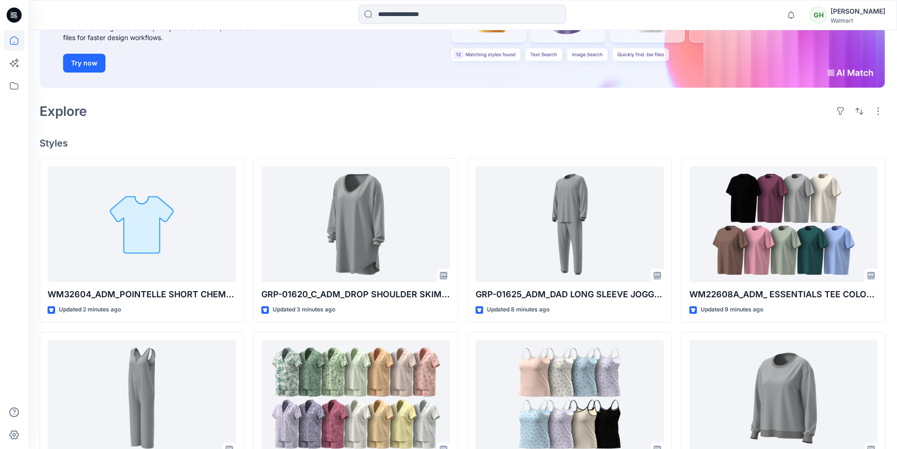
click at [225, 105] on div "Explore" at bounding box center [463, 111] width 846 height 23
click at [20, 16] on icon at bounding box center [14, 15] width 15 height 15
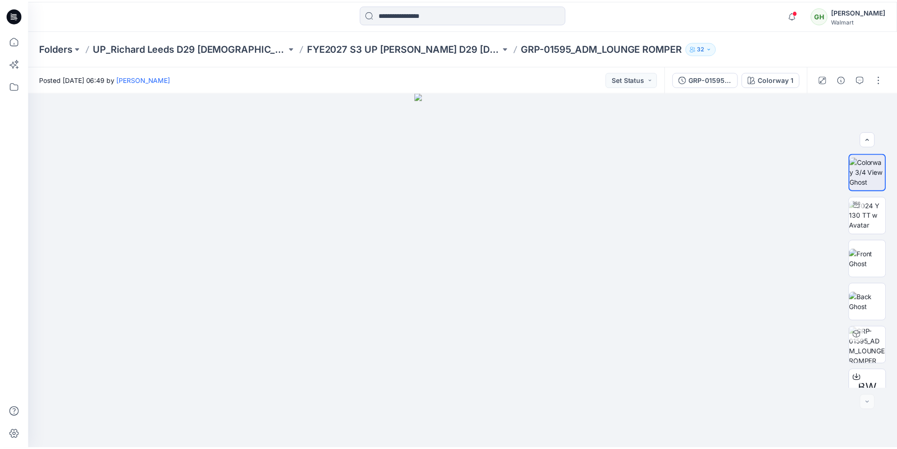
scroll to position [19, 0]
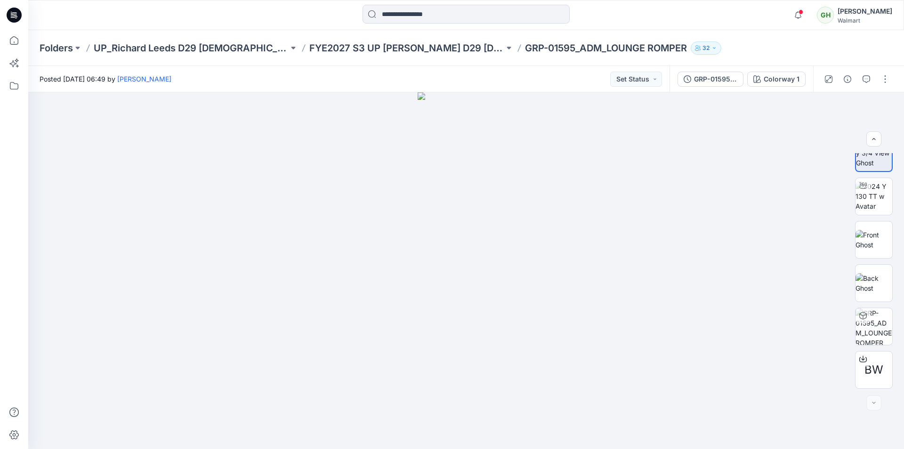
click at [19, 13] on icon at bounding box center [14, 15] width 15 height 15
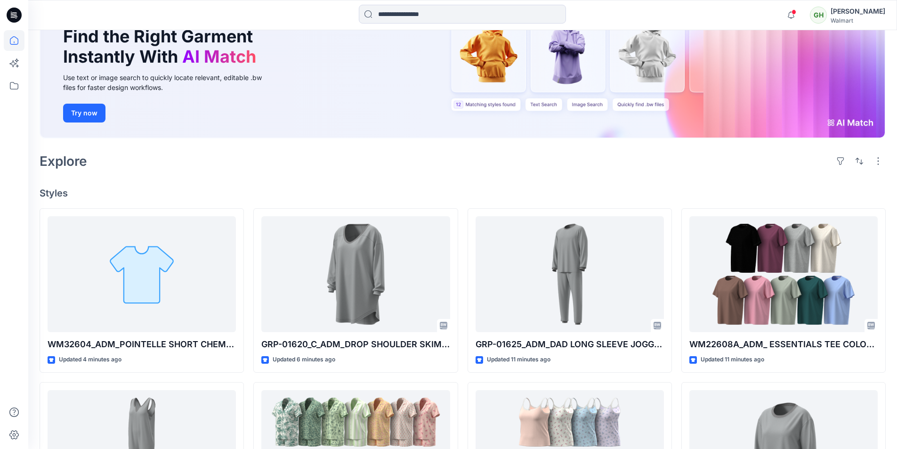
scroll to position [94, 0]
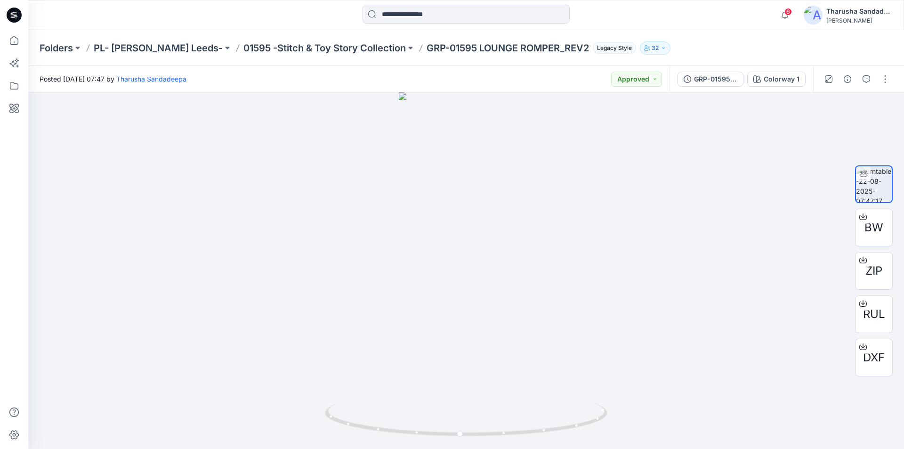
click at [13, 13] on icon at bounding box center [14, 15] width 15 height 15
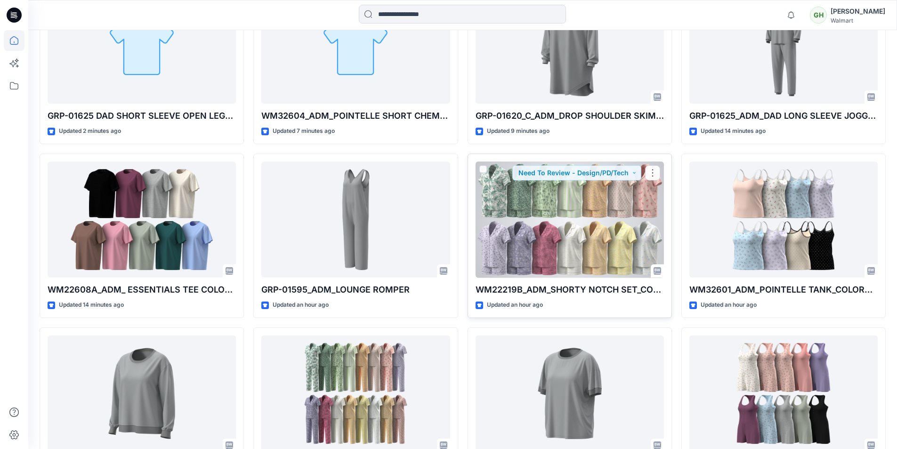
scroll to position [322, 0]
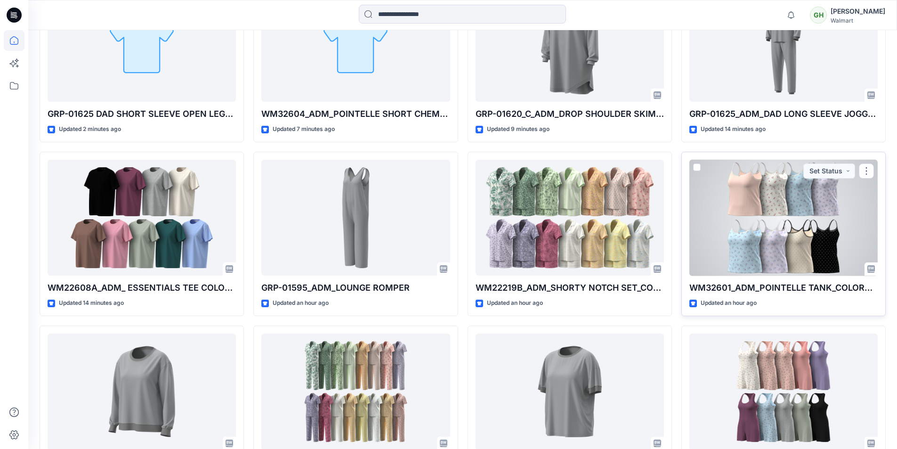
click at [802, 222] on div at bounding box center [783, 218] width 188 height 116
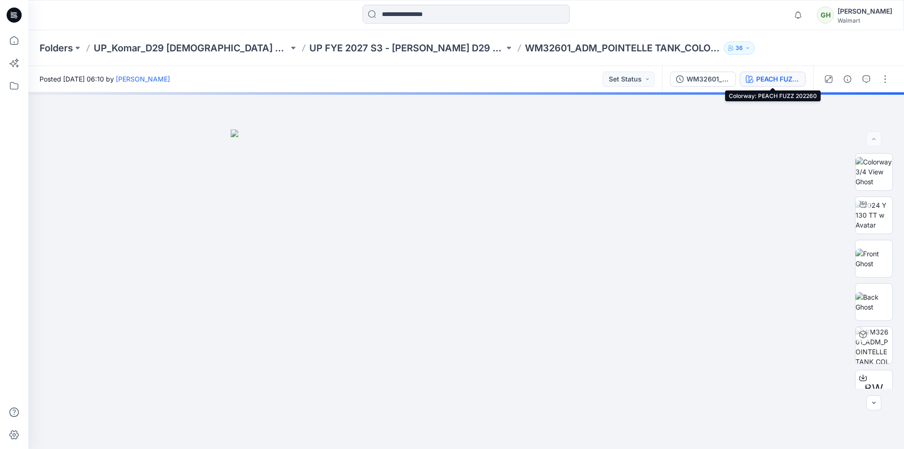
click at [764, 78] on div "PEACH FUZZ 202260" at bounding box center [777, 79] width 43 height 10
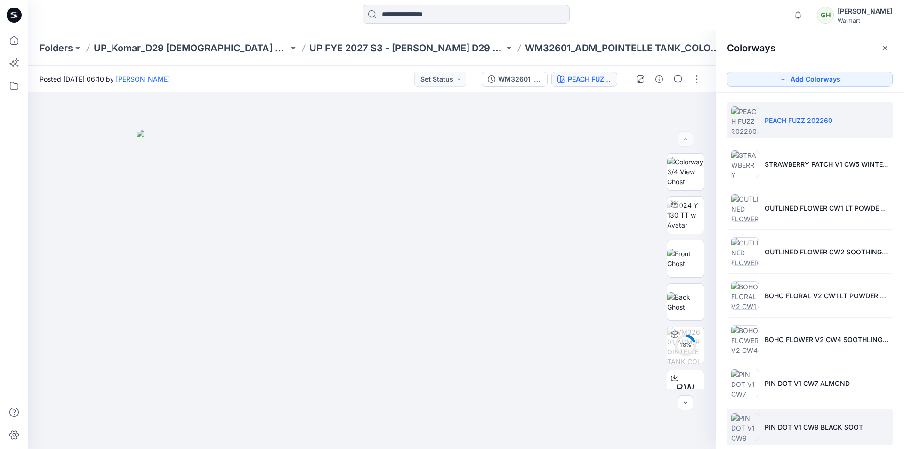
click at [816, 431] on p "PIN DOT V1 CW9 BLACK SOOT" at bounding box center [813, 427] width 98 height 10
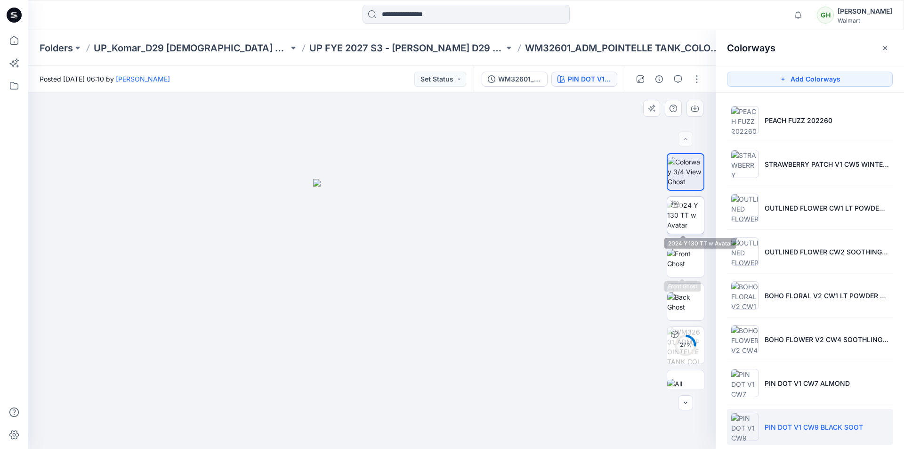
click at [690, 216] on img at bounding box center [685, 215] width 37 height 30
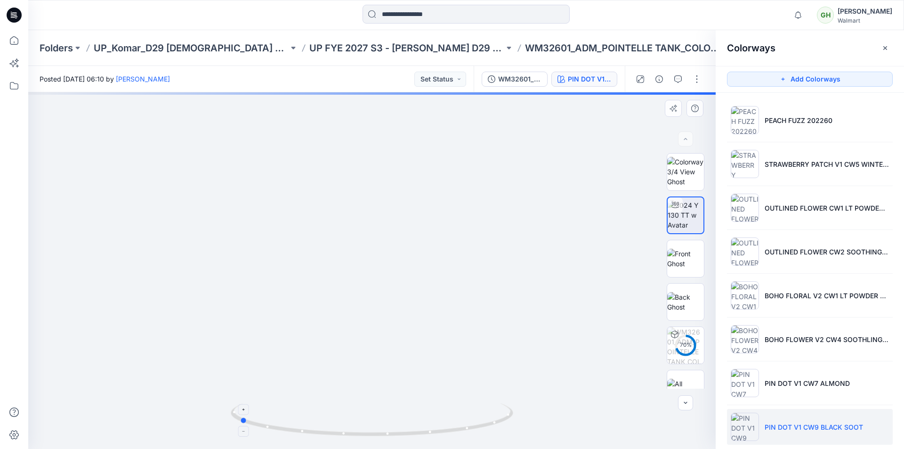
drag, startPoint x: 473, startPoint y: 435, endPoint x: 340, endPoint y: 426, distance: 133.1
click at [340, 426] on icon at bounding box center [373, 420] width 285 height 35
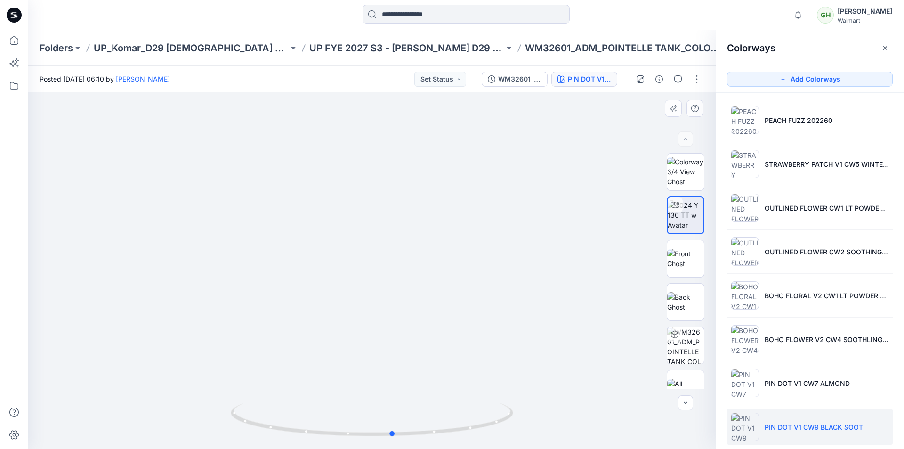
drag, startPoint x: 368, startPoint y: 436, endPoint x: 517, endPoint y: 426, distance: 149.6
click at [517, 426] on div at bounding box center [371, 270] width 687 height 356
click at [22, 19] on div at bounding box center [14, 15] width 30 height 30
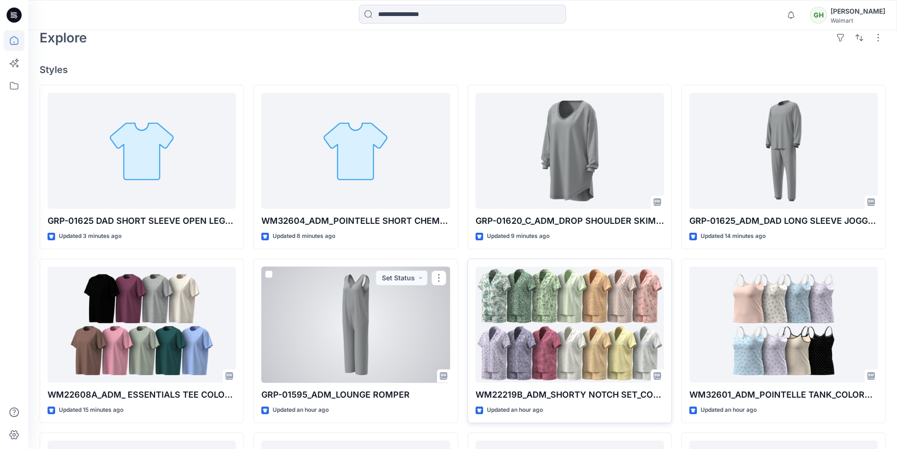
scroll to position [188, 0]
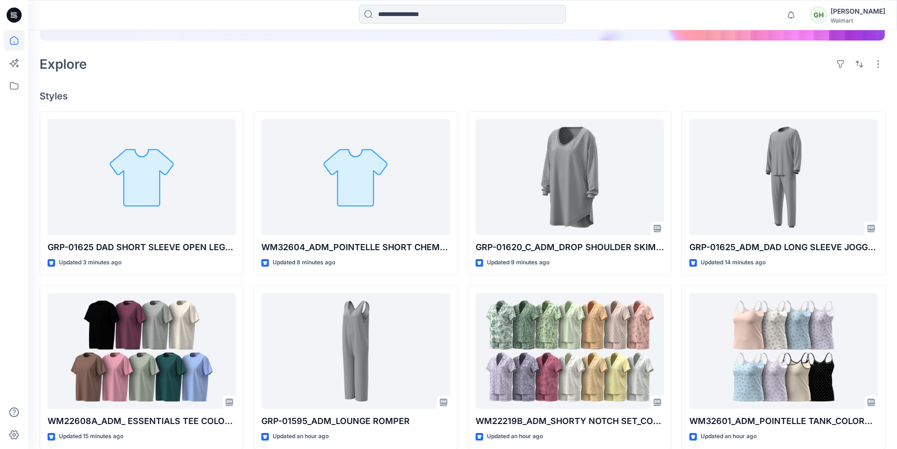
click at [258, 80] on div "Welcome back, Gayan New New Find the Right Garment Instantly With AI Match Use …" at bounding box center [462, 255] width 869 height 826
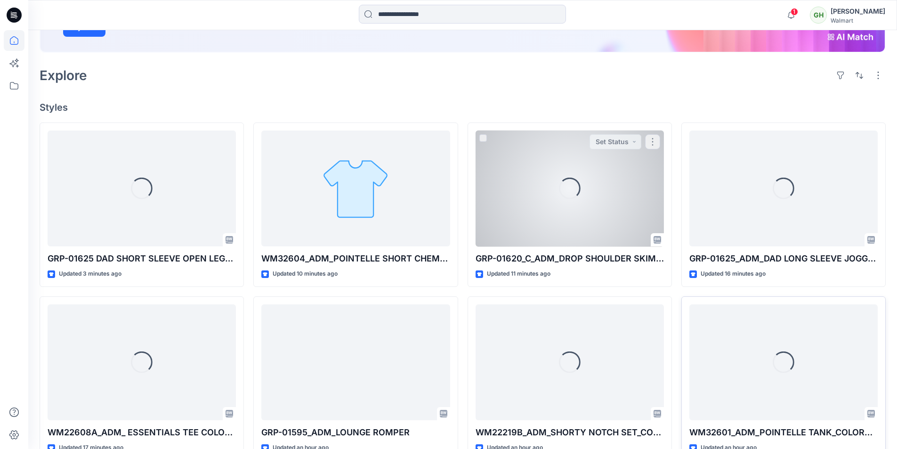
scroll to position [180, 0]
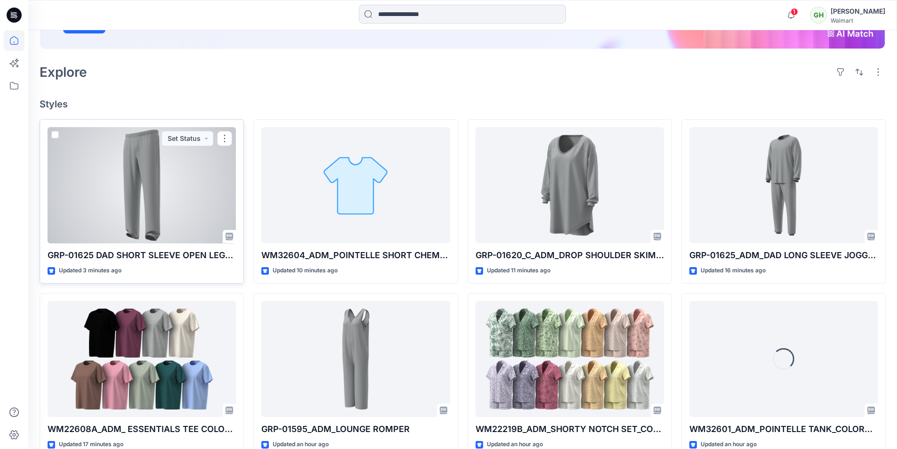
click at [132, 182] on div at bounding box center [142, 185] width 188 height 116
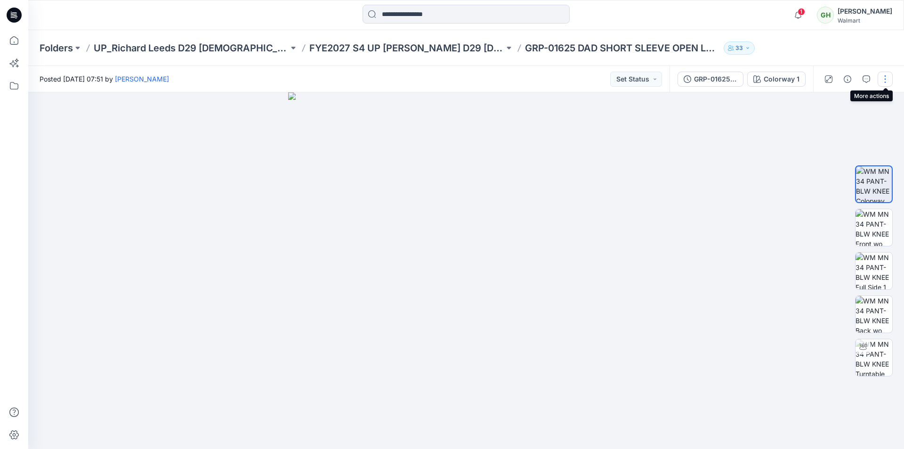
click at [883, 80] on button "button" at bounding box center [884, 79] width 15 height 15
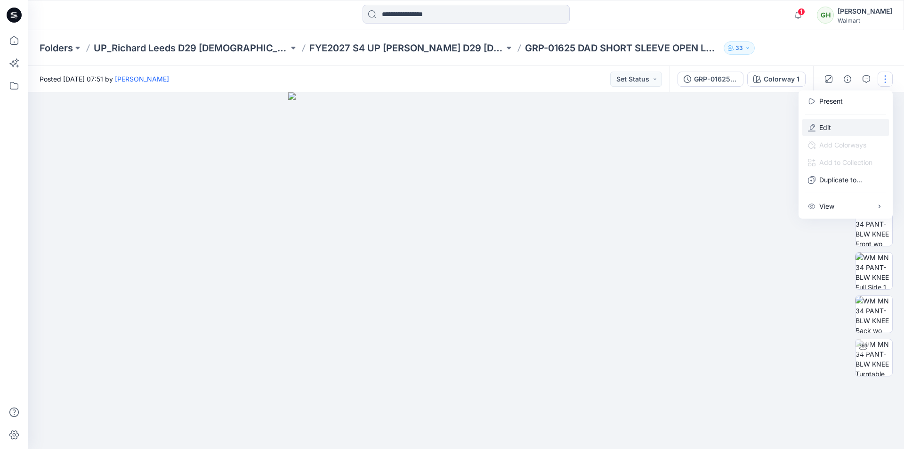
click at [821, 129] on p "Edit" at bounding box center [825, 127] width 12 height 10
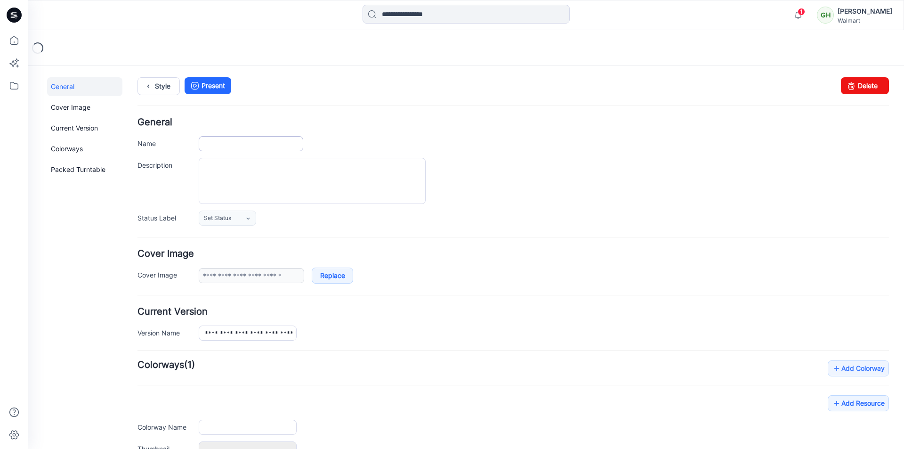
type input "**********"
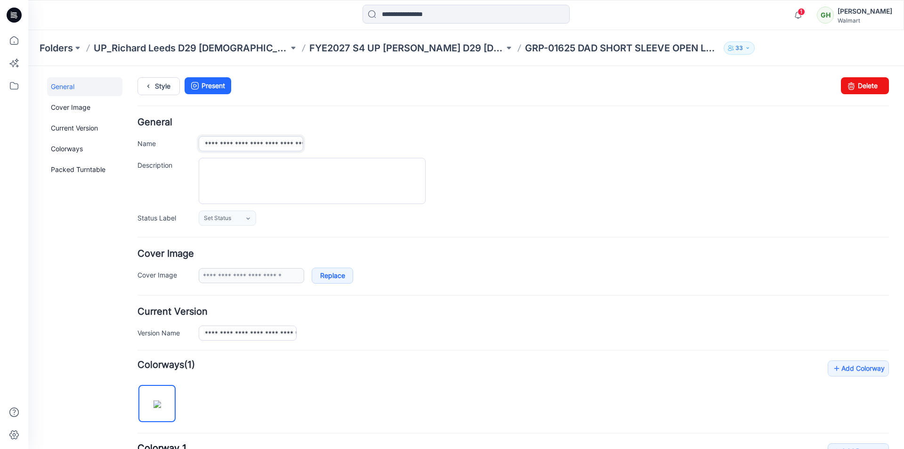
click at [278, 145] on input "**********" at bounding box center [251, 143] width 105 height 15
click at [220, 146] on input "**********" at bounding box center [251, 143] width 105 height 15
click at [236, 143] on input "**********" at bounding box center [251, 143] width 105 height 15
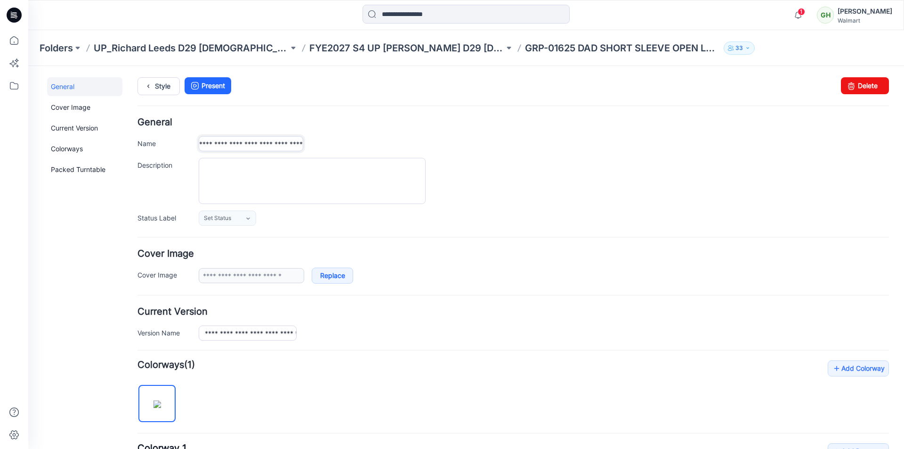
type input "**********"
click at [326, 112] on div "Style Present Changes Saved Delete" at bounding box center [512, 97] width 751 height 40
click at [163, 85] on link "Style" at bounding box center [158, 86] width 42 height 18
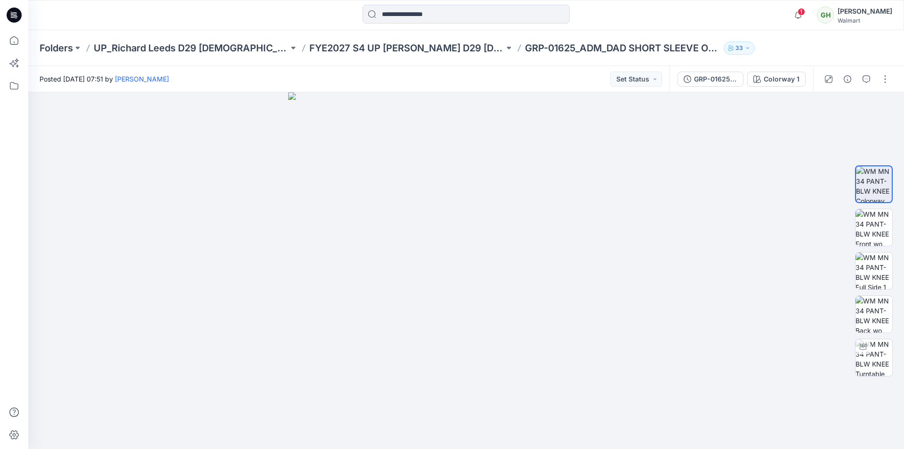
click at [9, 15] on icon at bounding box center [14, 15] width 15 height 15
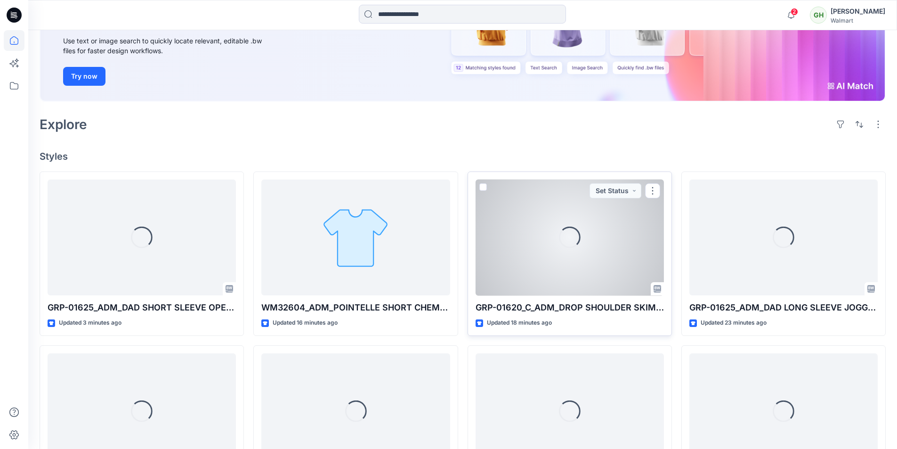
scroll to position [141, 0]
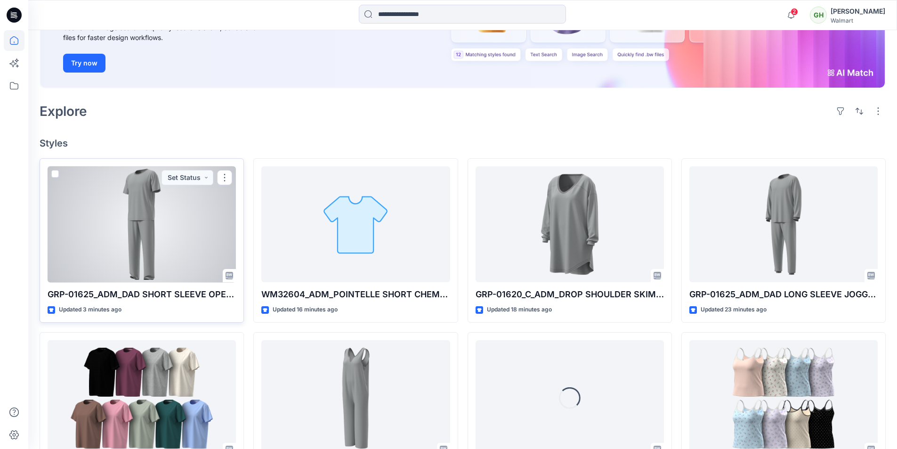
click at [141, 225] on div at bounding box center [142, 224] width 188 height 116
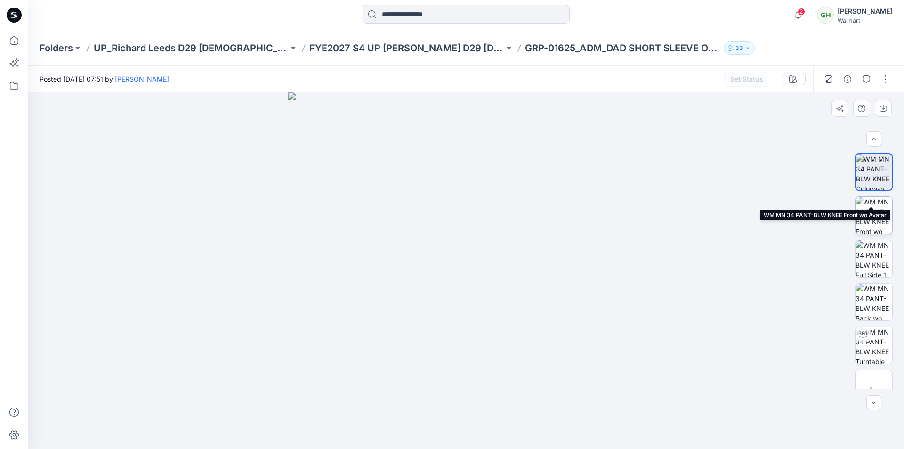
scroll to position [149, 0]
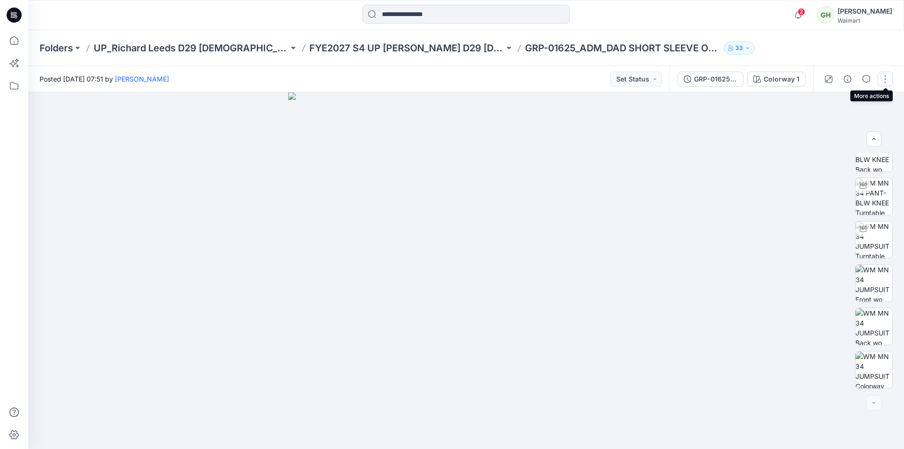
click at [882, 79] on button "button" at bounding box center [884, 79] width 15 height 15
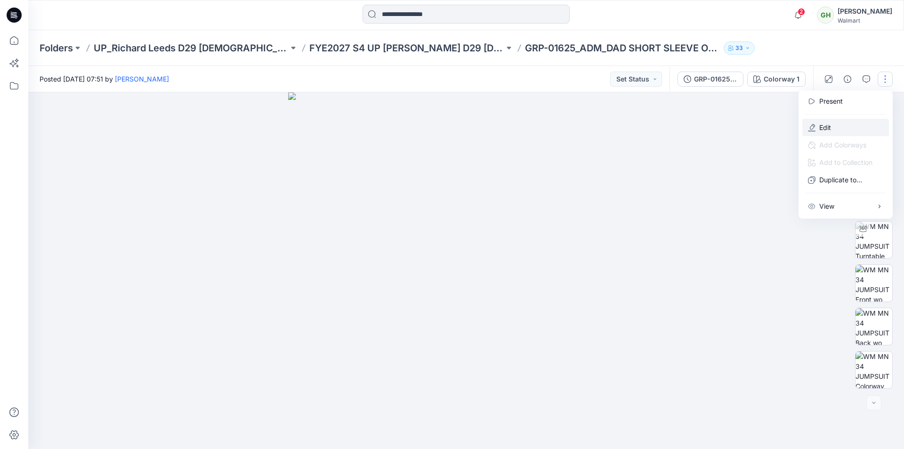
click at [834, 126] on button "Edit" at bounding box center [845, 127] width 87 height 17
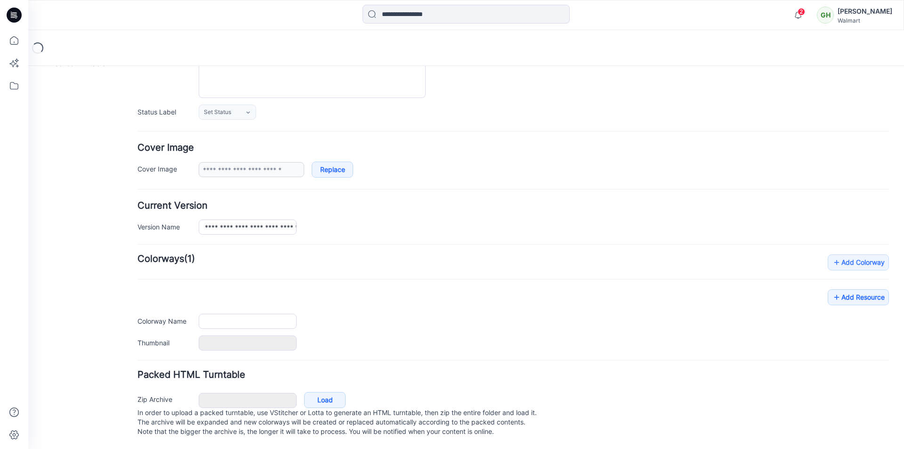
type input "**********"
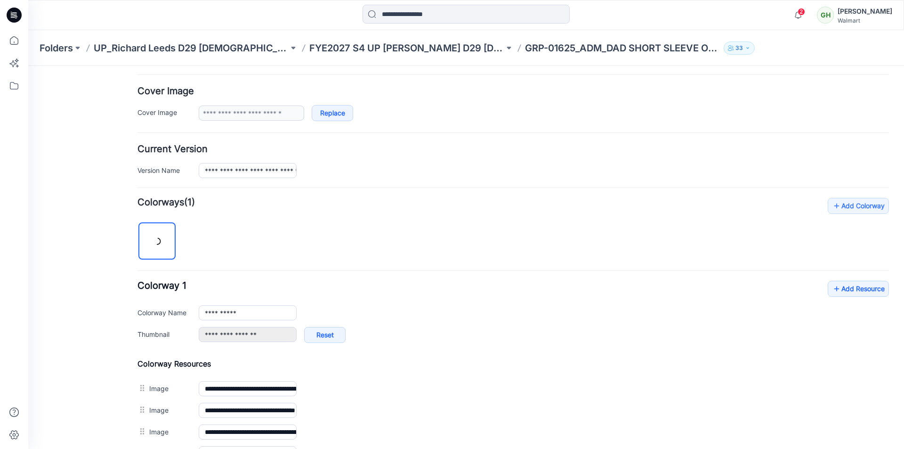
scroll to position [394, 0]
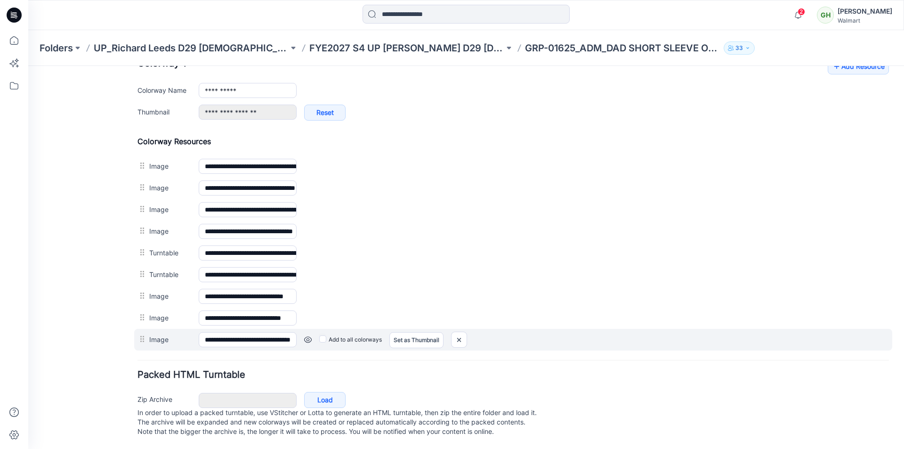
click at [305, 336] on link at bounding box center [308, 340] width 8 height 8
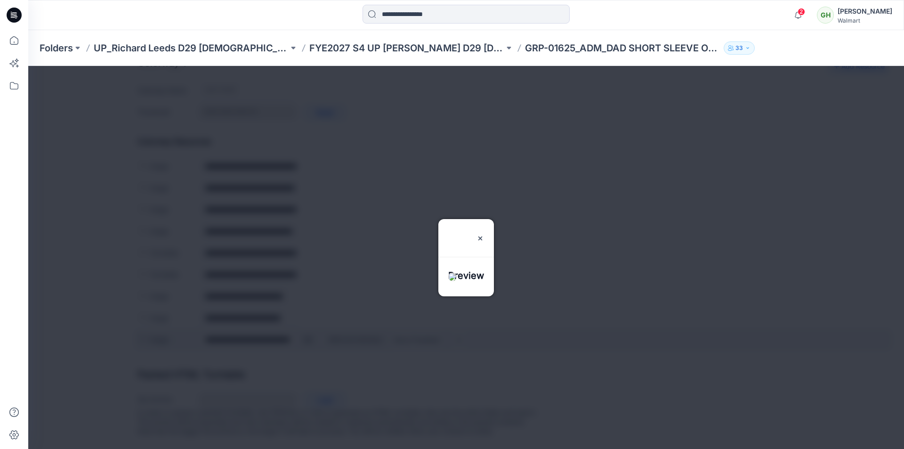
click at [305, 332] on div at bounding box center [466, 257] width 876 height 383
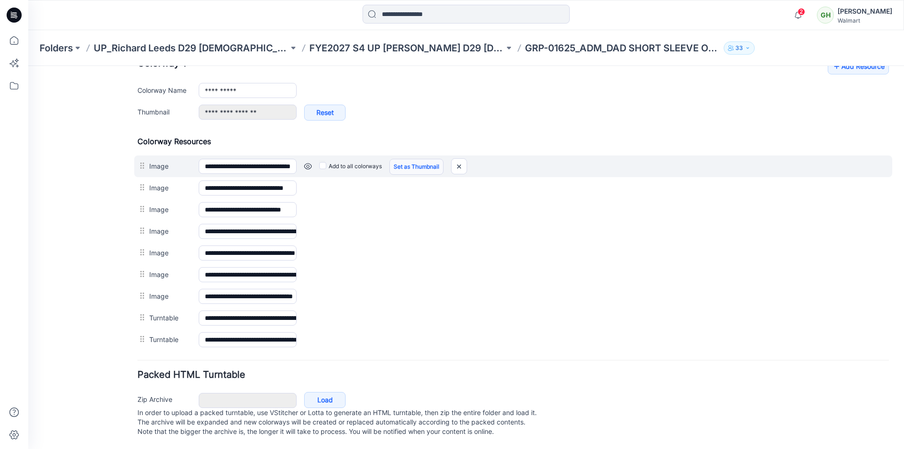
click at [413, 159] on link "Set as Thumbnail" at bounding box center [416, 167] width 54 height 16
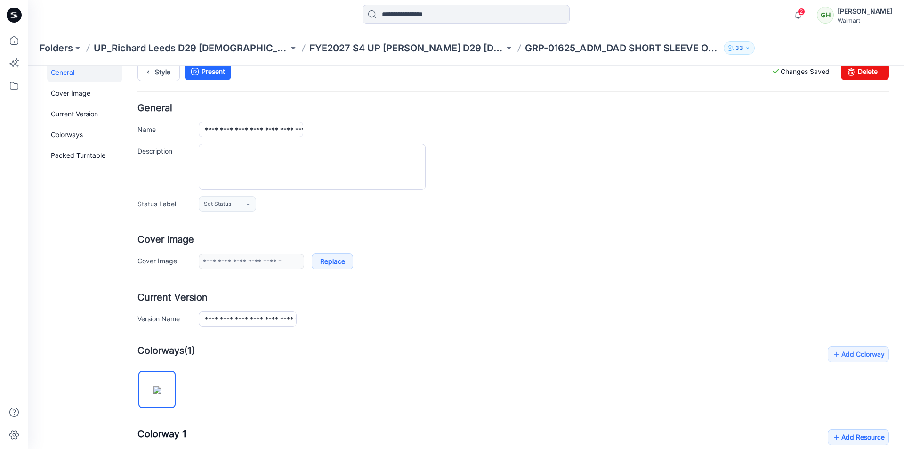
scroll to position [0, 0]
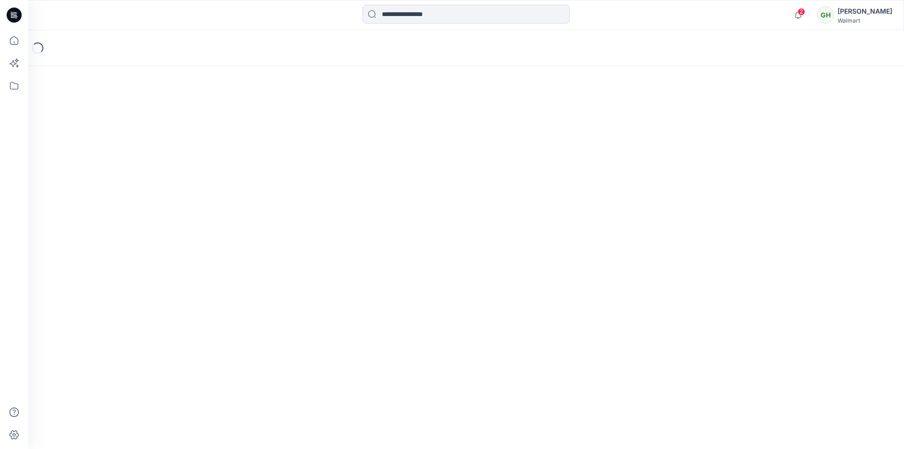
click at [641, 32] on div "Loading..." at bounding box center [466, 48] width 876 height 36
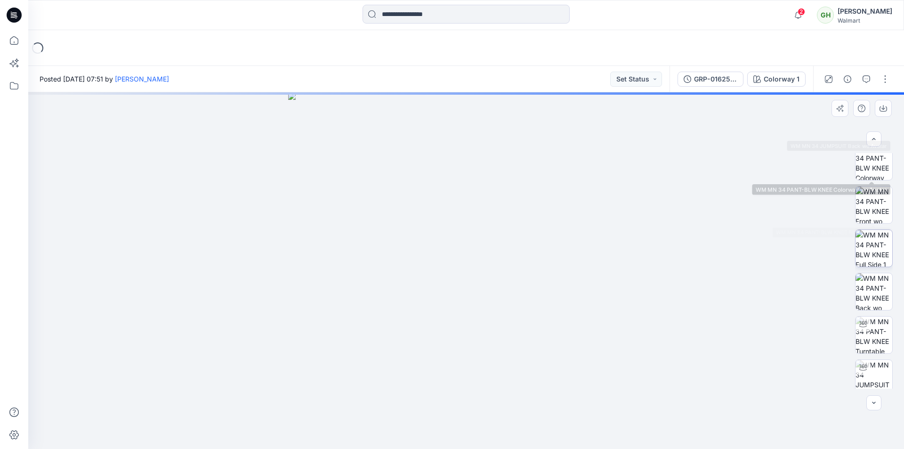
scroll to position [149, 0]
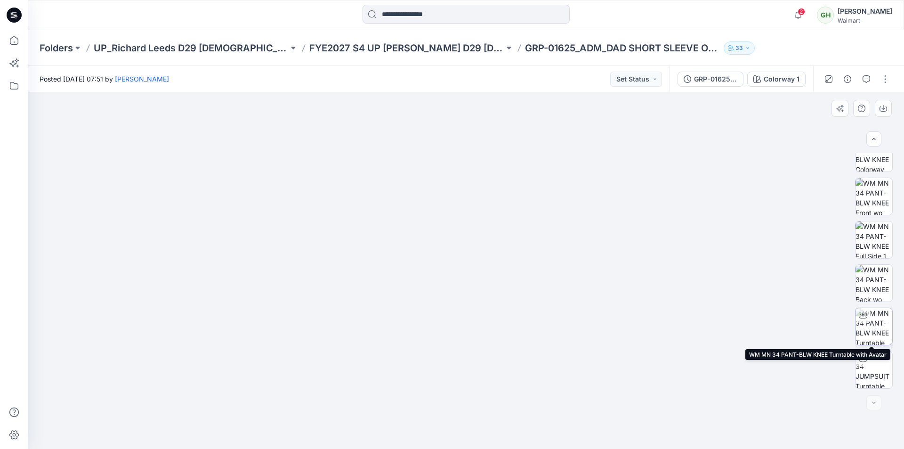
click at [876, 324] on img at bounding box center [873, 326] width 37 height 37
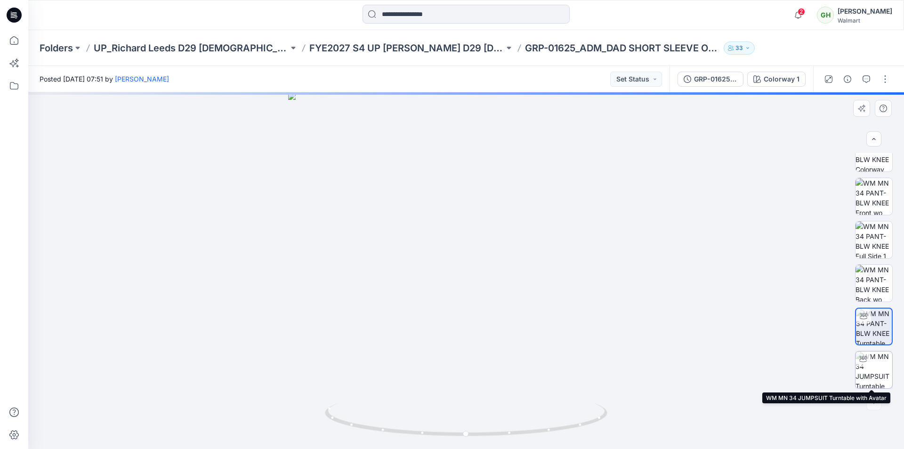
click at [878, 367] on img at bounding box center [873, 369] width 37 height 37
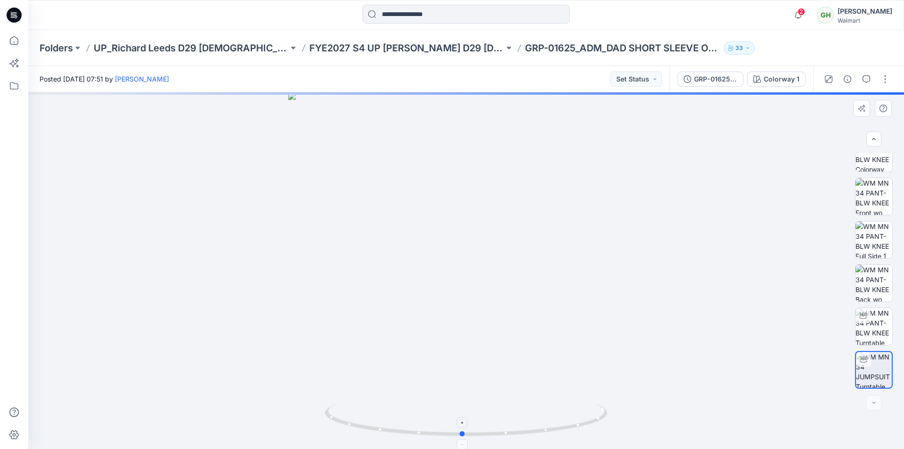
drag, startPoint x: 576, startPoint y: 428, endPoint x: 573, endPoint y: 417, distance: 11.2
click at [573, 417] on icon at bounding box center [467, 420] width 285 height 35
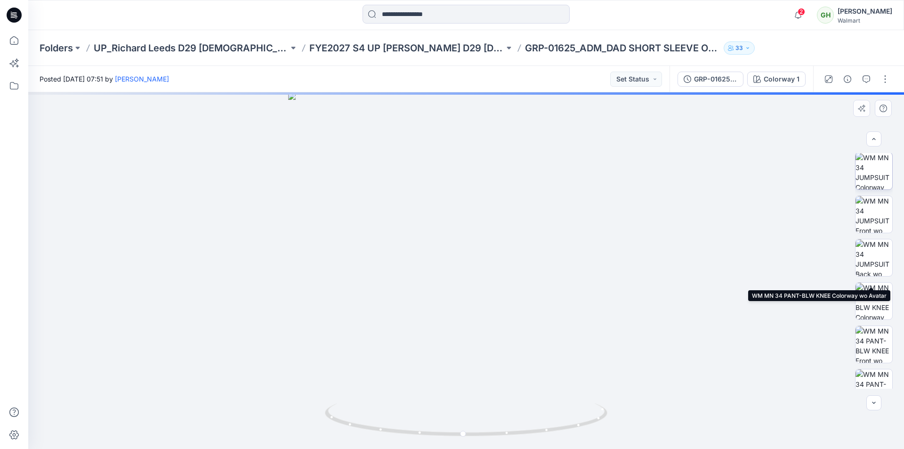
scroll to position [0, 0]
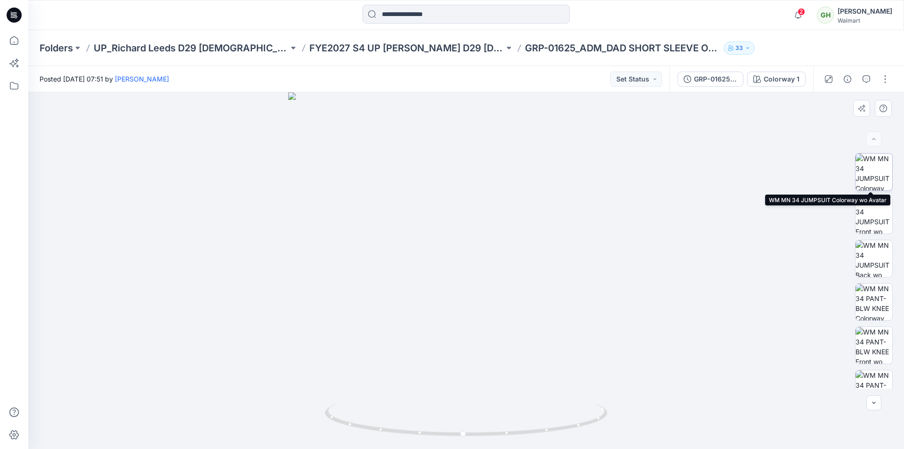
click at [868, 181] on img at bounding box center [873, 171] width 37 height 37
click at [889, 76] on button "button" at bounding box center [884, 79] width 15 height 15
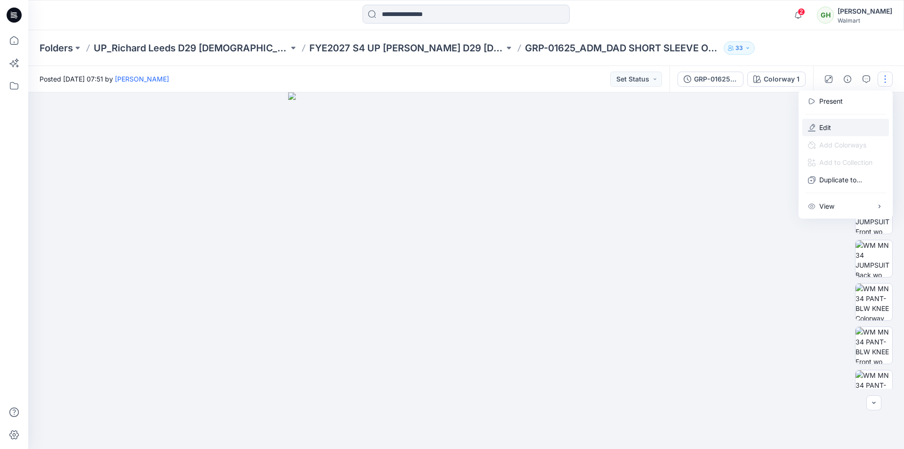
click at [842, 121] on button "Edit" at bounding box center [845, 127] width 87 height 17
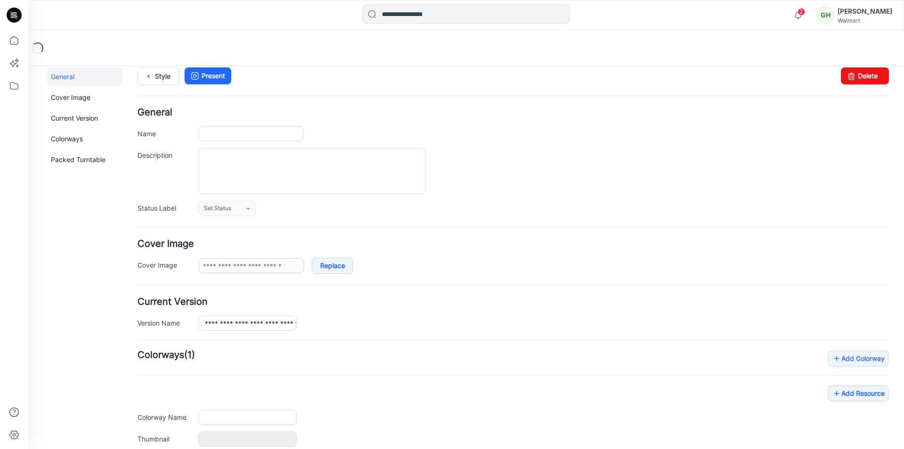
scroll to position [115, 0]
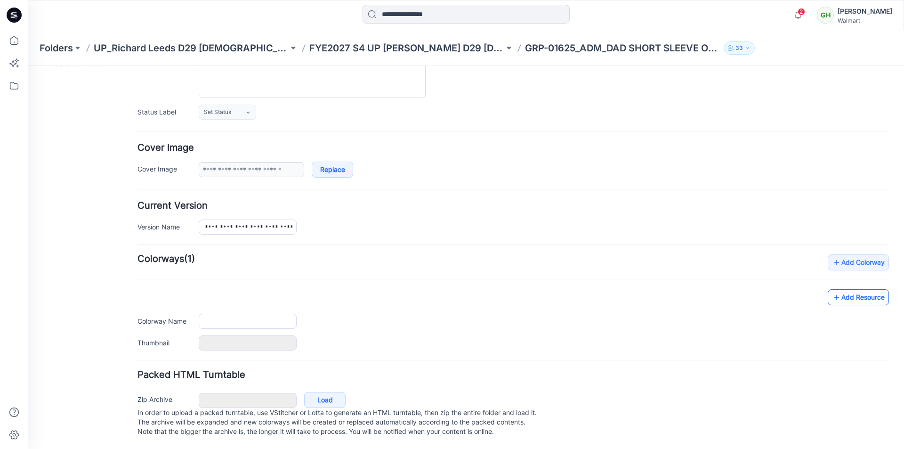
type input "**********"
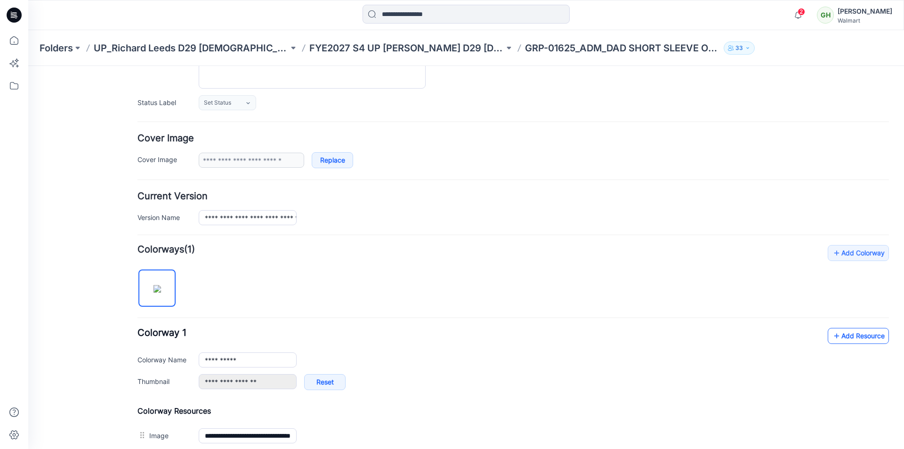
click at [843, 335] on link "Add Resource" at bounding box center [858, 336] width 61 height 16
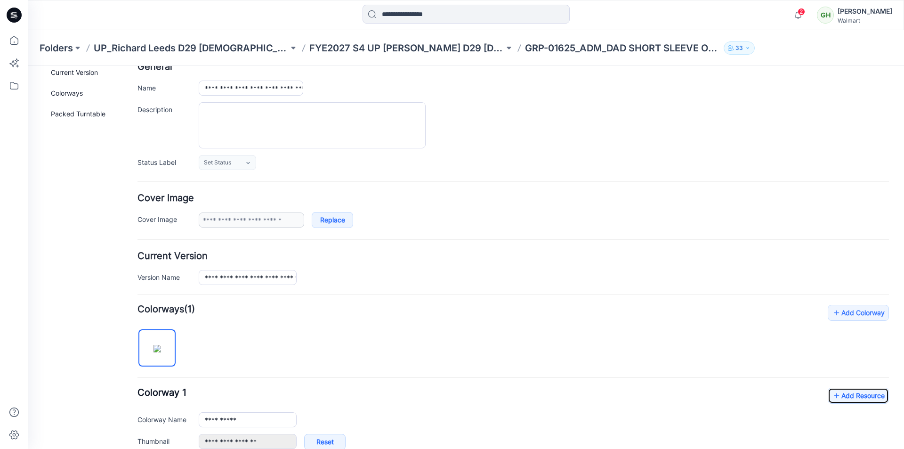
scroll to position [0, 0]
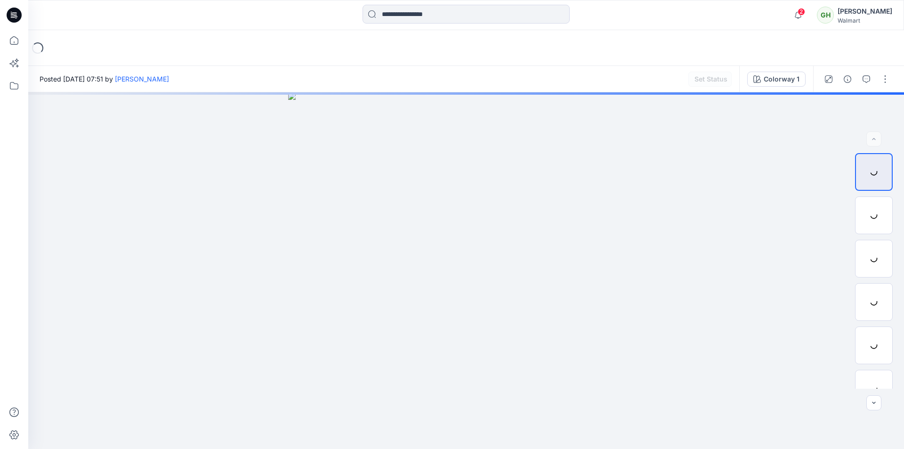
click at [250, 34] on div "Loading..." at bounding box center [466, 48] width 876 height 36
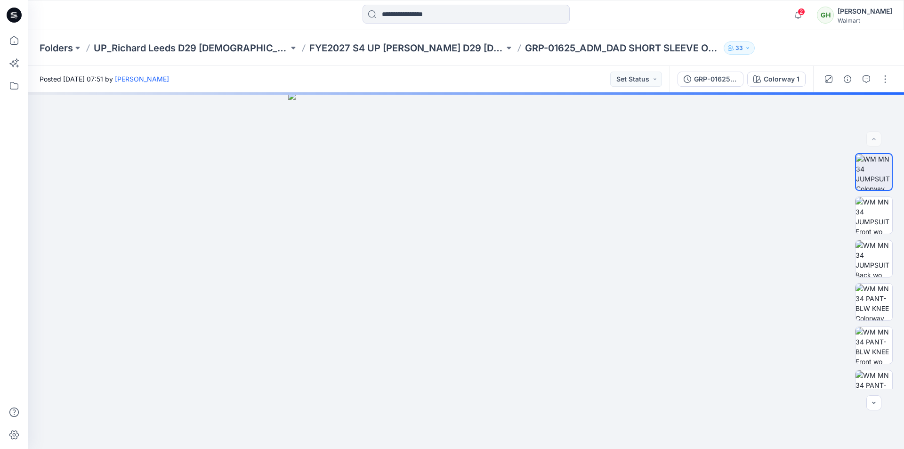
click at [245, 25] on div "2 Notifications Your style GRP-01625_ADM_DAD SHORT SLEEVE OPEN LEG is ready 12 …" at bounding box center [466, 15] width 876 height 30
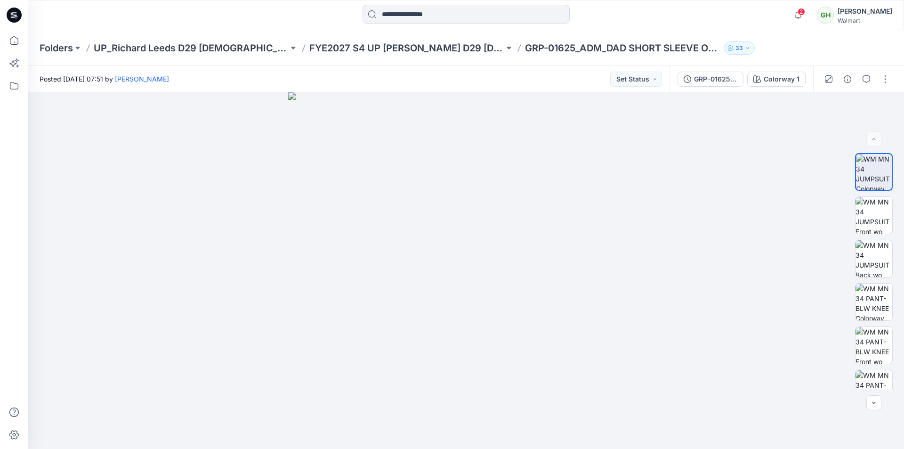
click at [7, 16] on icon at bounding box center [14, 15] width 15 height 30
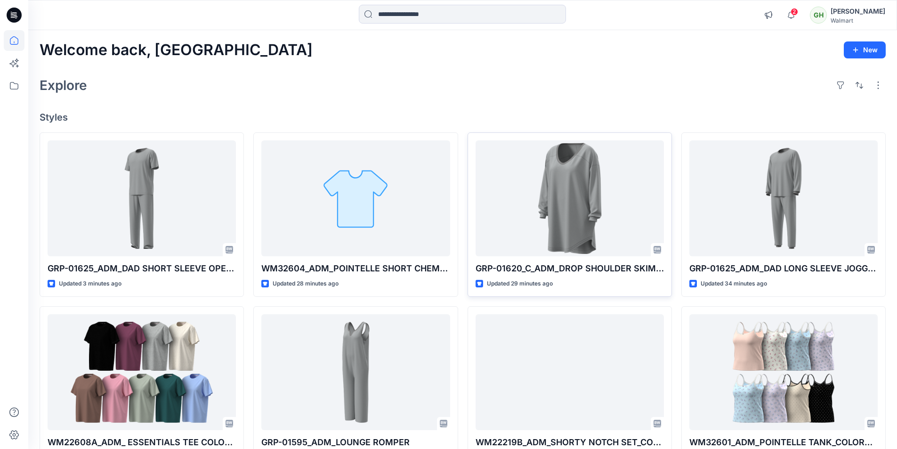
click at [332, 78] on div "Explore" at bounding box center [463, 85] width 846 height 23
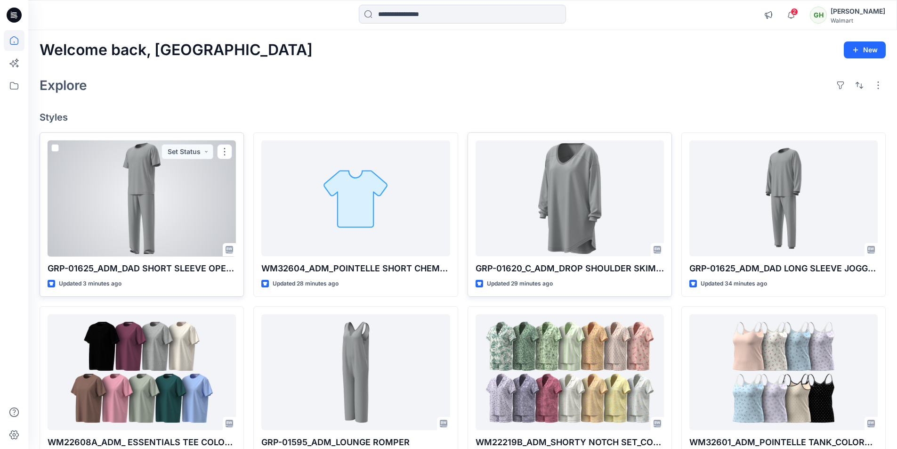
click at [139, 209] on div at bounding box center [142, 198] width 188 height 116
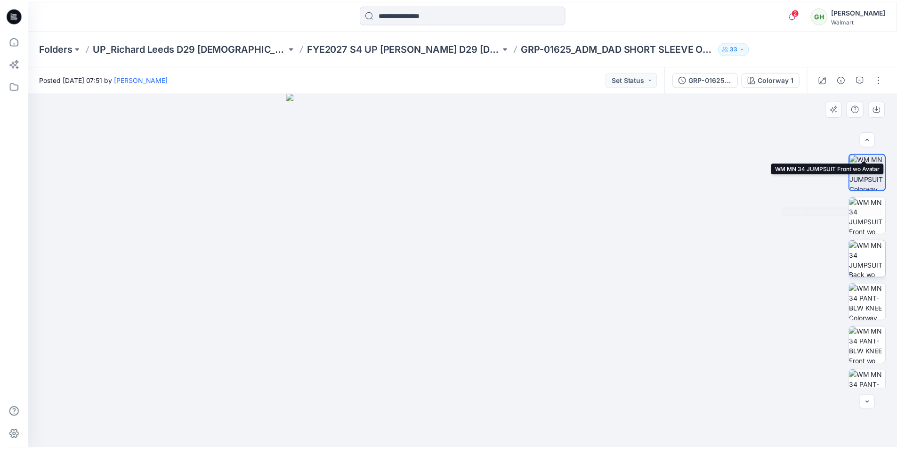
scroll to position [192, 0]
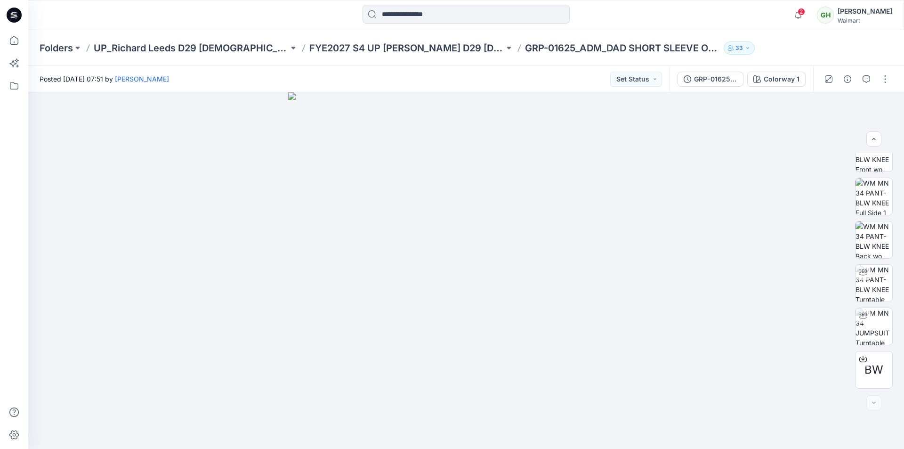
click at [6, 15] on div at bounding box center [14, 15] width 30 height 30
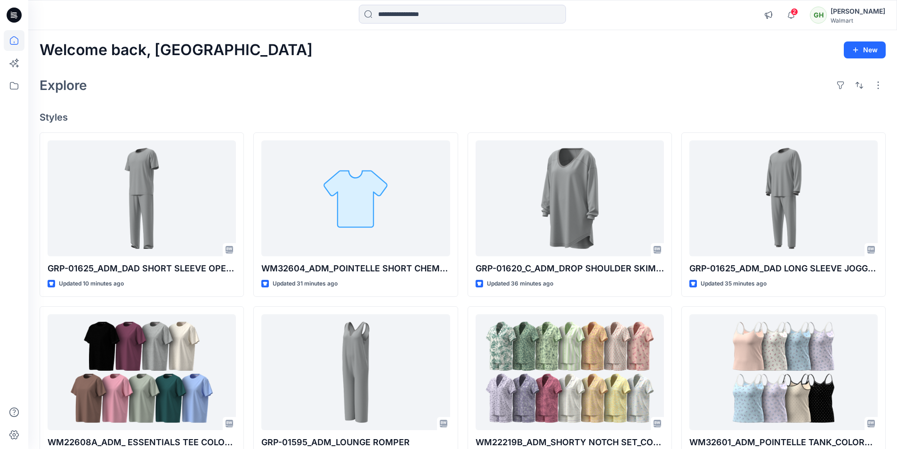
click at [18, 15] on icon at bounding box center [14, 15] width 15 height 15
